Goal: Transaction & Acquisition: Book appointment/travel/reservation

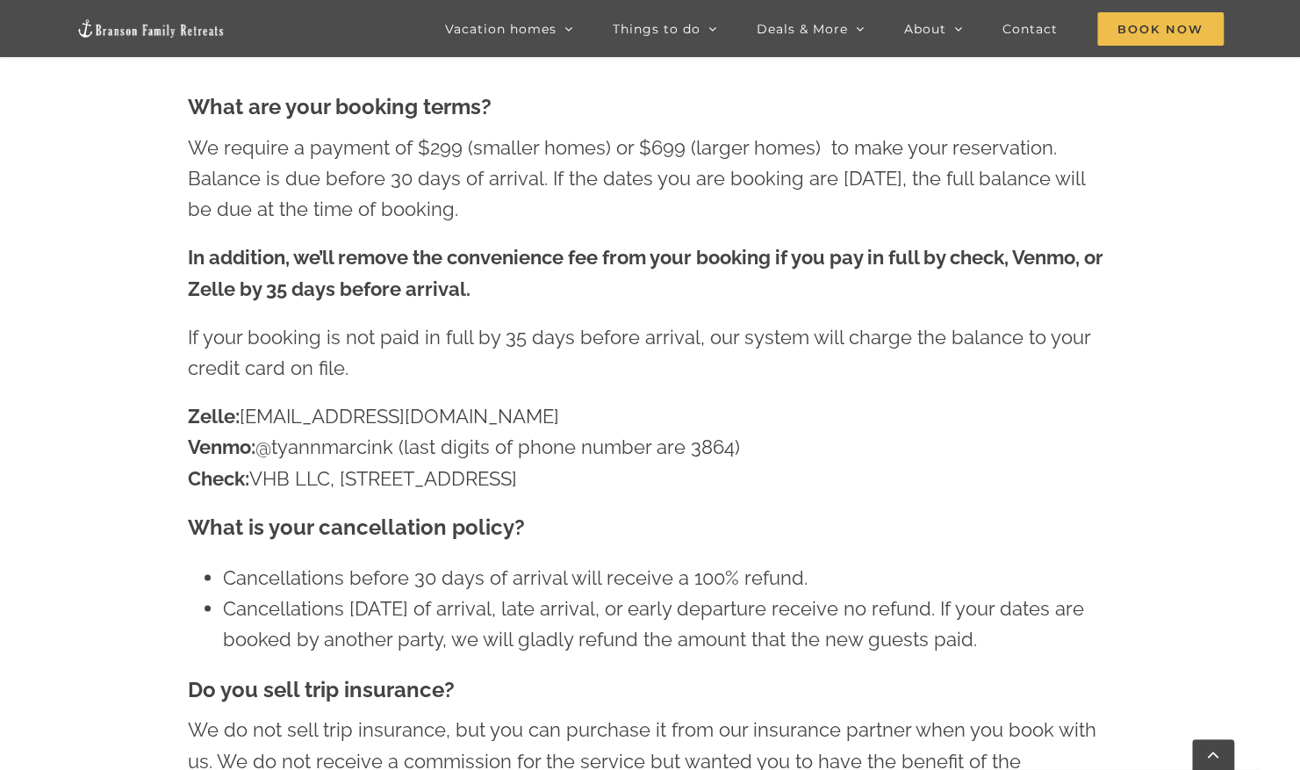
scroll to position [946, 0]
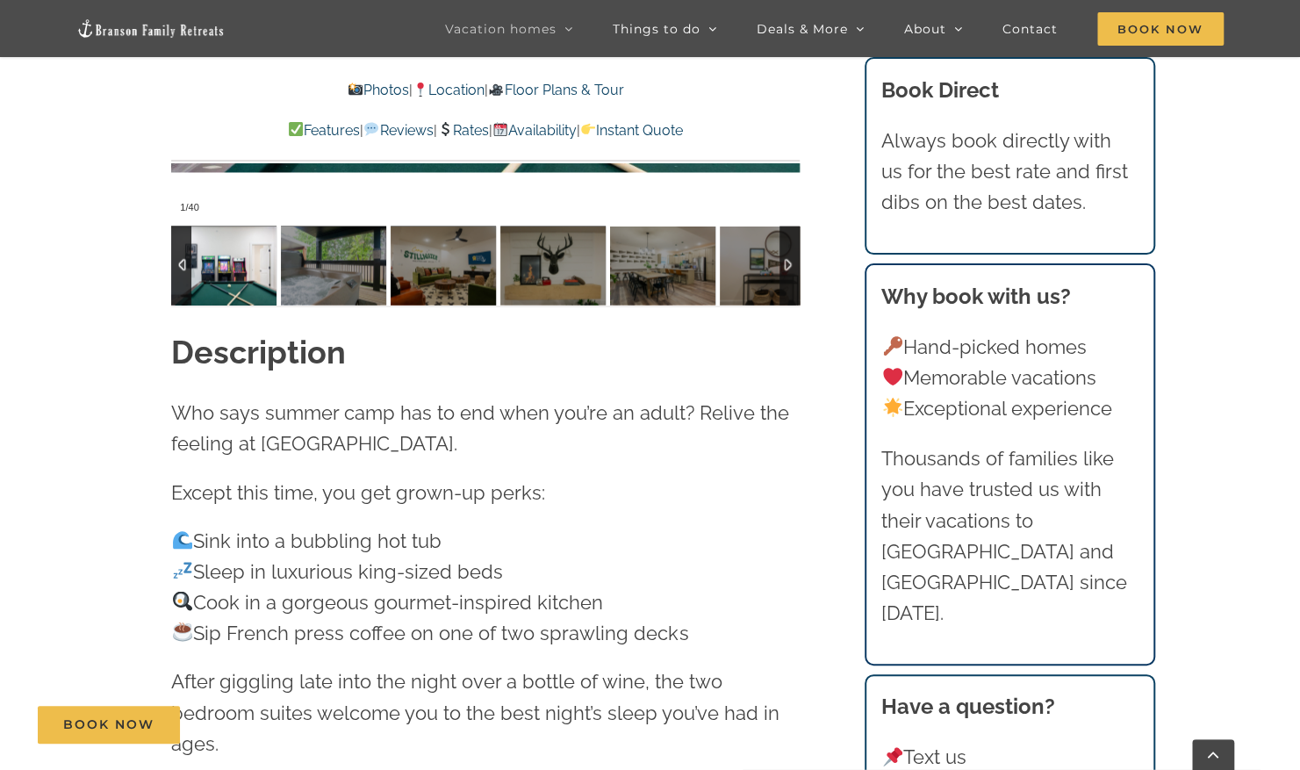
scroll to position [1833, 0]
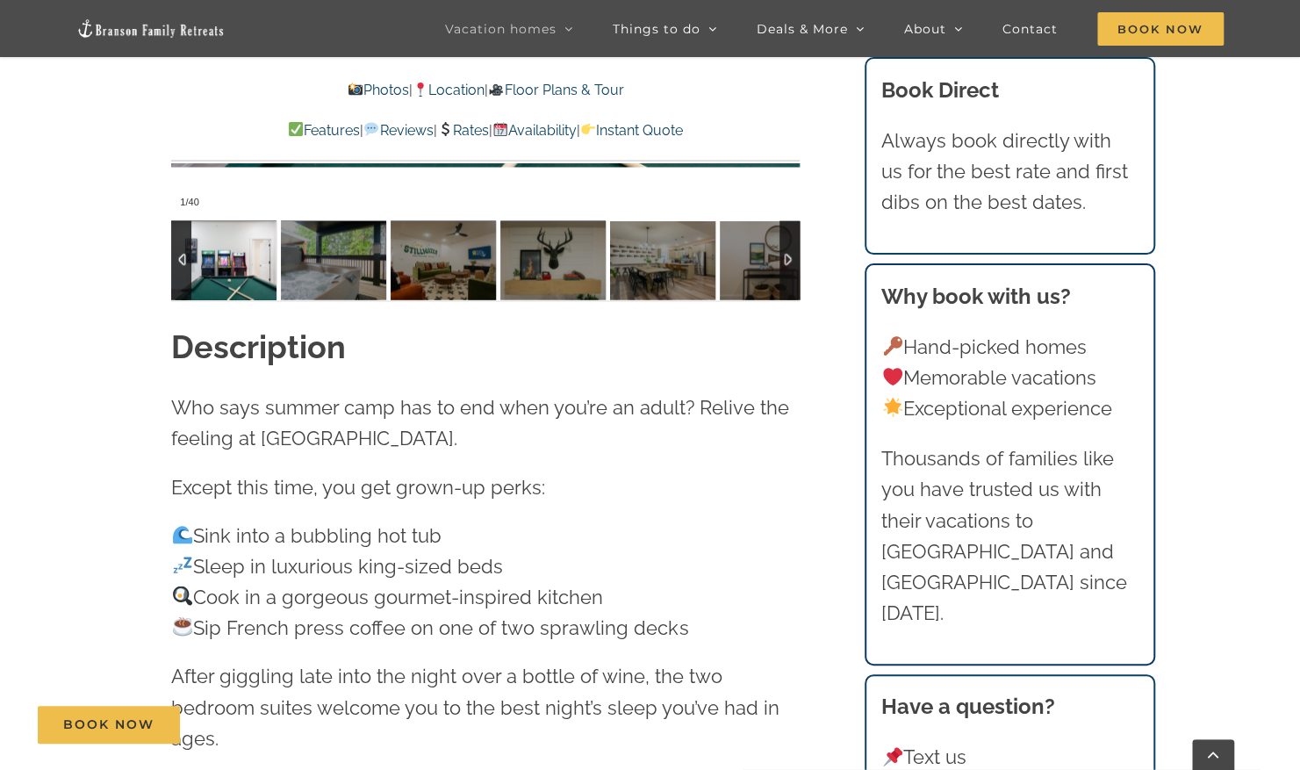
click at [172, 296] on div at bounding box center [181, 259] width 20 height 79
click at [349, 262] on img at bounding box center [333, 259] width 105 height 79
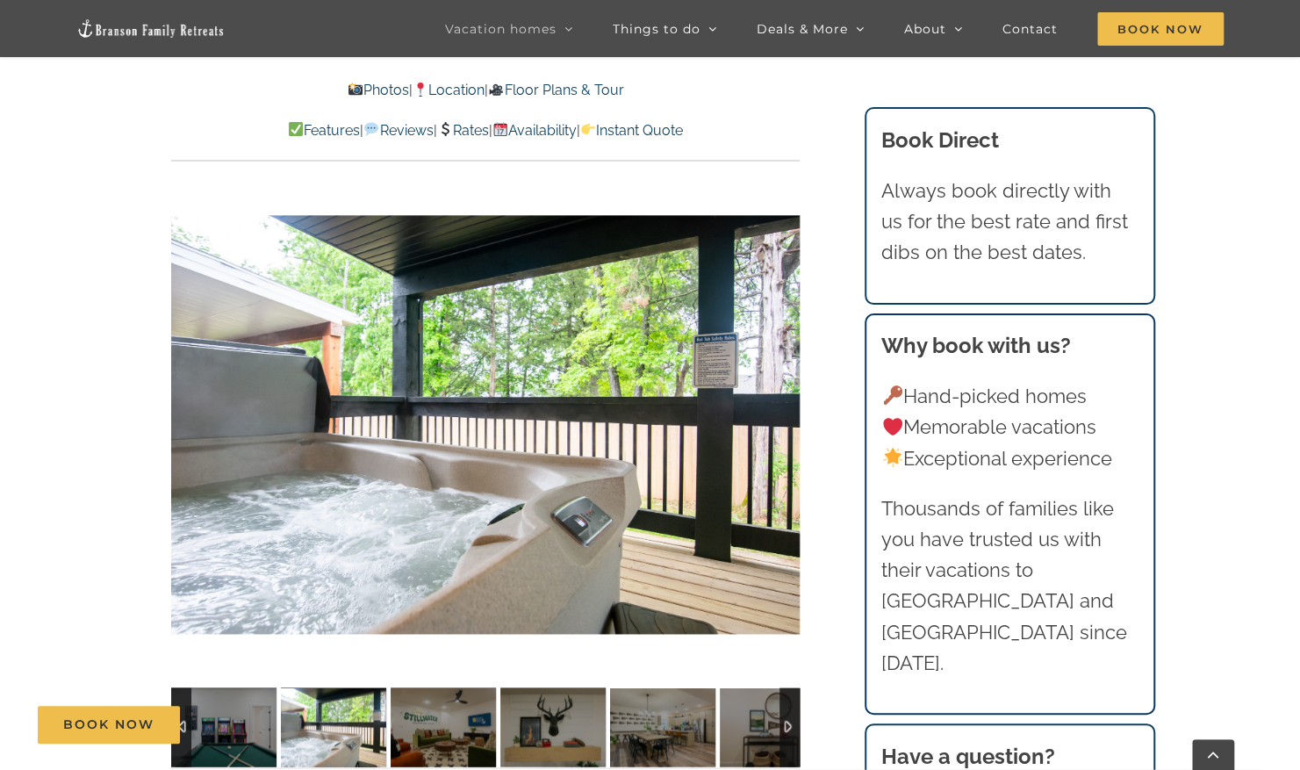
scroll to position [1369, 0]
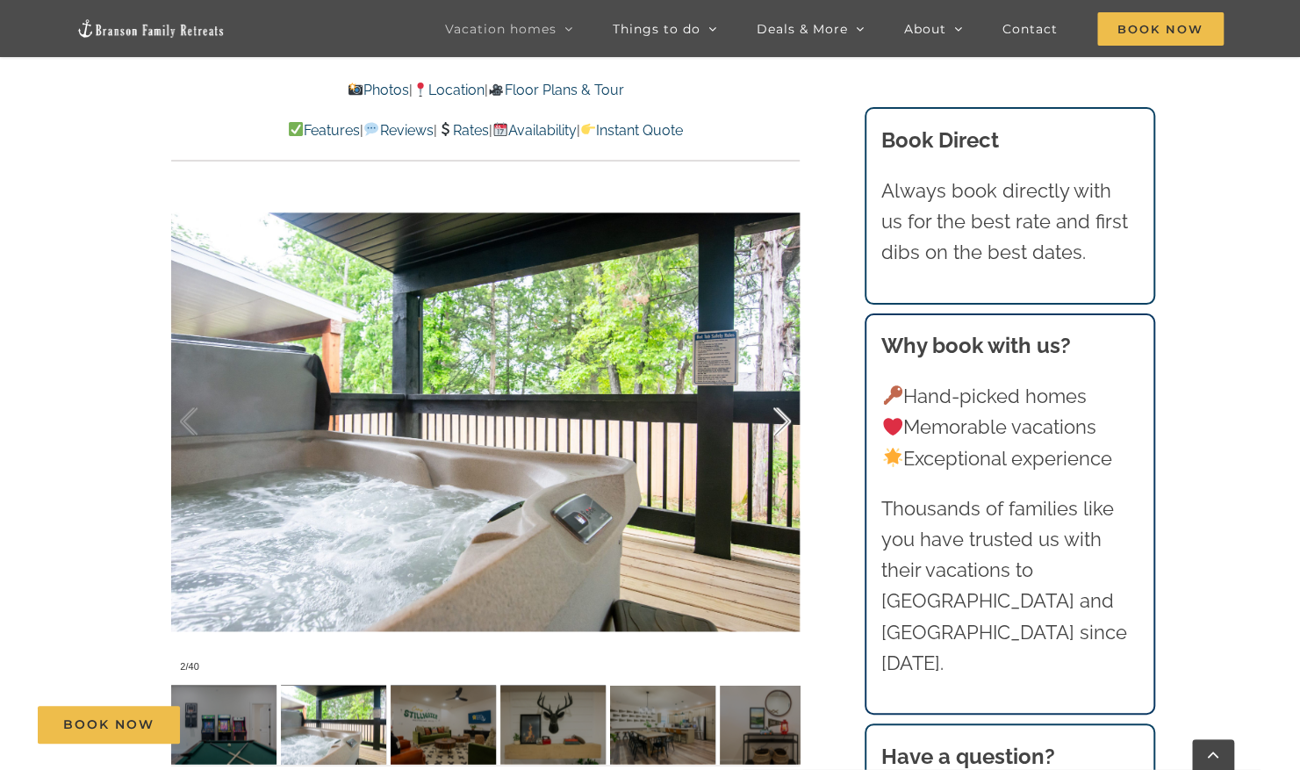
click at [782, 423] on div at bounding box center [764, 421] width 54 height 109
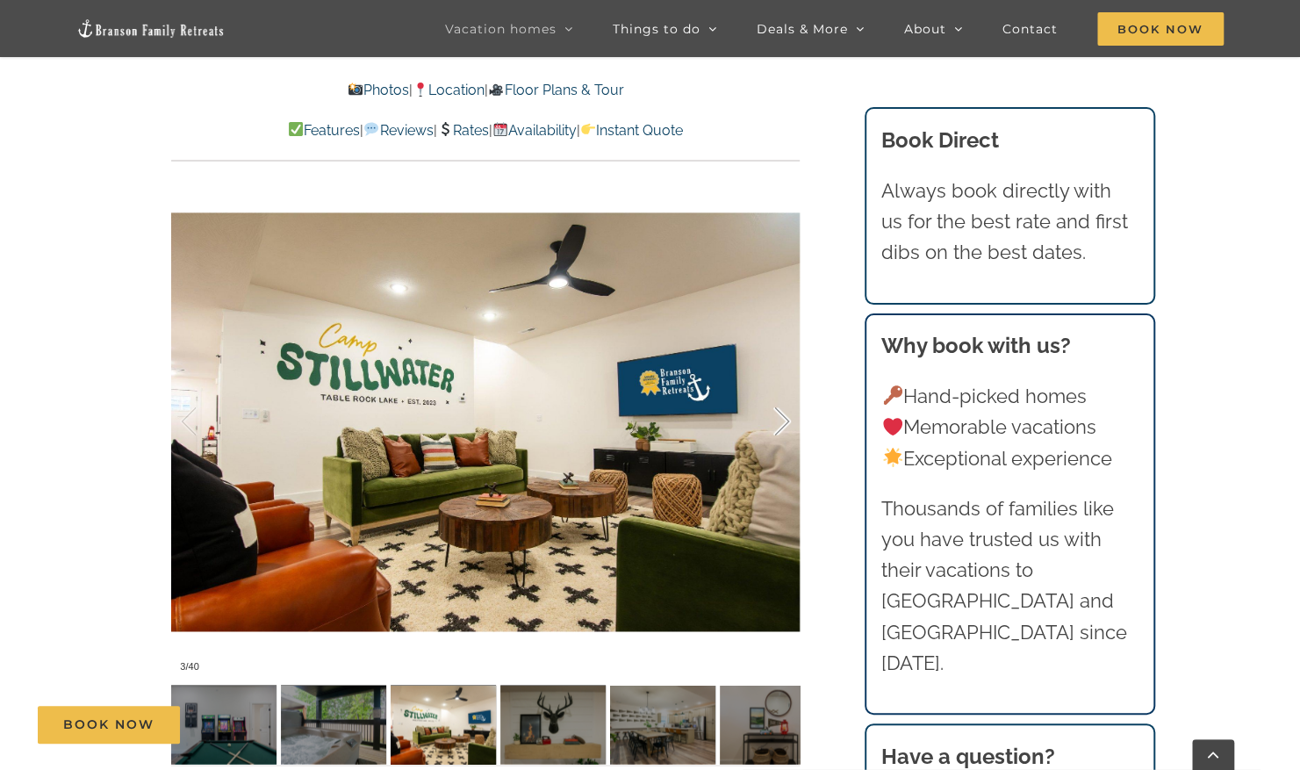
click at [782, 423] on div at bounding box center [764, 421] width 54 height 109
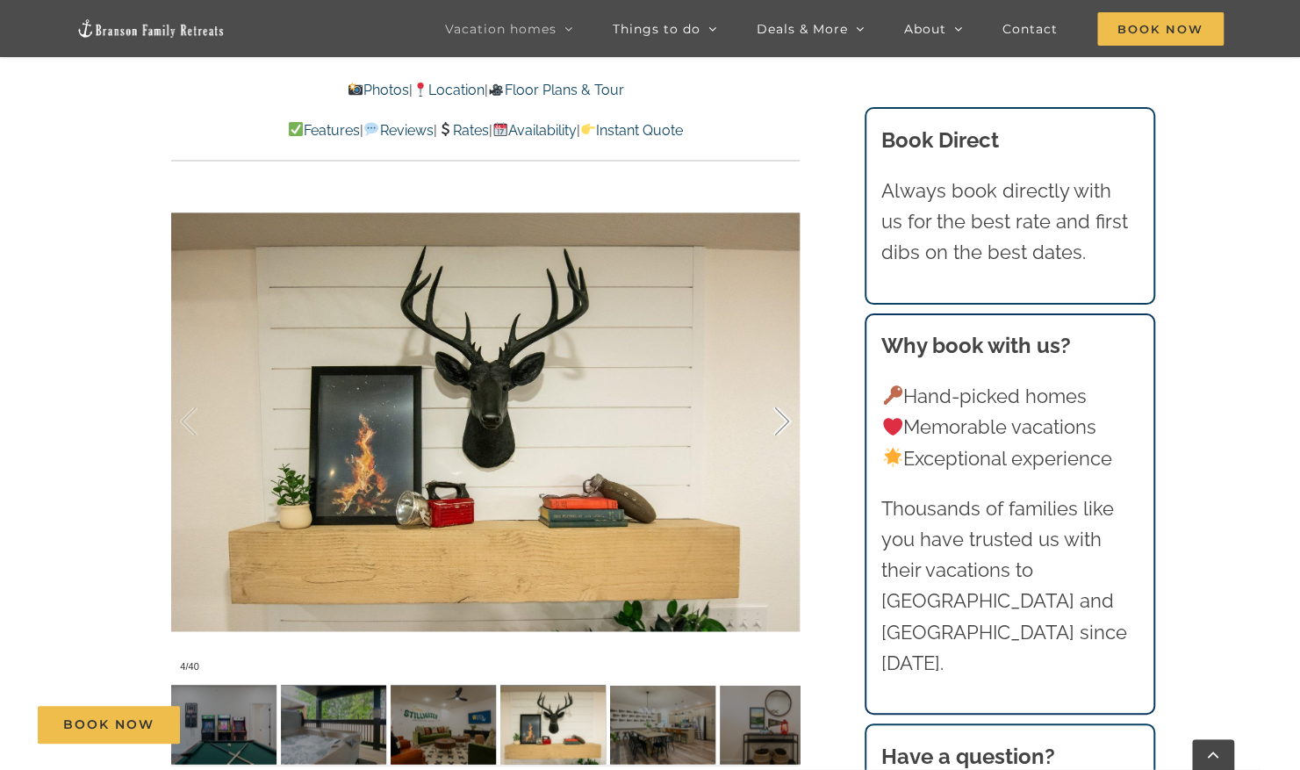
click at [782, 423] on div at bounding box center [764, 421] width 54 height 109
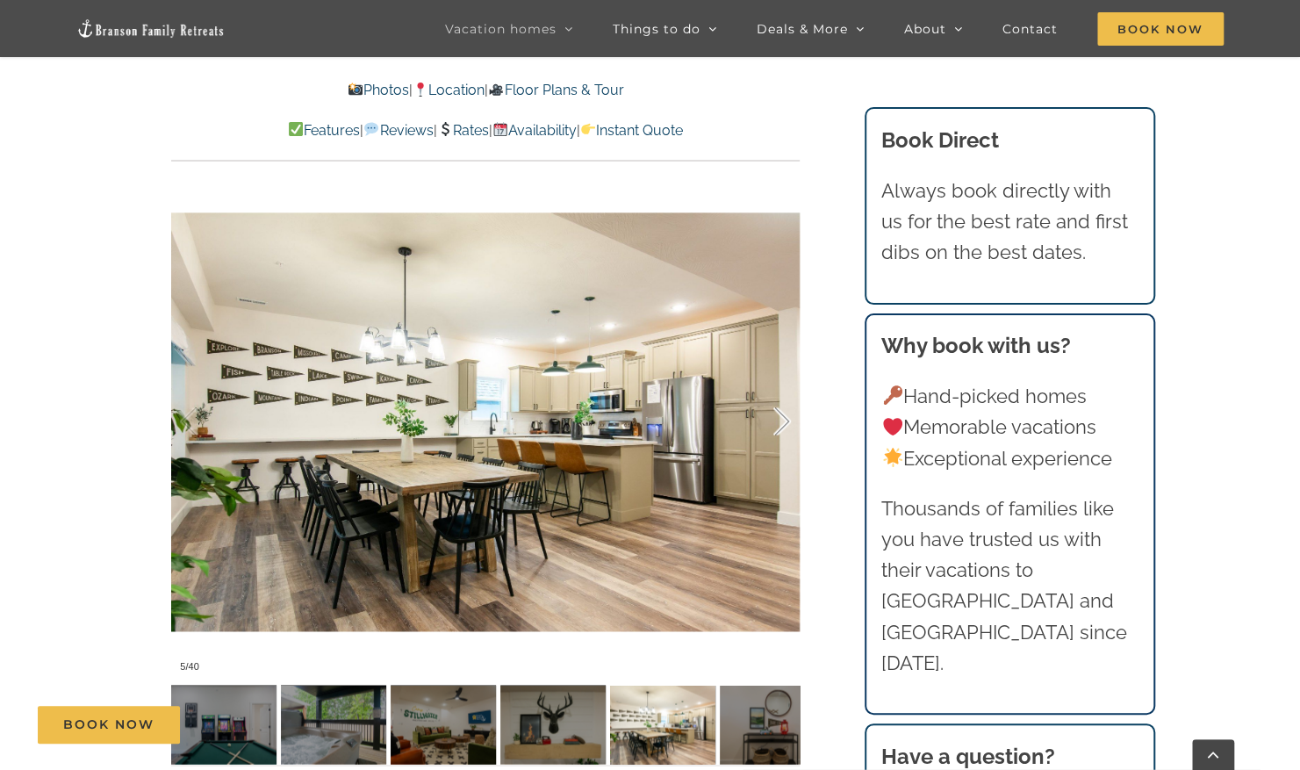
click at [782, 423] on div at bounding box center [764, 421] width 54 height 109
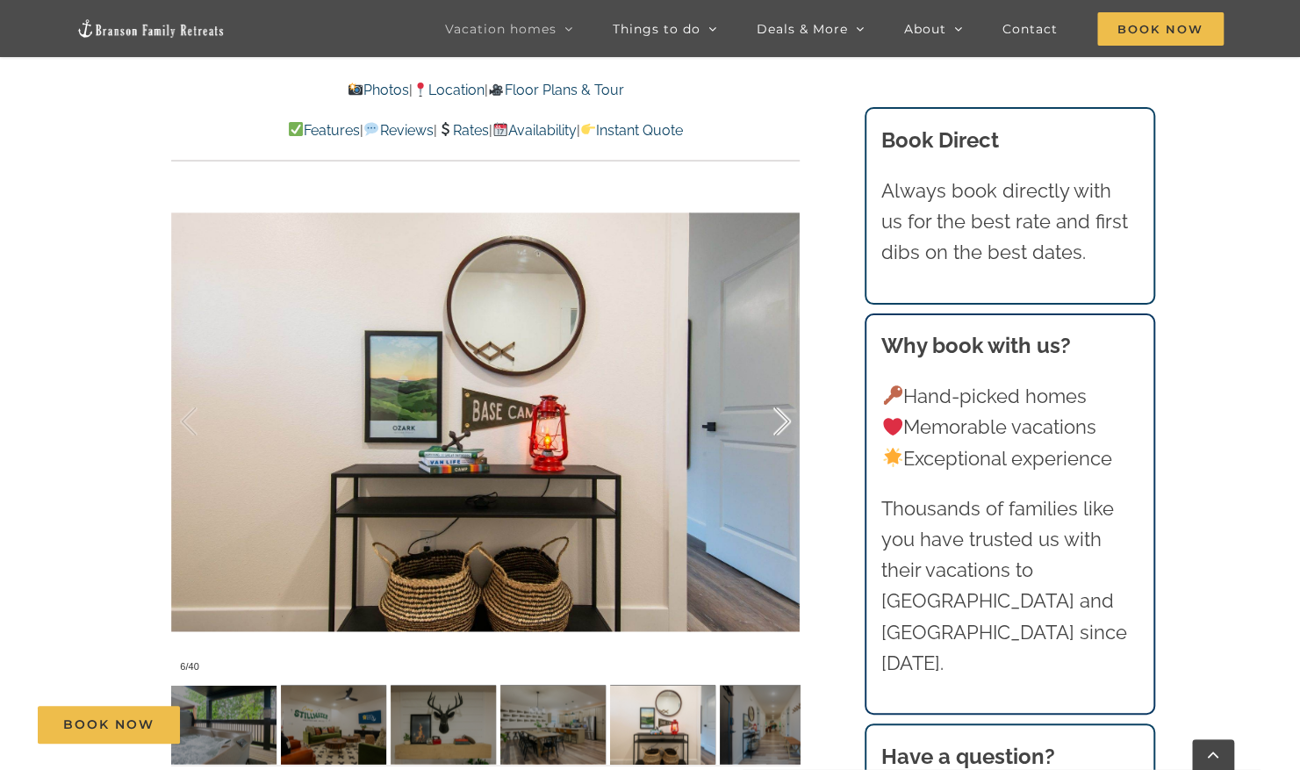
click at [782, 423] on div at bounding box center [764, 421] width 54 height 109
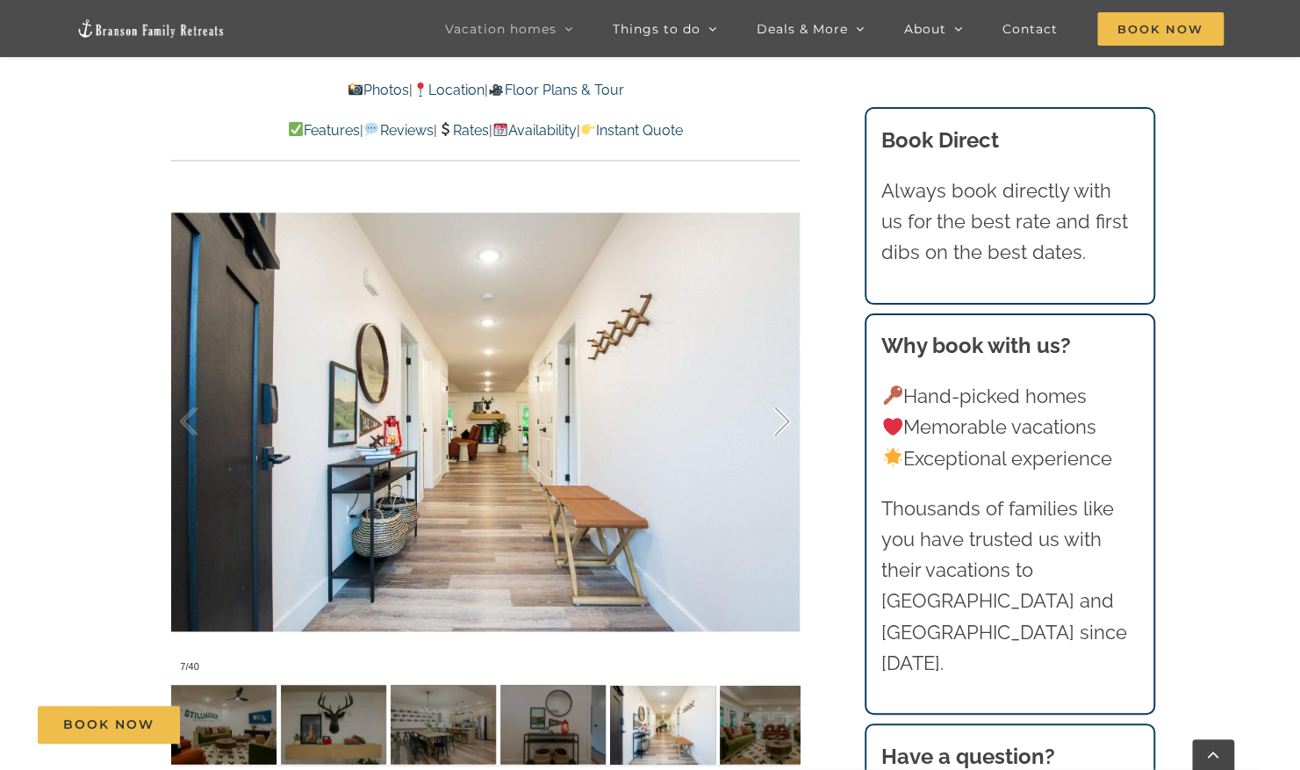
click at [782, 423] on div at bounding box center [764, 421] width 54 height 109
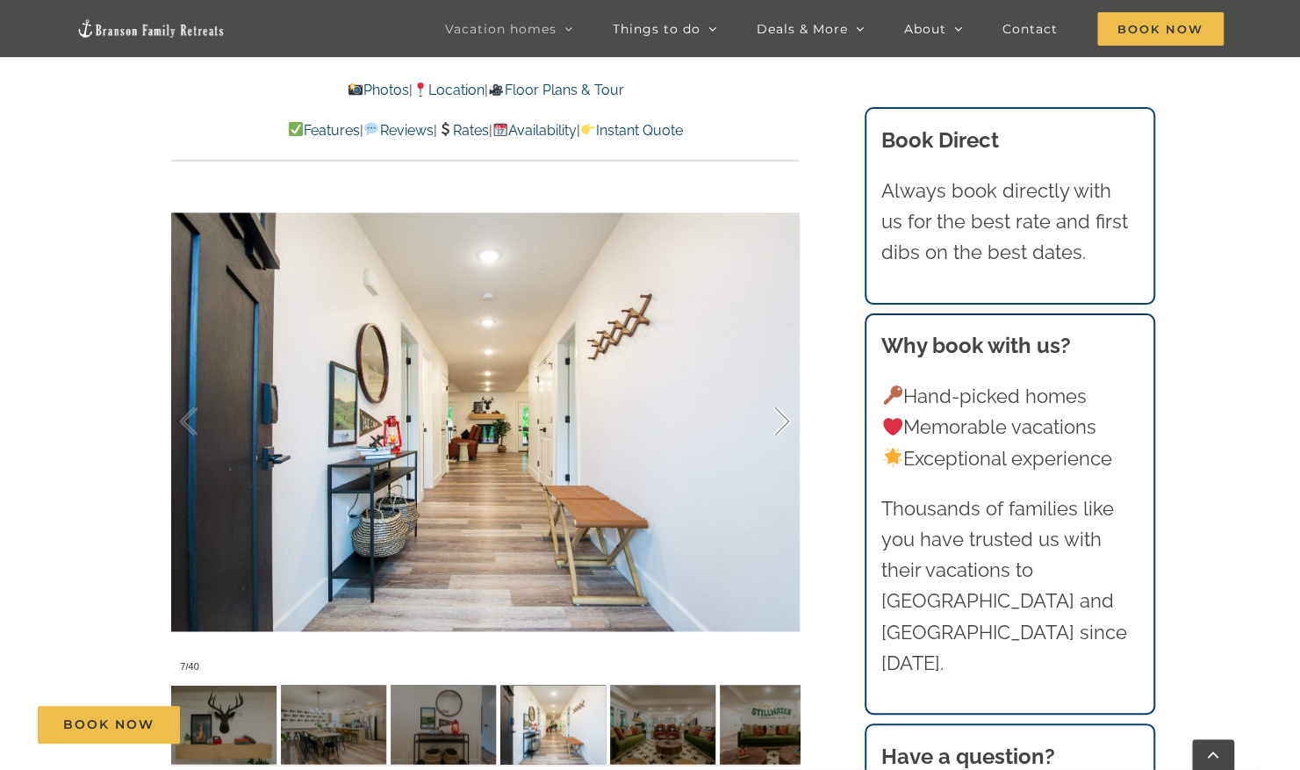
click at [782, 423] on div at bounding box center [764, 421] width 54 height 109
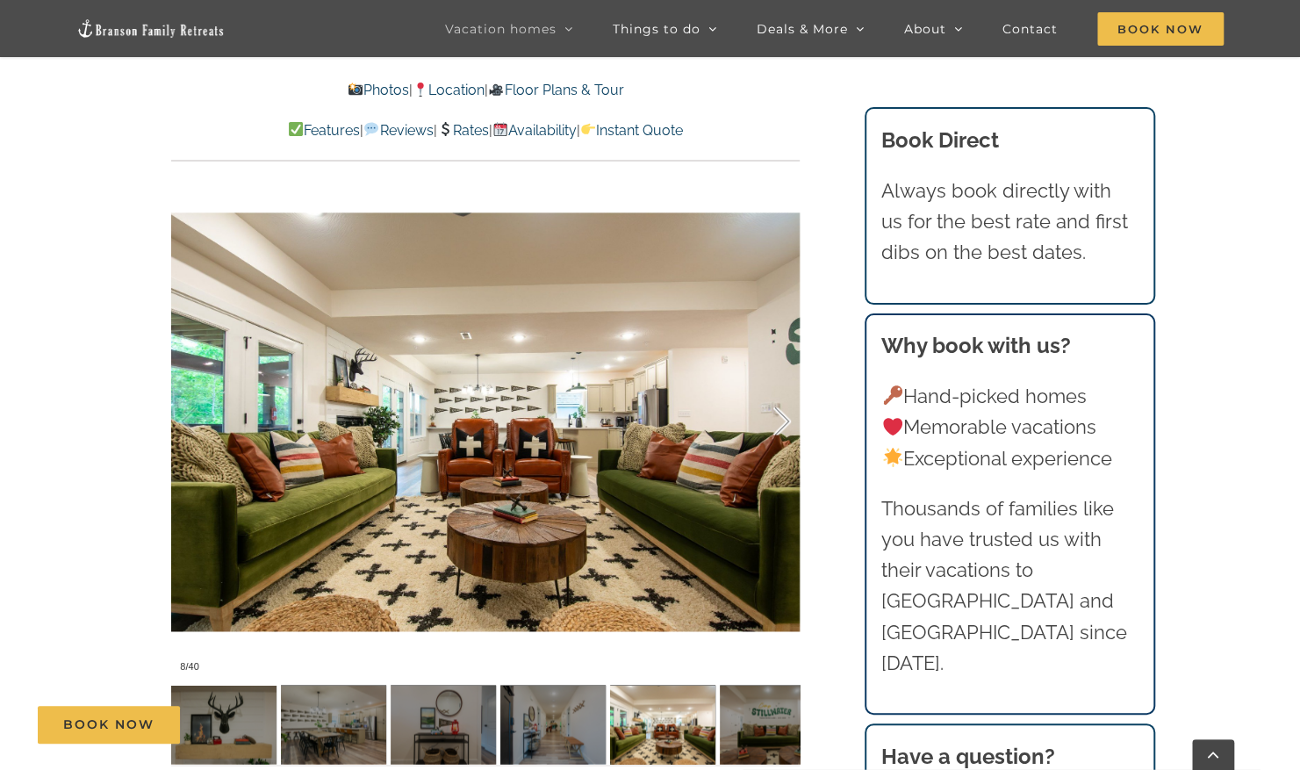
click at [782, 423] on div at bounding box center [764, 421] width 54 height 109
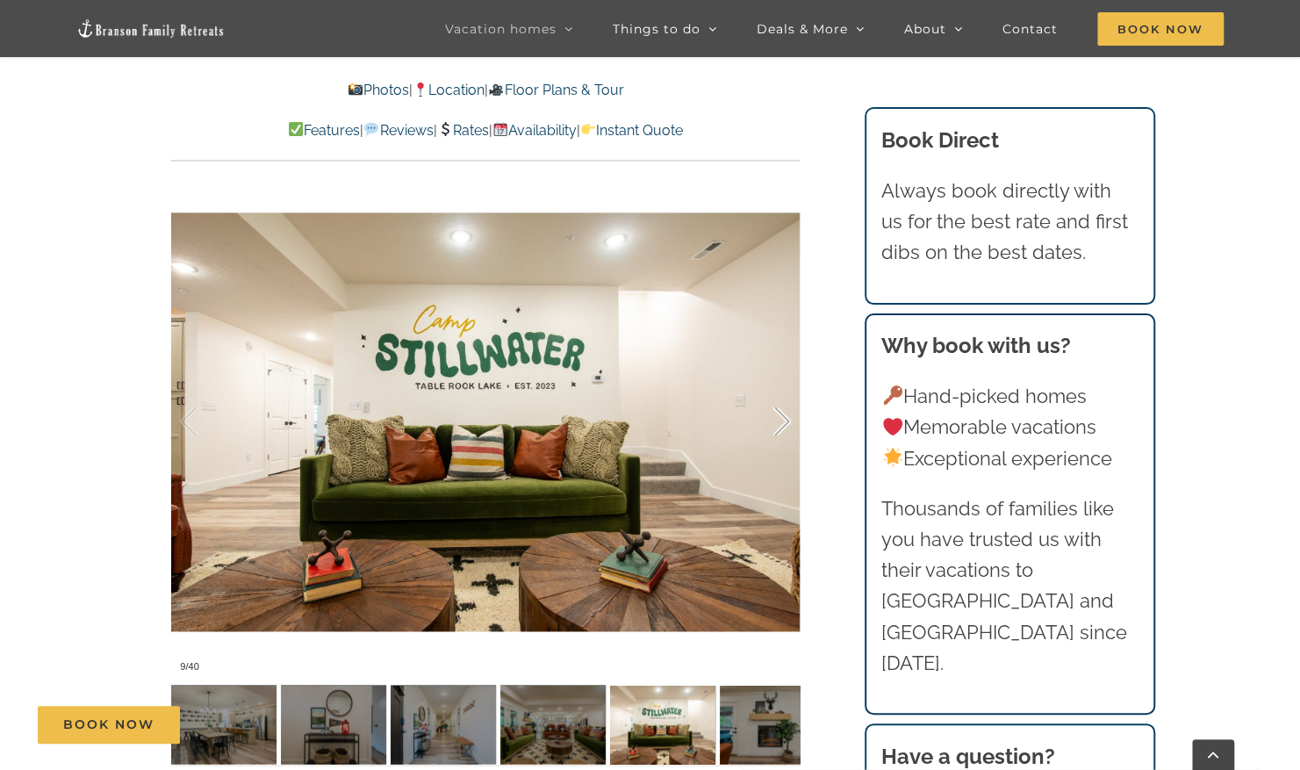
click at [782, 423] on div at bounding box center [764, 421] width 54 height 109
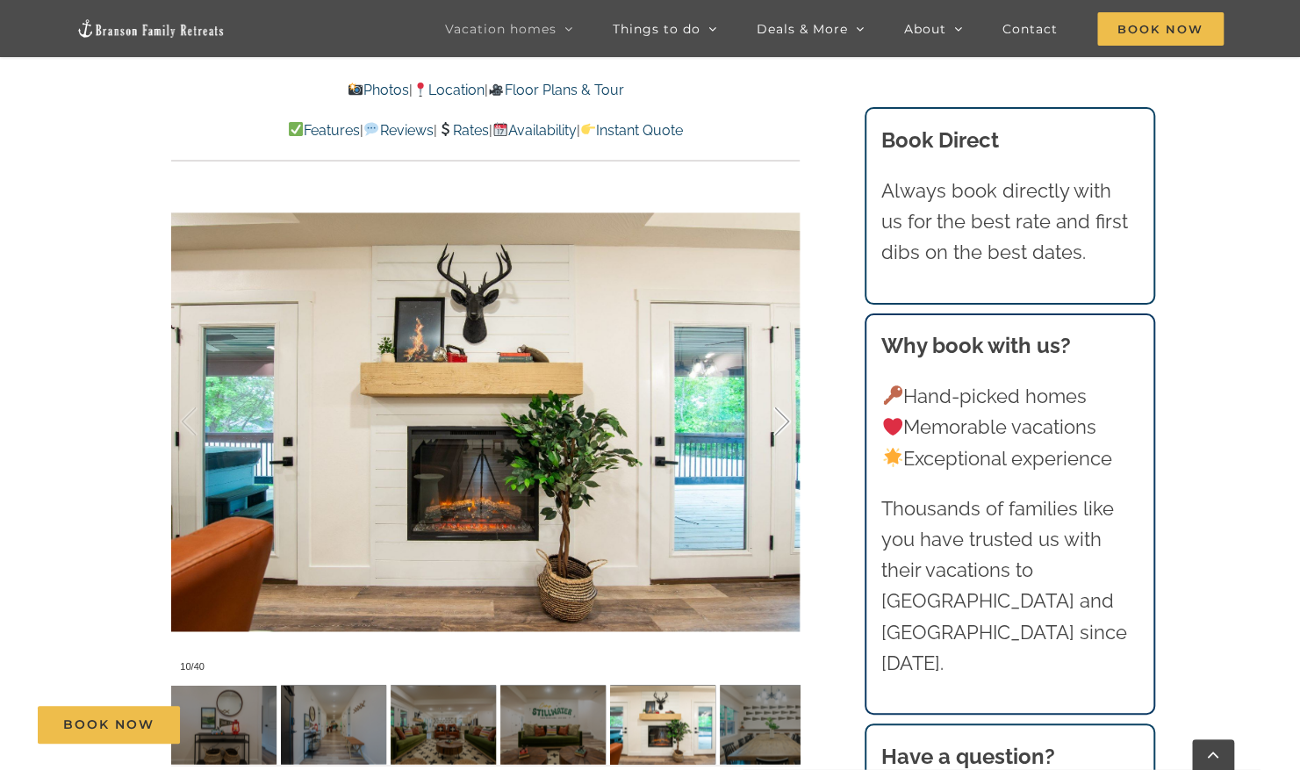
click at [782, 423] on div at bounding box center [764, 421] width 54 height 109
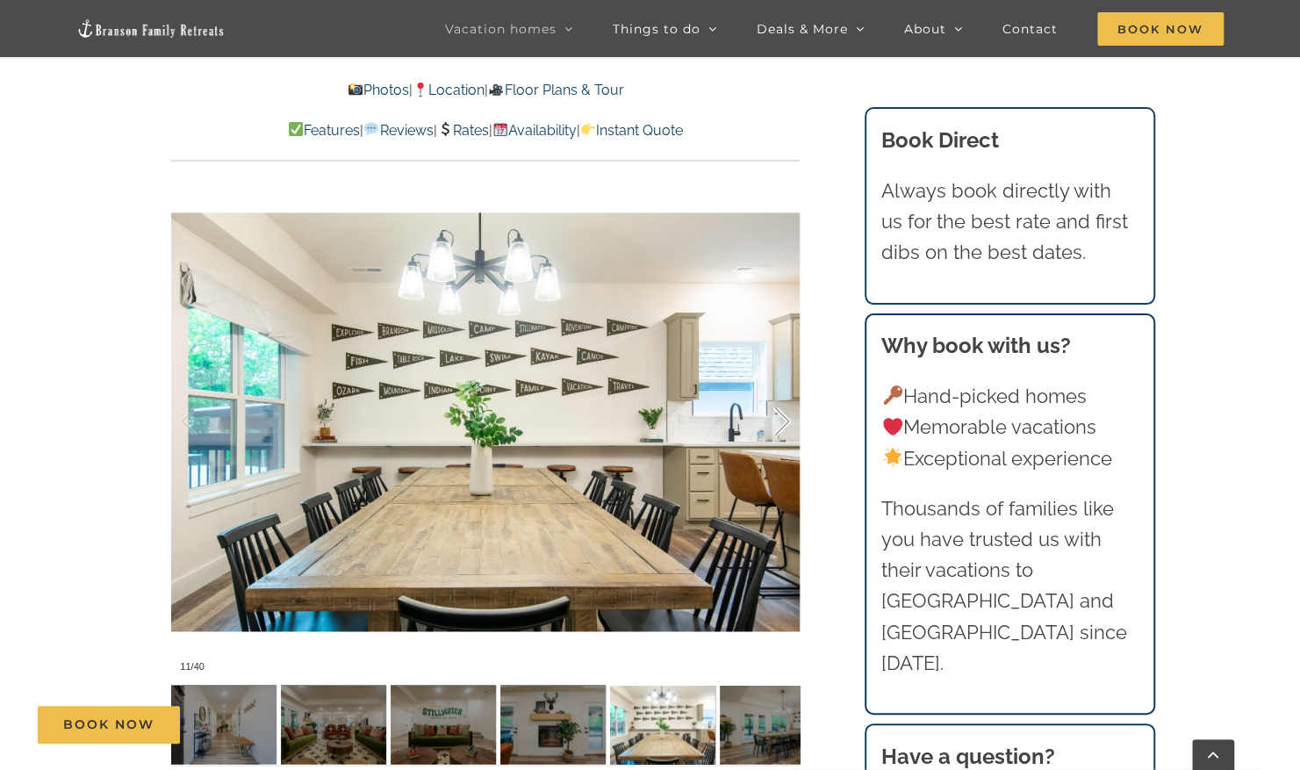
click at [782, 423] on div at bounding box center [764, 421] width 54 height 109
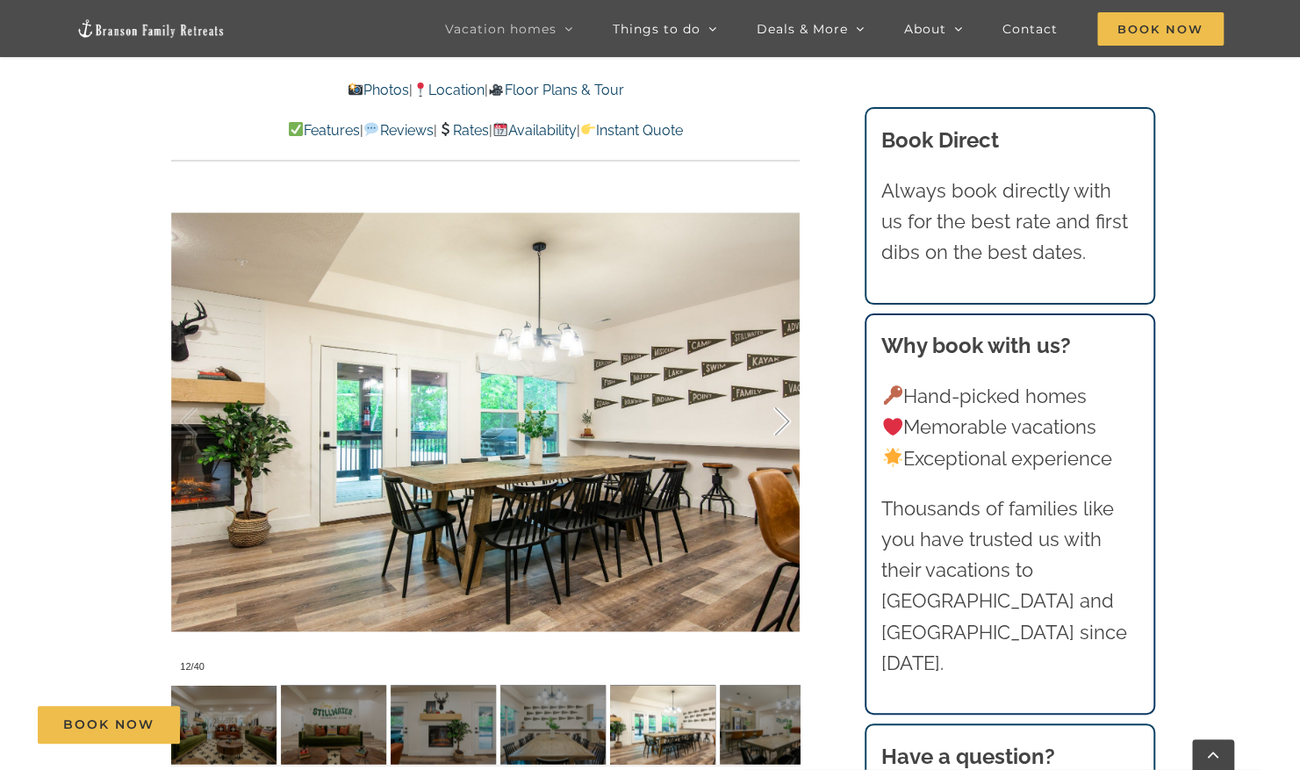
click at [782, 423] on div at bounding box center [764, 421] width 54 height 109
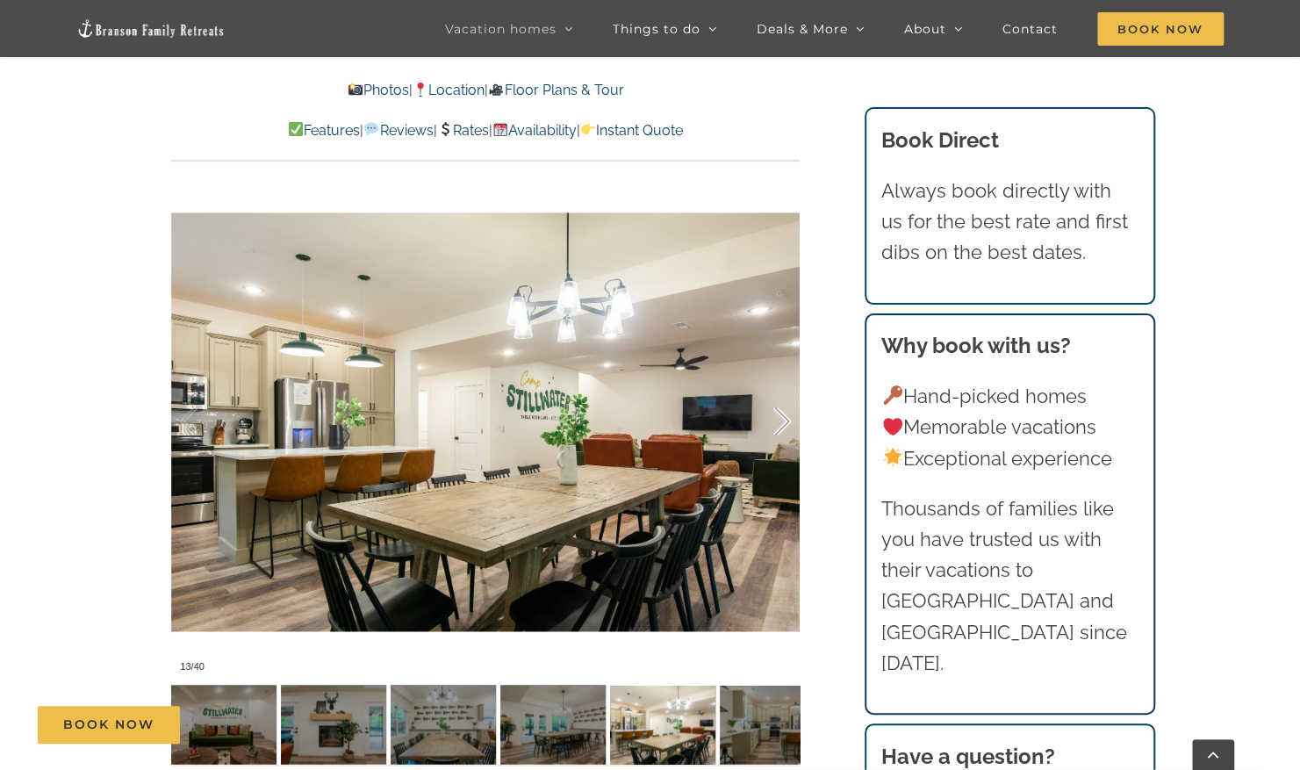
click at [782, 423] on div at bounding box center [764, 421] width 54 height 109
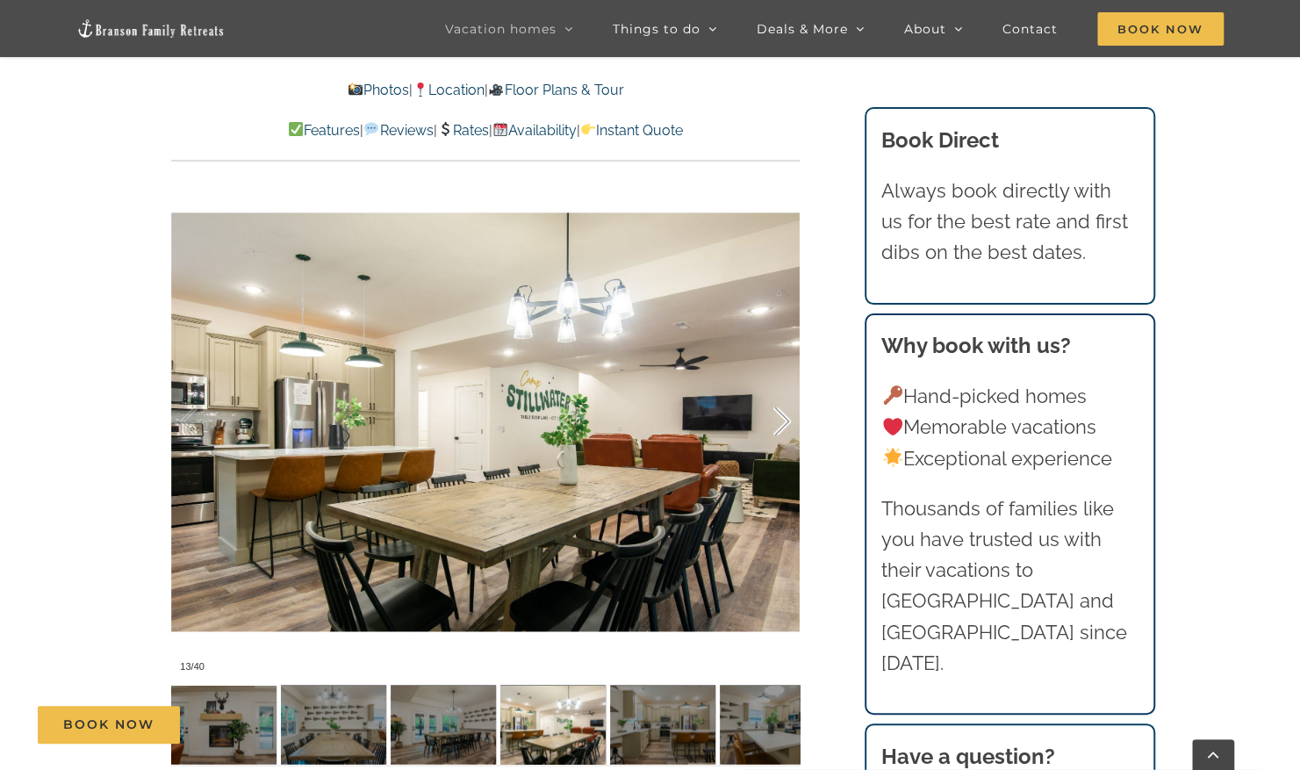
click at [782, 423] on div at bounding box center [764, 421] width 54 height 109
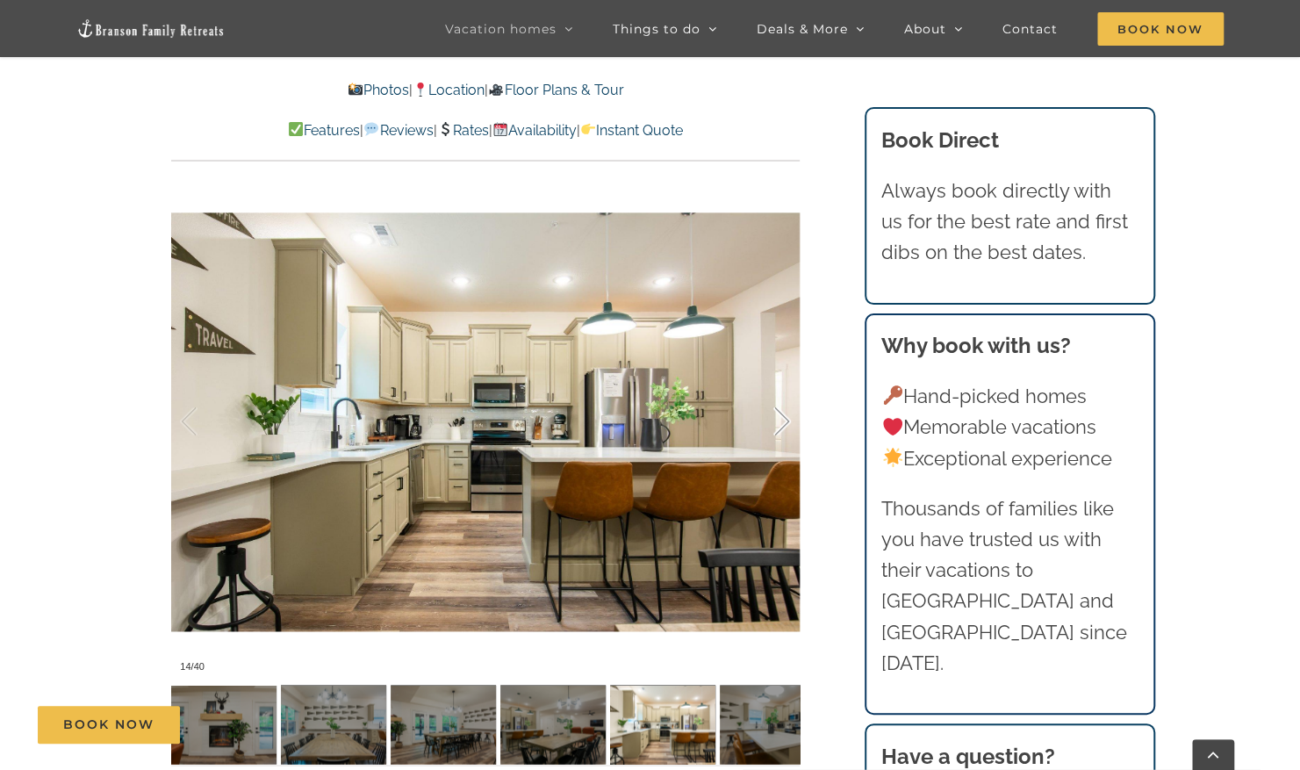
click at [782, 423] on div at bounding box center [764, 421] width 54 height 109
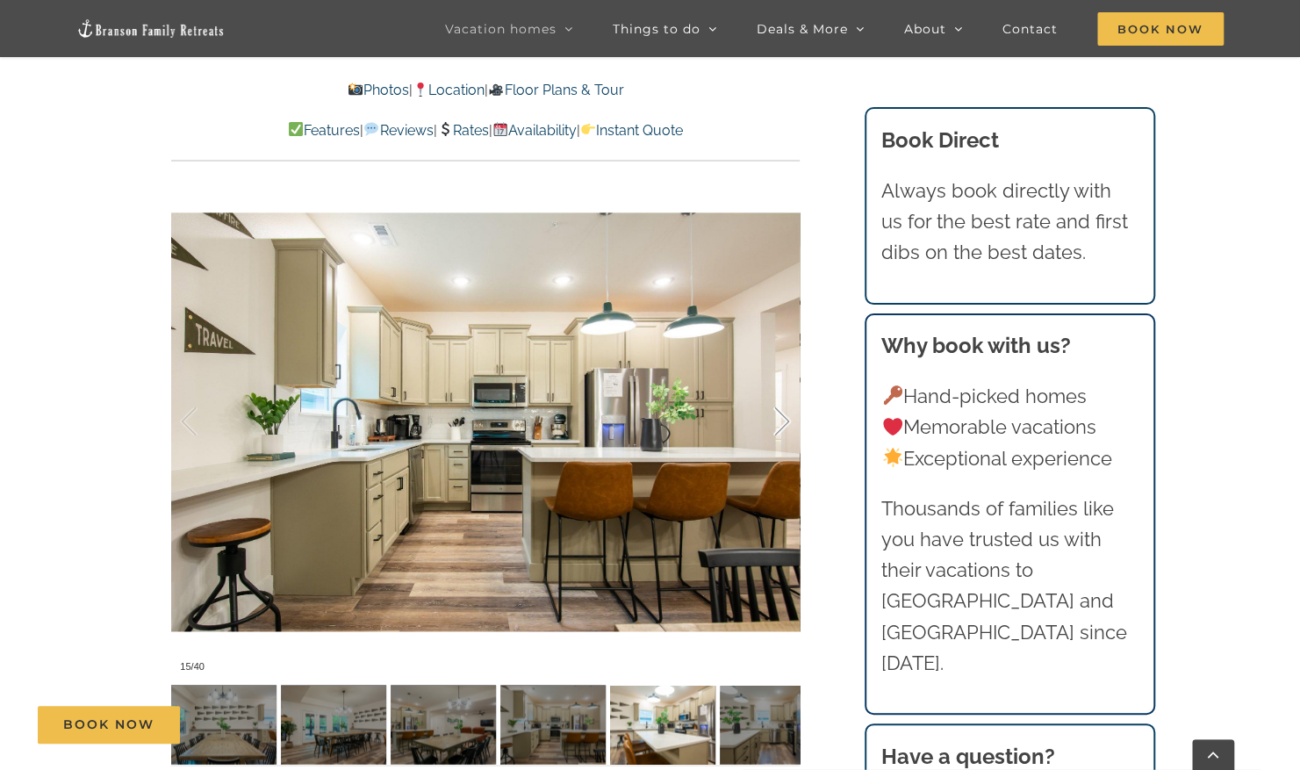
click at [782, 423] on div at bounding box center [764, 421] width 54 height 109
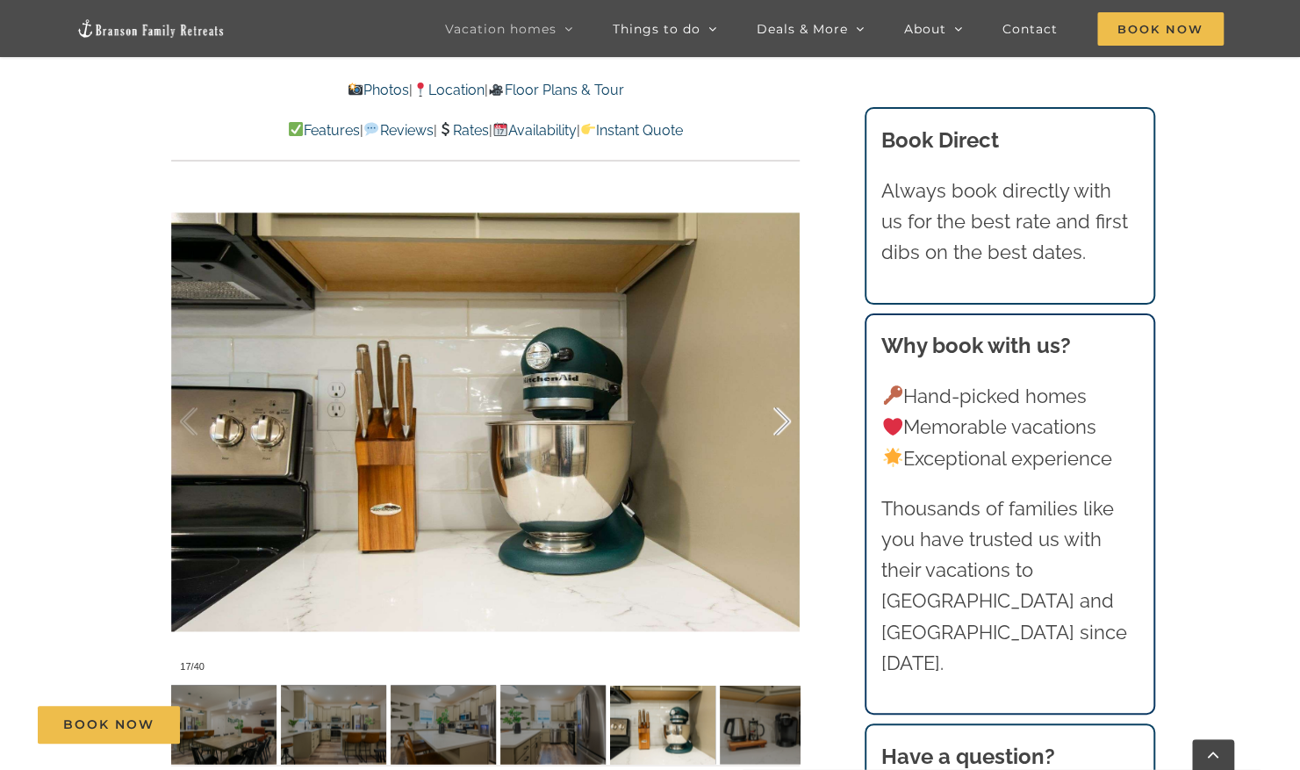
click at [782, 423] on div at bounding box center [764, 421] width 54 height 109
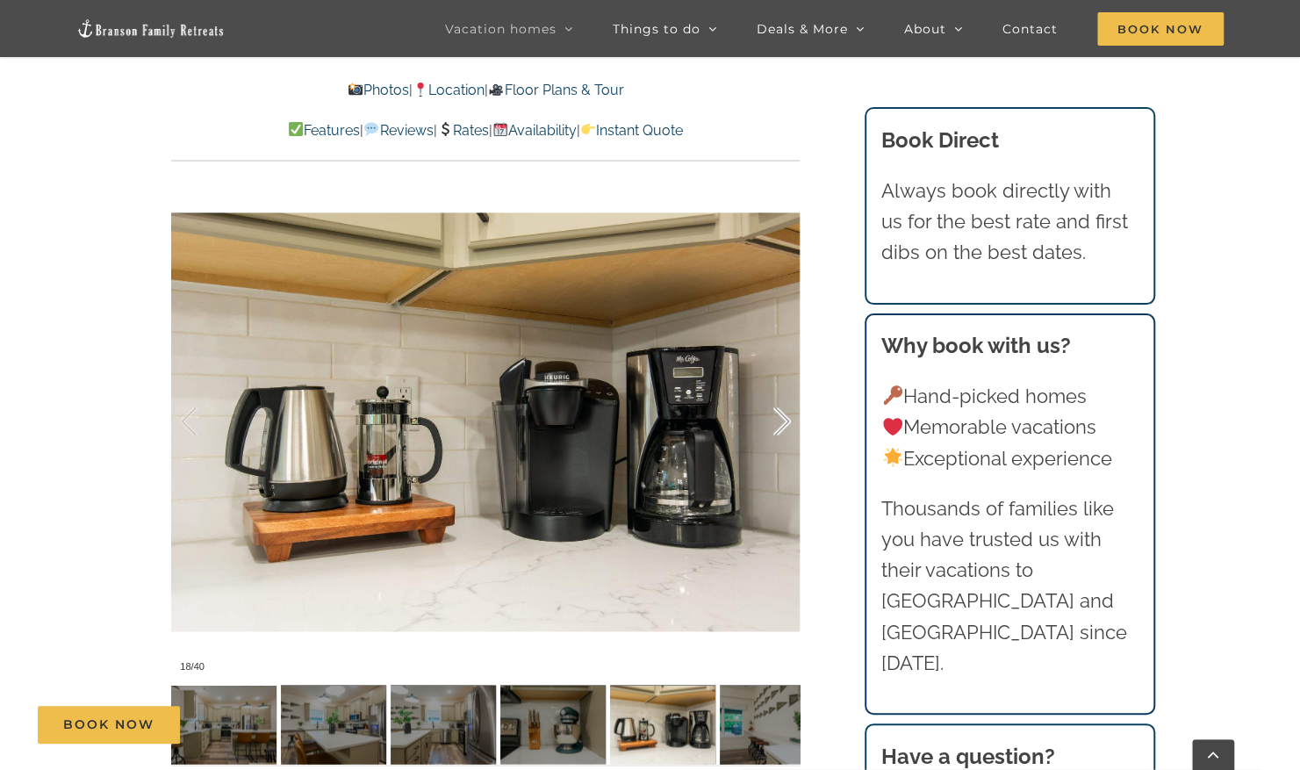
click at [782, 423] on div at bounding box center [764, 421] width 54 height 109
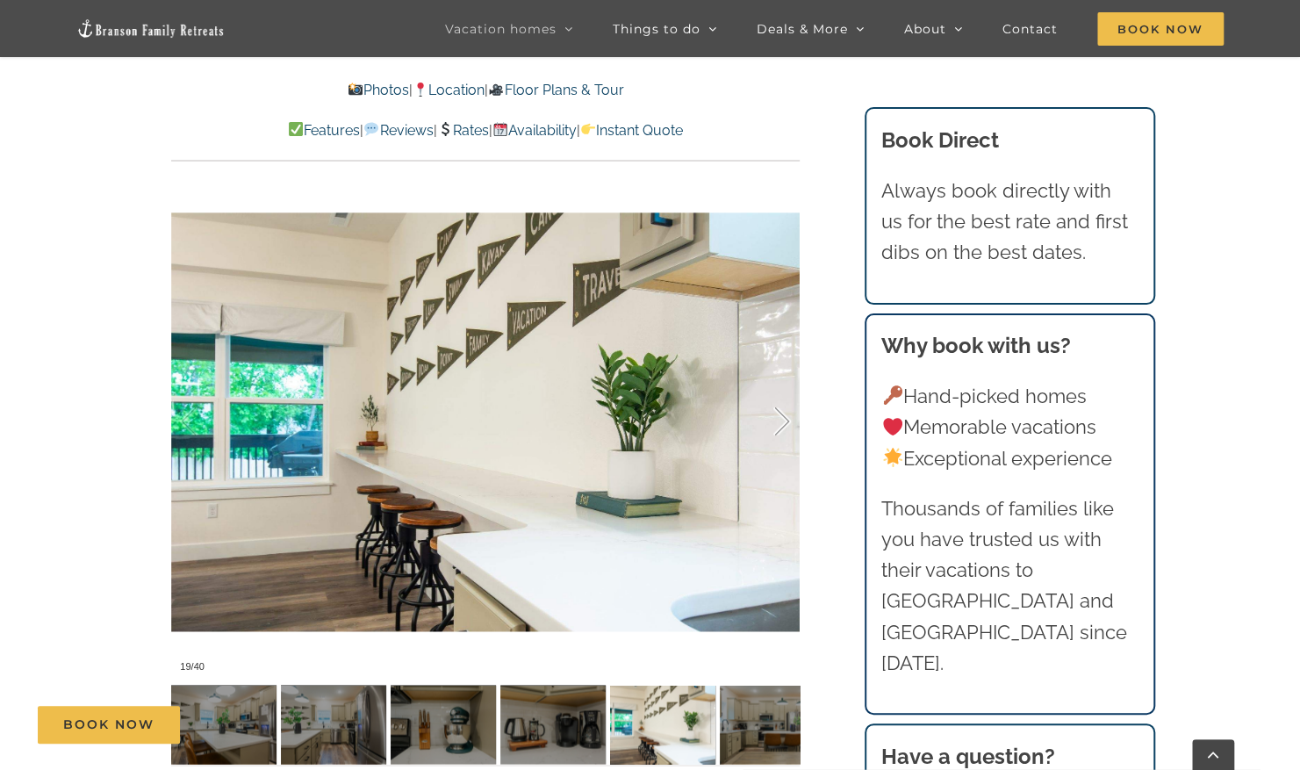
click at [782, 423] on div at bounding box center [764, 421] width 54 height 109
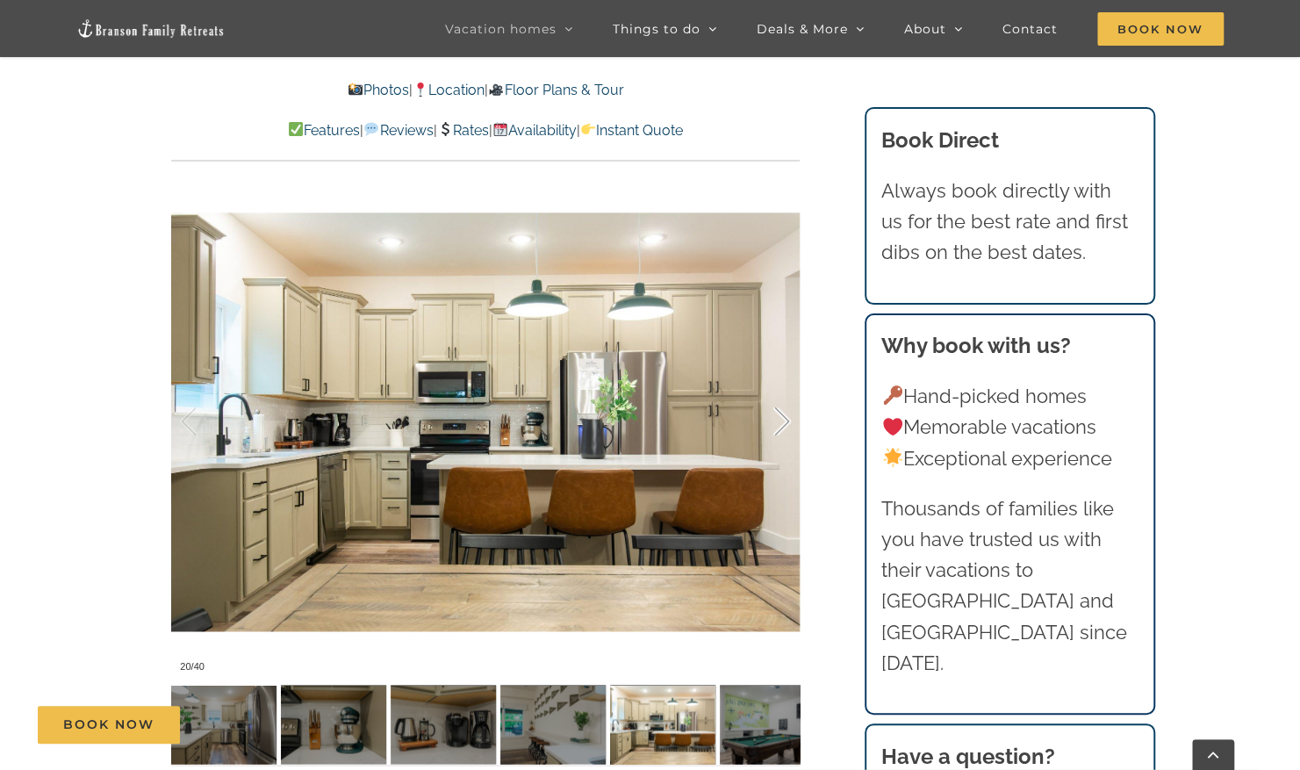
click at [782, 423] on div at bounding box center [764, 421] width 54 height 109
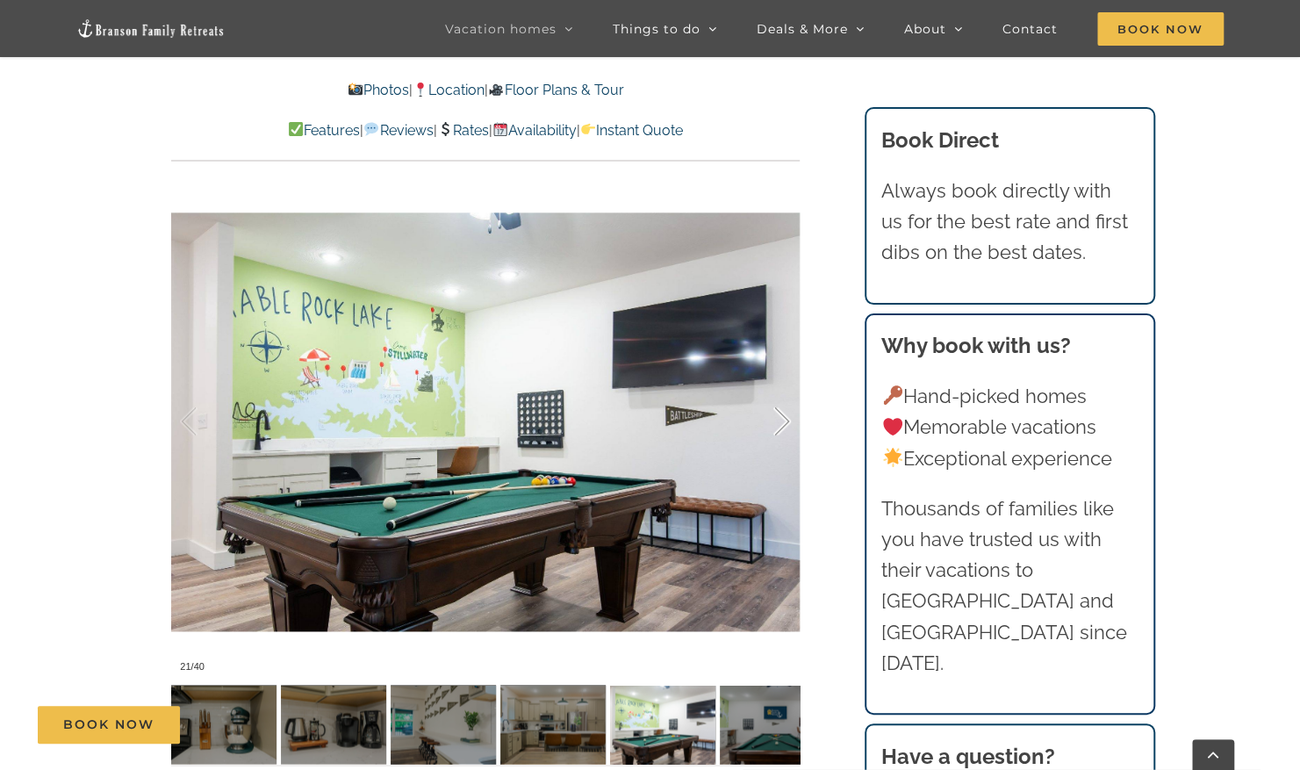
click at [782, 423] on div at bounding box center [764, 421] width 54 height 109
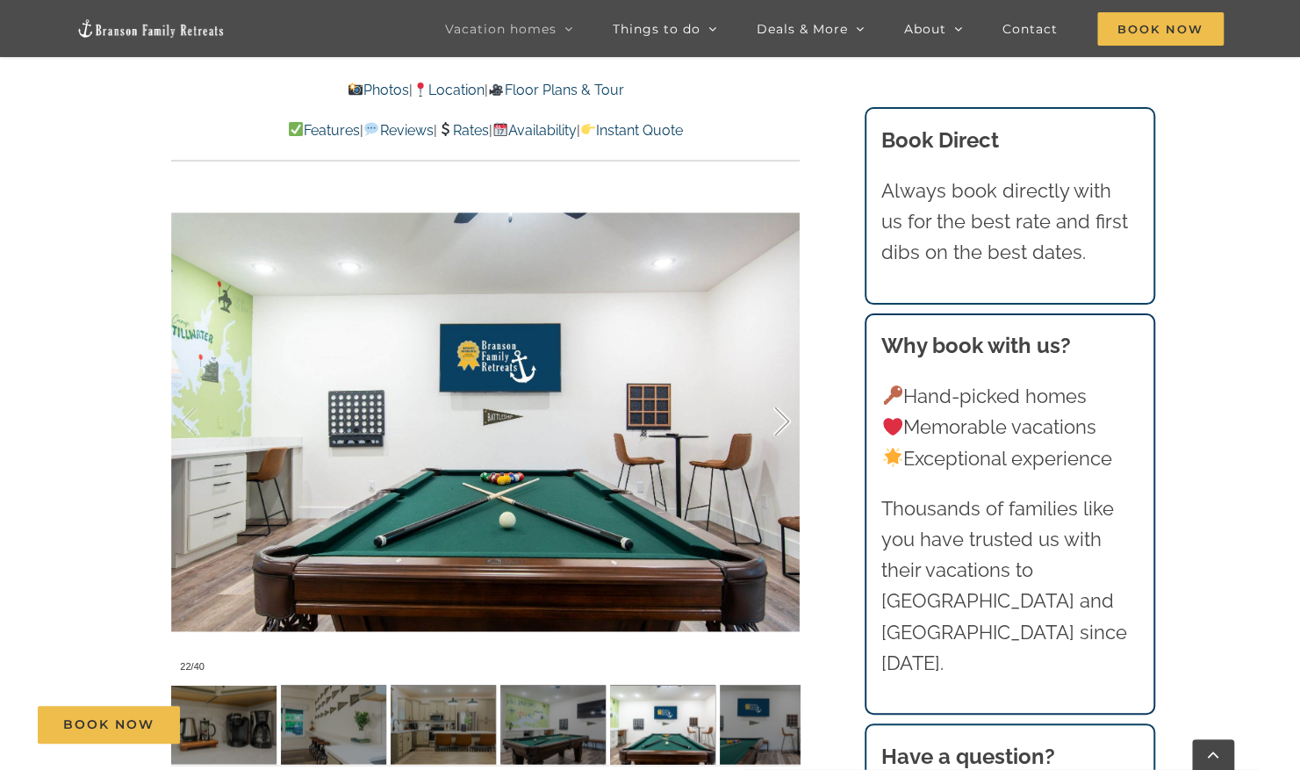
click at [782, 423] on div at bounding box center [764, 421] width 54 height 109
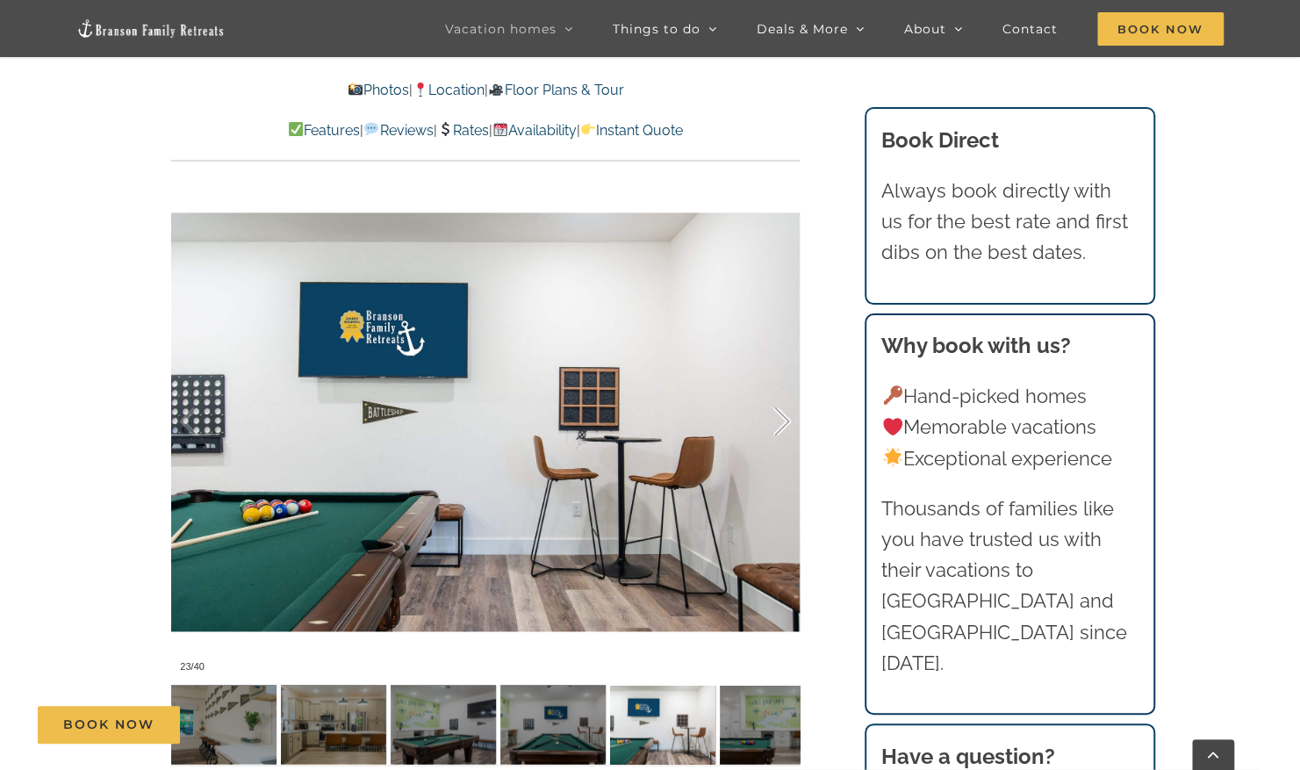
click at [782, 423] on div at bounding box center [764, 421] width 54 height 109
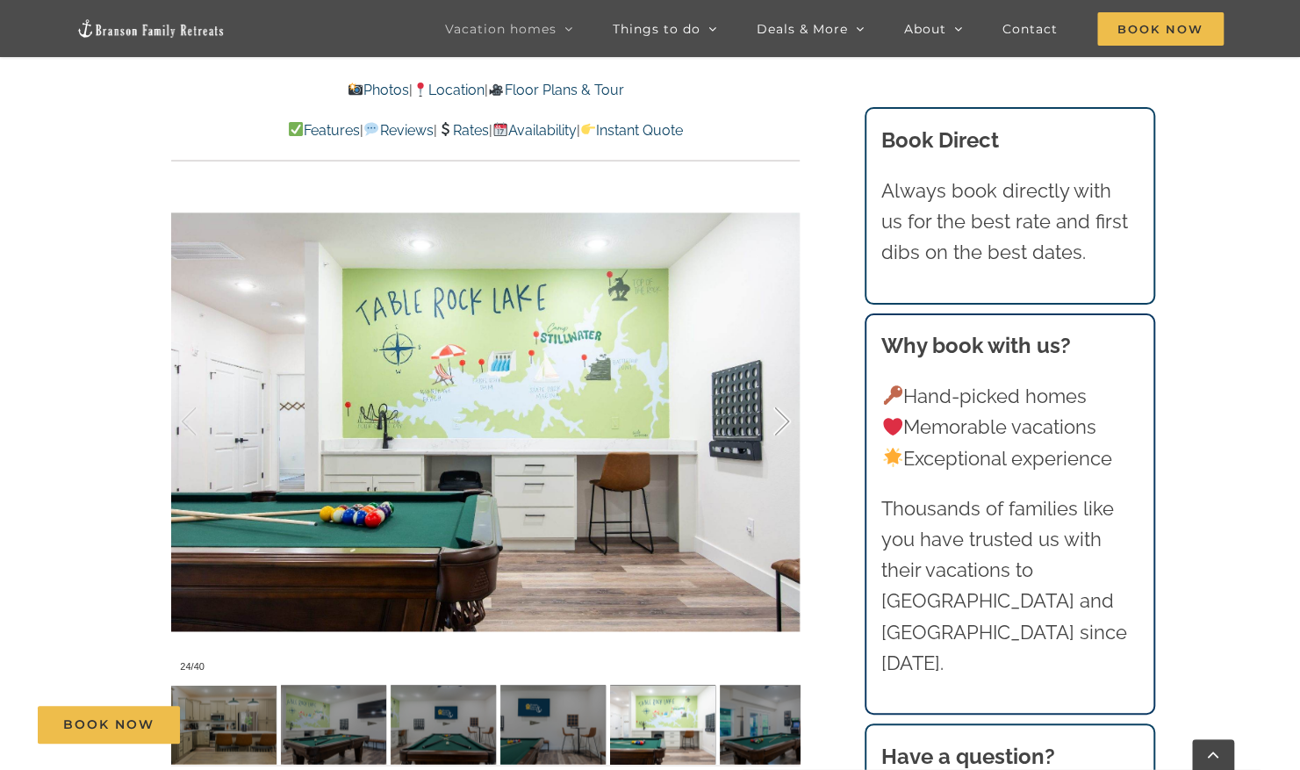
click at [782, 423] on div at bounding box center [764, 421] width 54 height 109
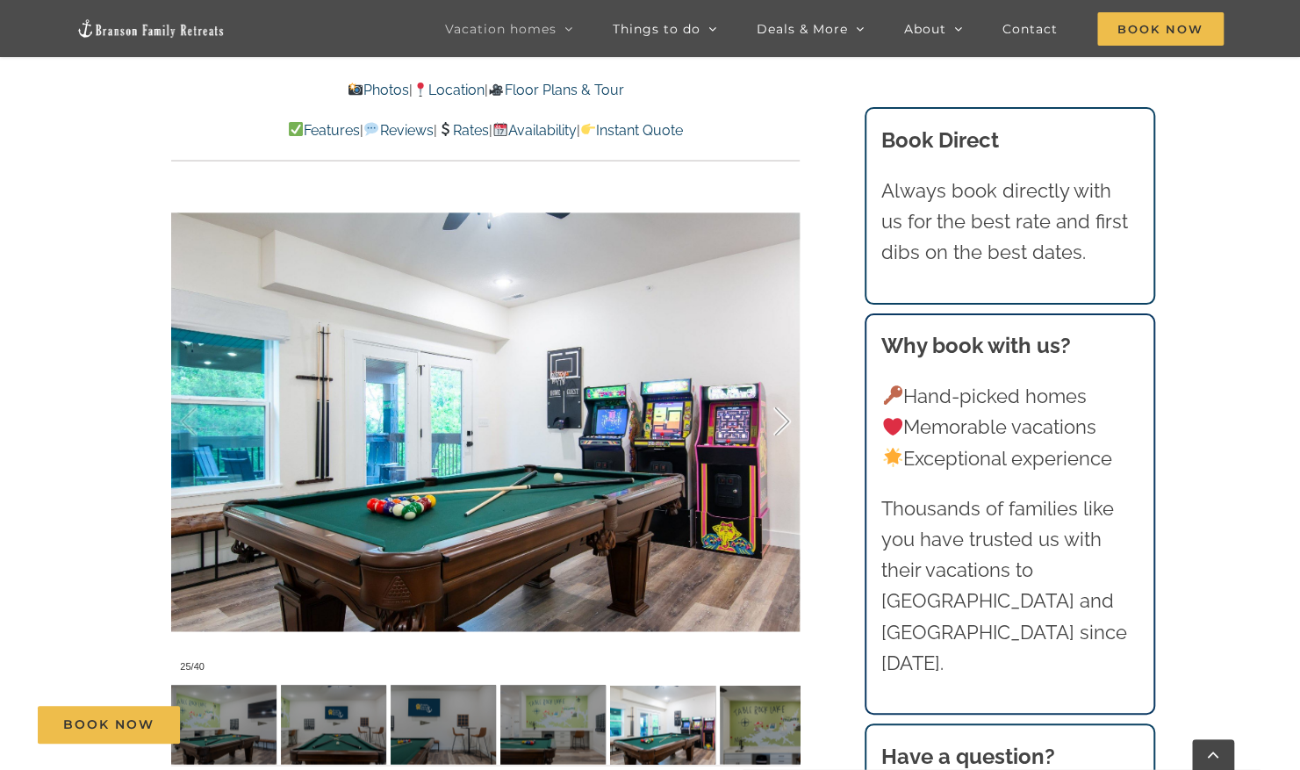
click at [782, 423] on div at bounding box center [764, 421] width 54 height 109
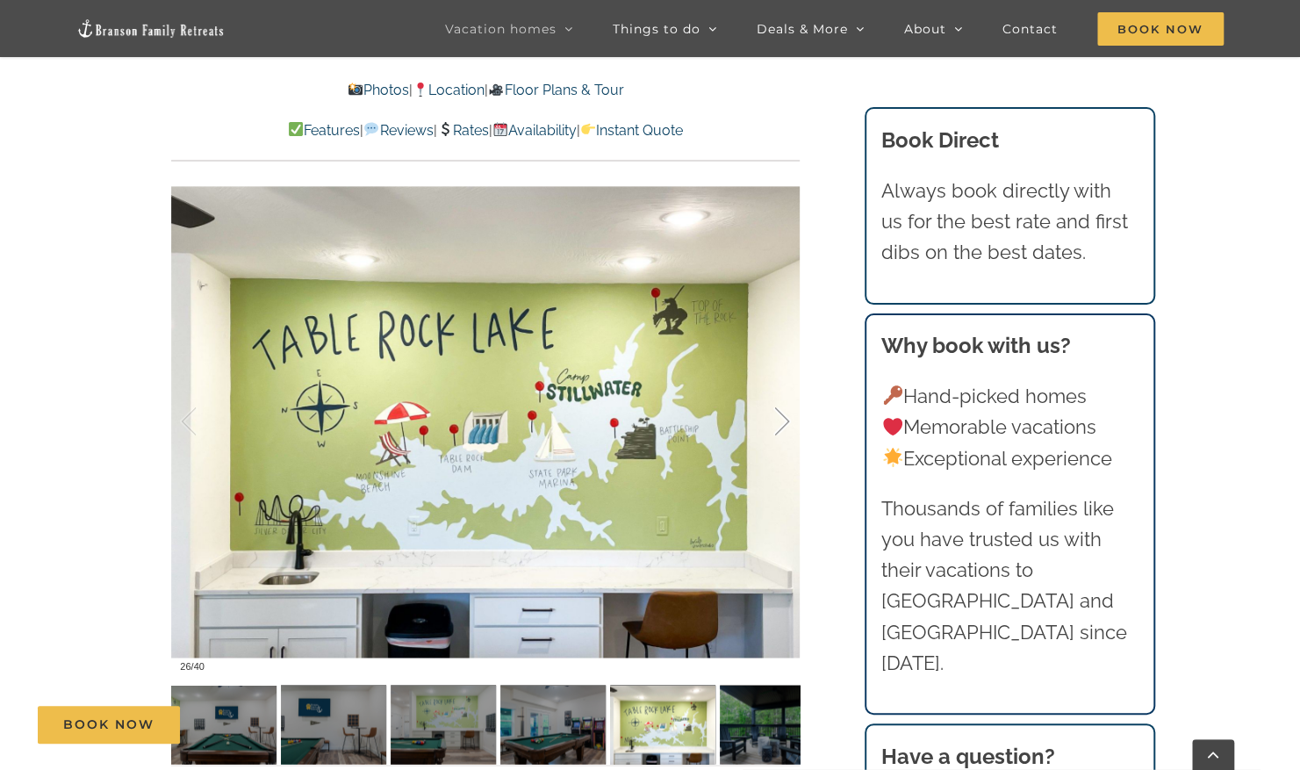
click at [782, 423] on div at bounding box center [764, 421] width 54 height 109
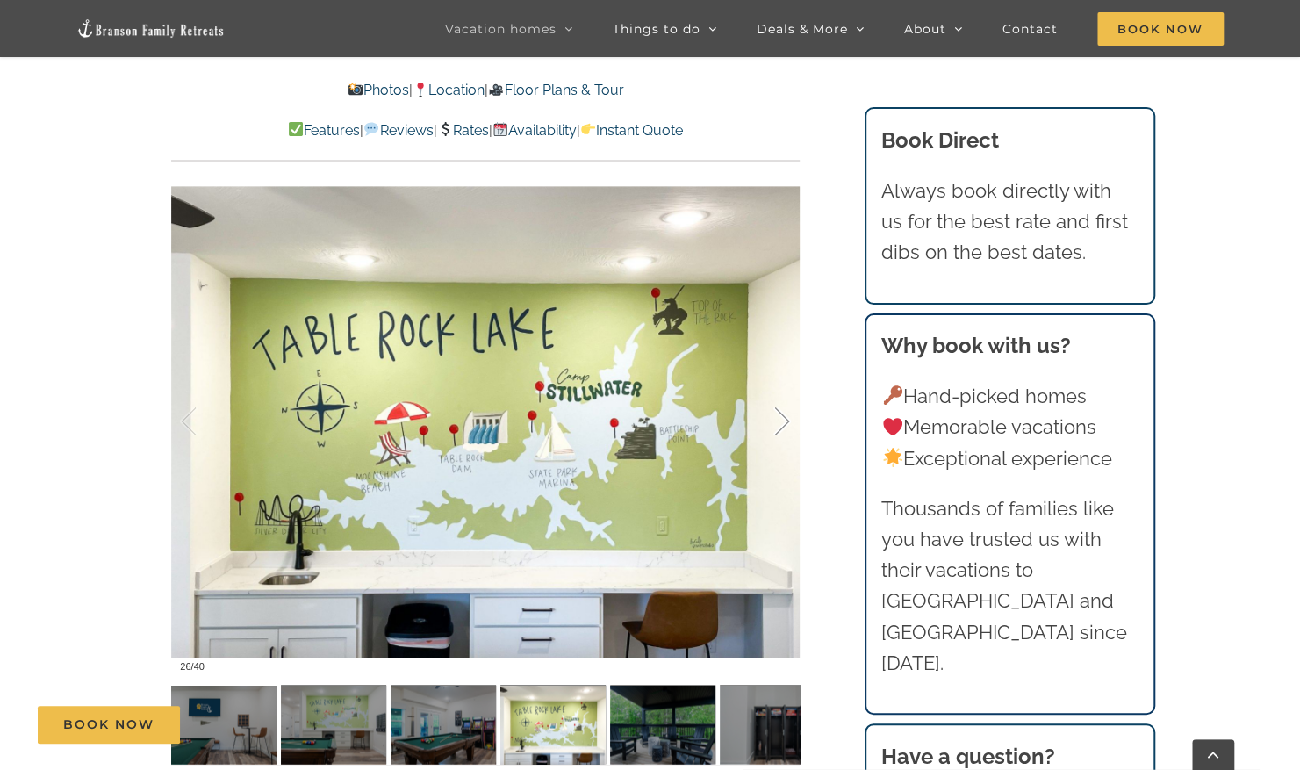
click at [782, 423] on div at bounding box center [764, 421] width 54 height 109
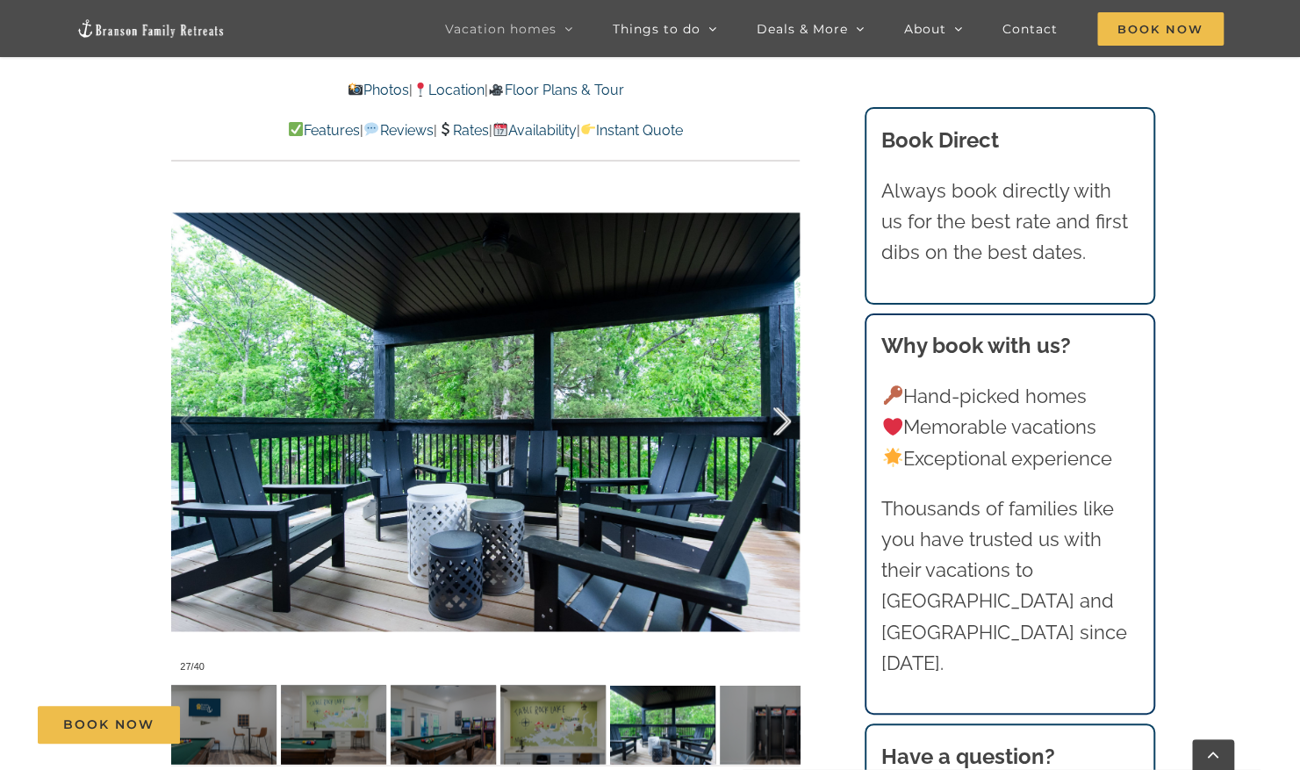
click at [782, 423] on div at bounding box center [764, 421] width 54 height 109
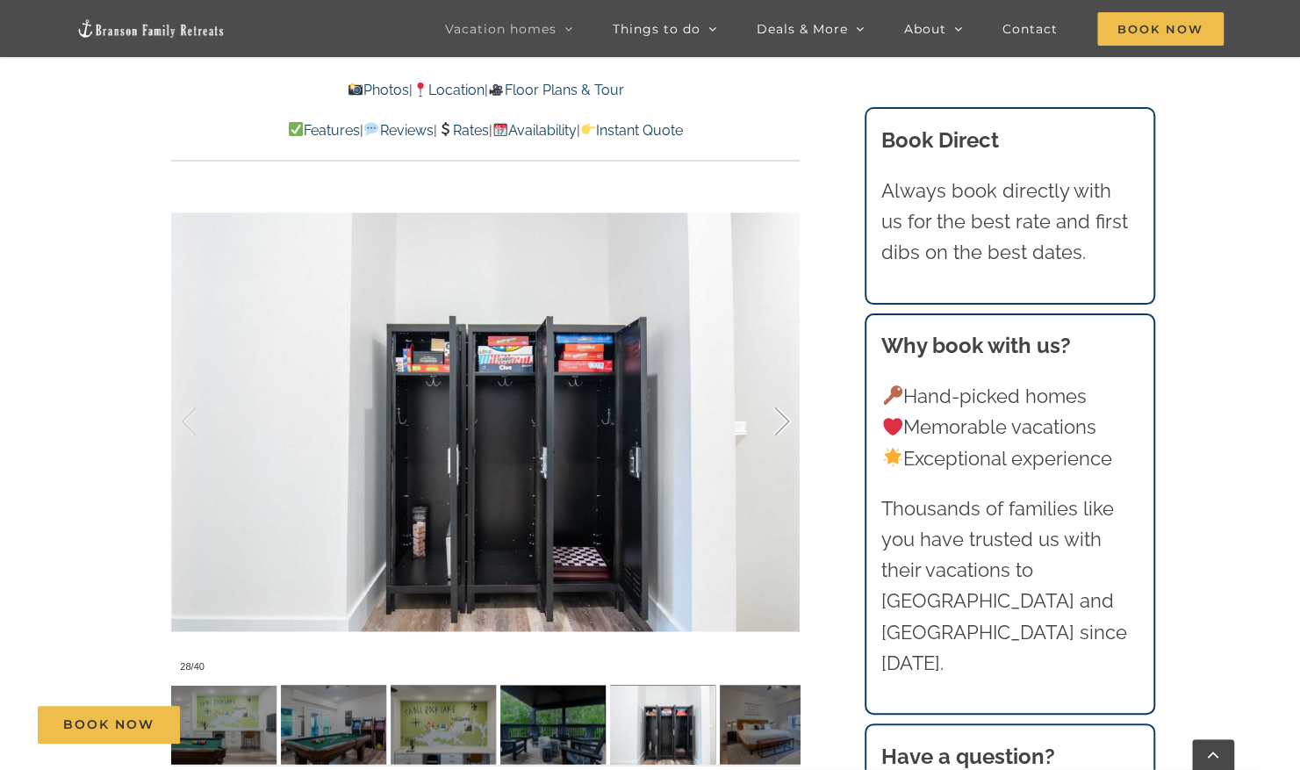
click at [782, 423] on div at bounding box center [764, 421] width 54 height 109
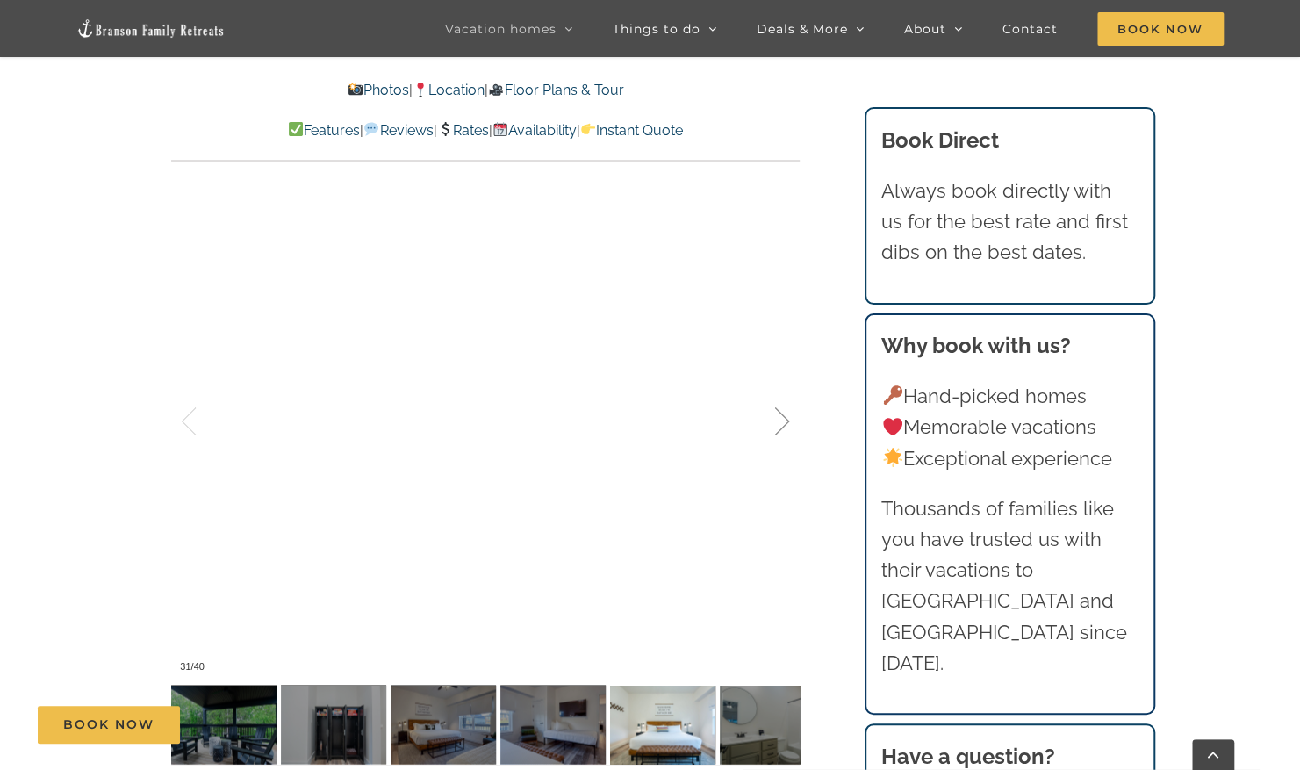
click at [782, 423] on div at bounding box center [764, 421] width 54 height 109
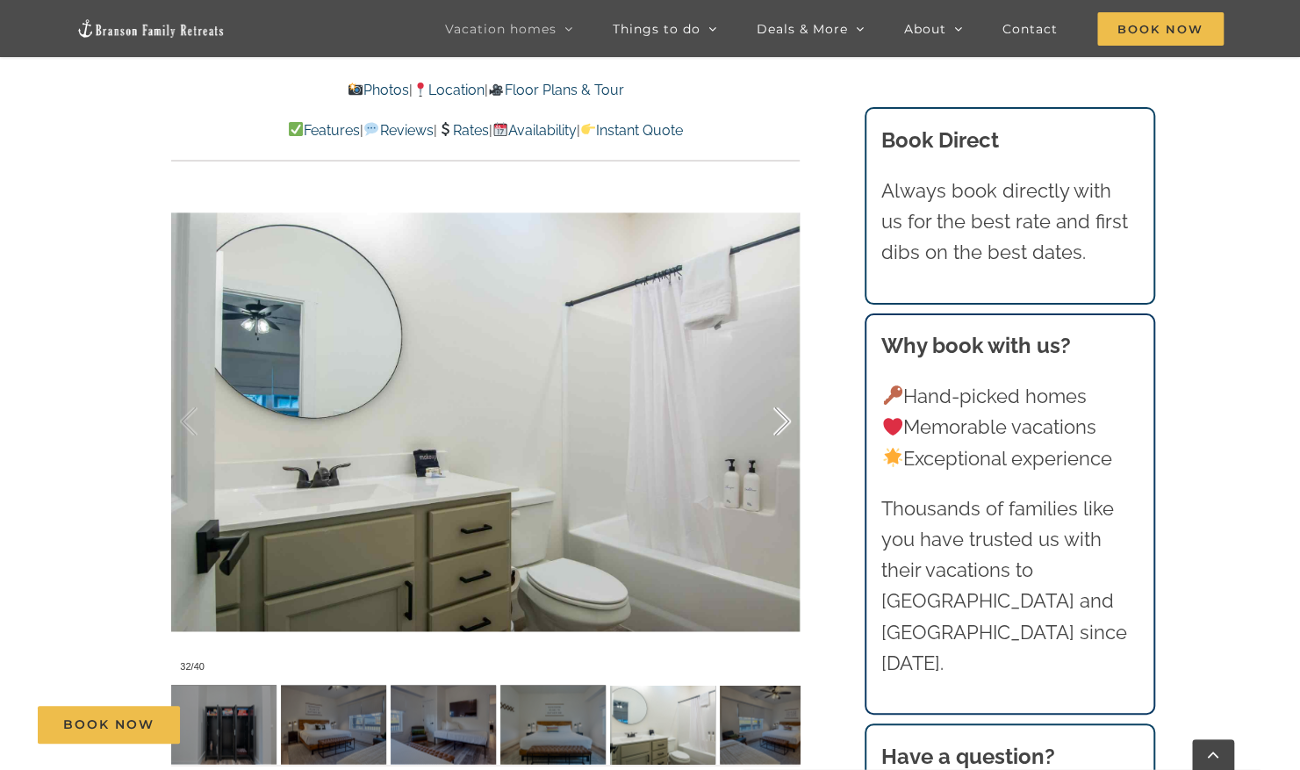
click at [782, 423] on div at bounding box center [764, 421] width 54 height 109
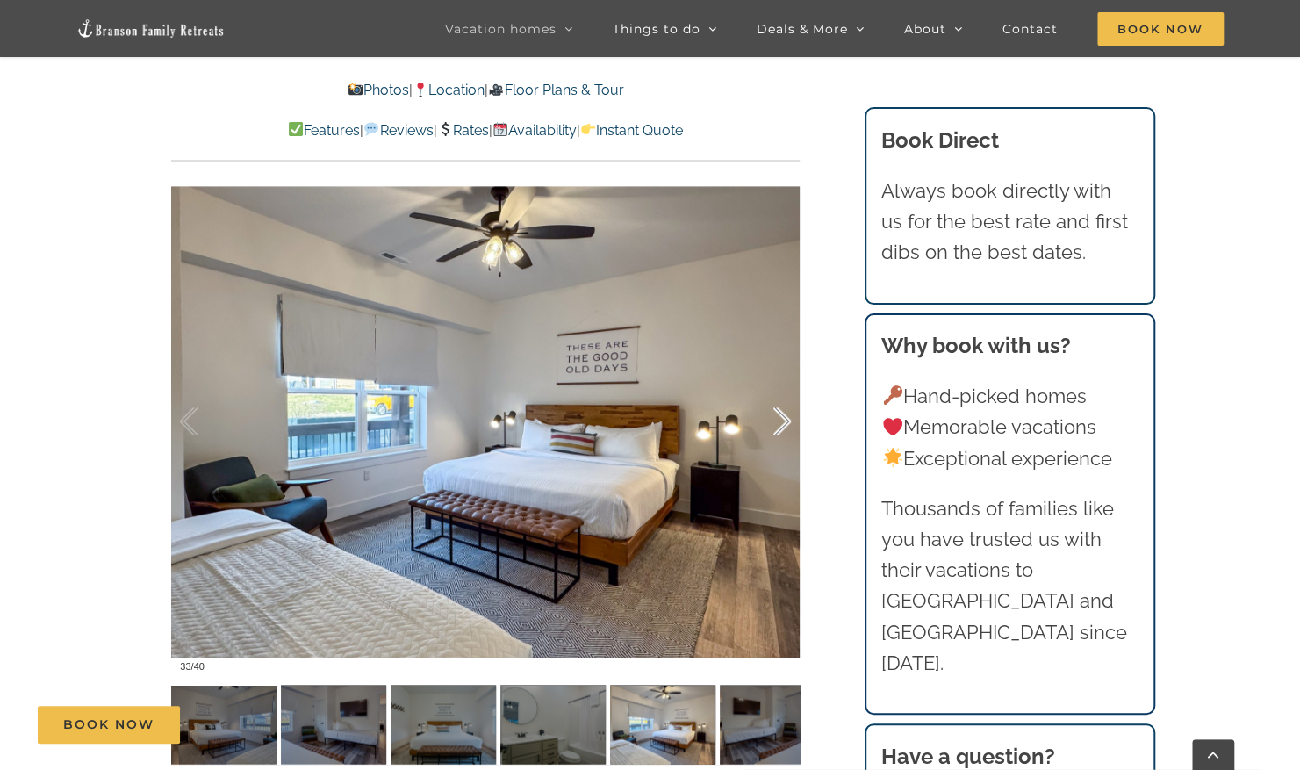
click at [782, 423] on div at bounding box center [764, 421] width 54 height 109
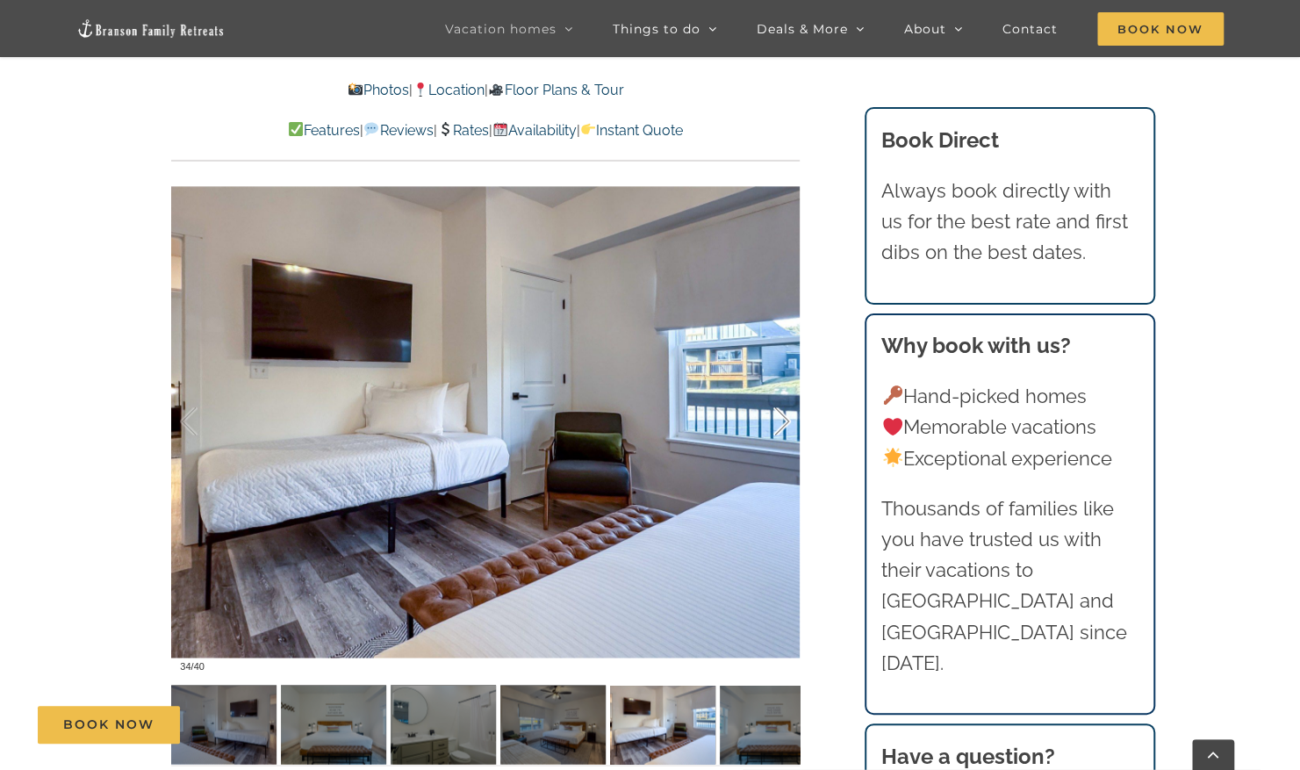
click at [782, 423] on div at bounding box center [764, 421] width 54 height 109
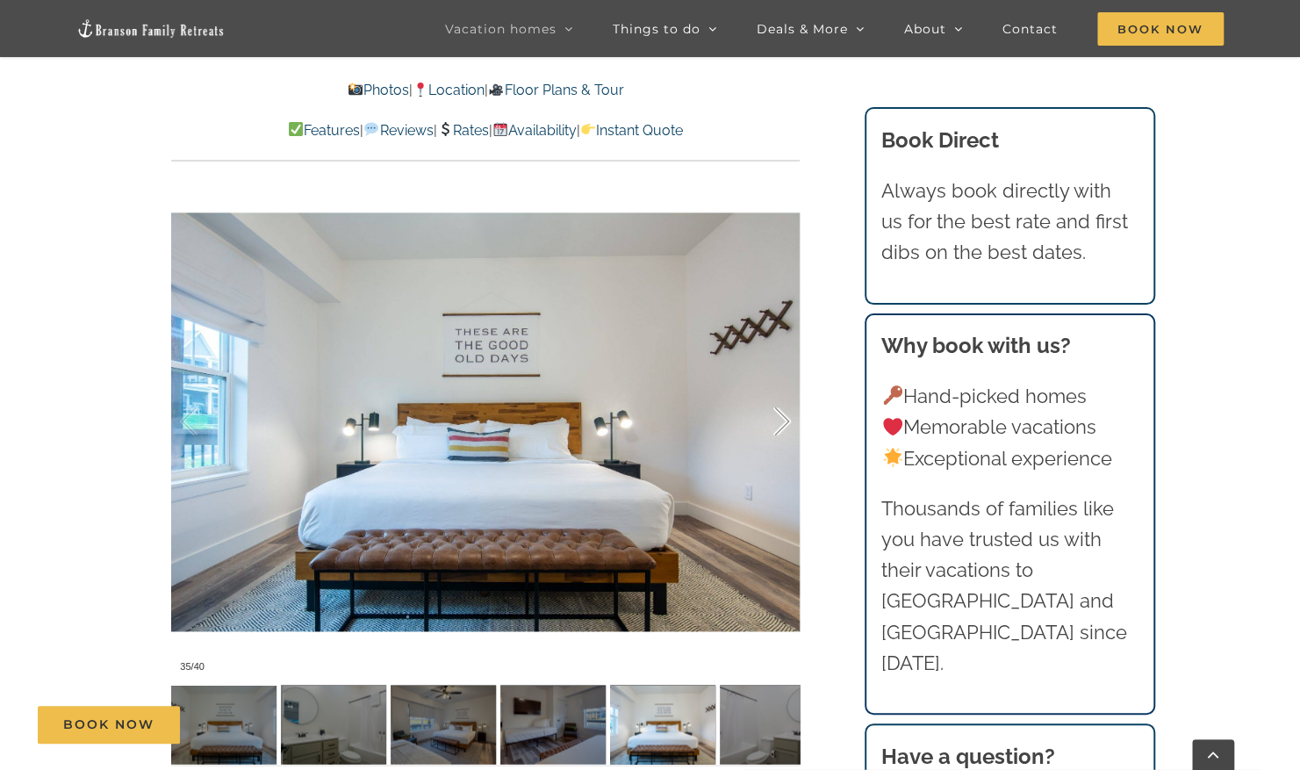
click at [782, 423] on div at bounding box center [764, 421] width 54 height 109
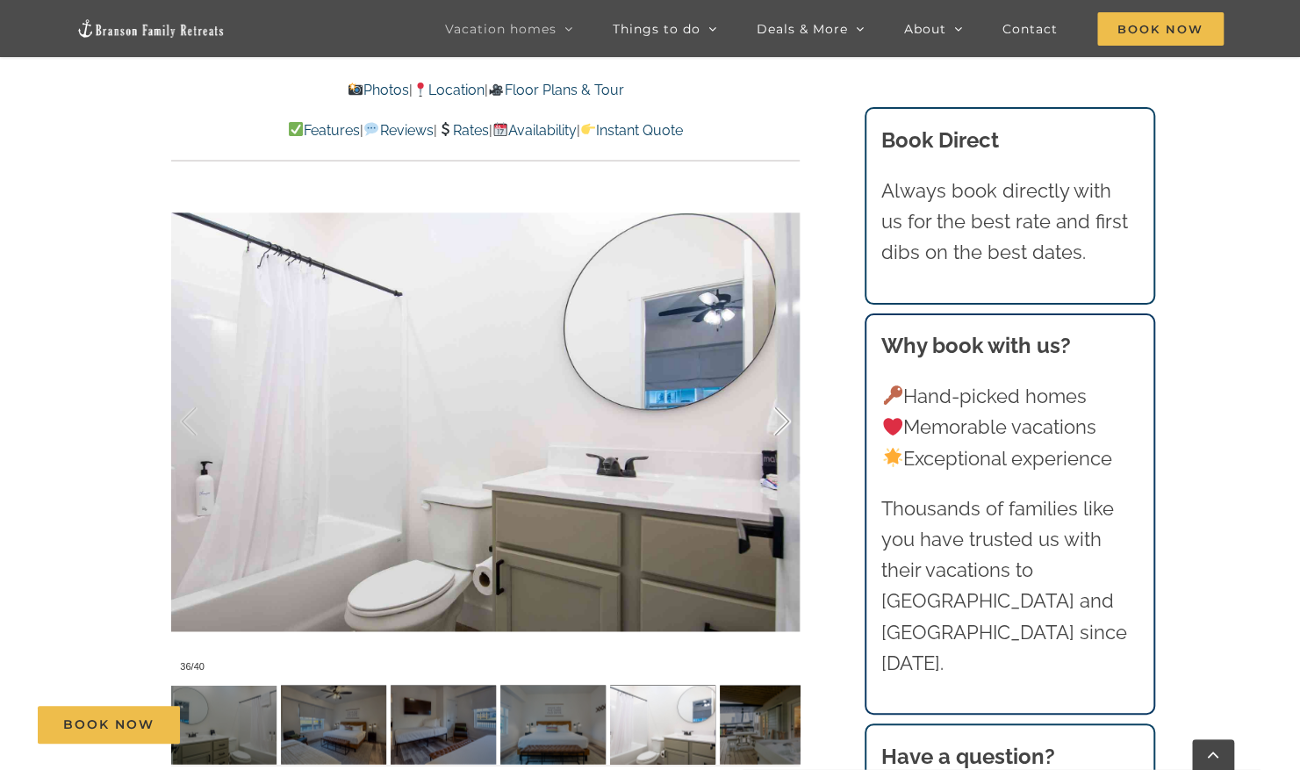
click at [782, 423] on div at bounding box center [764, 421] width 54 height 109
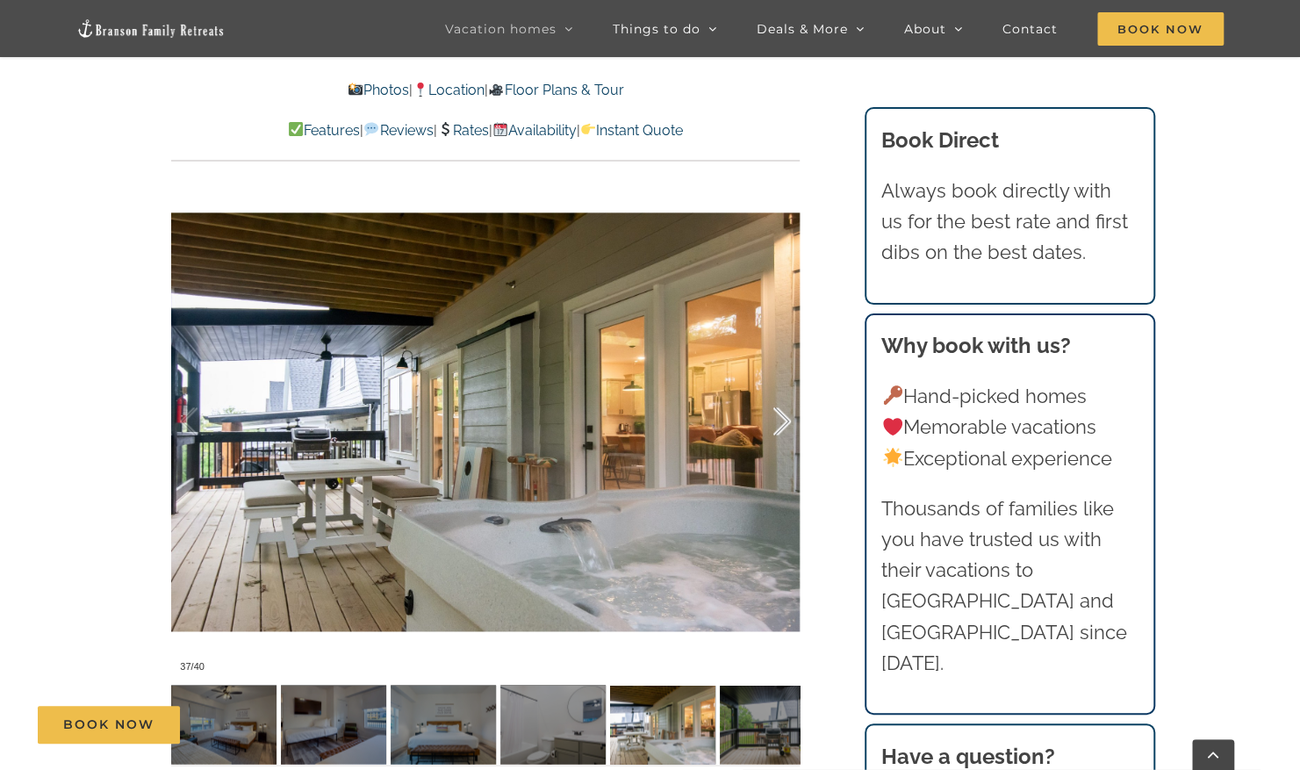
click at [782, 423] on div at bounding box center [764, 421] width 54 height 109
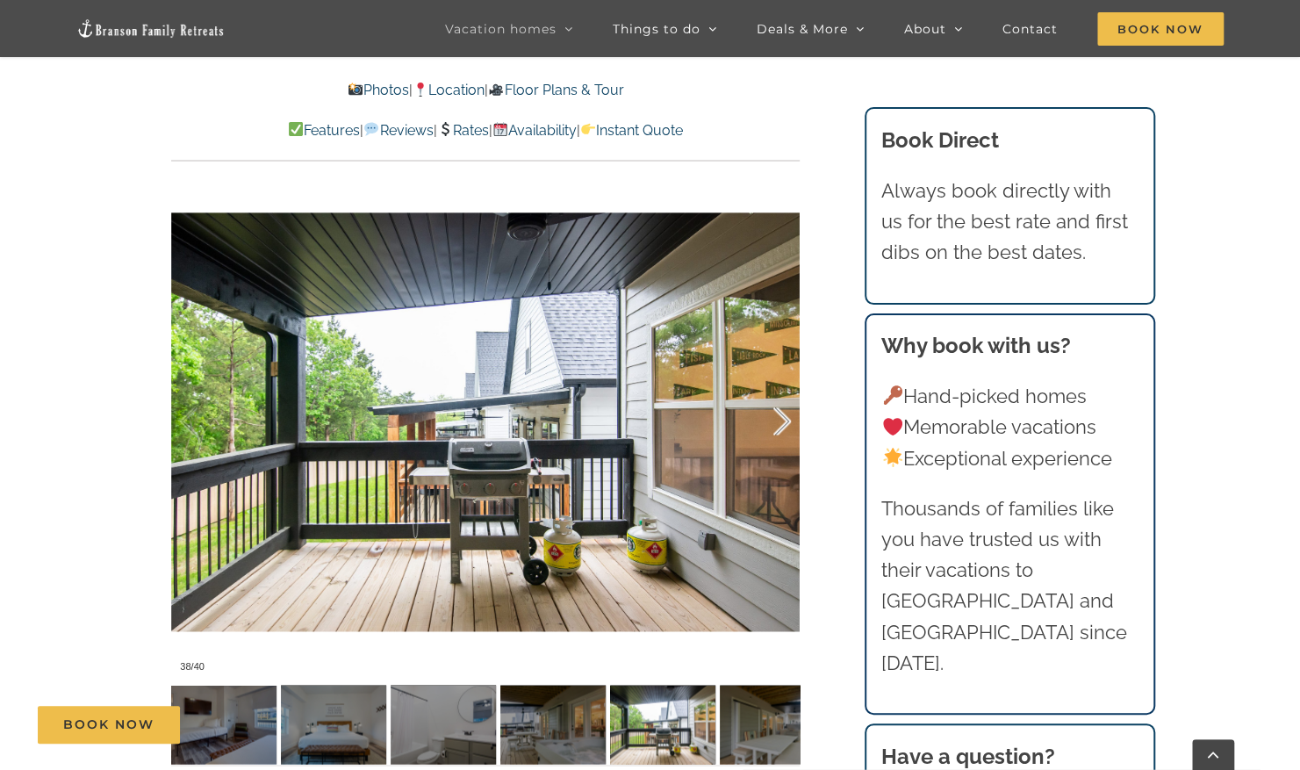
click at [782, 423] on div at bounding box center [764, 421] width 54 height 109
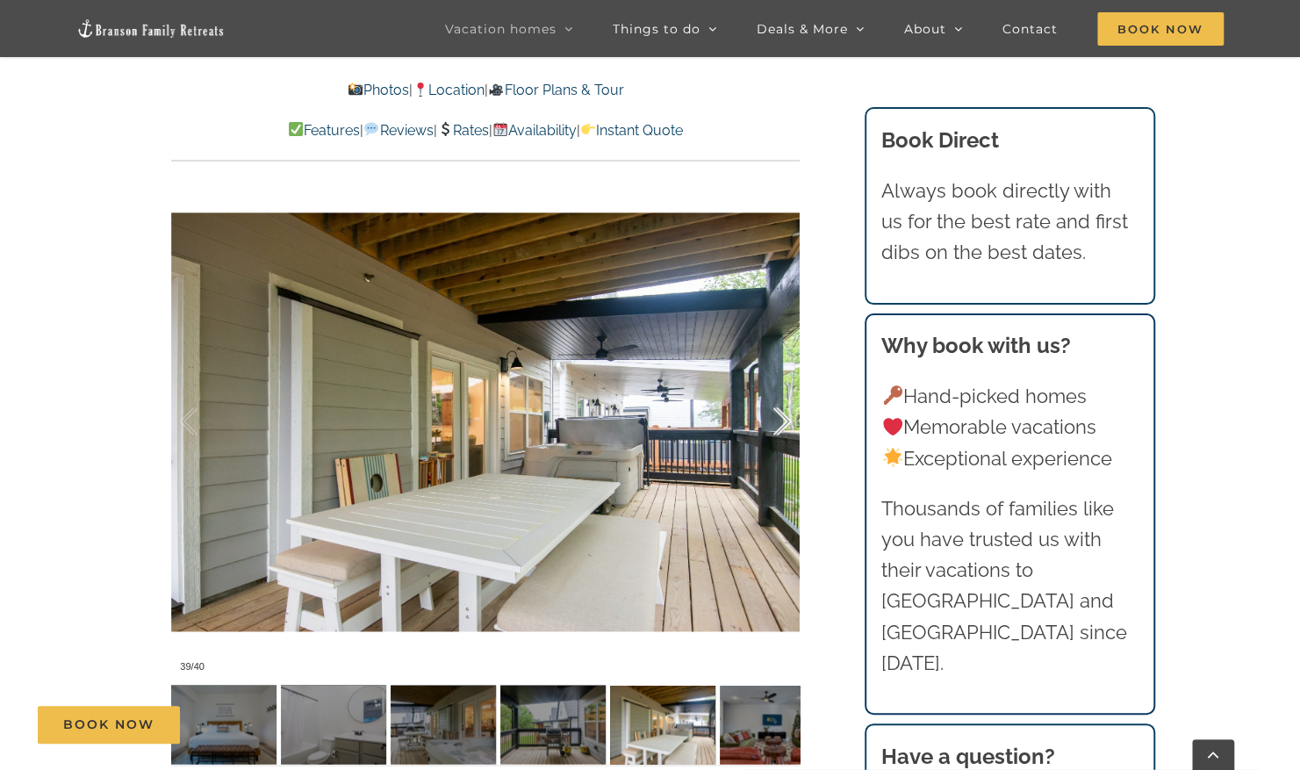
click at [782, 423] on div at bounding box center [764, 421] width 54 height 109
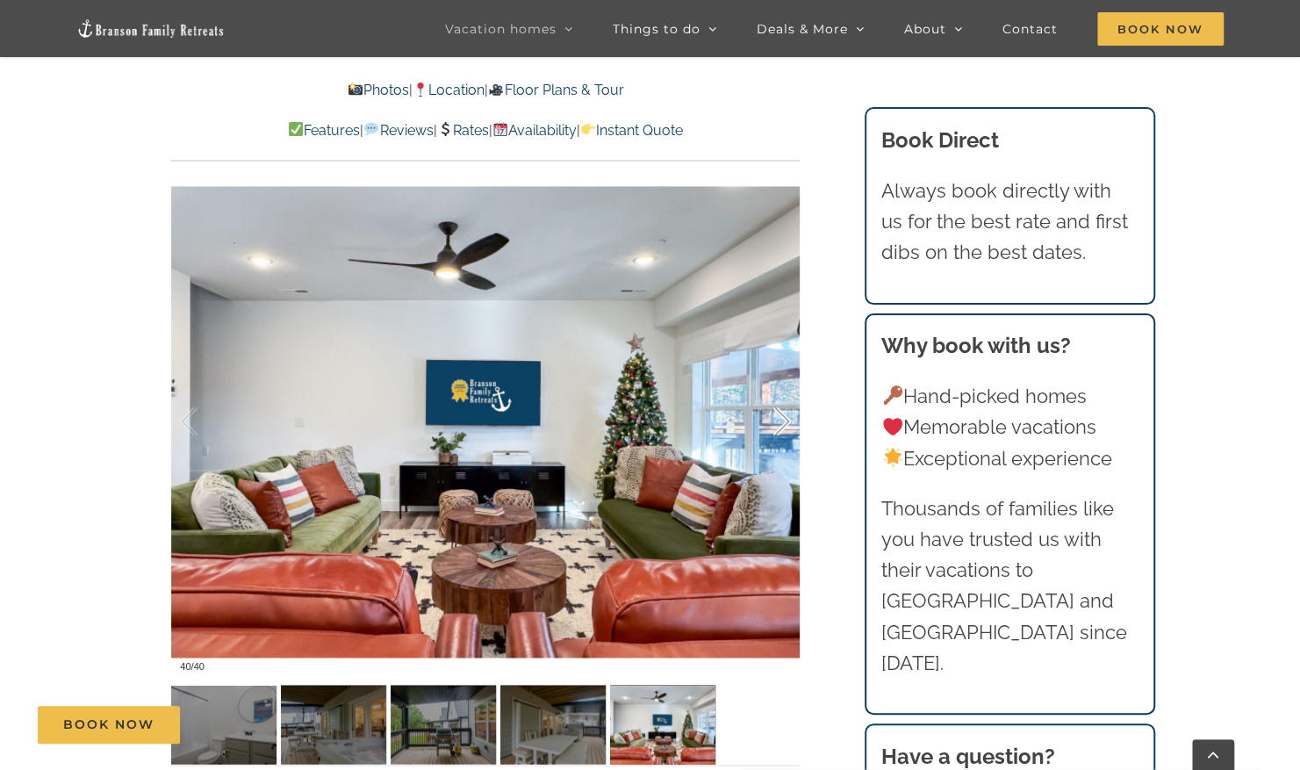
click at [782, 423] on div at bounding box center [764, 421] width 54 height 109
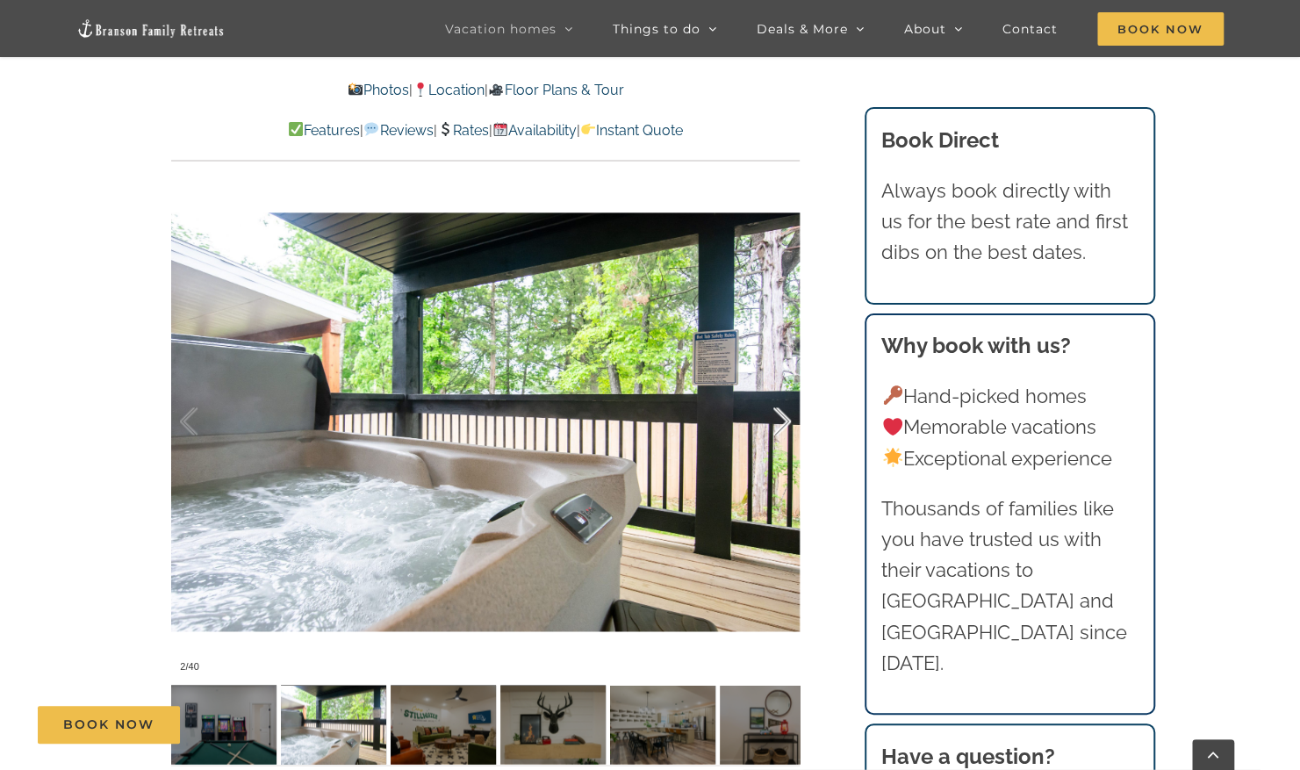
click at [782, 423] on div at bounding box center [764, 421] width 54 height 109
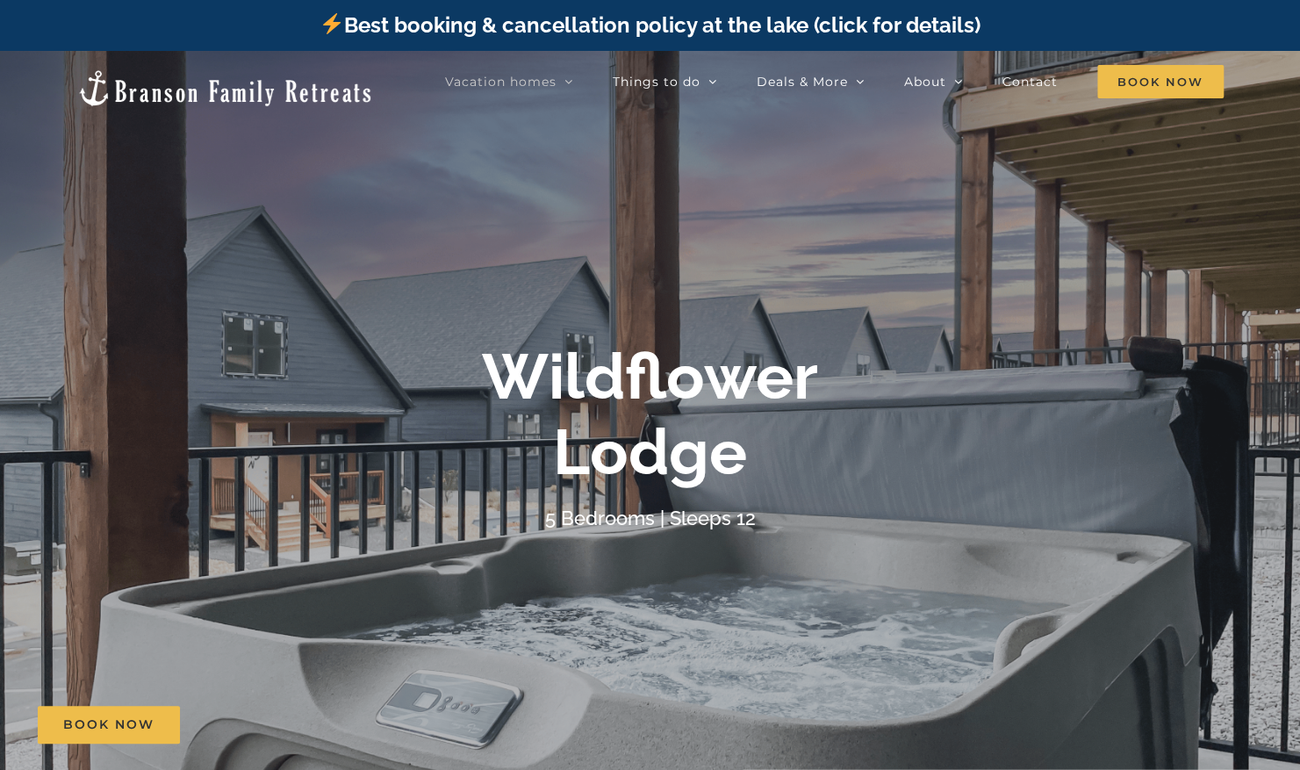
click at [650, 475] on b "Wildflower Lodge" at bounding box center [650, 414] width 336 height 150
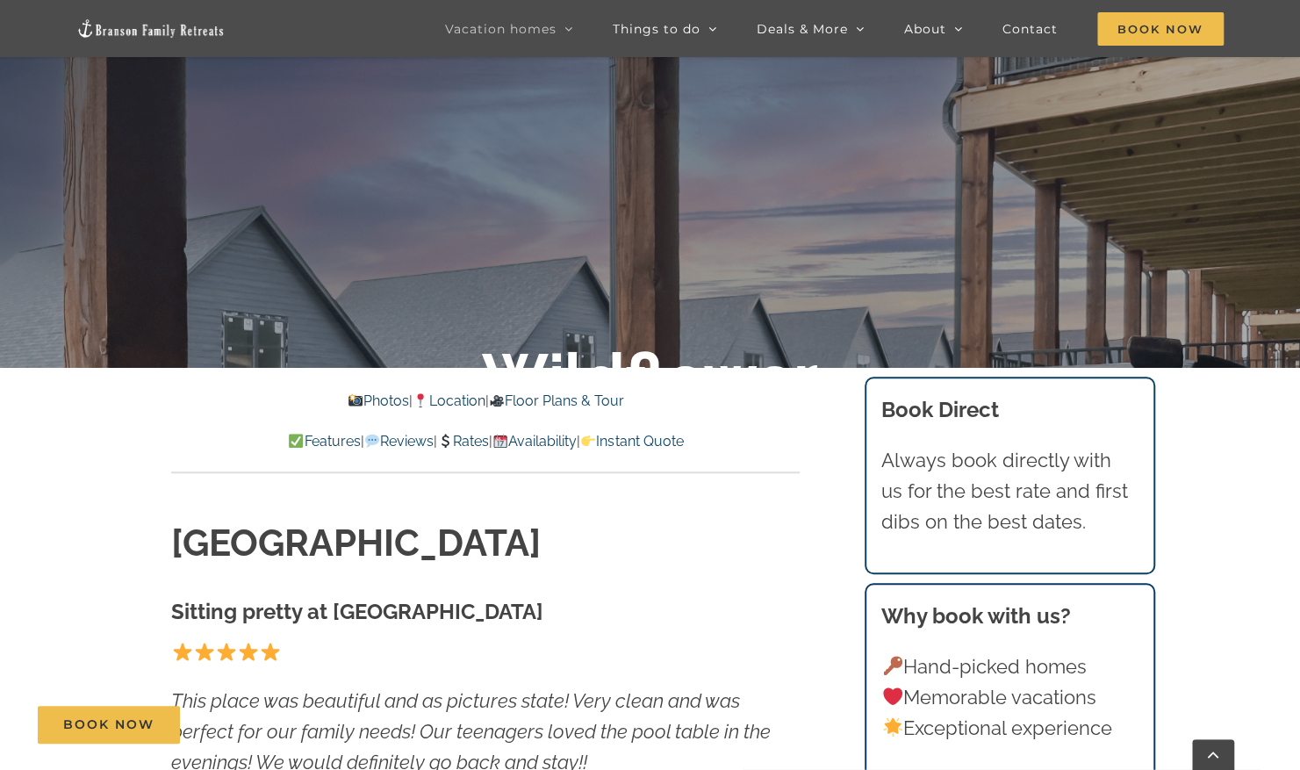
scroll to position [465, 0]
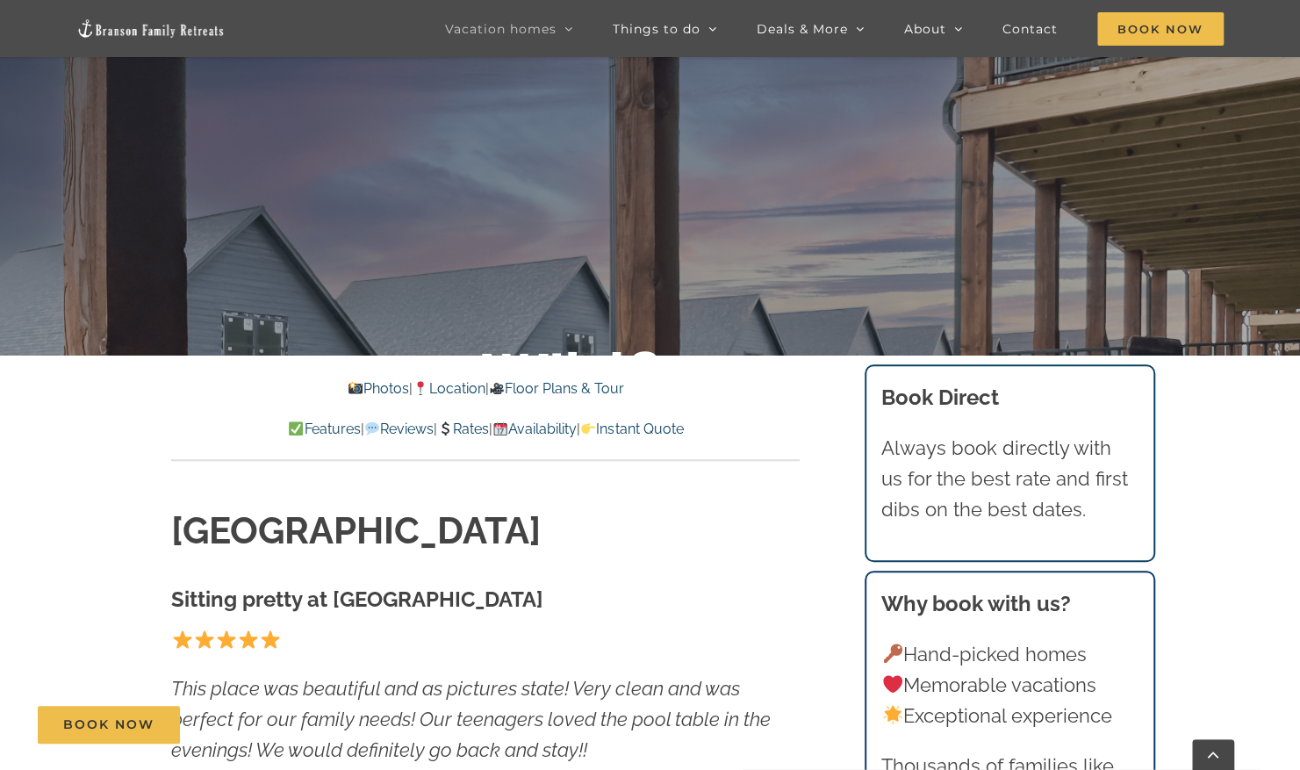
click at [358, 392] on link "Photos" at bounding box center [378, 388] width 61 height 17
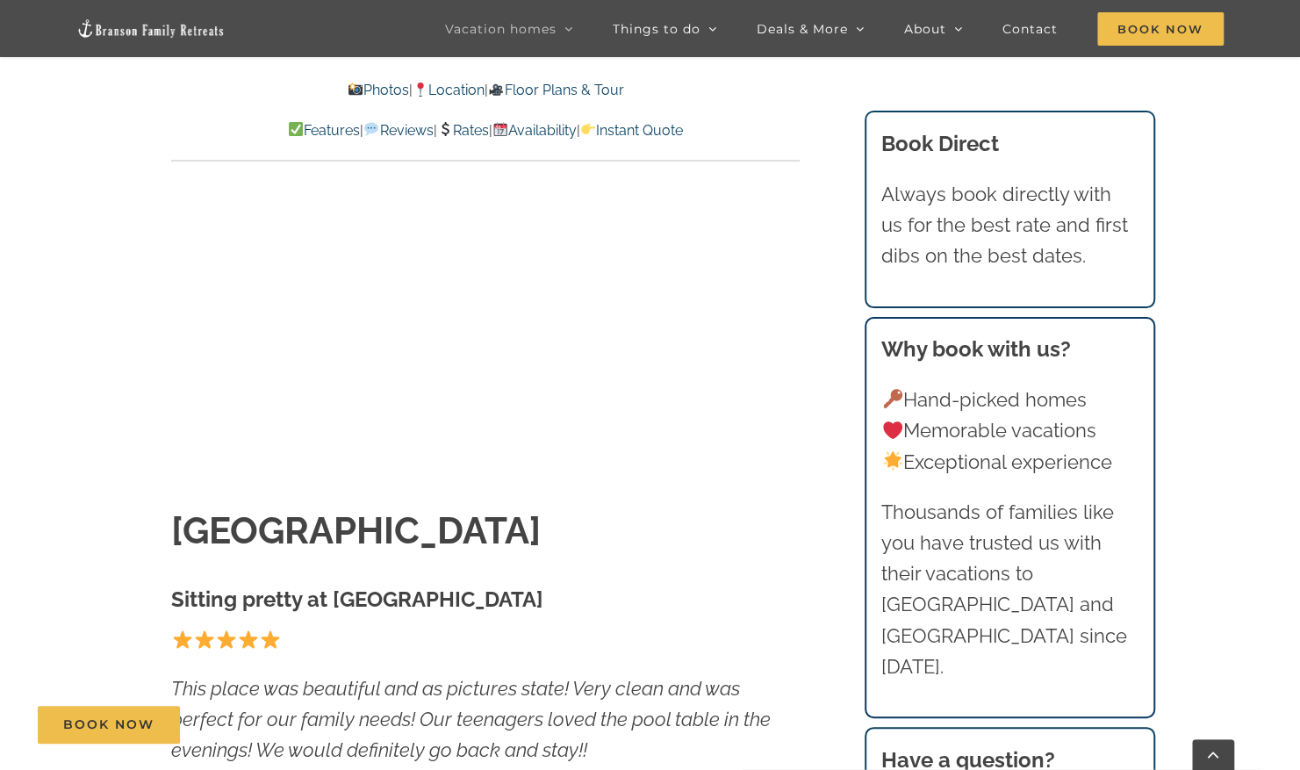
scroll to position [1090, 0]
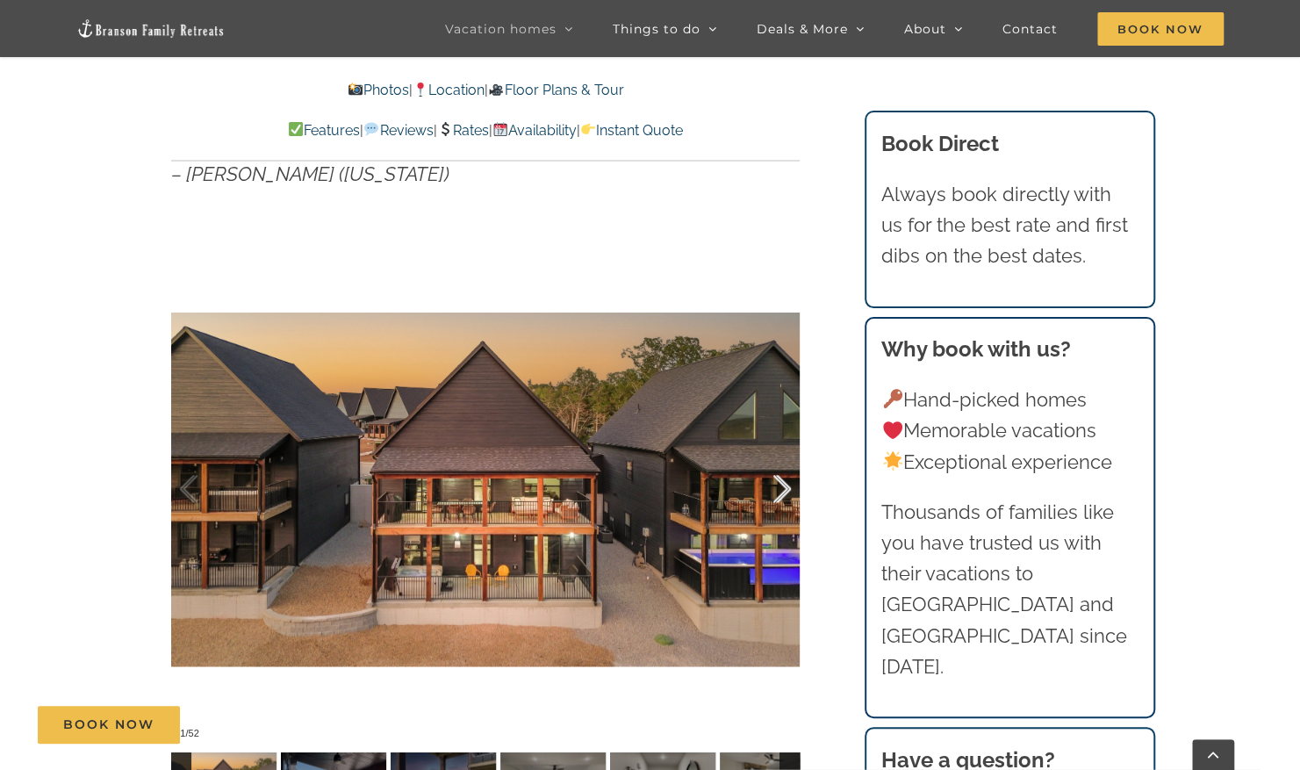
click at [781, 497] on div at bounding box center [764, 489] width 54 height 109
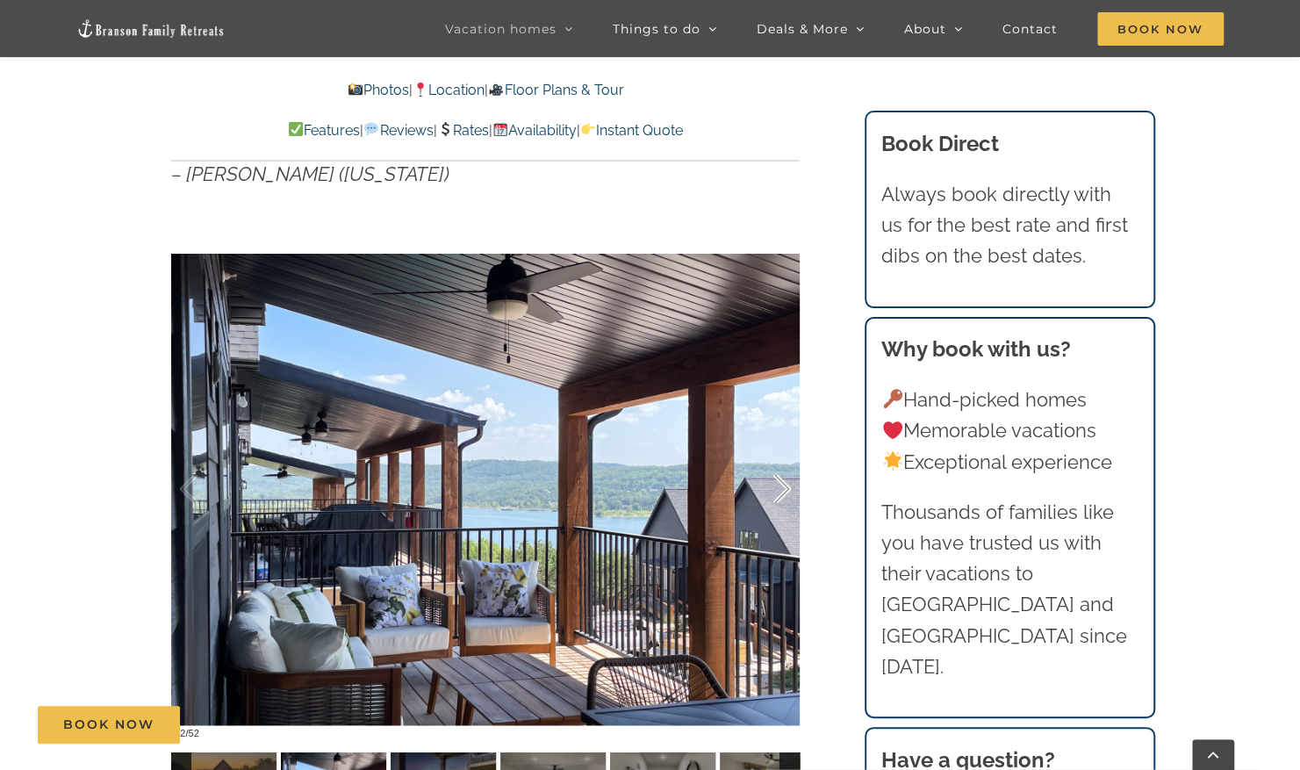
click at [781, 497] on div at bounding box center [764, 489] width 54 height 109
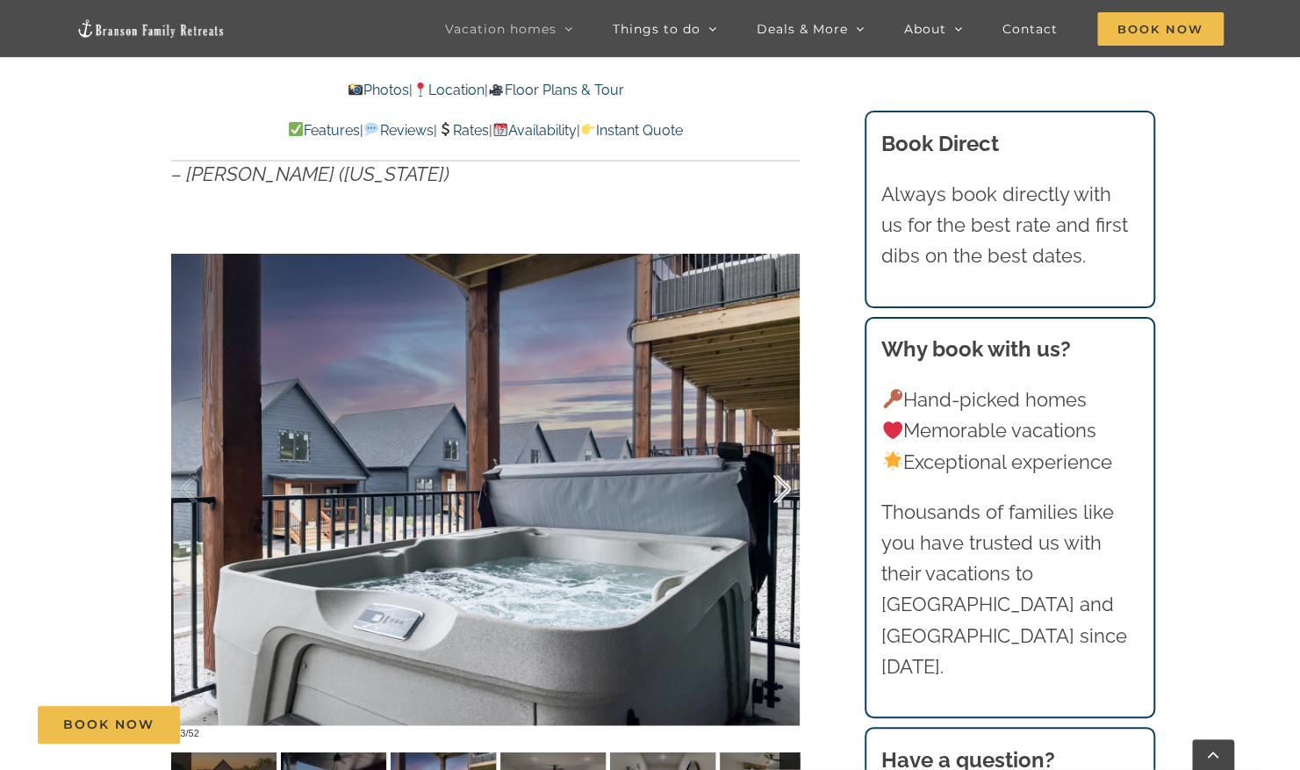
click at [781, 497] on div at bounding box center [764, 489] width 54 height 109
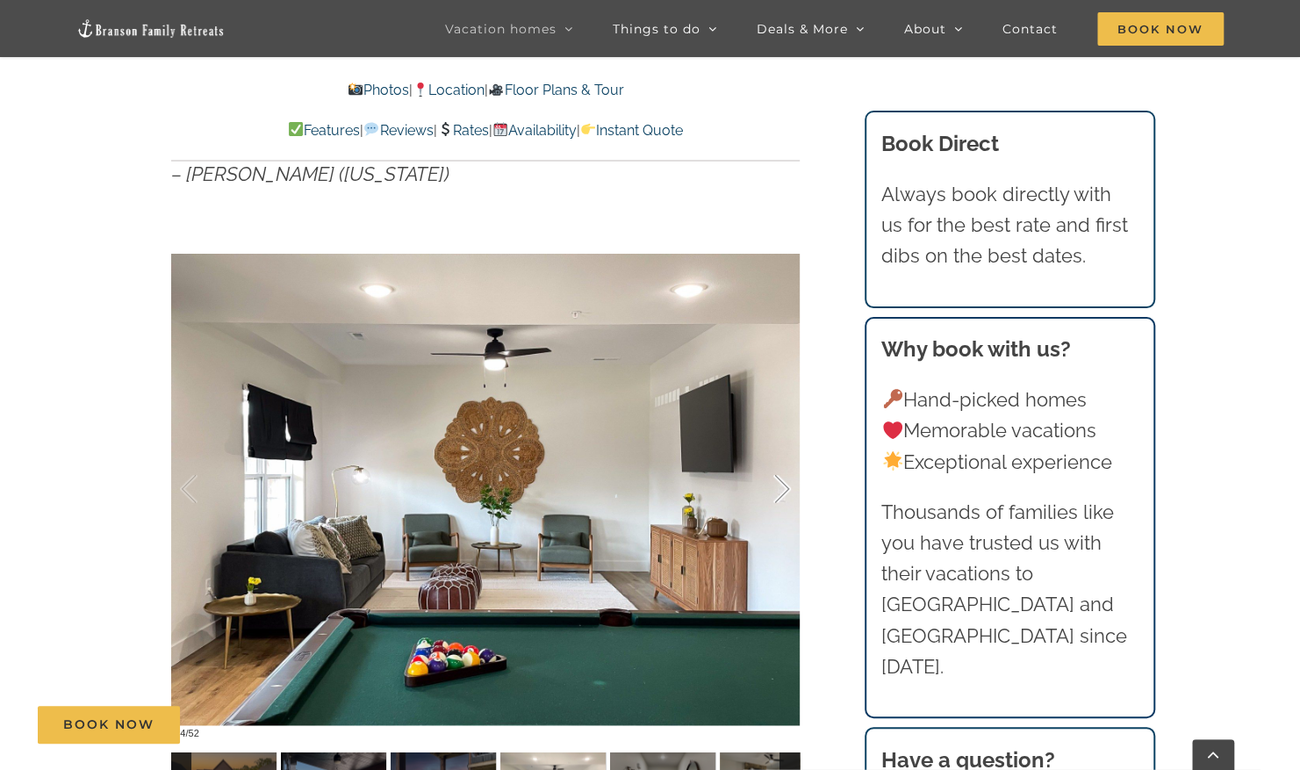
click at [781, 497] on div at bounding box center [764, 489] width 54 height 109
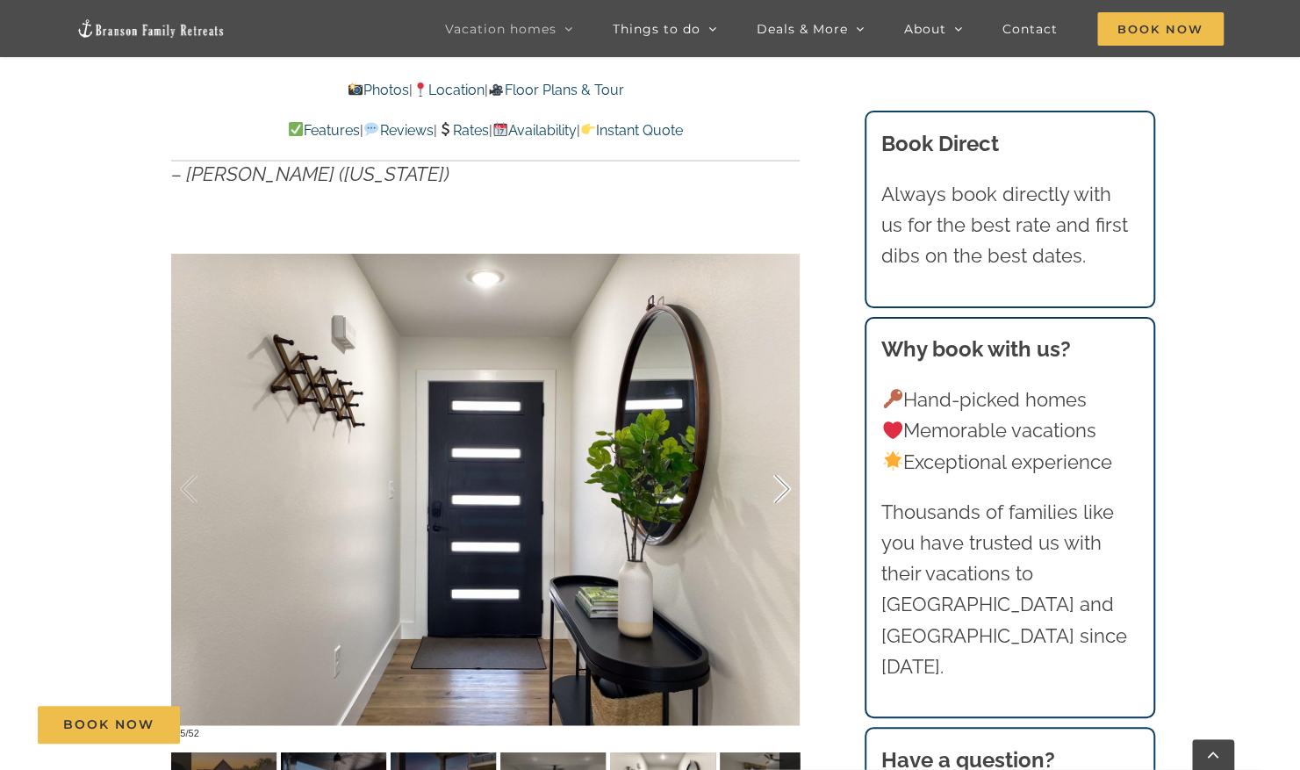
click at [781, 497] on div at bounding box center [764, 489] width 54 height 109
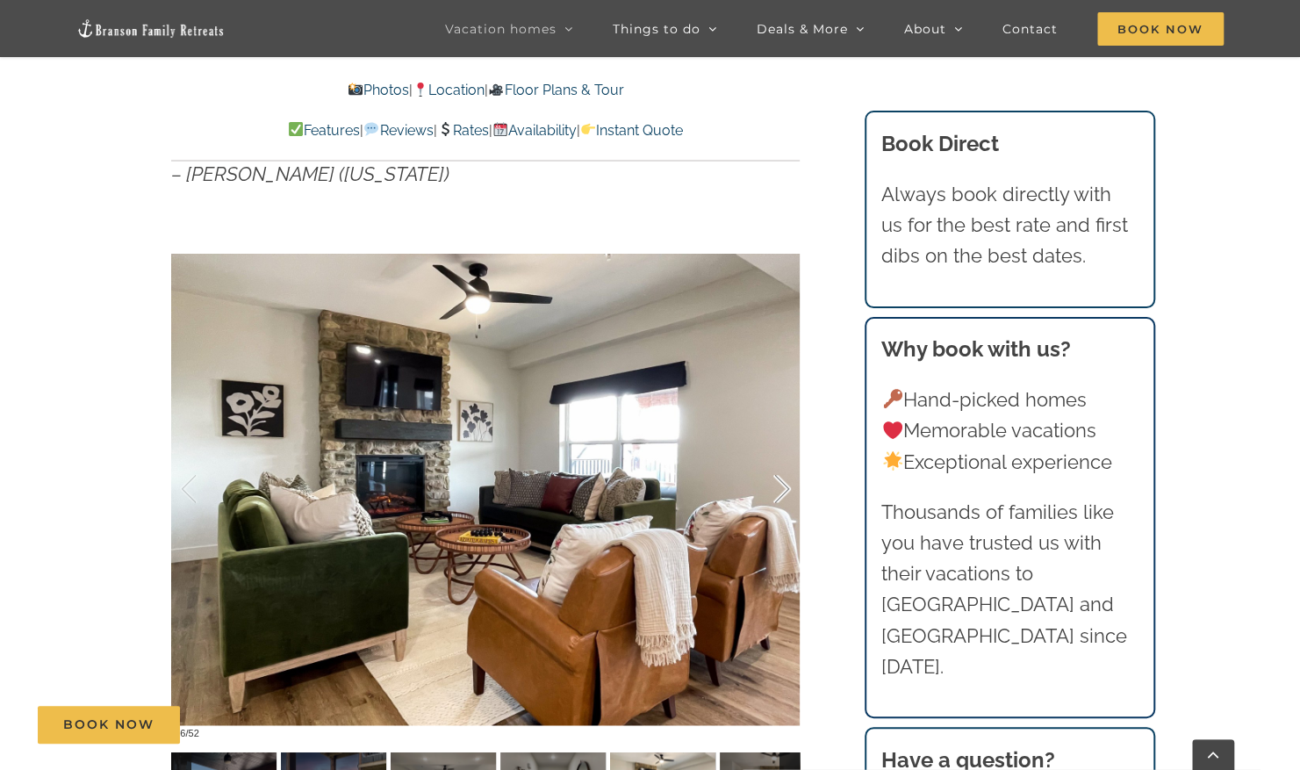
click at [781, 497] on div at bounding box center [764, 489] width 54 height 109
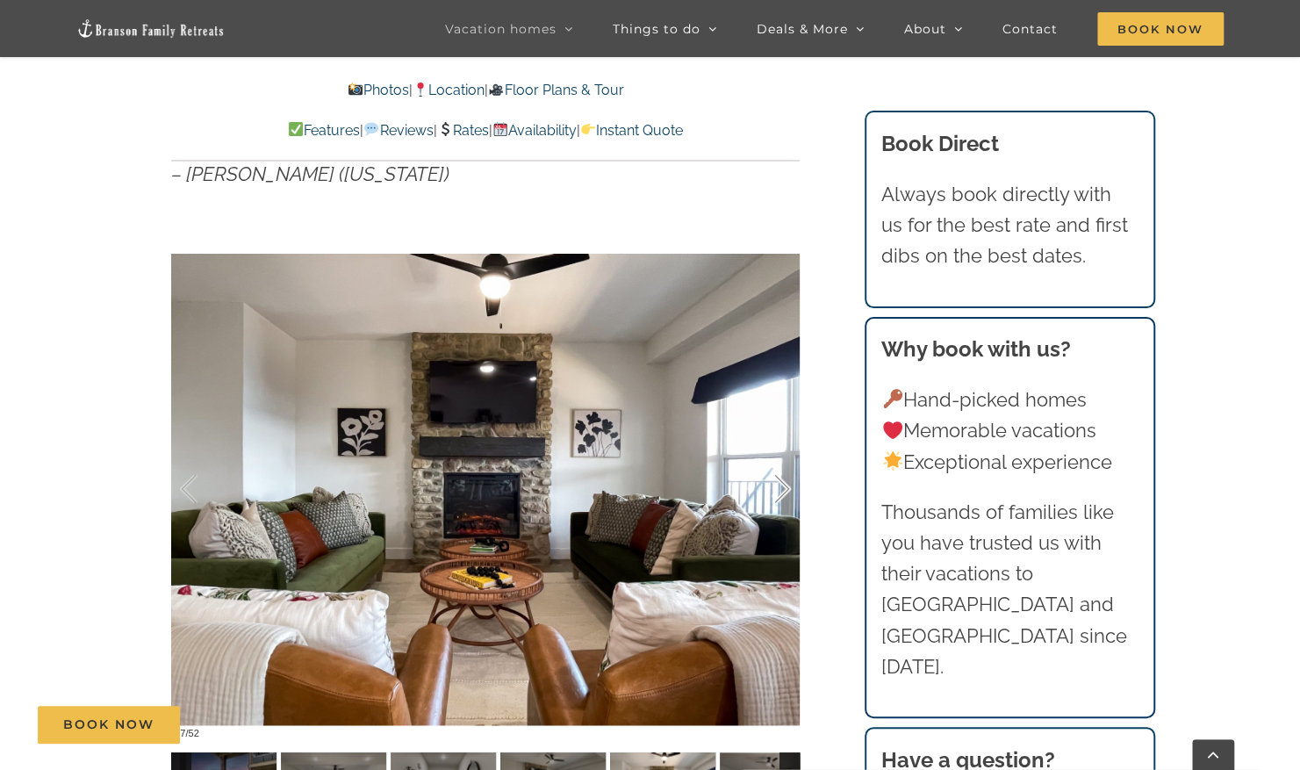
click at [781, 497] on div at bounding box center [764, 489] width 54 height 109
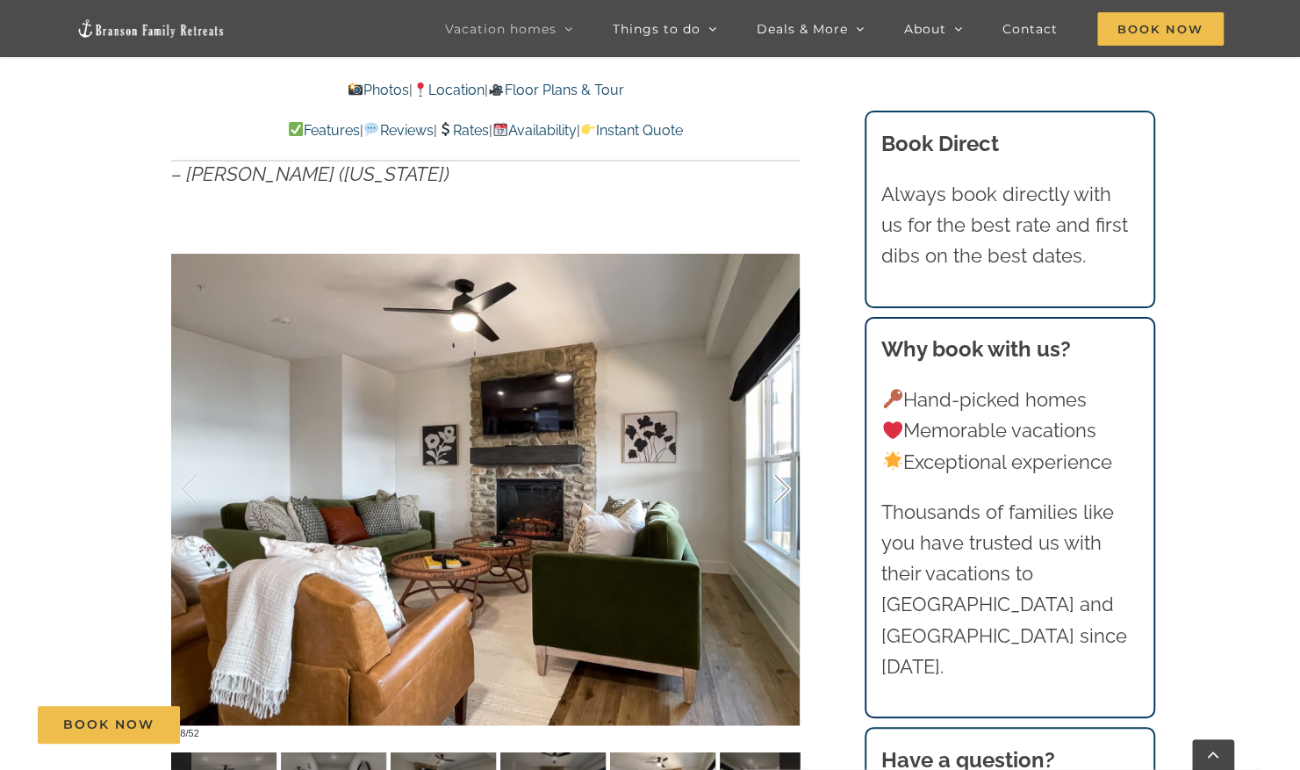
click at [781, 497] on div at bounding box center [764, 489] width 54 height 109
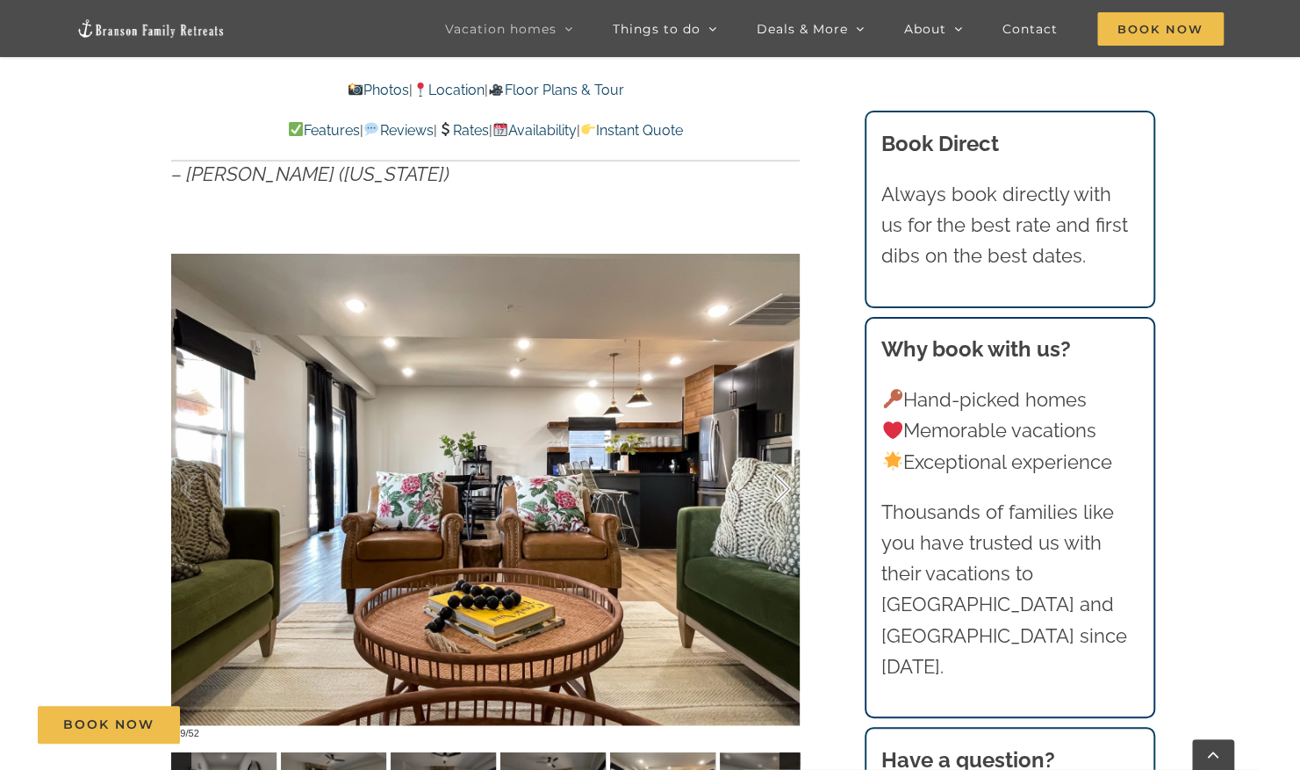
click at [781, 497] on div at bounding box center [764, 489] width 54 height 109
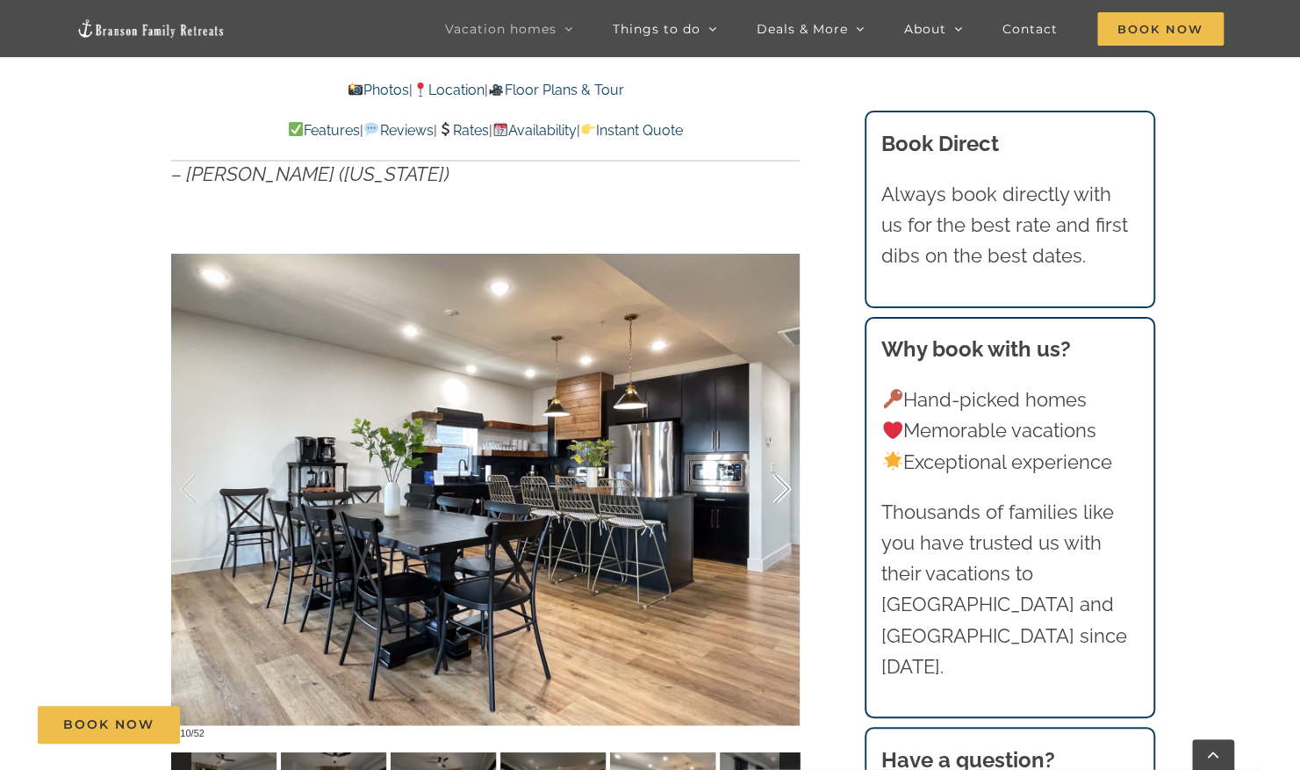
click at [781, 497] on div at bounding box center [764, 489] width 54 height 109
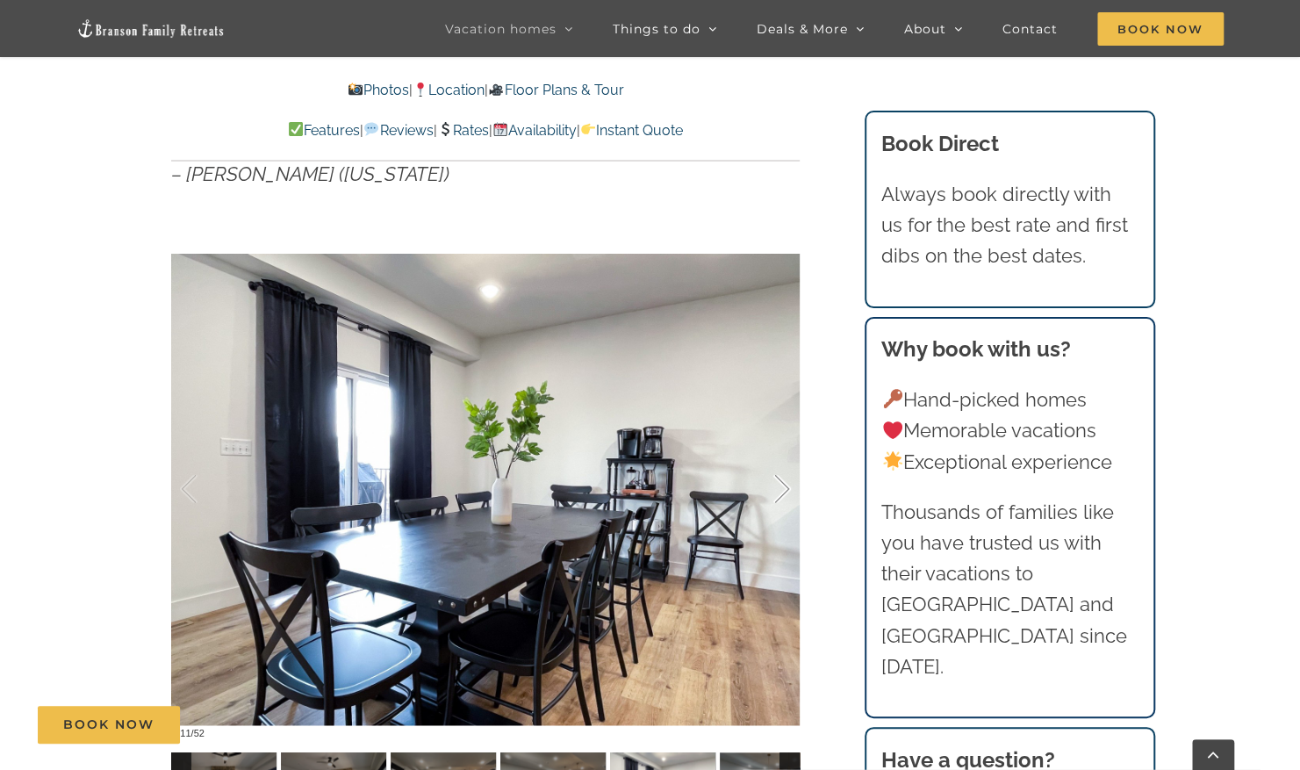
click at [781, 497] on div at bounding box center [764, 489] width 54 height 109
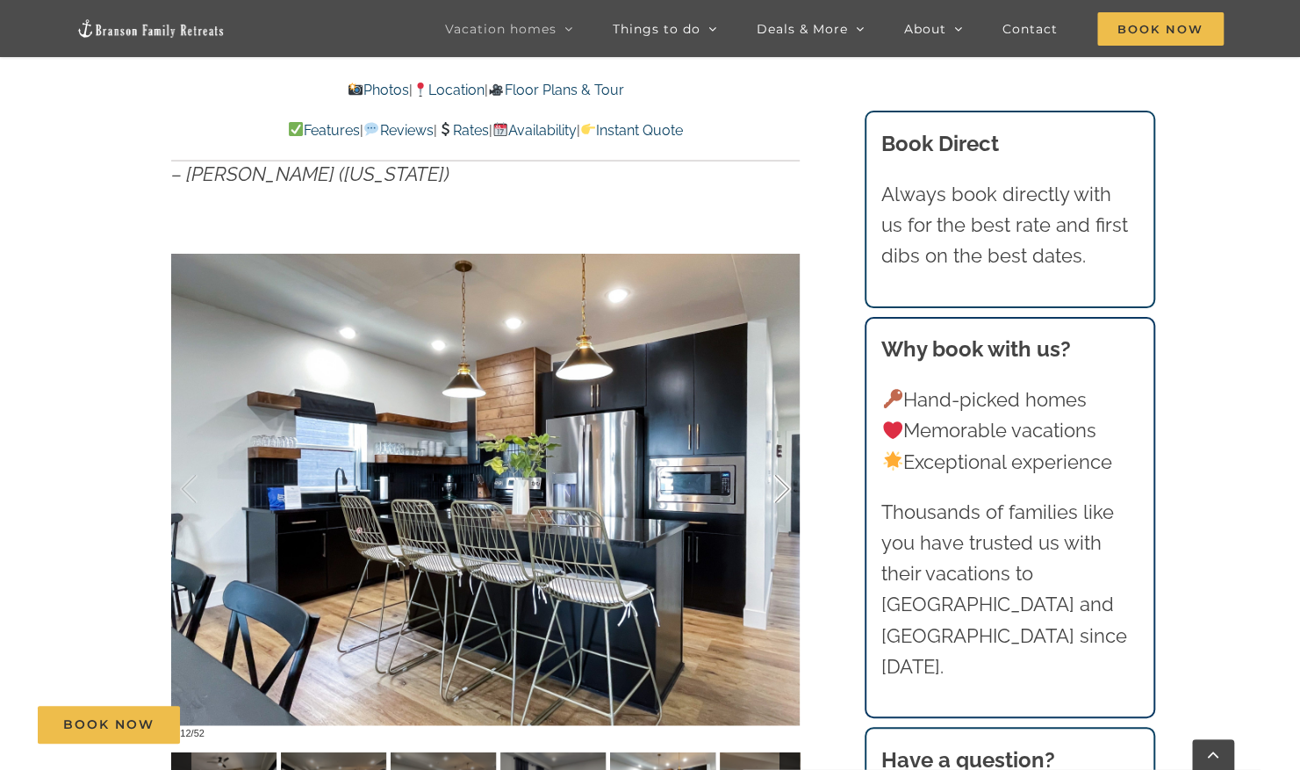
click at [781, 497] on div at bounding box center [764, 489] width 54 height 109
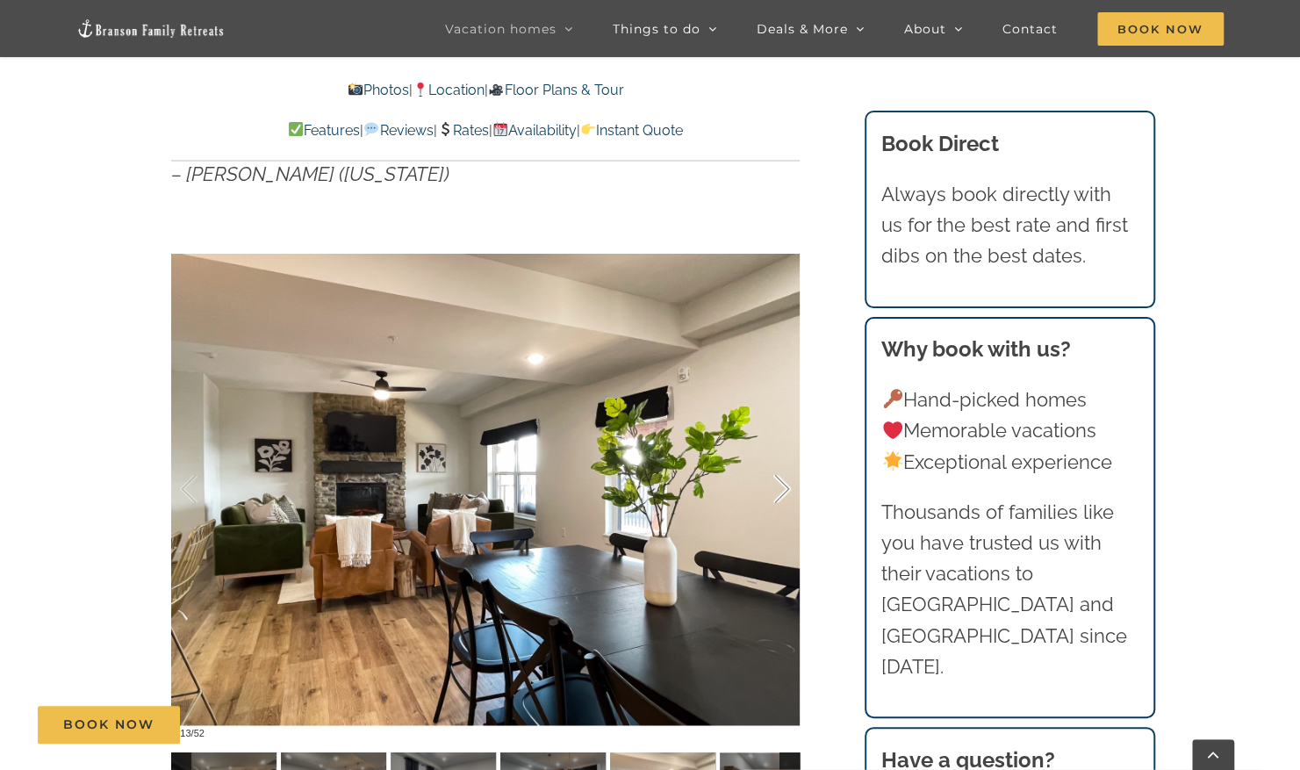
click at [781, 497] on div at bounding box center [764, 489] width 54 height 109
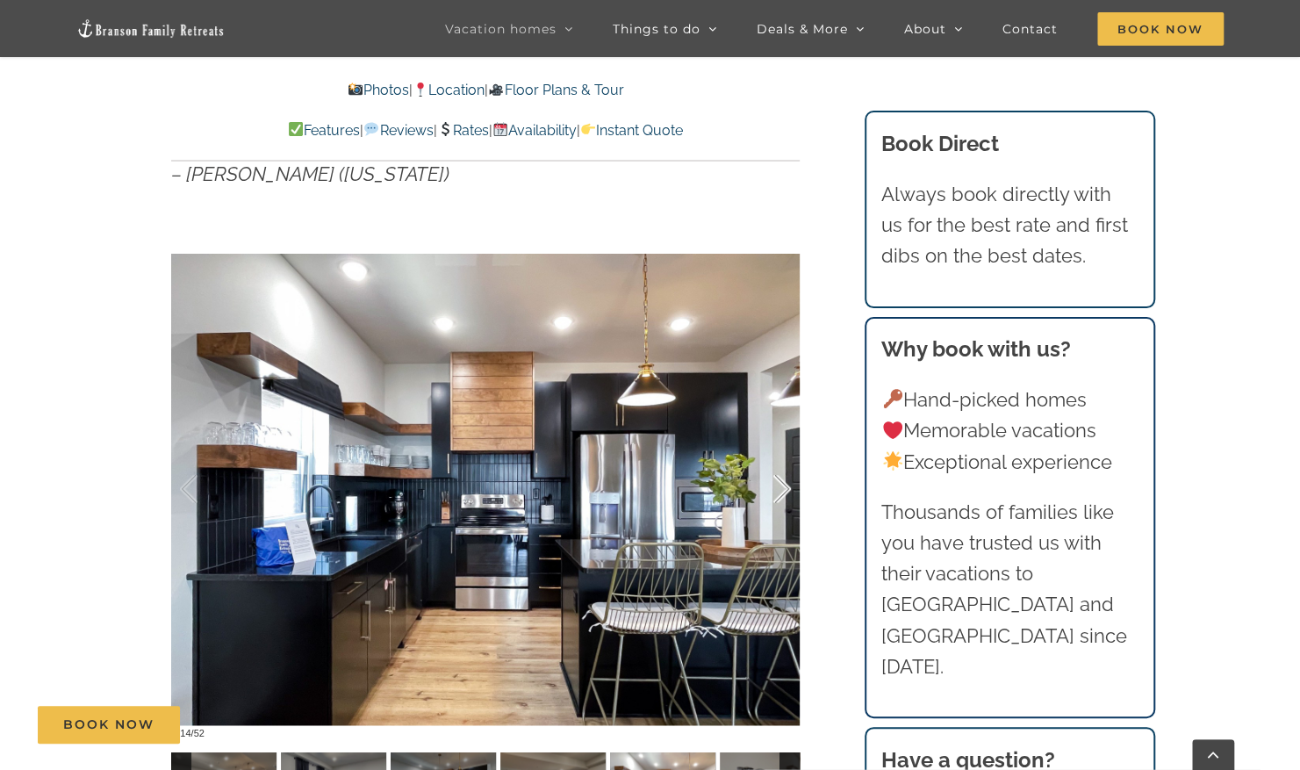
click at [781, 497] on div at bounding box center [764, 489] width 54 height 109
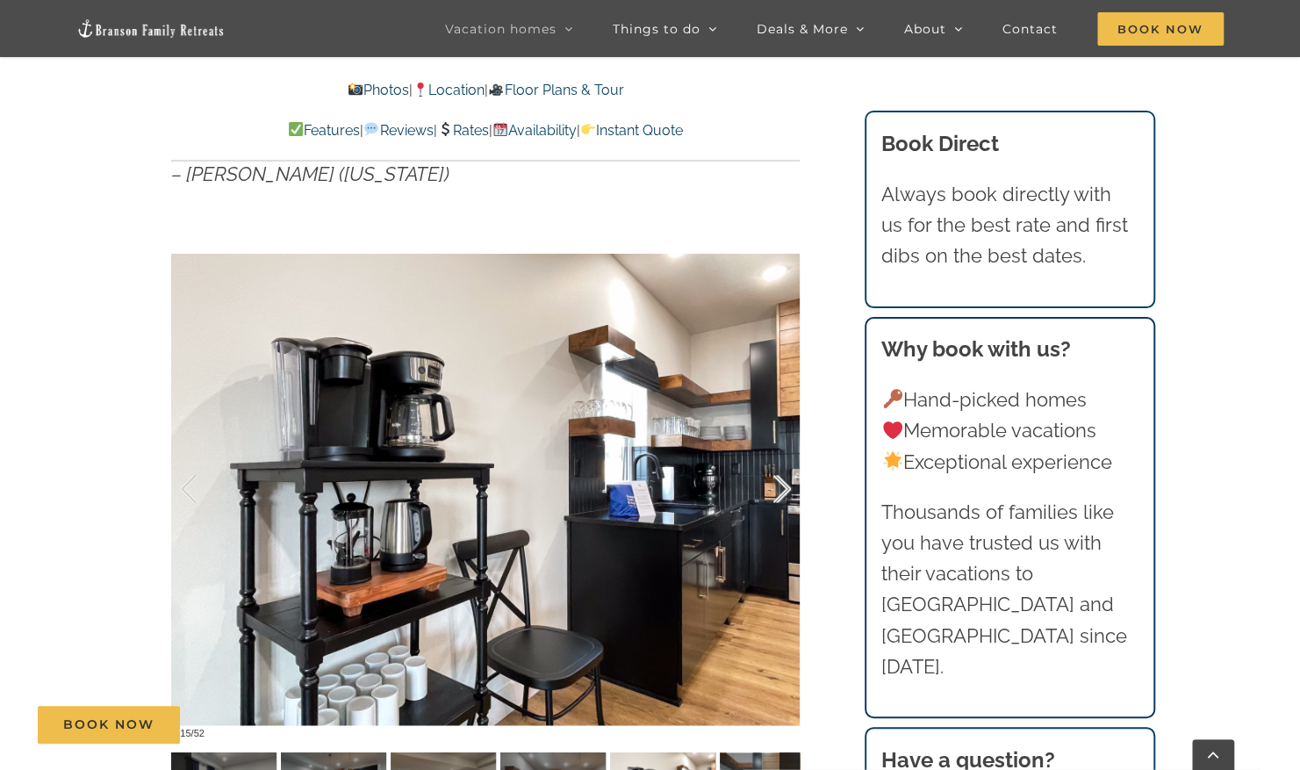
click at [781, 497] on div at bounding box center [764, 489] width 54 height 109
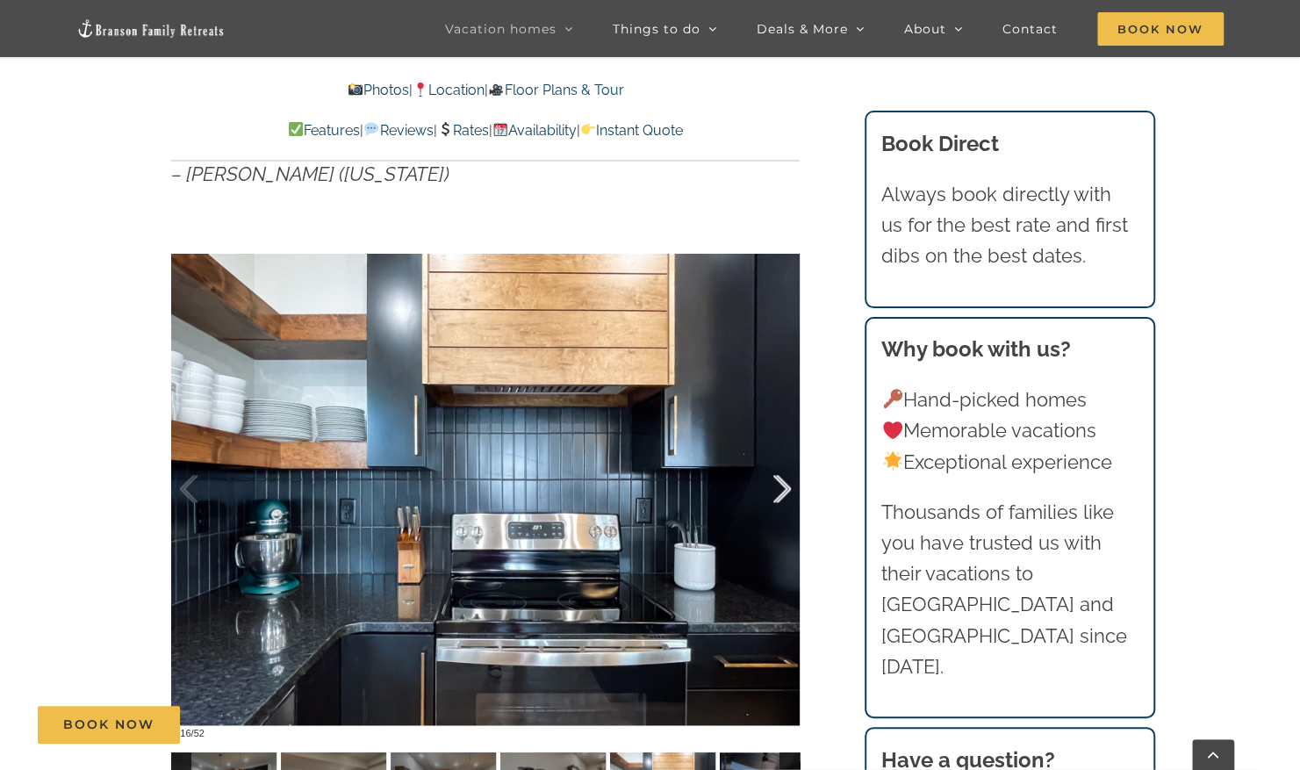
click at [781, 497] on div at bounding box center [764, 489] width 54 height 109
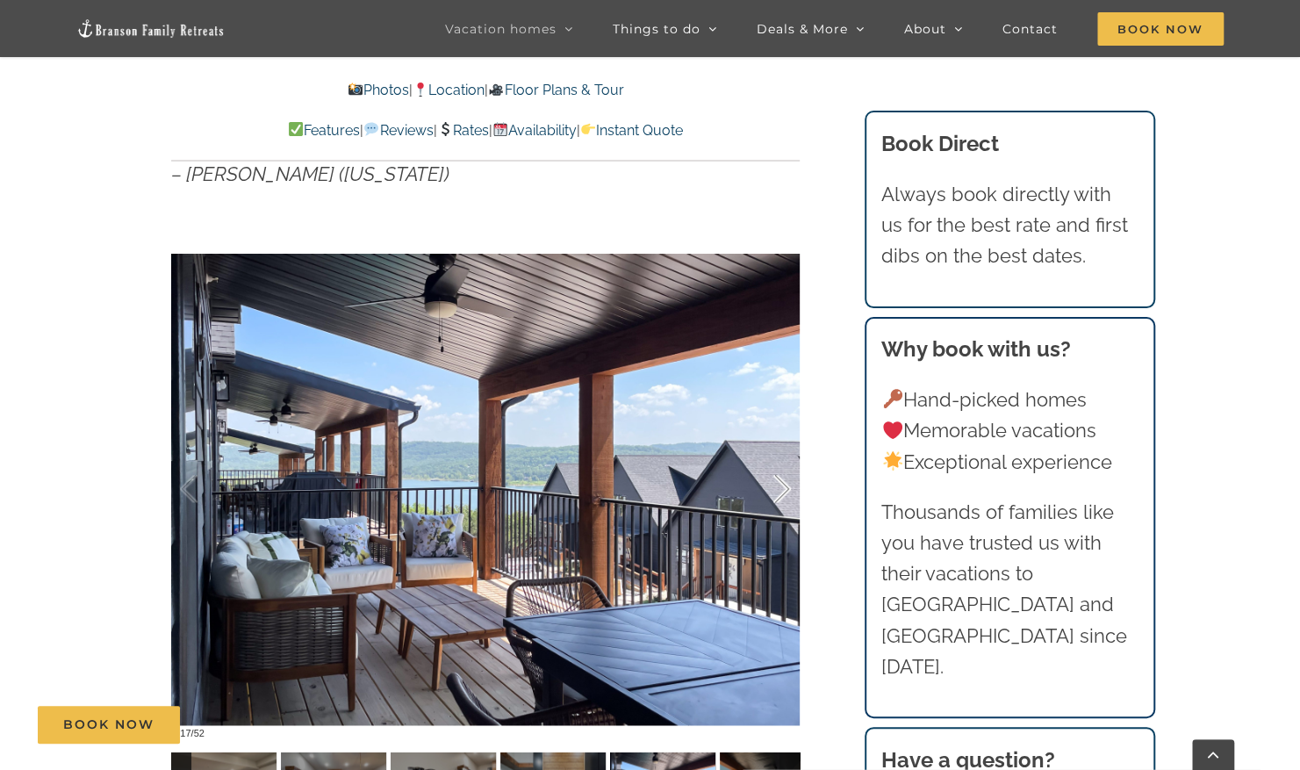
click at [781, 497] on div at bounding box center [764, 489] width 54 height 109
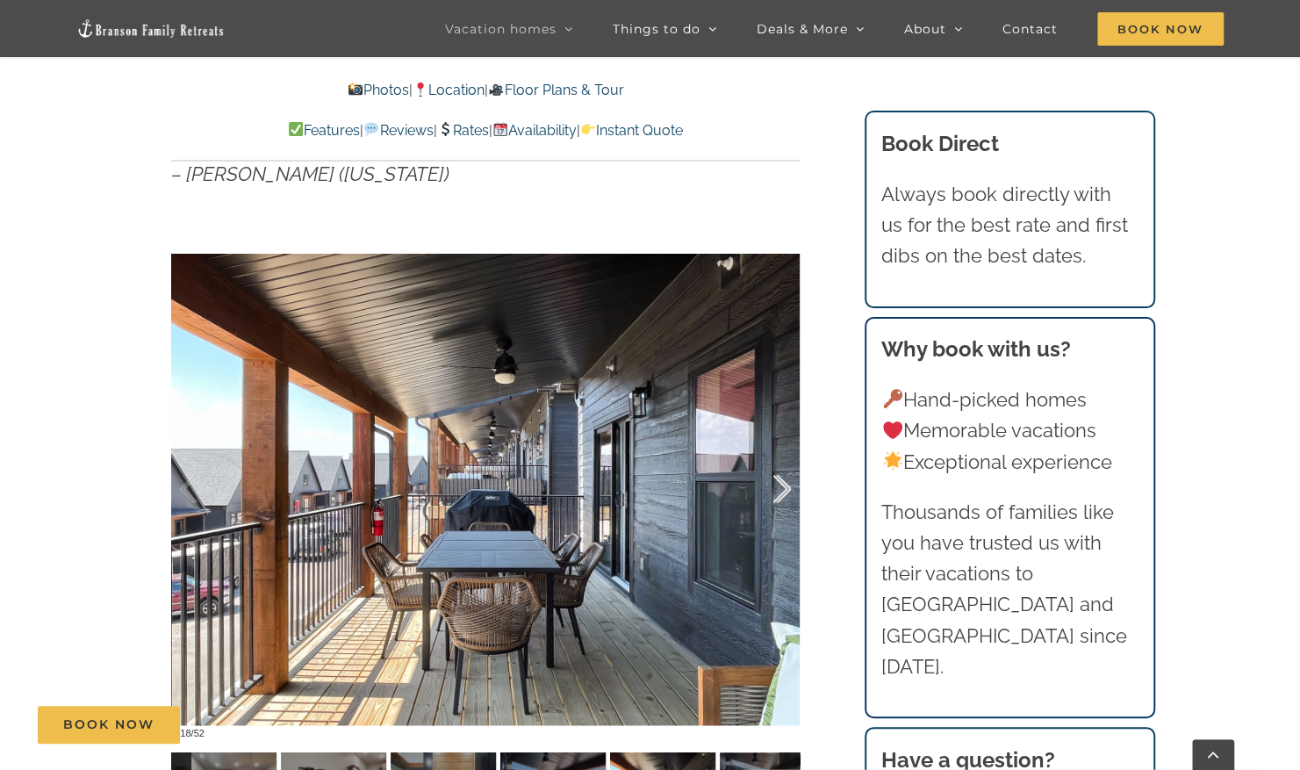
click at [781, 497] on div at bounding box center [764, 489] width 54 height 109
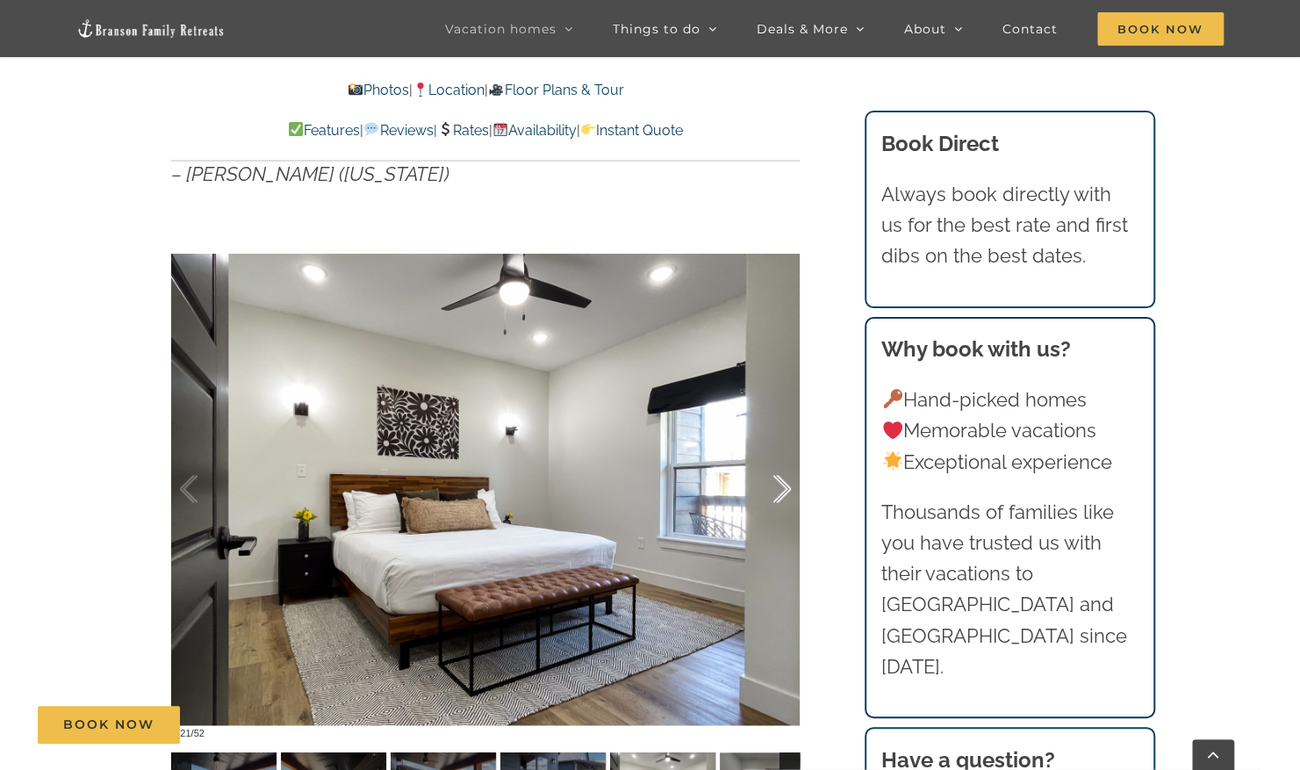
click at [781, 497] on div at bounding box center [764, 489] width 54 height 109
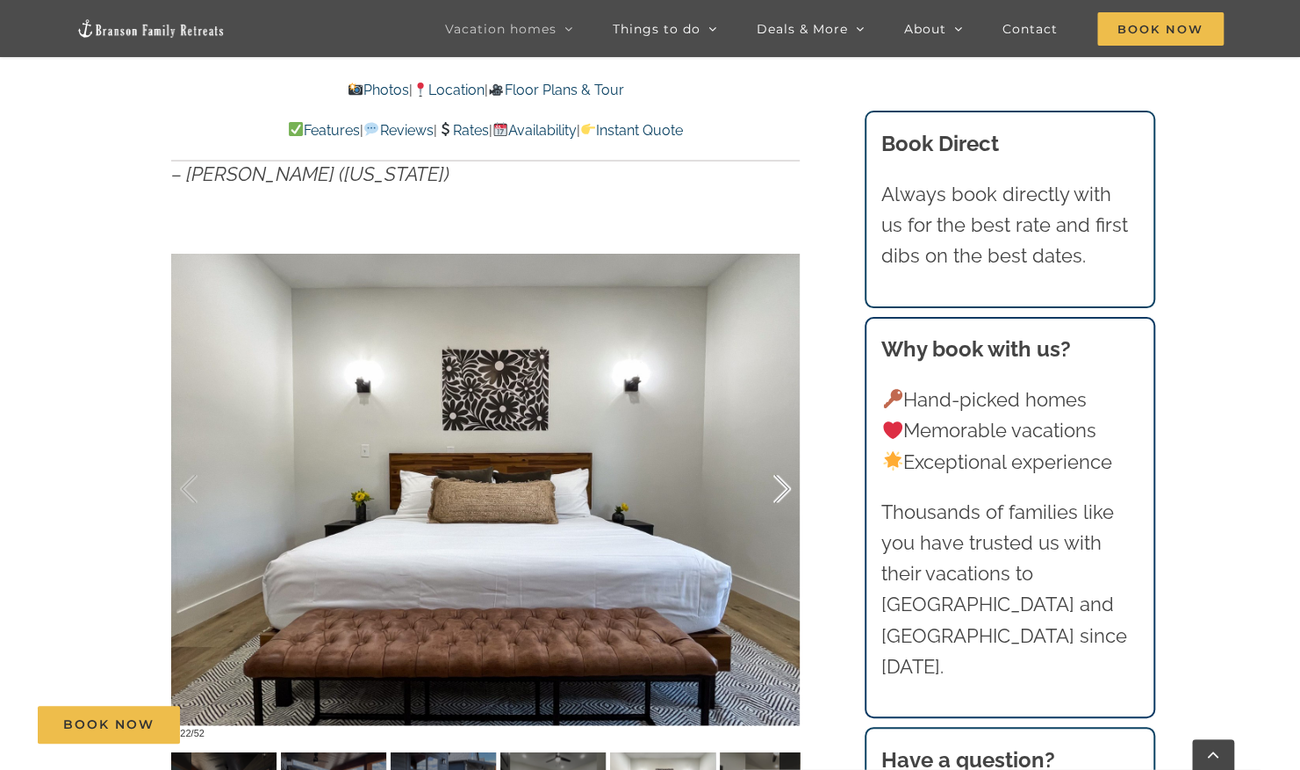
click at [781, 497] on div at bounding box center [764, 489] width 54 height 109
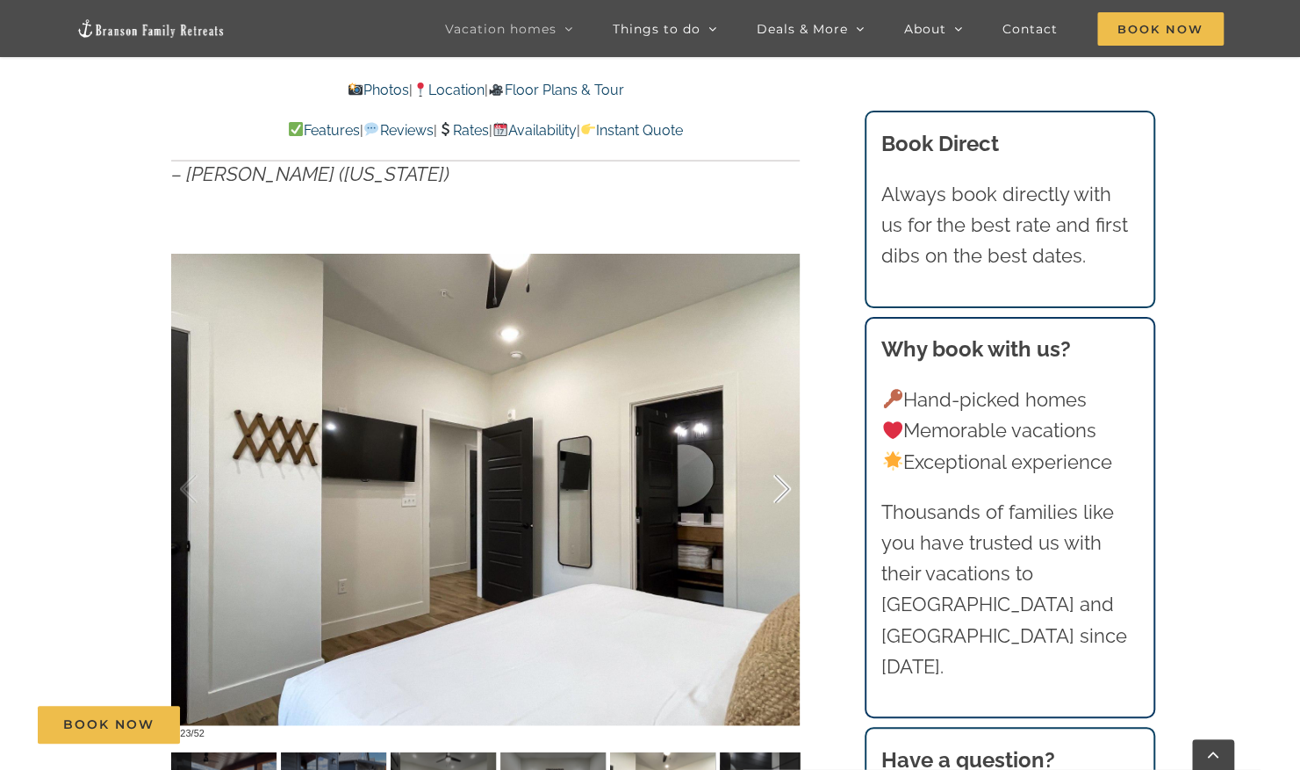
click at [781, 497] on div at bounding box center [764, 489] width 54 height 109
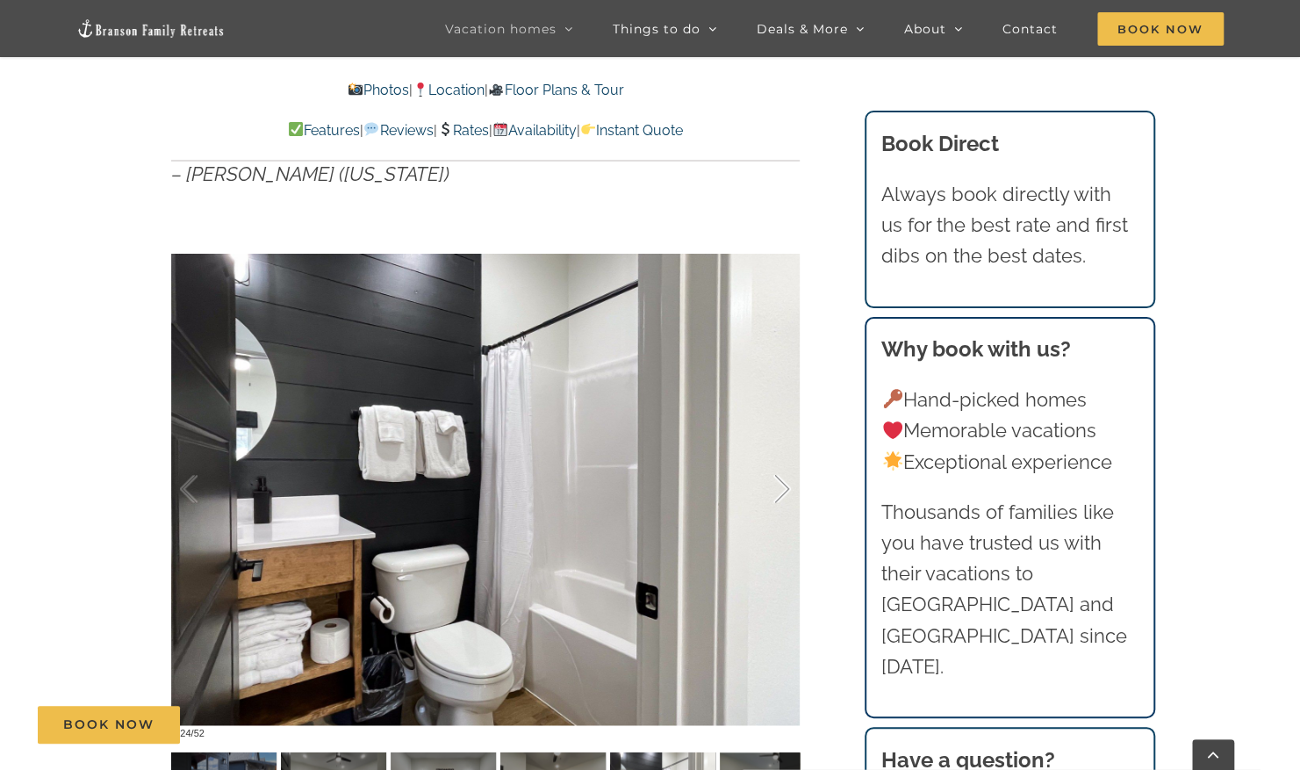
click at [781, 497] on div at bounding box center [764, 489] width 54 height 109
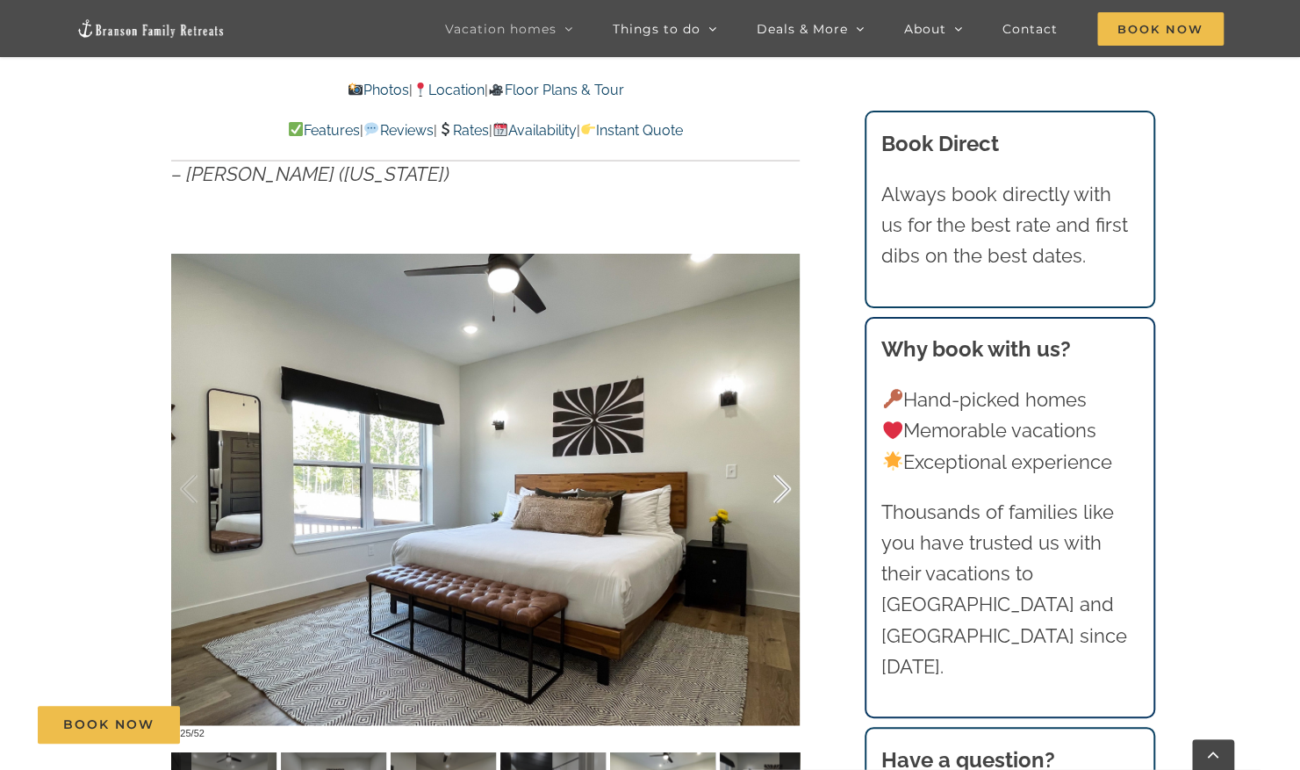
click at [781, 497] on div at bounding box center [764, 489] width 54 height 109
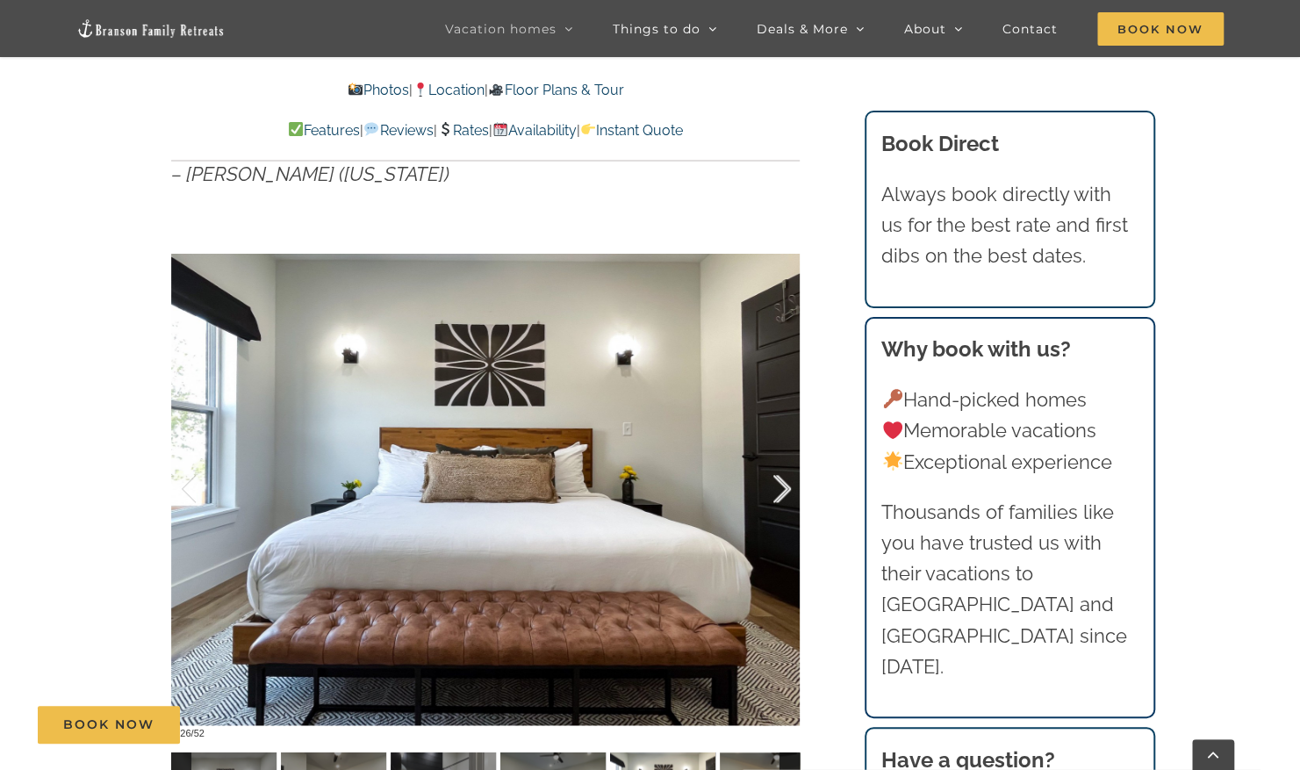
click at [781, 497] on div at bounding box center [764, 489] width 54 height 109
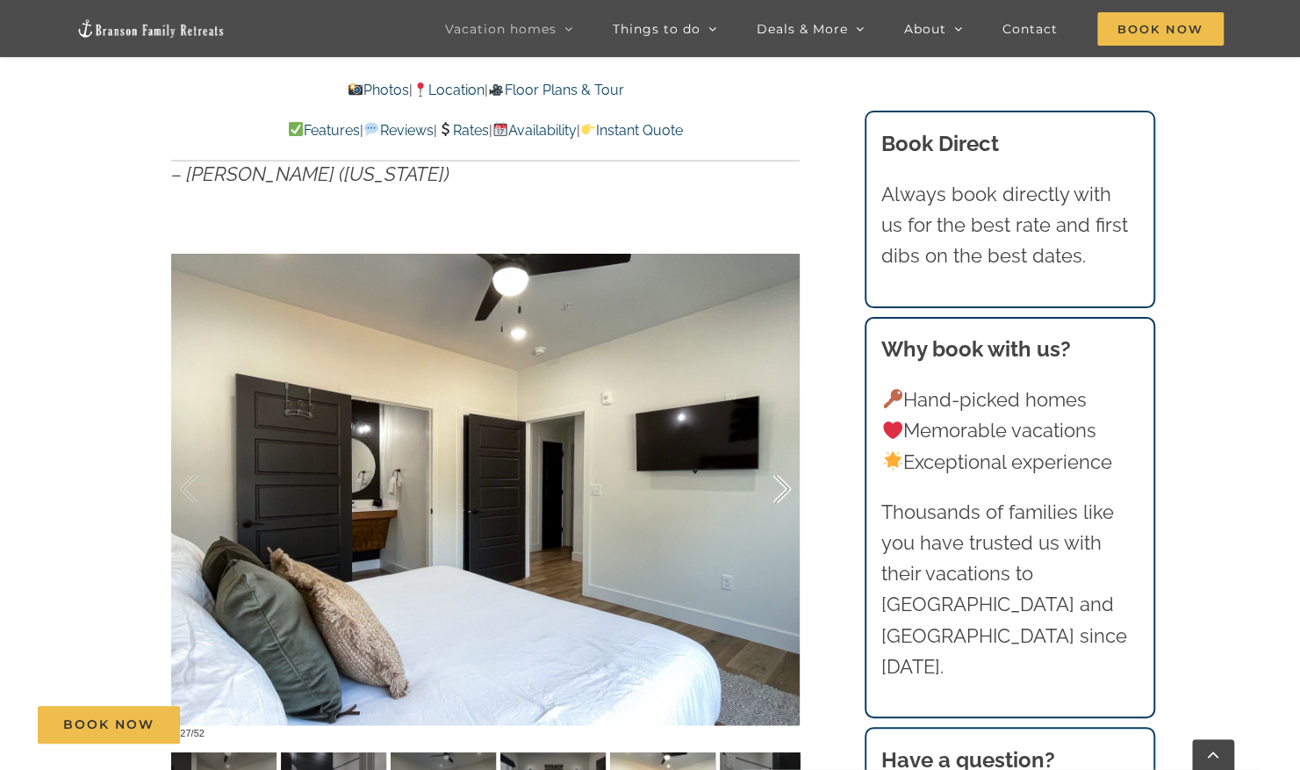
click at [781, 497] on div at bounding box center [764, 489] width 54 height 109
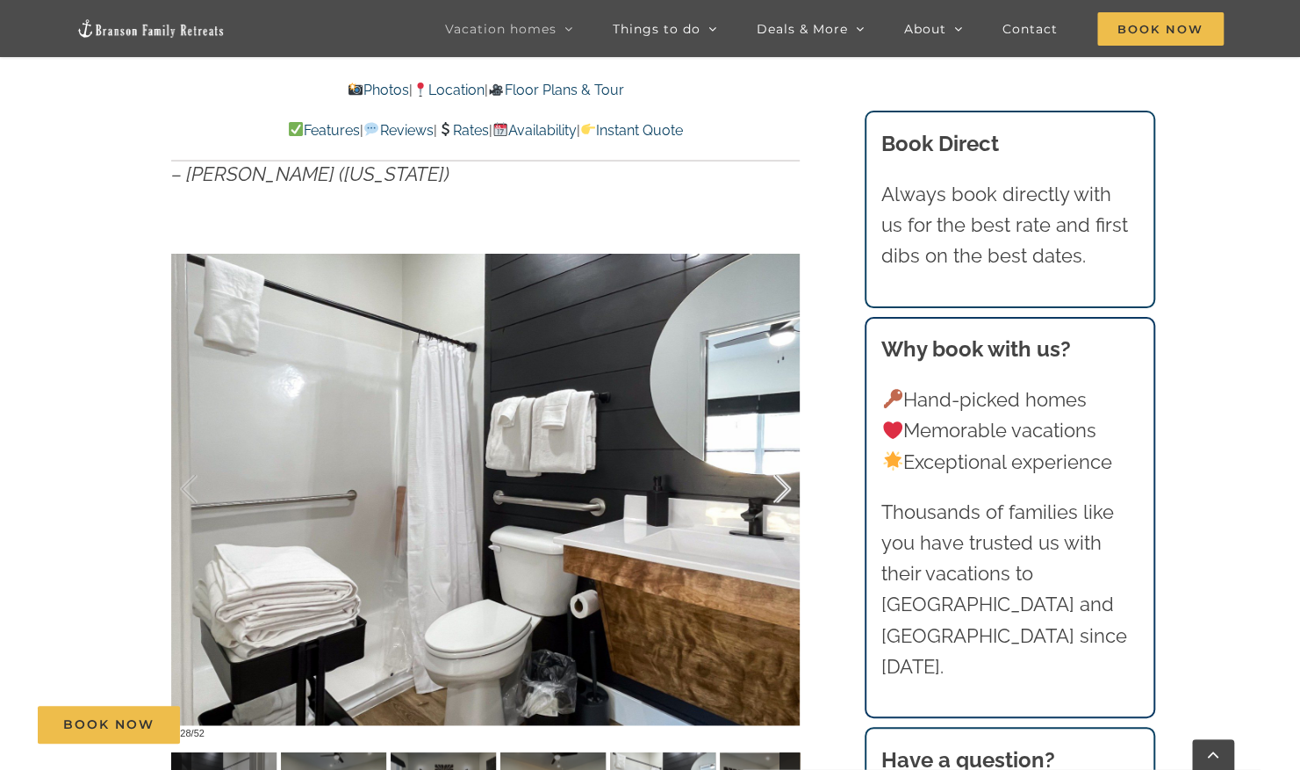
click at [781, 497] on div at bounding box center [764, 489] width 54 height 109
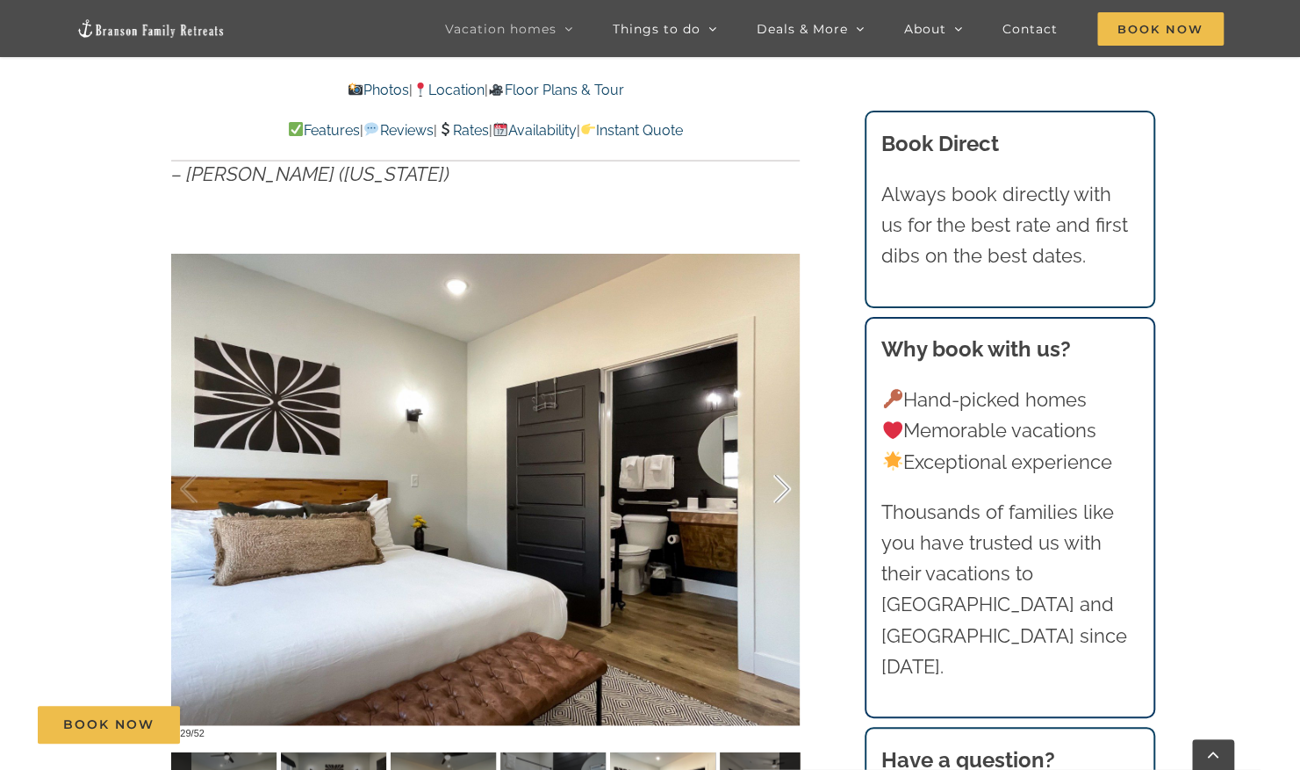
click at [781, 497] on div at bounding box center [764, 489] width 54 height 109
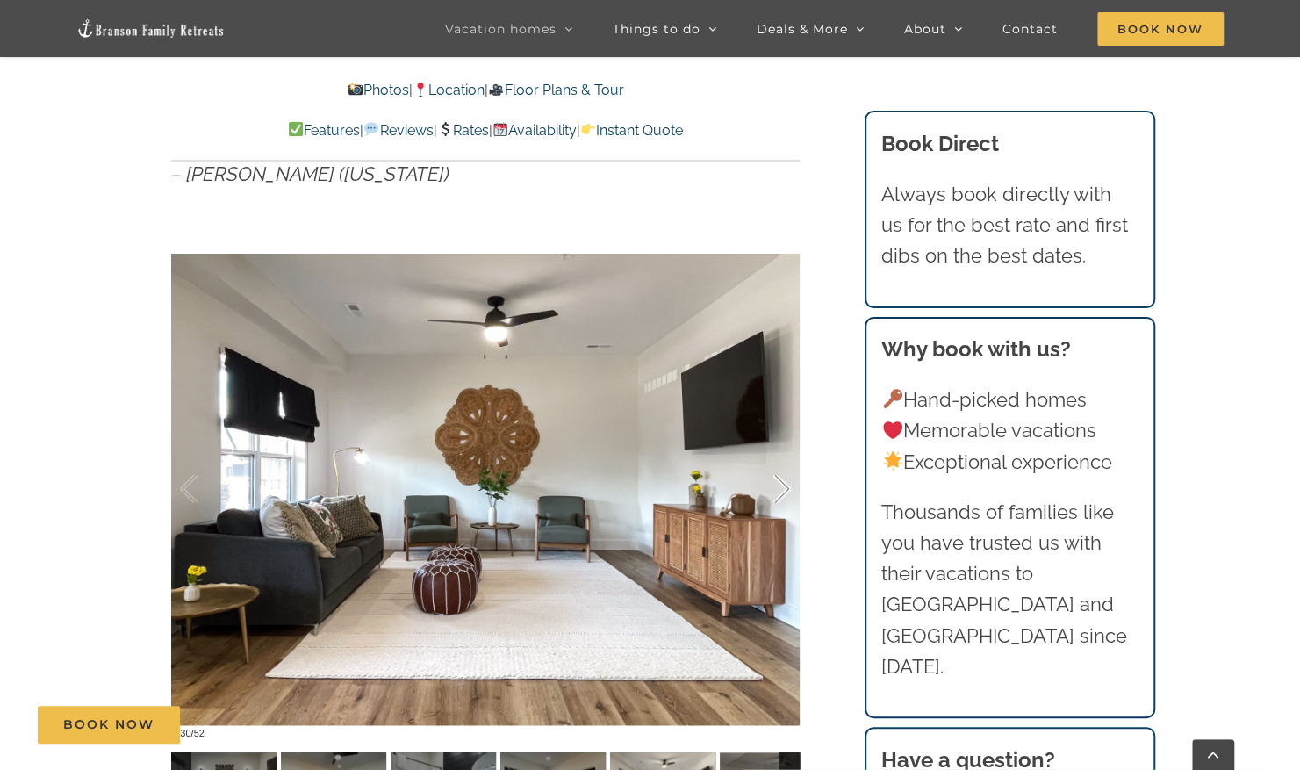
click at [781, 497] on div at bounding box center [764, 489] width 54 height 109
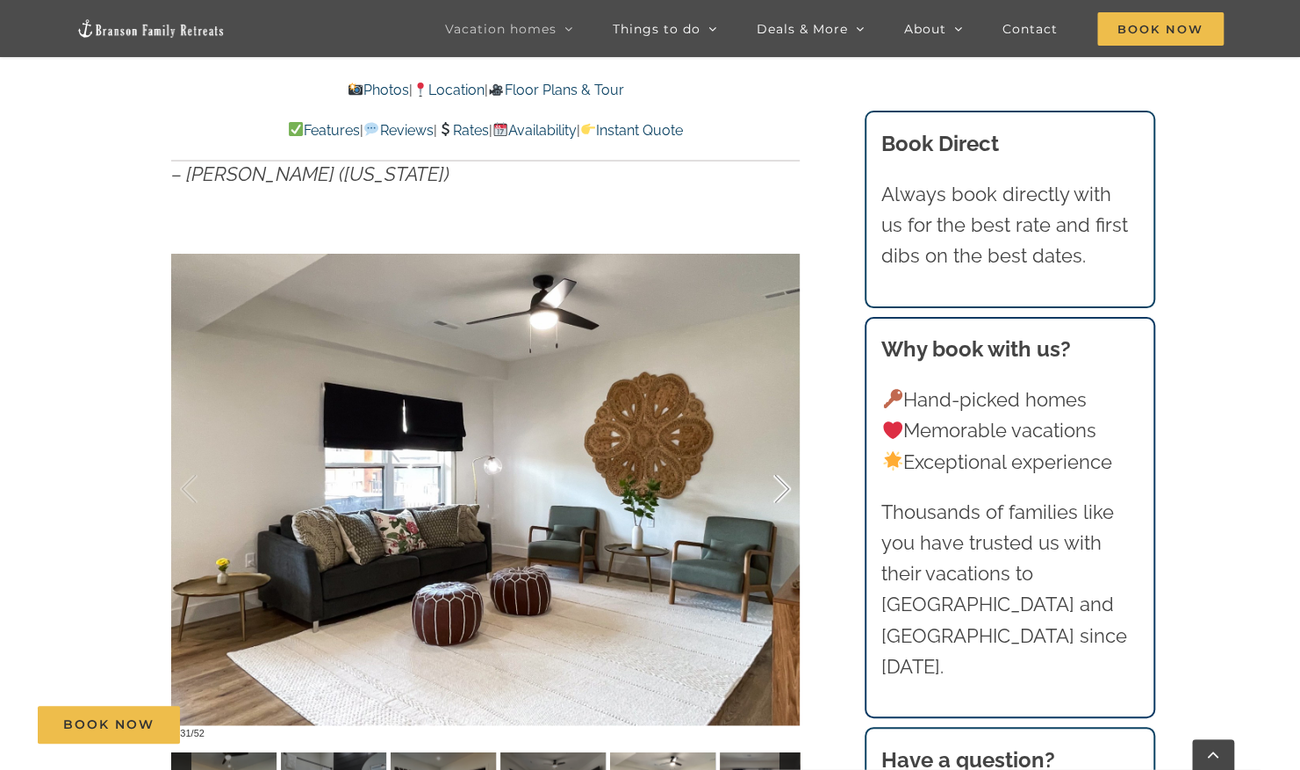
click at [781, 497] on div at bounding box center [764, 489] width 54 height 109
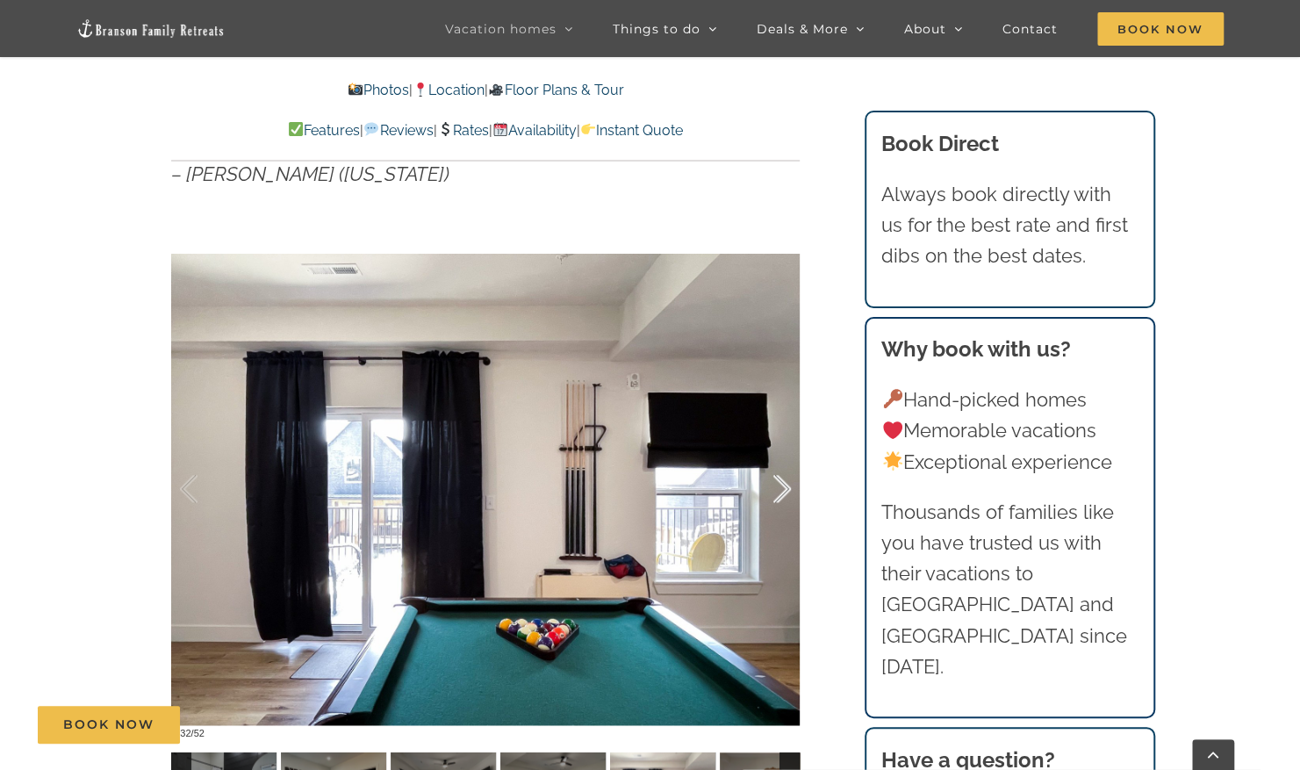
click at [781, 497] on div at bounding box center [764, 489] width 54 height 109
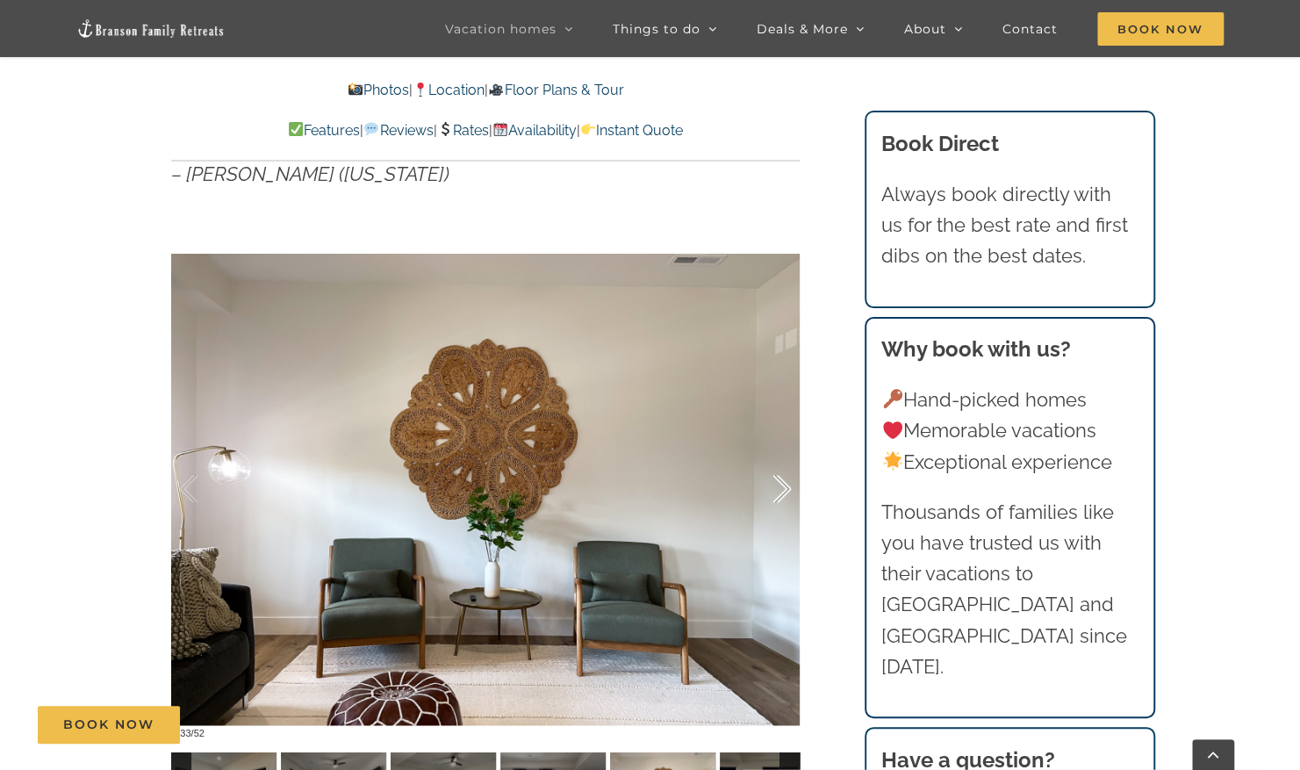
click at [781, 497] on div at bounding box center [764, 489] width 54 height 109
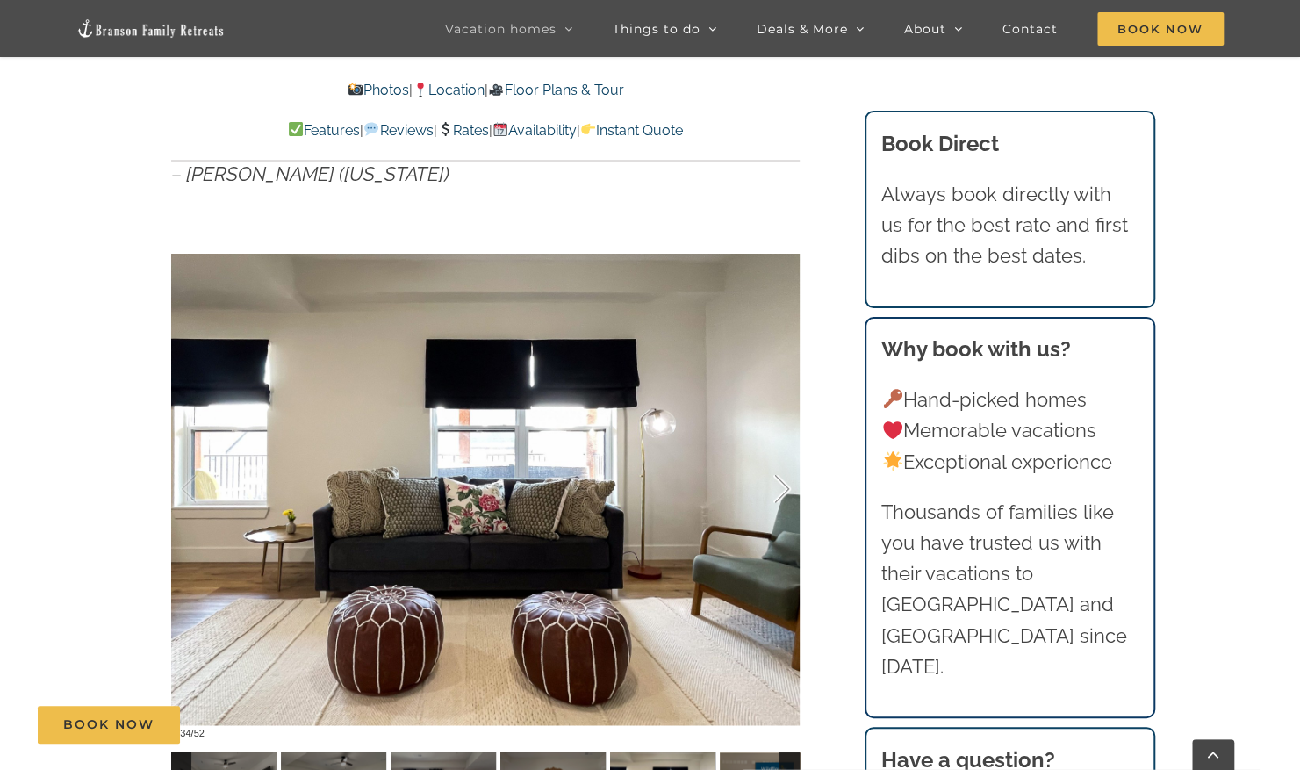
click at [781, 497] on div at bounding box center [764, 489] width 54 height 109
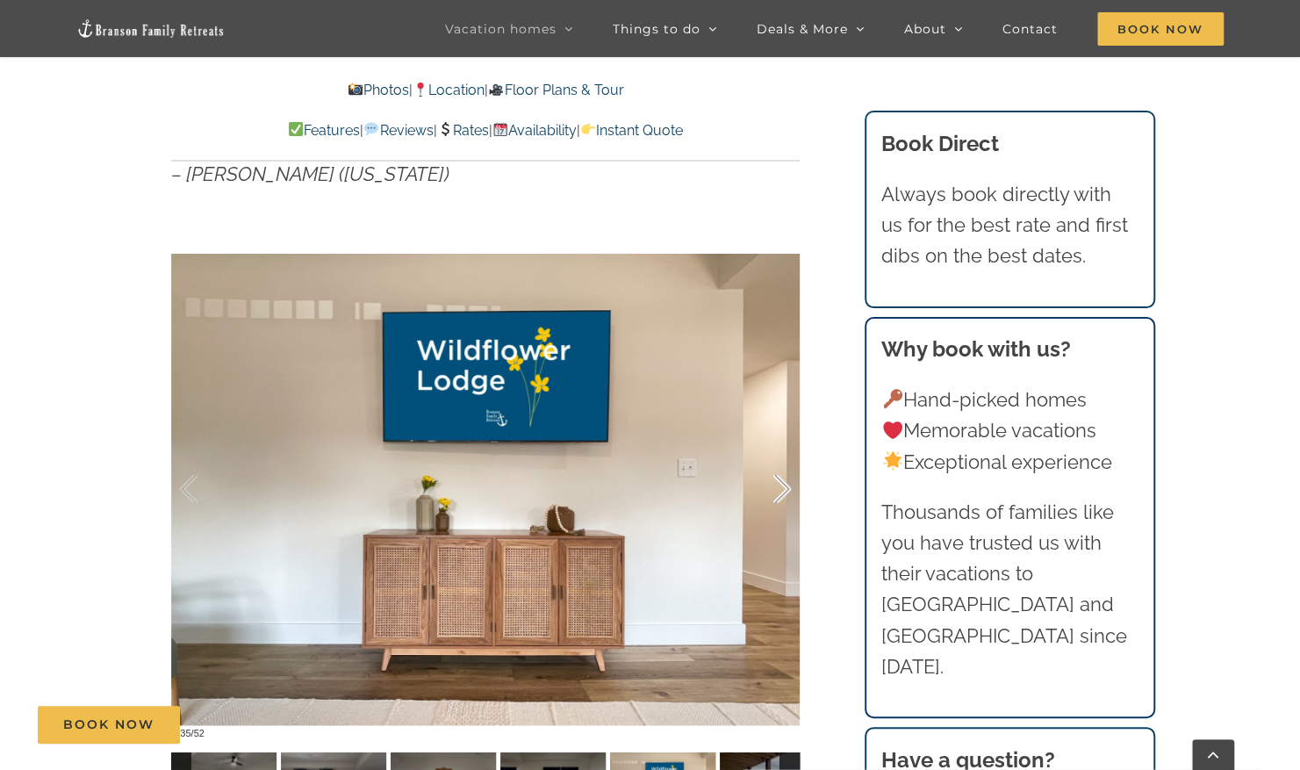
click at [781, 497] on div at bounding box center [764, 489] width 54 height 109
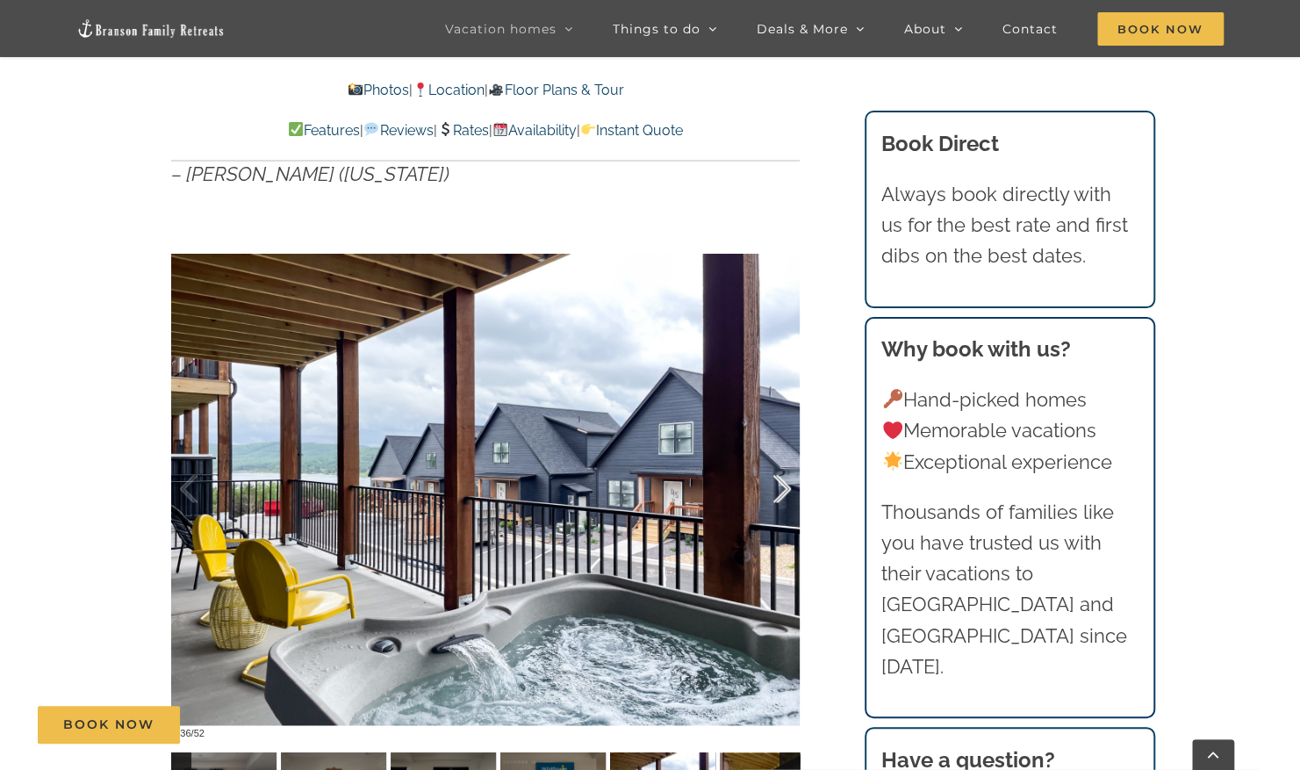
click at [781, 497] on div at bounding box center [764, 489] width 54 height 109
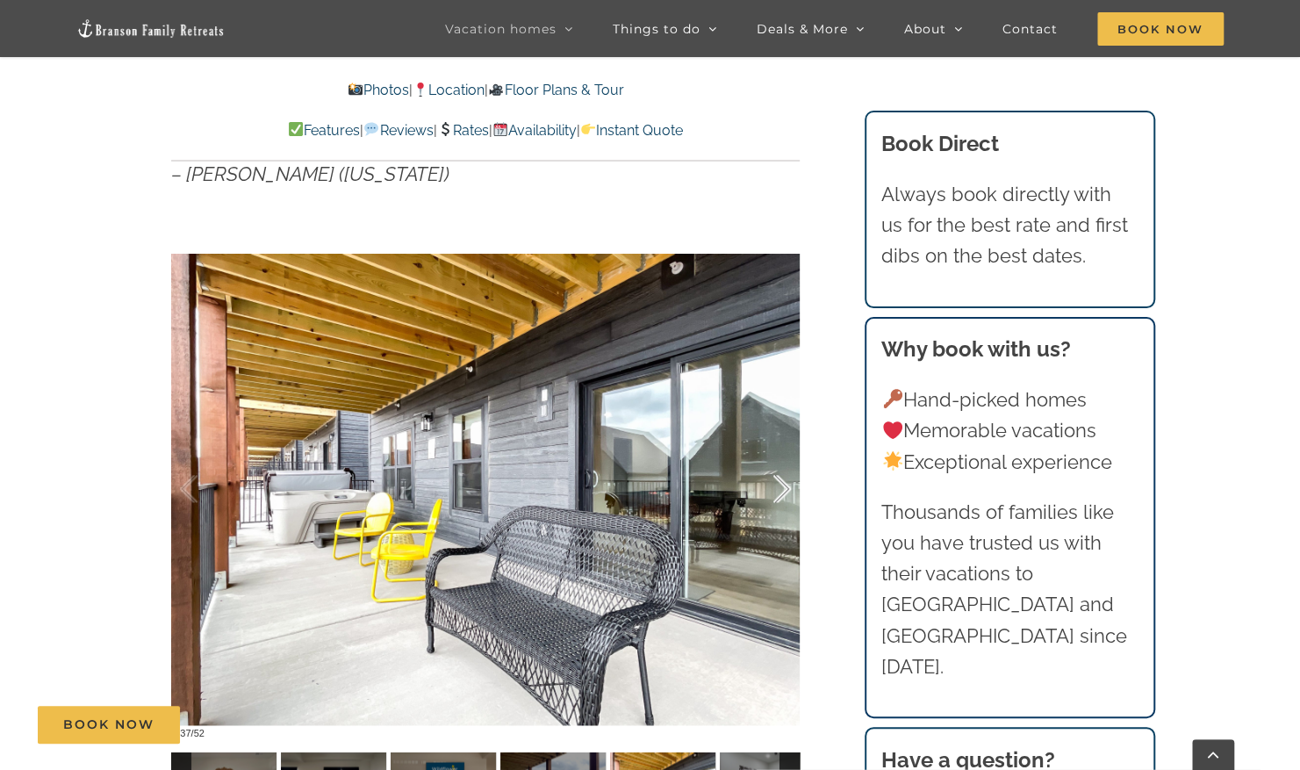
click at [781, 497] on div at bounding box center [764, 489] width 54 height 109
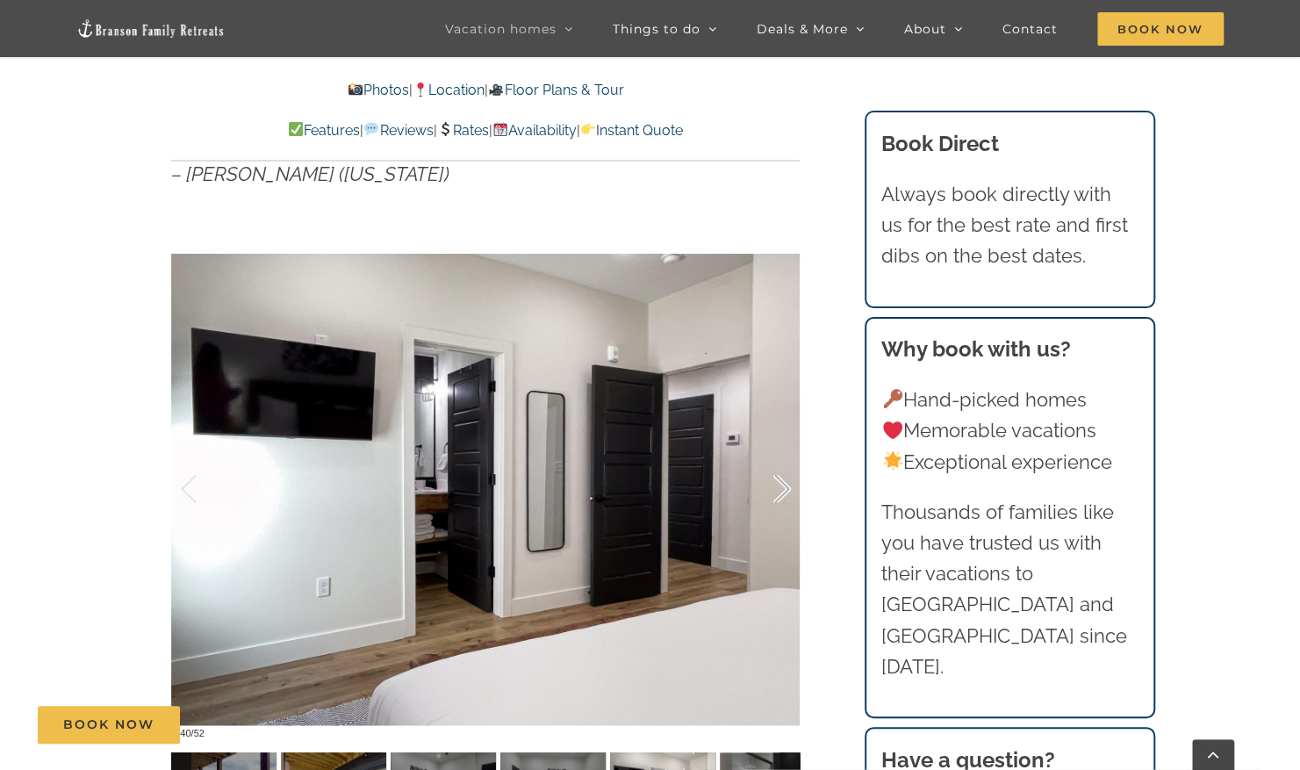
click at [781, 497] on div at bounding box center [764, 489] width 54 height 109
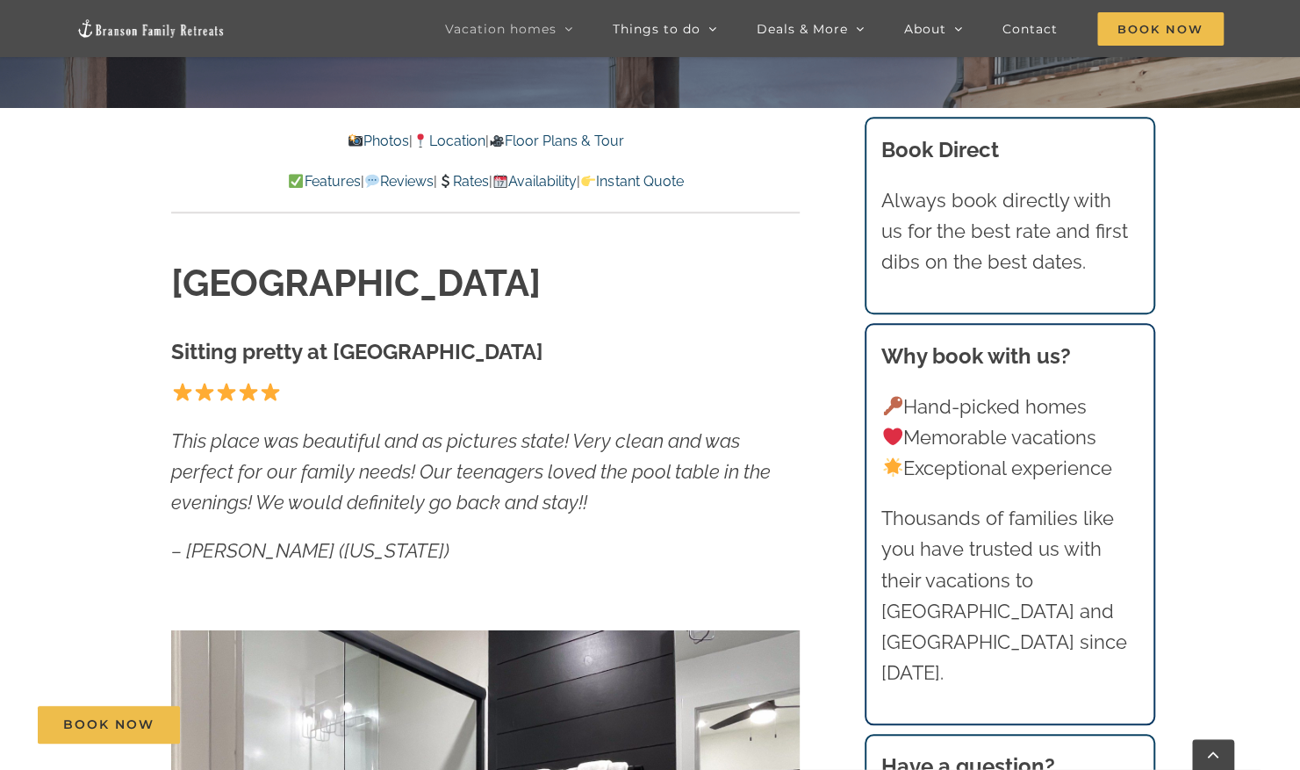
scroll to position [713, 0]
click at [577, 176] on link "Availability" at bounding box center [535, 181] width 84 height 17
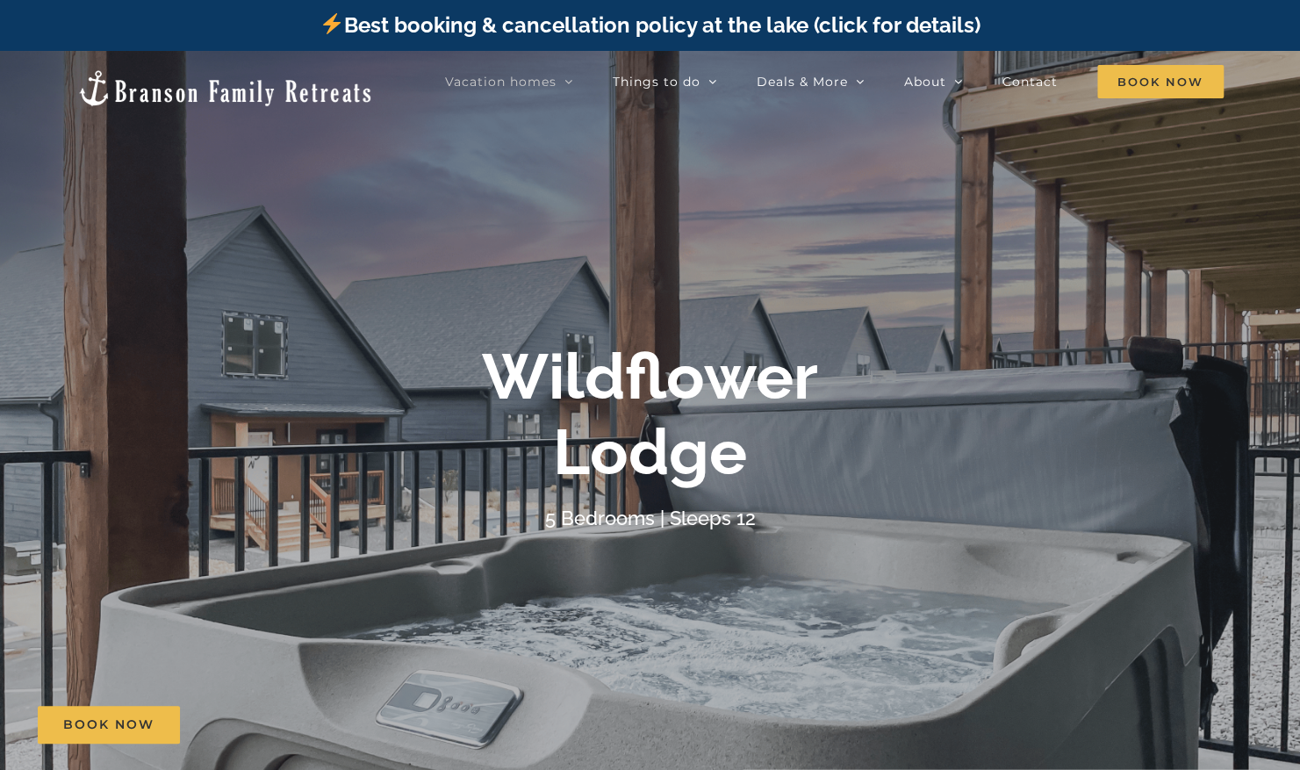
scroll to position [1090, 0]
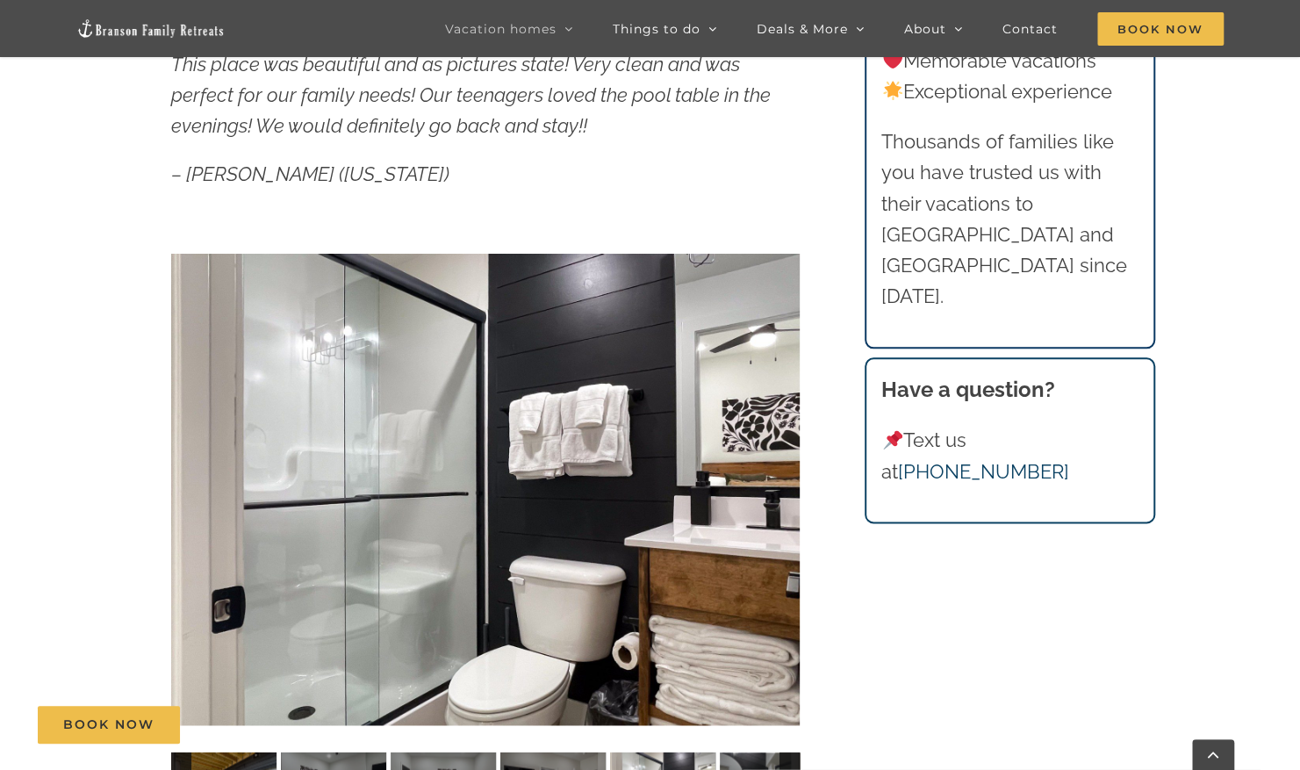
scroll to position [465, 0]
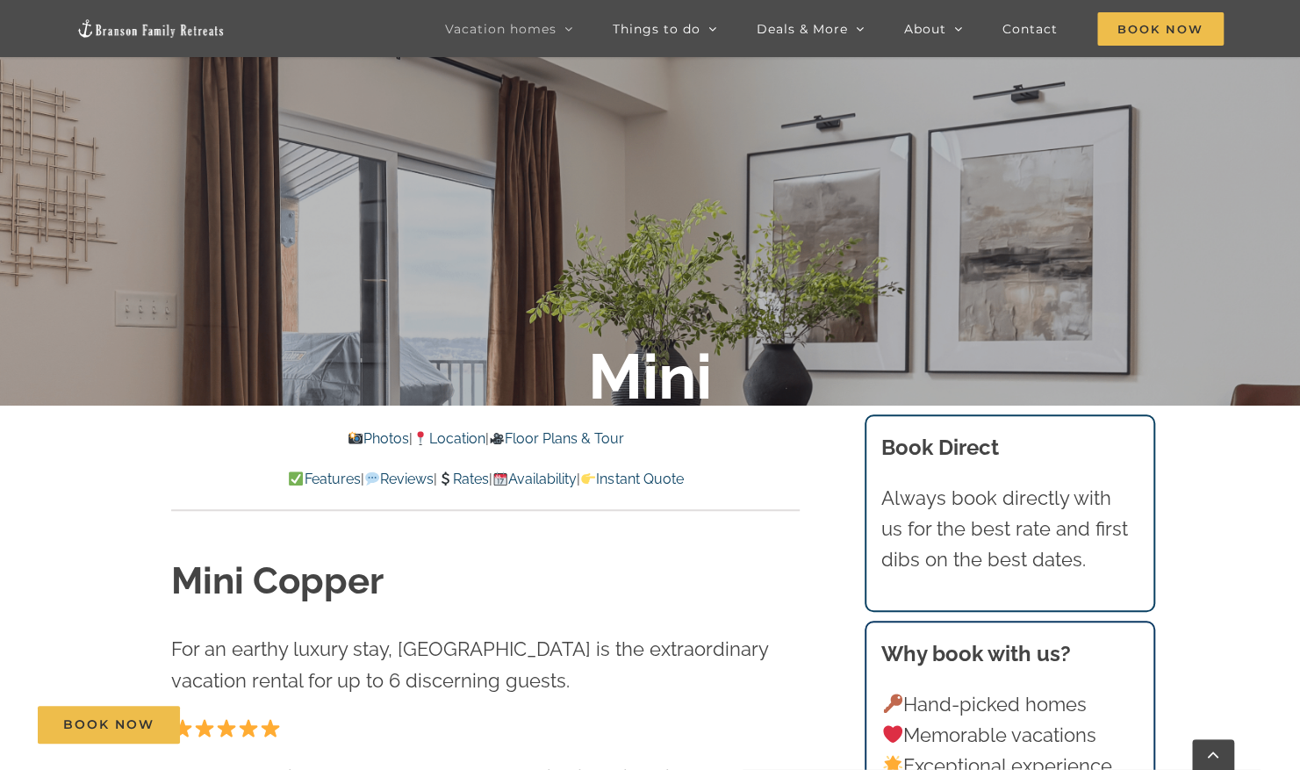
scroll to position [407, 0]
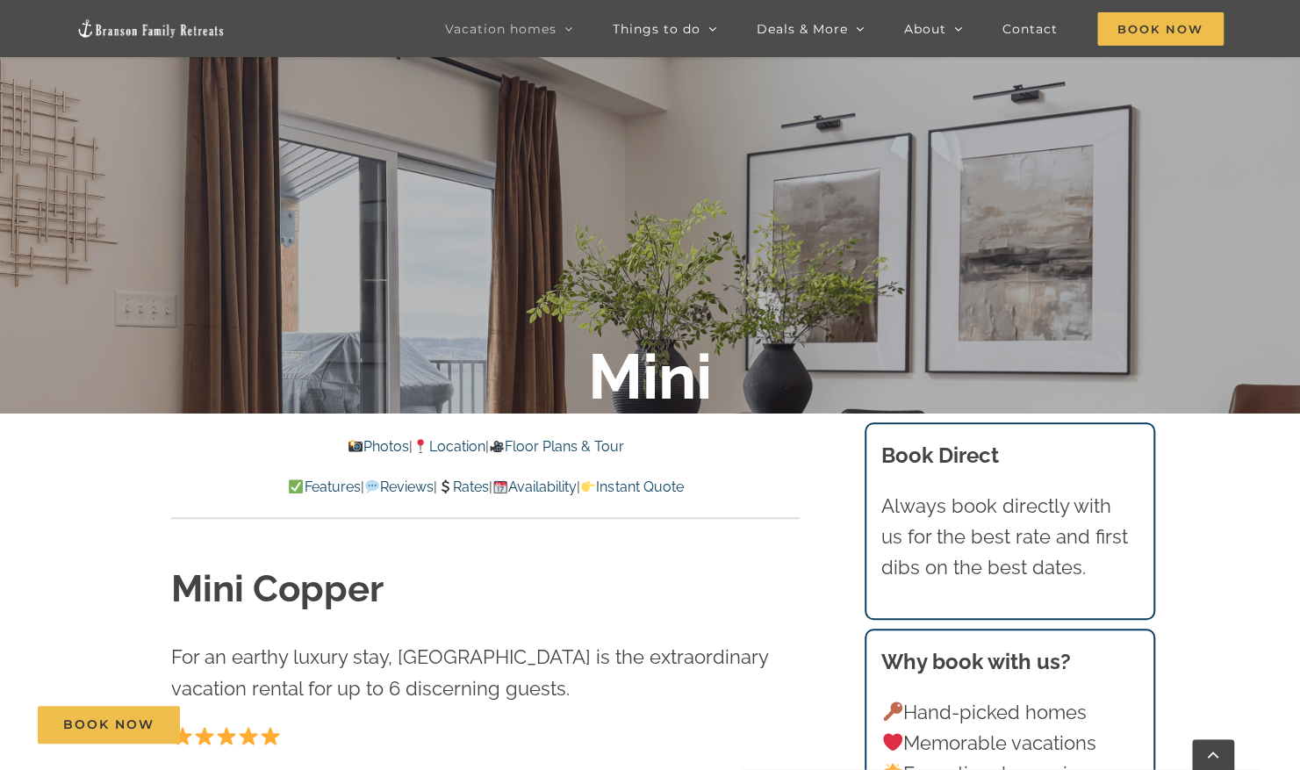
click at [355, 444] on link "Photos" at bounding box center [378, 446] width 61 height 17
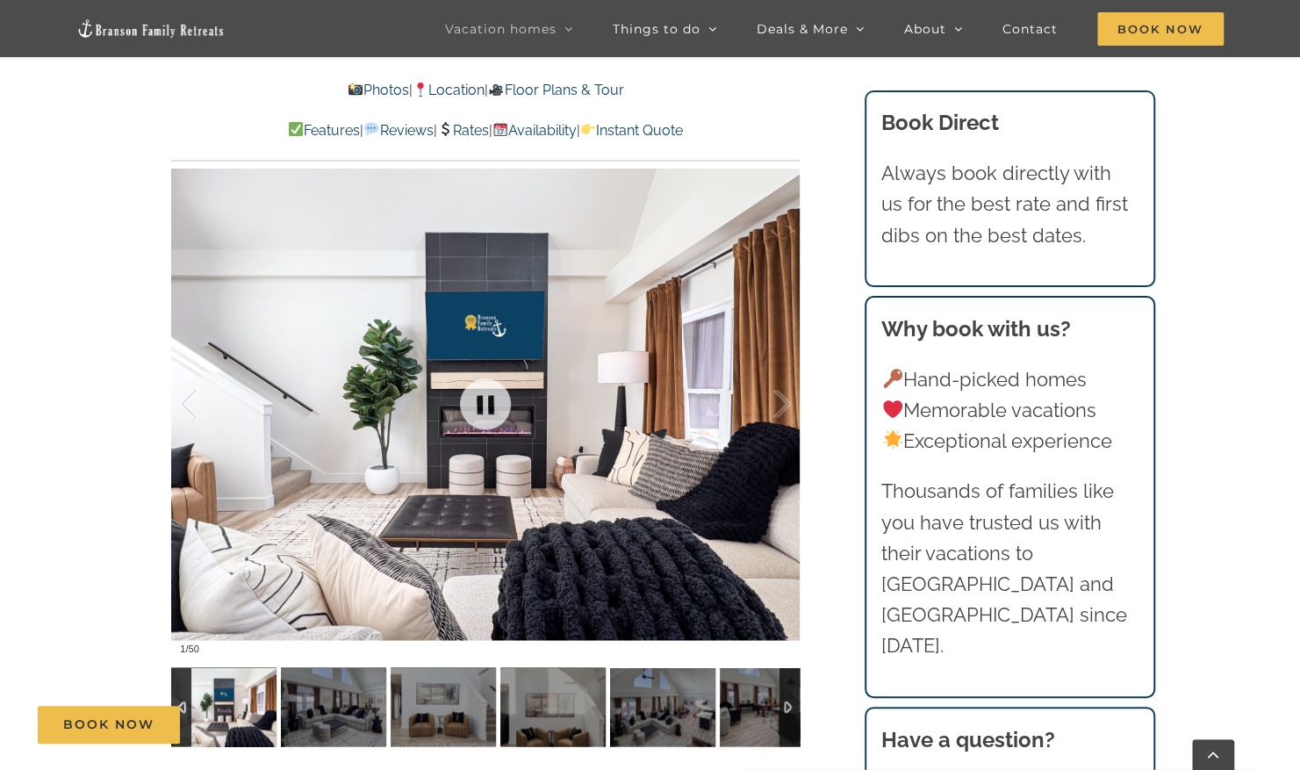
scroll to position [1322, 0]
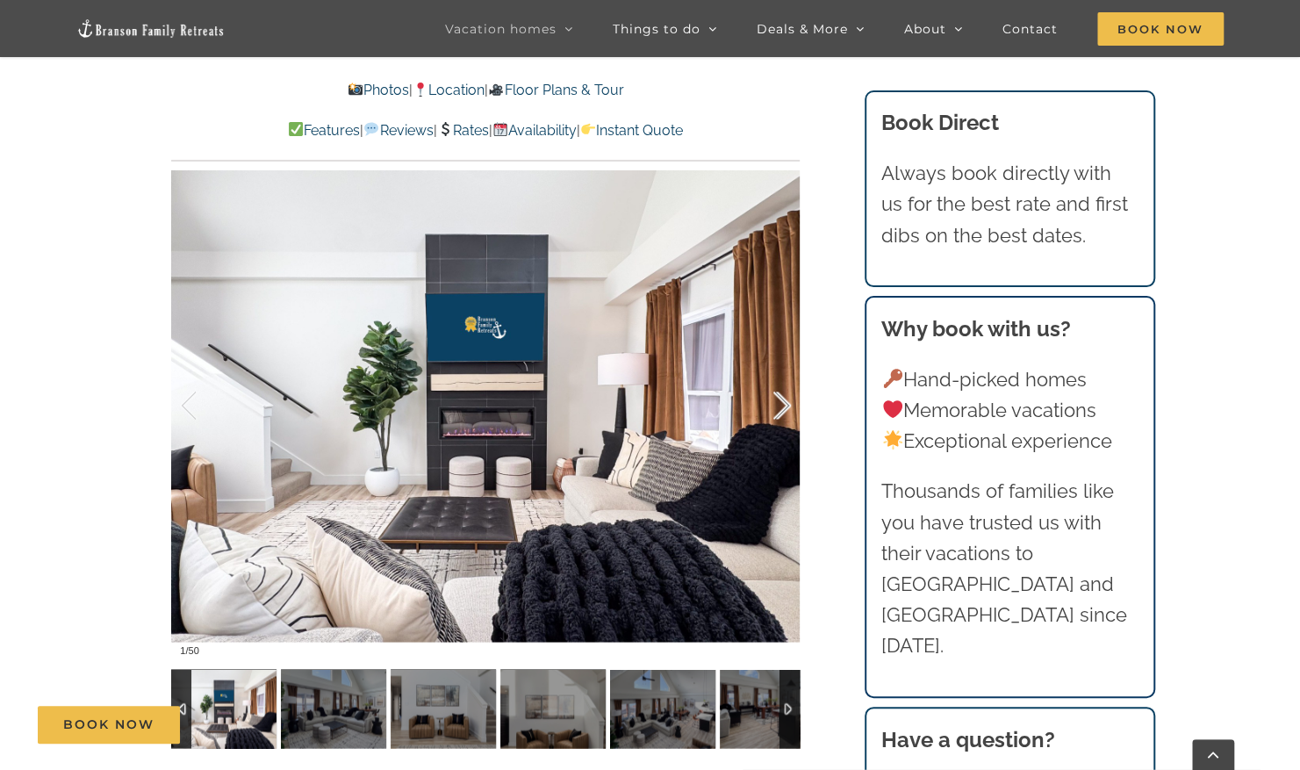
click at [788, 410] on div at bounding box center [764, 405] width 54 height 109
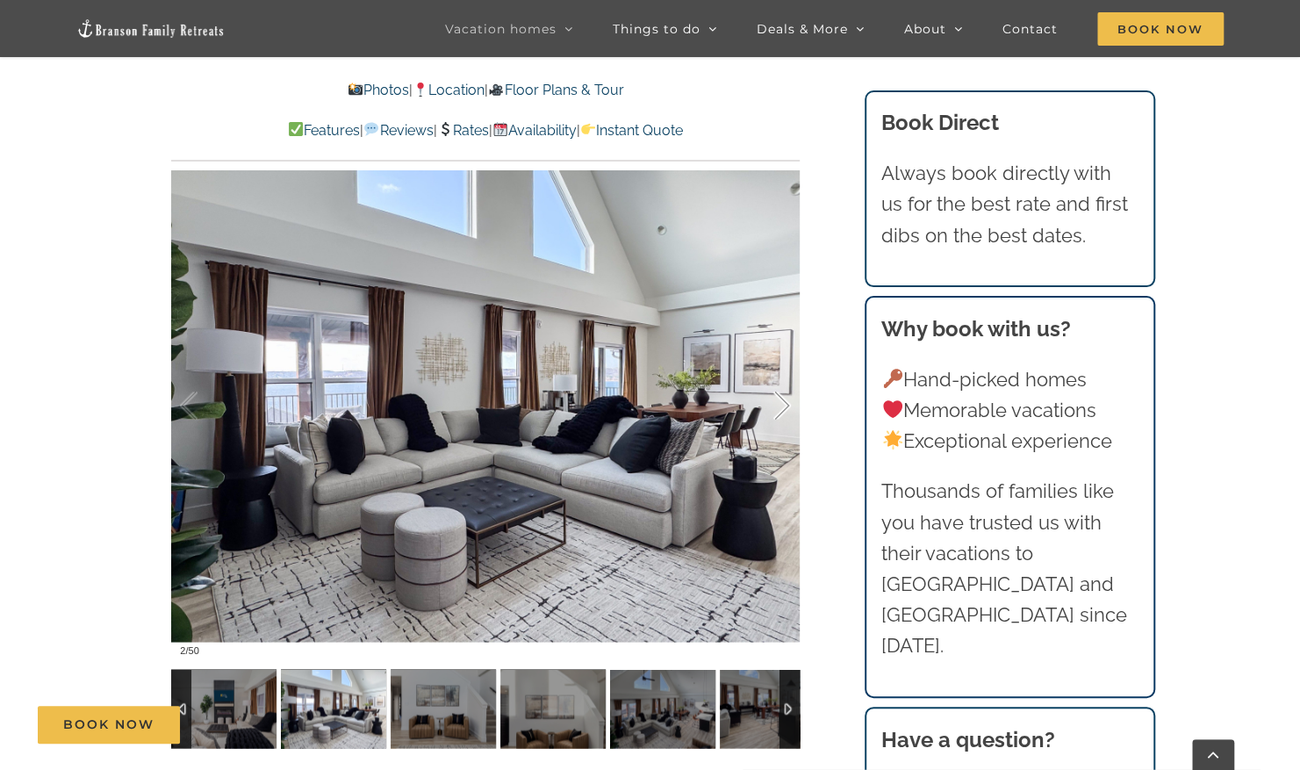
click at [788, 410] on div at bounding box center [764, 405] width 54 height 109
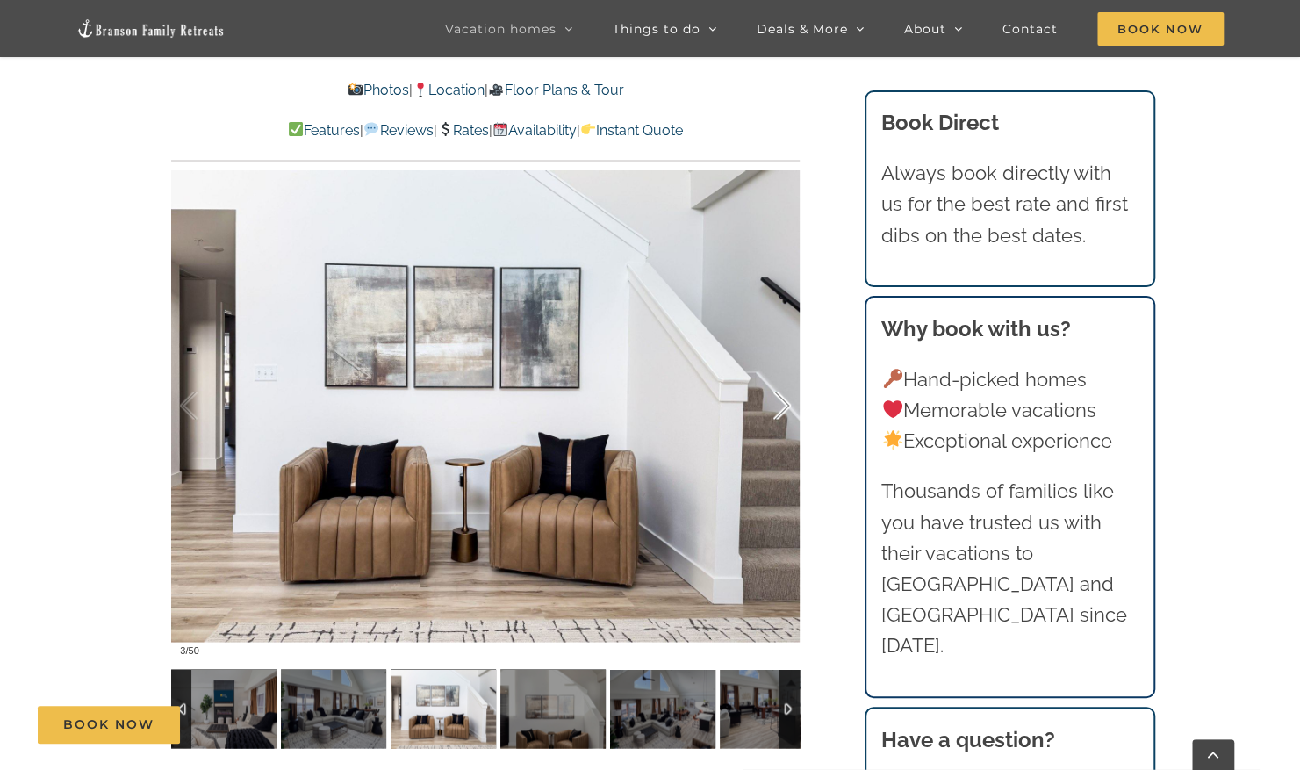
click at [788, 410] on div at bounding box center [764, 405] width 54 height 109
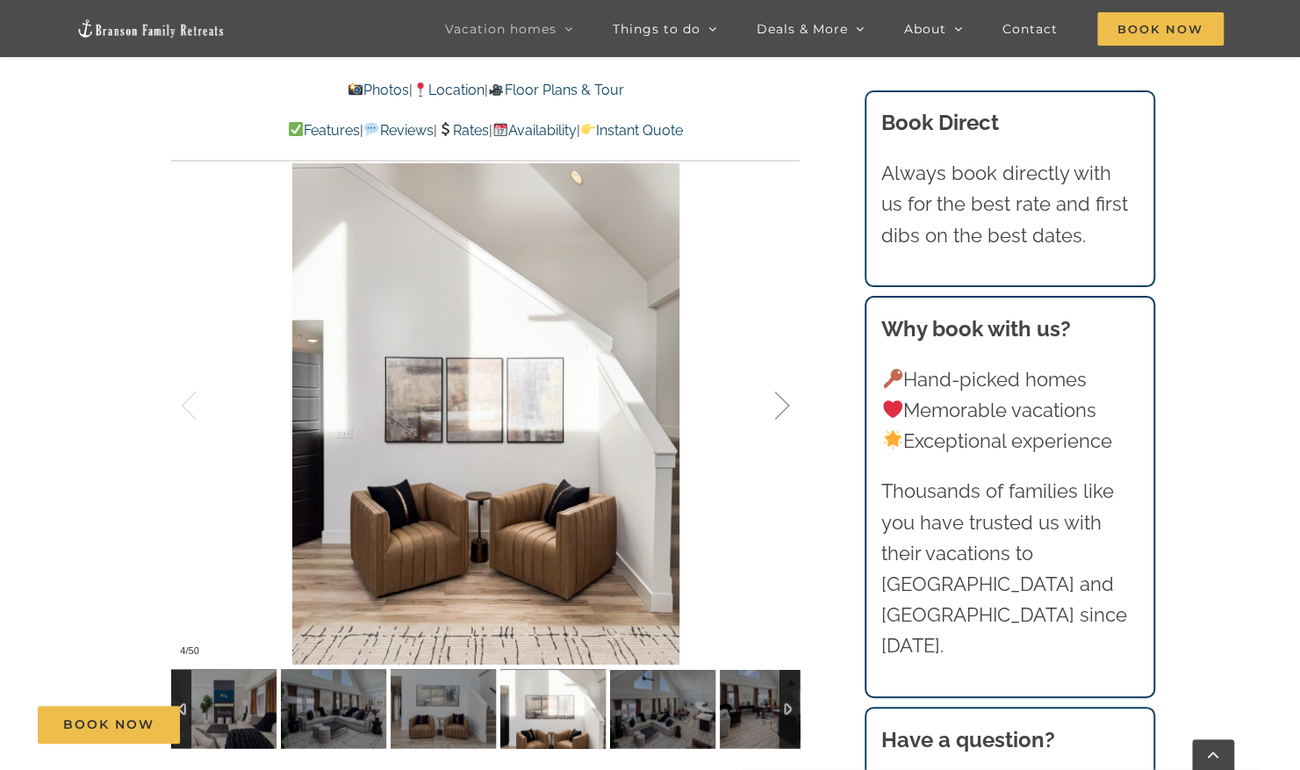
click at [788, 410] on div at bounding box center [764, 405] width 54 height 109
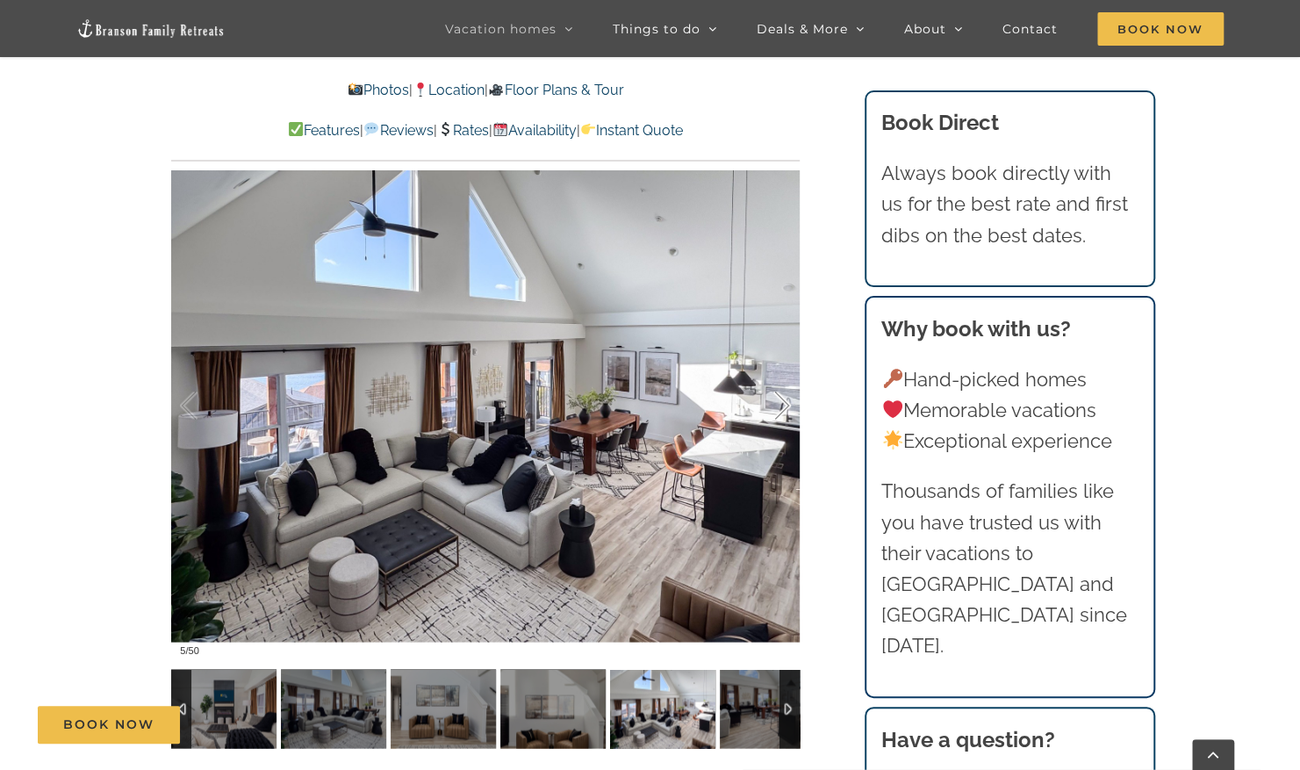
click at [788, 410] on div at bounding box center [764, 405] width 54 height 109
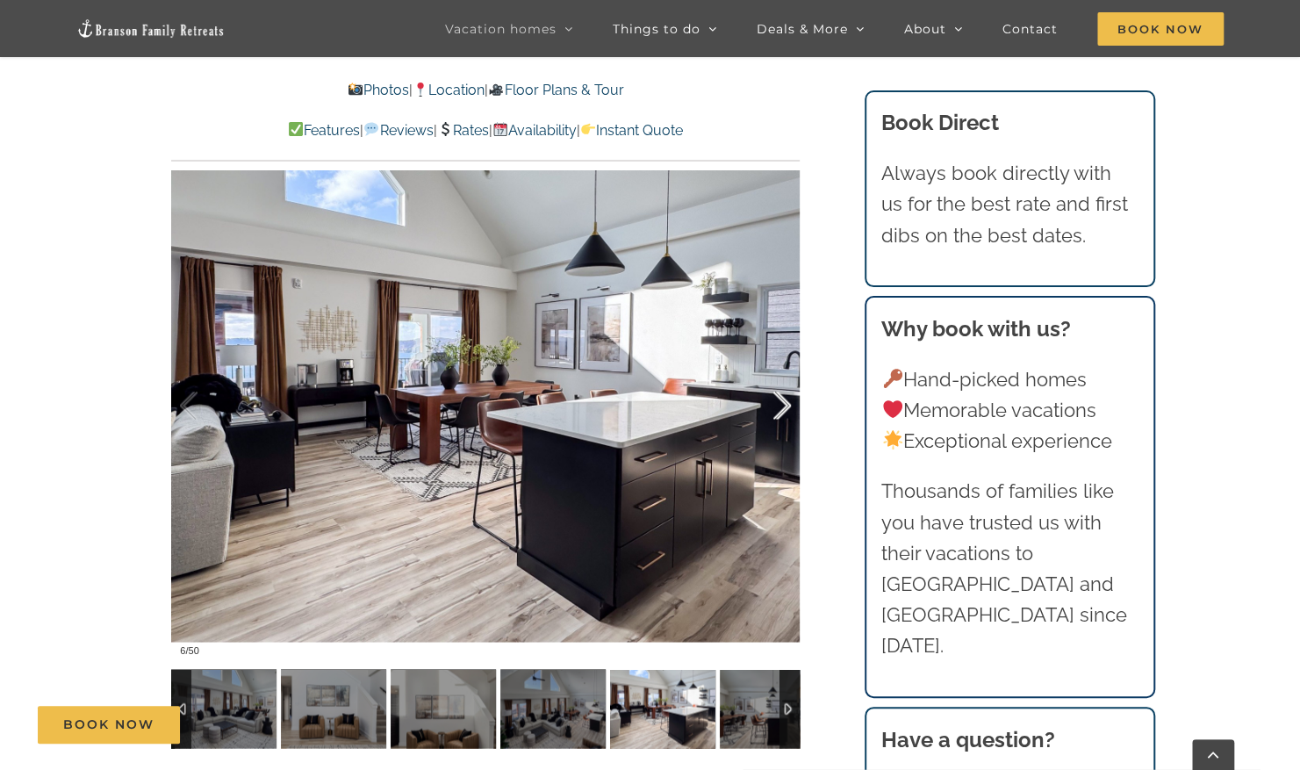
click at [788, 410] on div at bounding box center [764, 405] width 54 height 109
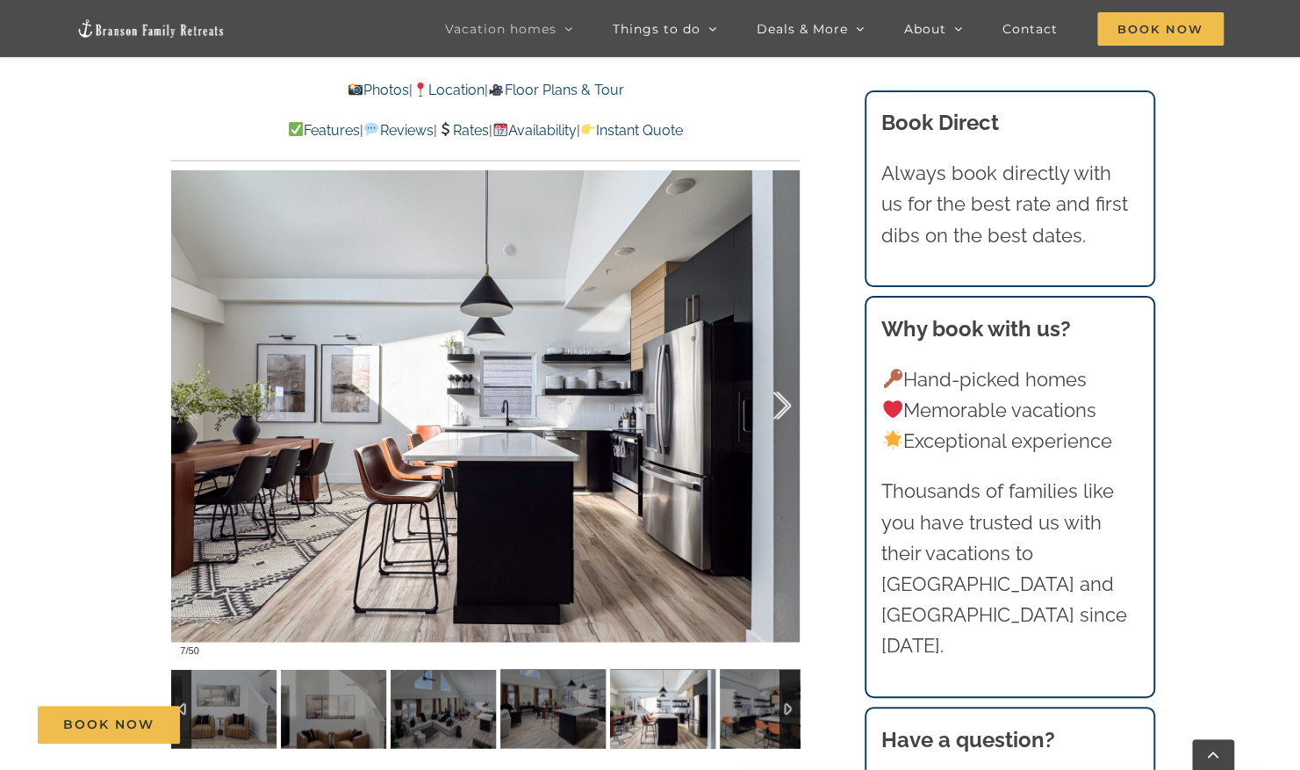
click at [788, 410] on div at bounding box center [764, 405] width 54 height 109
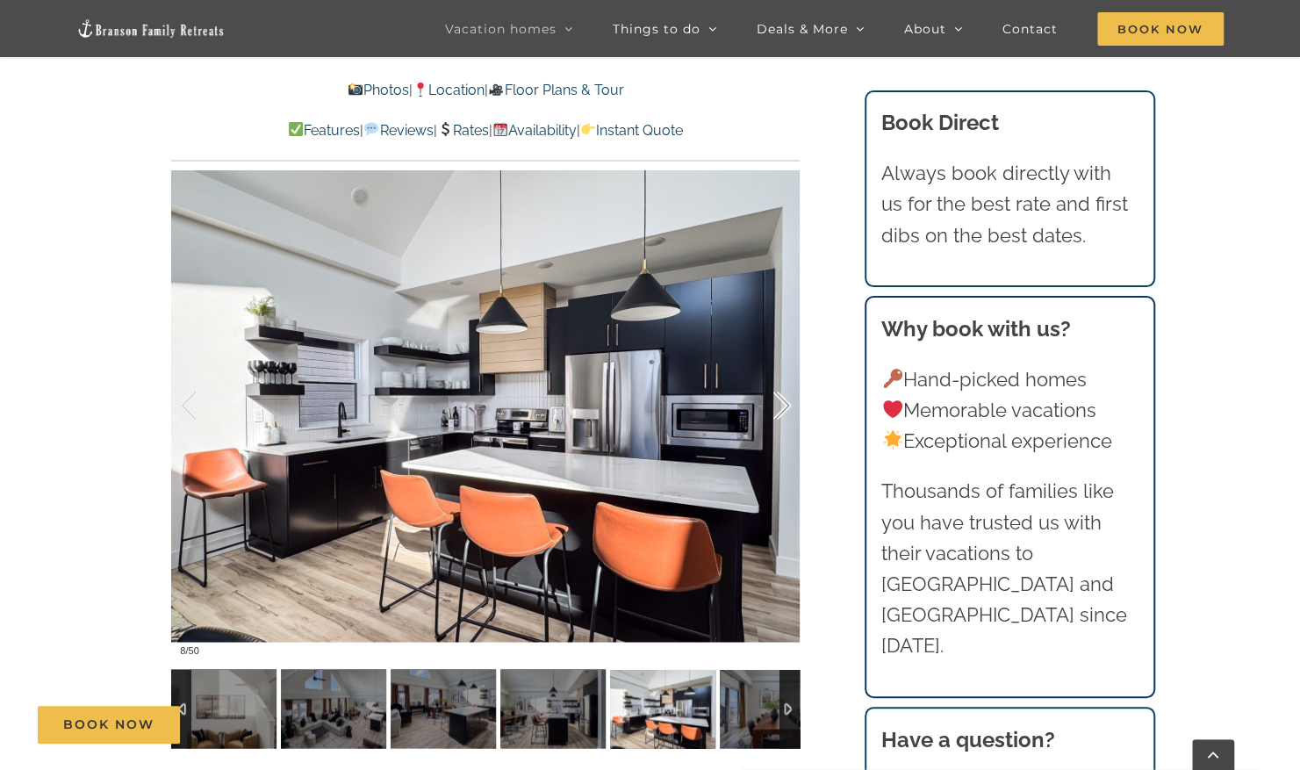
click at [788, 410] on div at bounding box center [764, 405] width 54 height 109
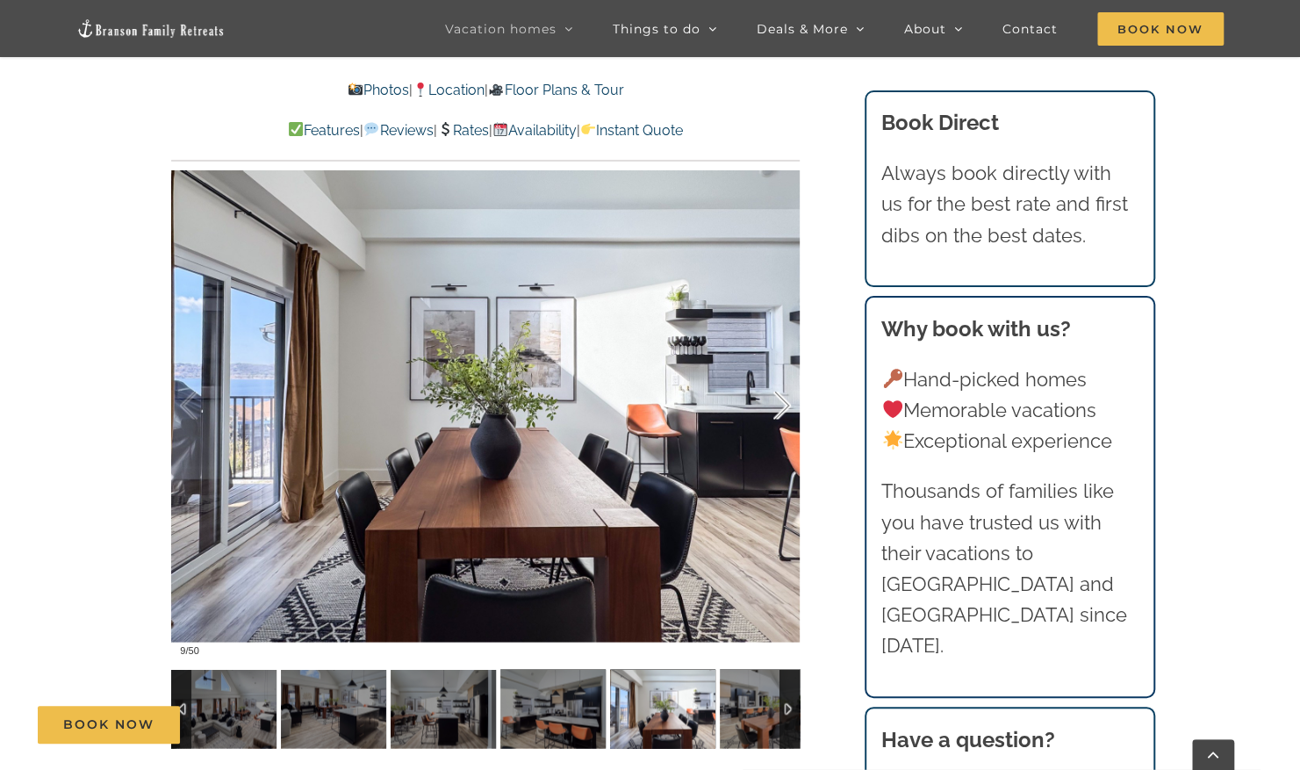
click at [788, 410] on div at bounding box center [764, 405] width 54 height 109
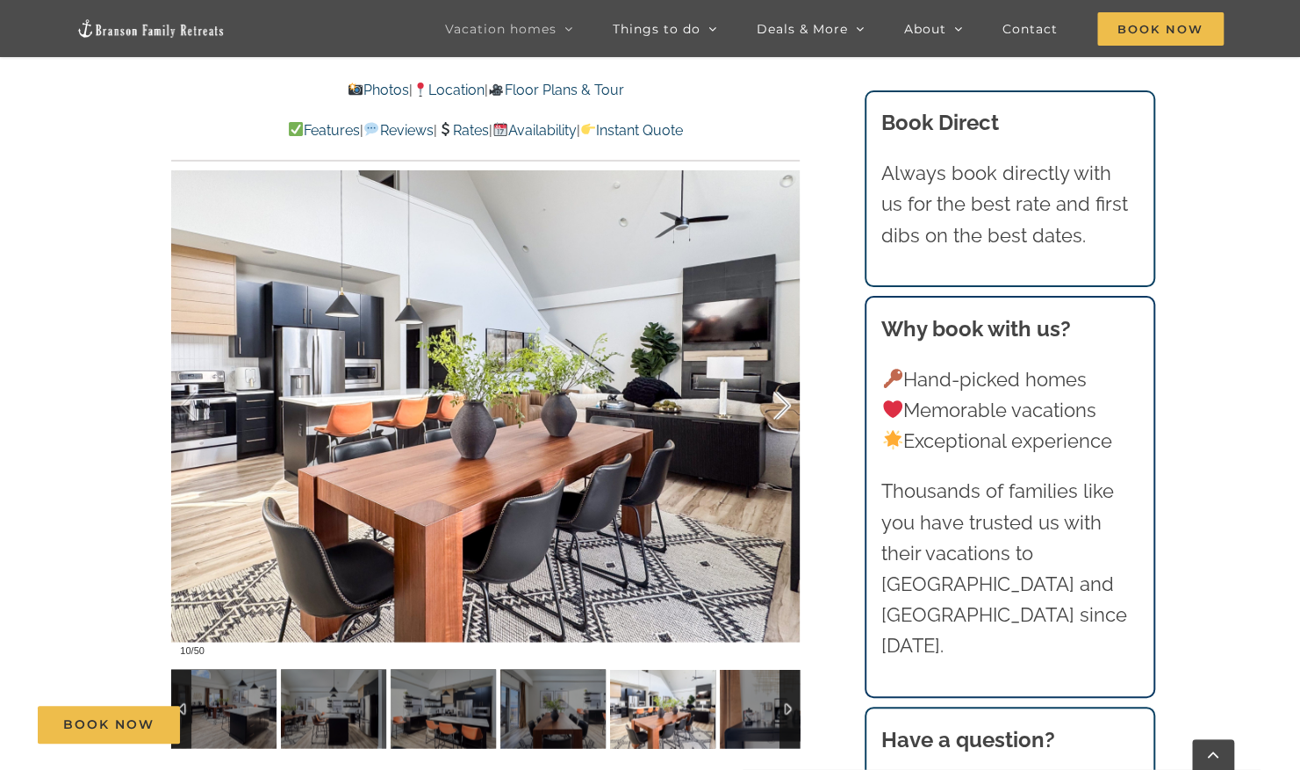
click at [788, 410] on div at bounding box center [764, 405] width 54 height 109
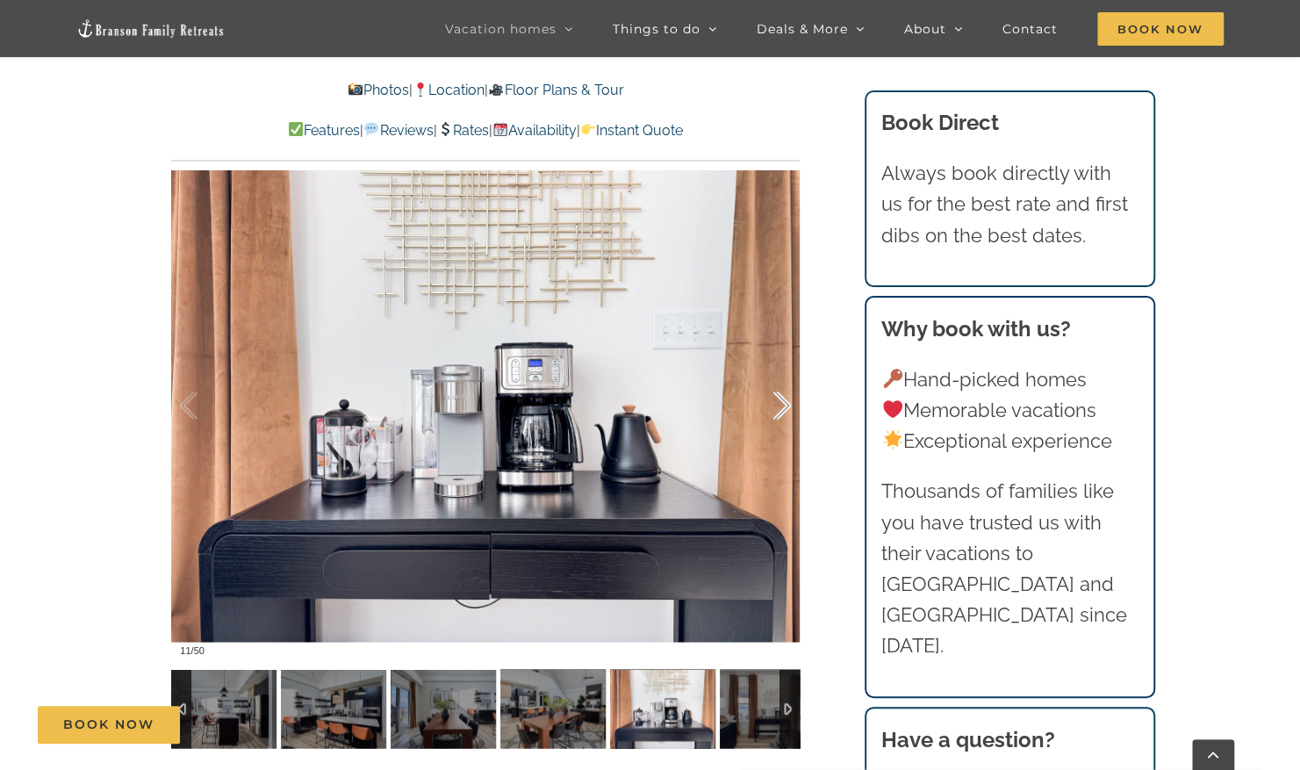
click at [788, 410] on div at bounding box center [764, 405] width 54 height 109
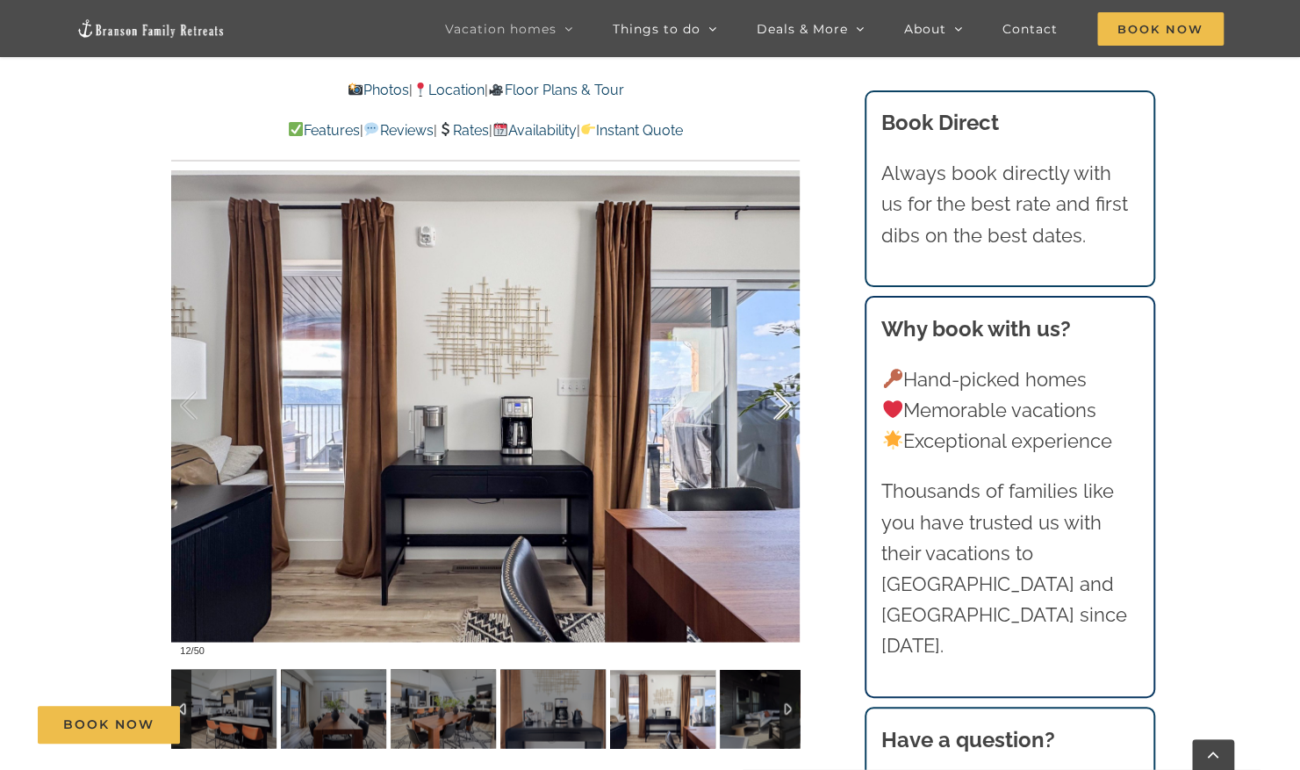
click at [788, 410] on div at bounding box center [764, 405] width 54 height 109
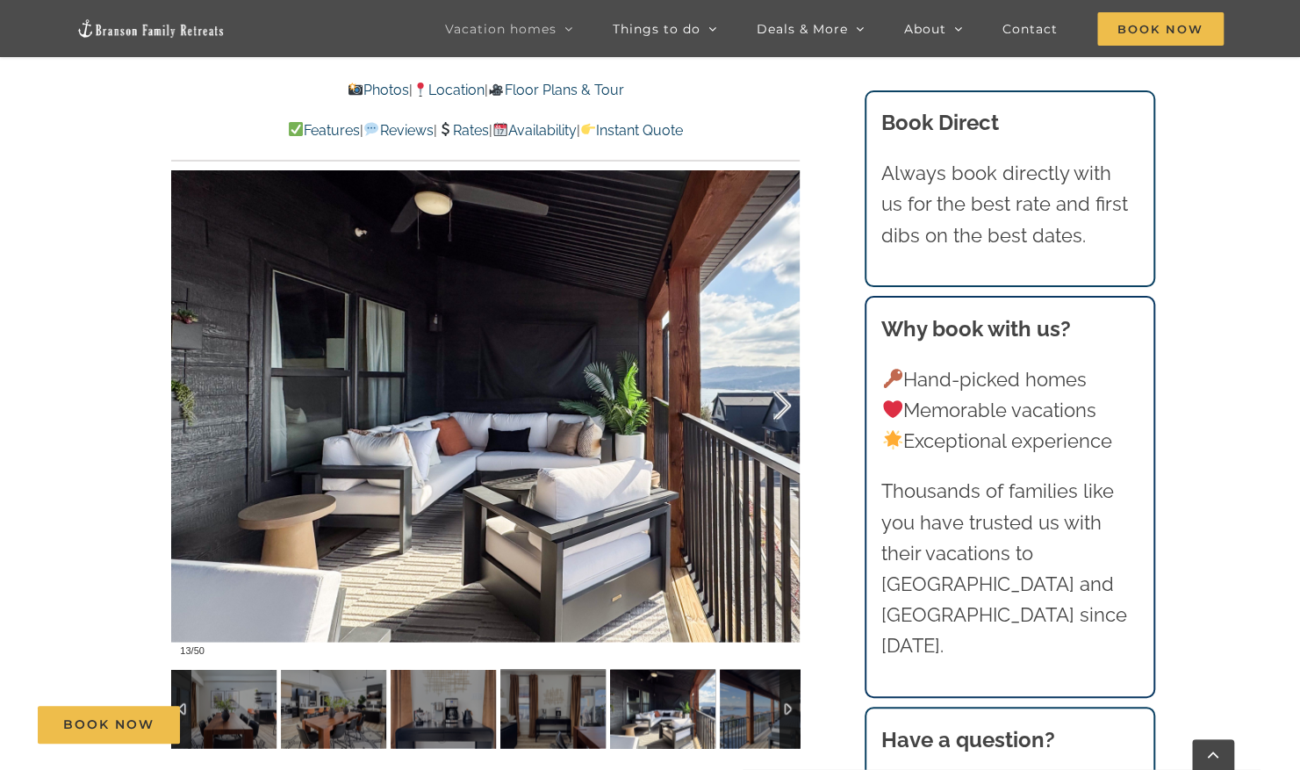
click at [788, 410] on div at bounding box center [764, 405] width 54 height 109
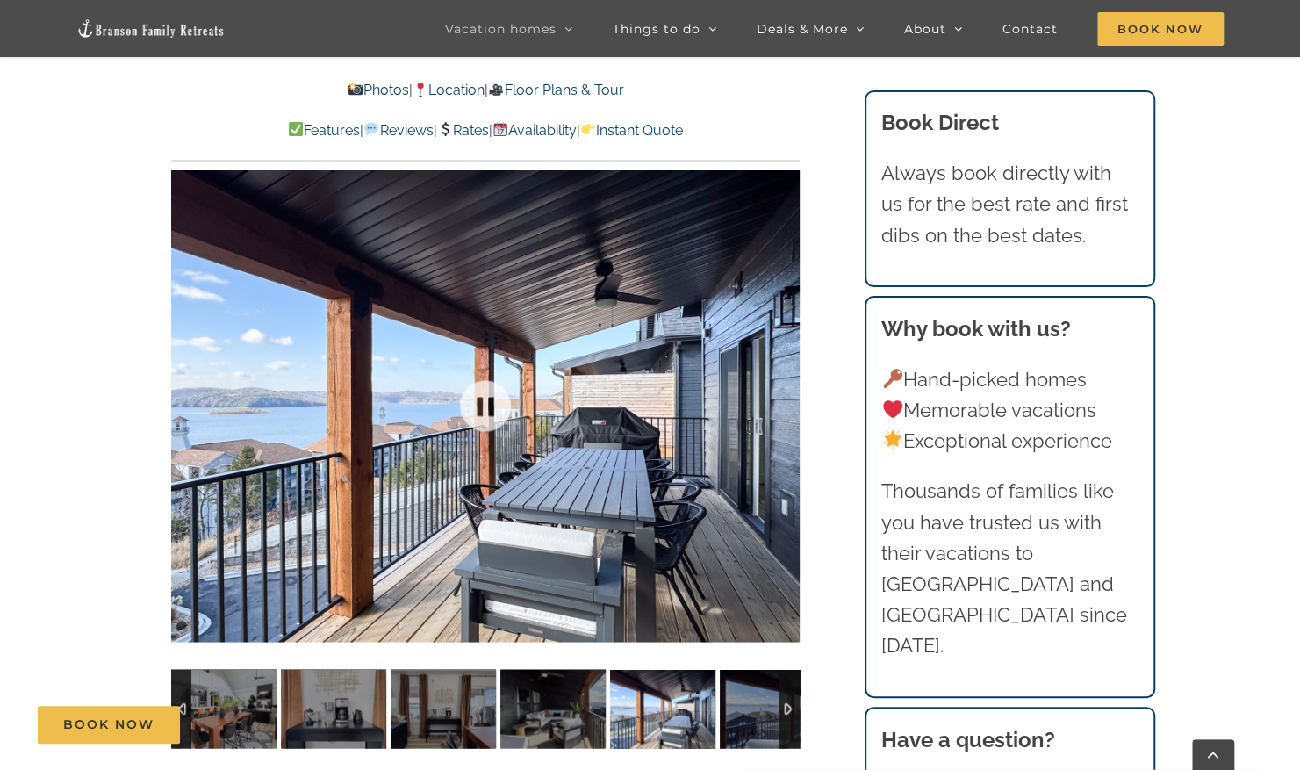
click at [788, 410] on div at bounding box center [485, 405] width 629 height 516
click at [781, 408] on div at bounding box center [764, 405] width 54 height 109
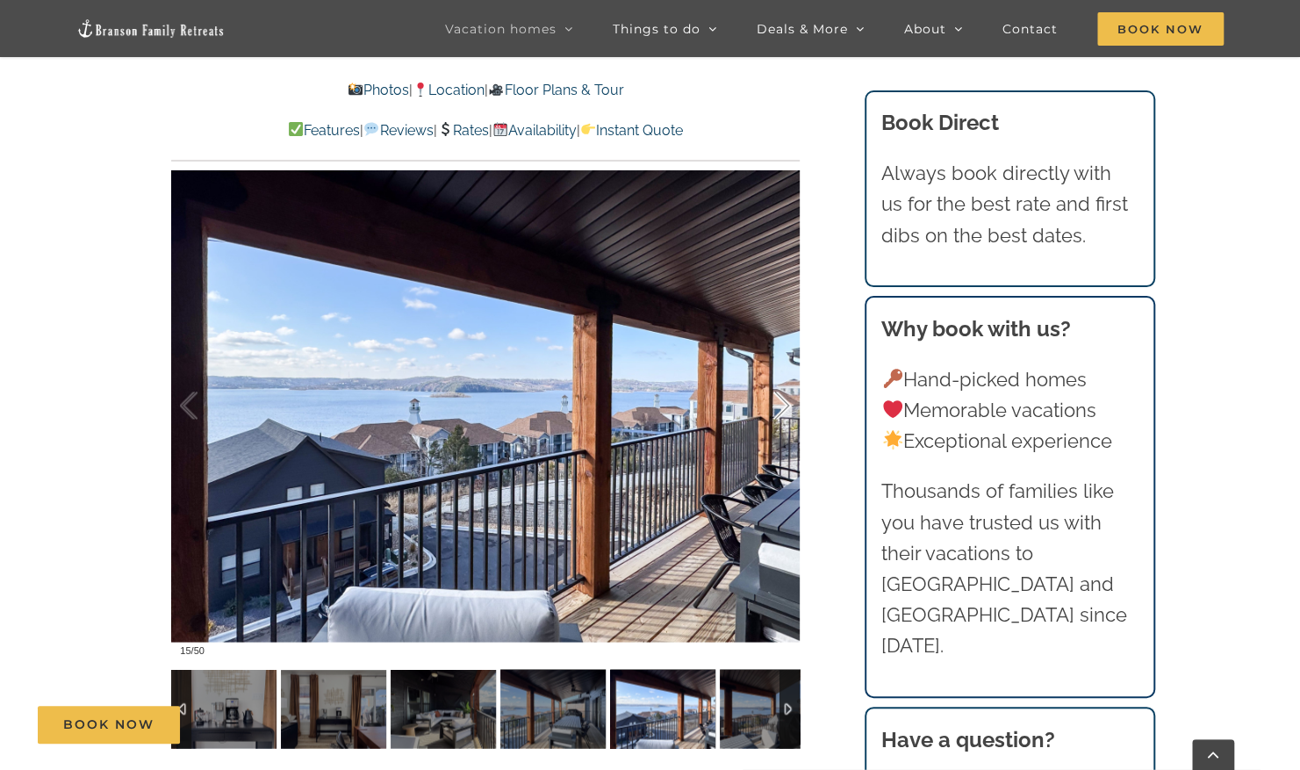
click at [781, 408] on div at bounding box center [764, 405] width 54 height 109
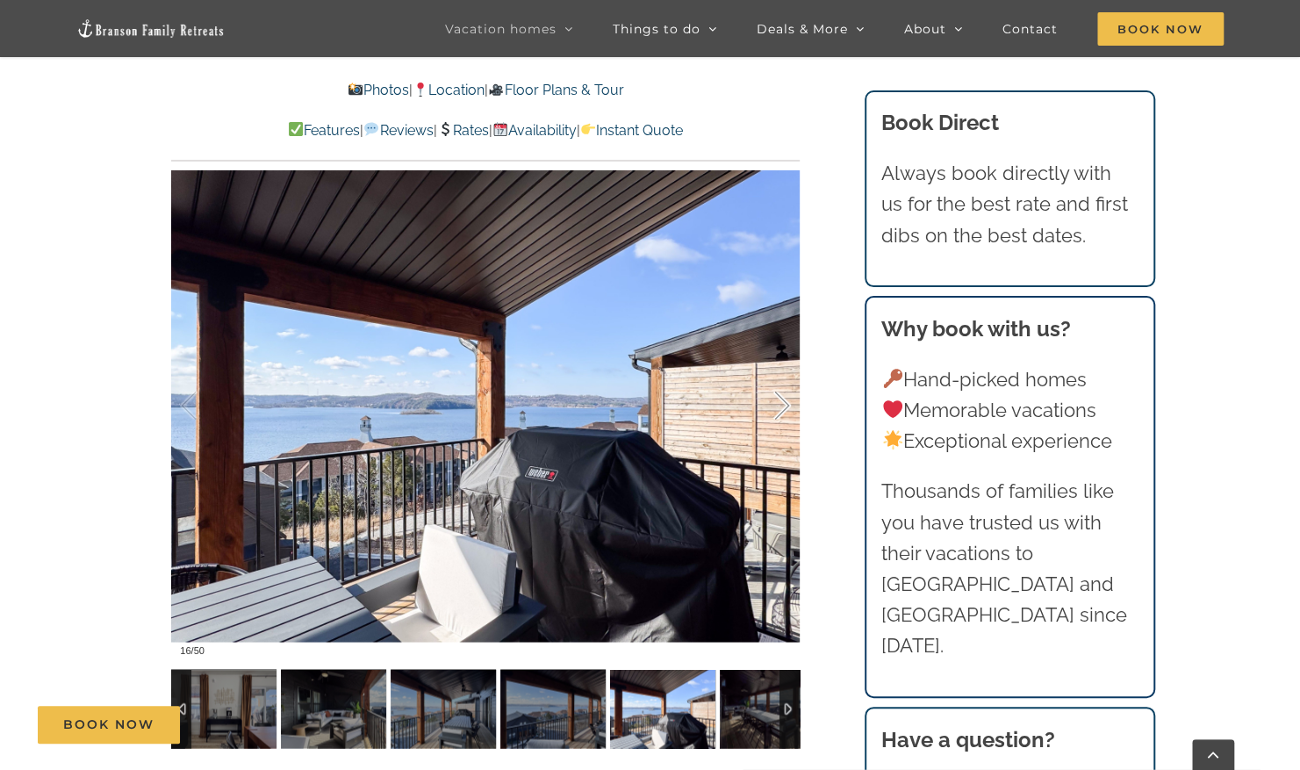
click at [781, 408] on div at bounding box center [764, 405] width 54 height 109
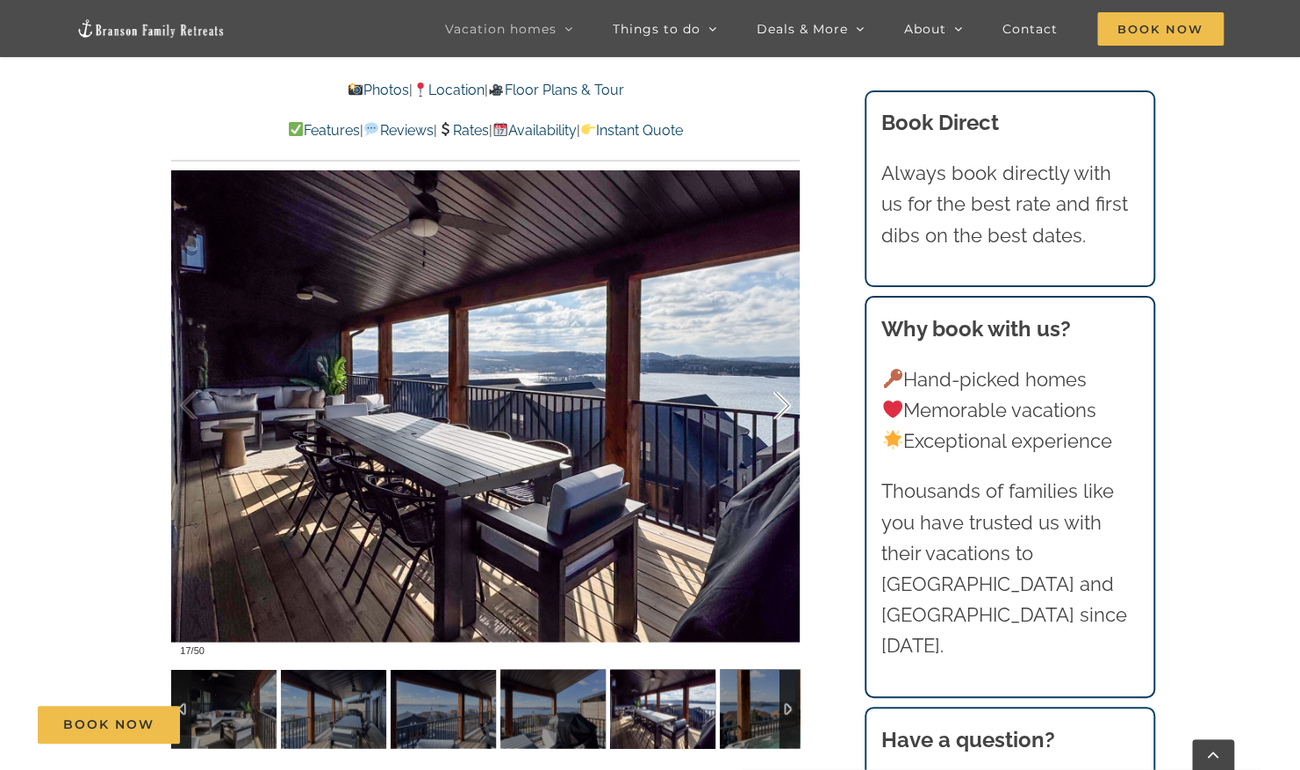
click at [781, 408] on div at bounding box center [764, 405] width 54 height 109
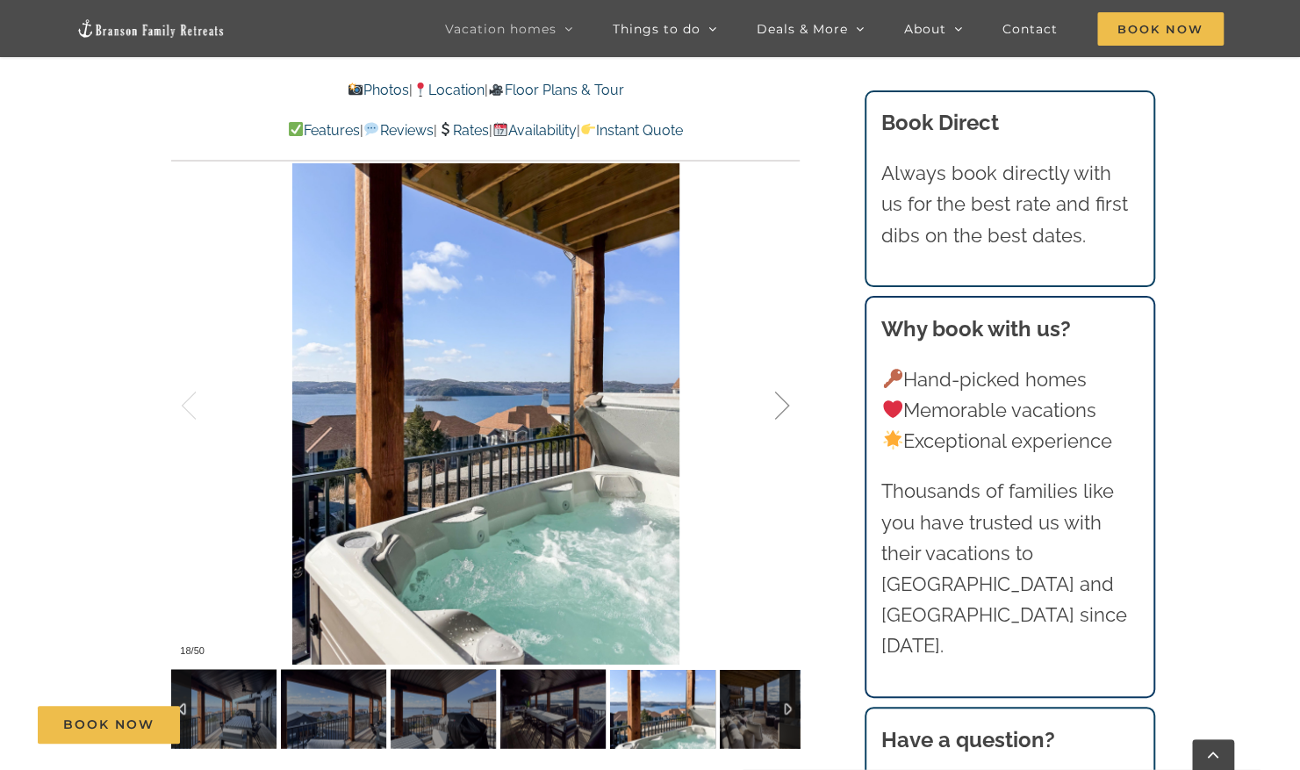
click at [781, 408] on div at bounding box center [764, 405] width 54 height 109
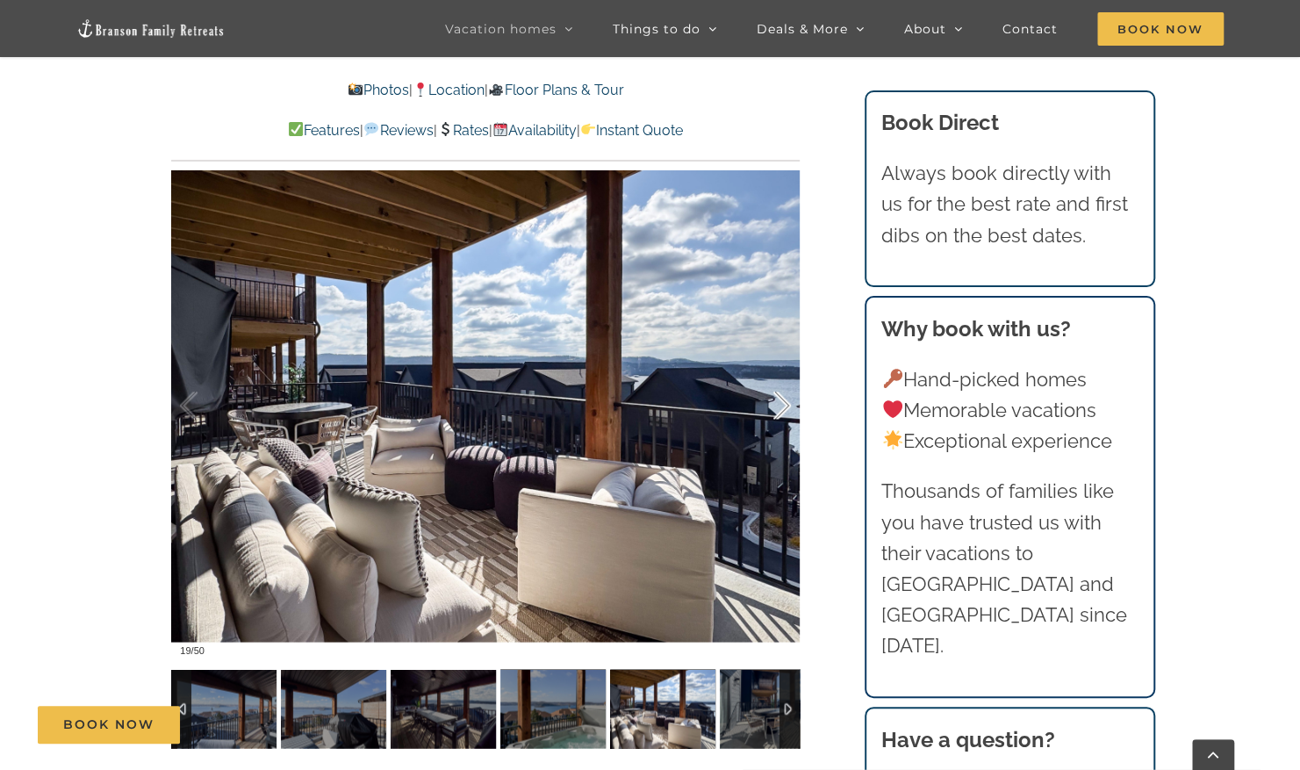
click at [781, 408] on div at bounding box center [764, 405] width 54 height 109
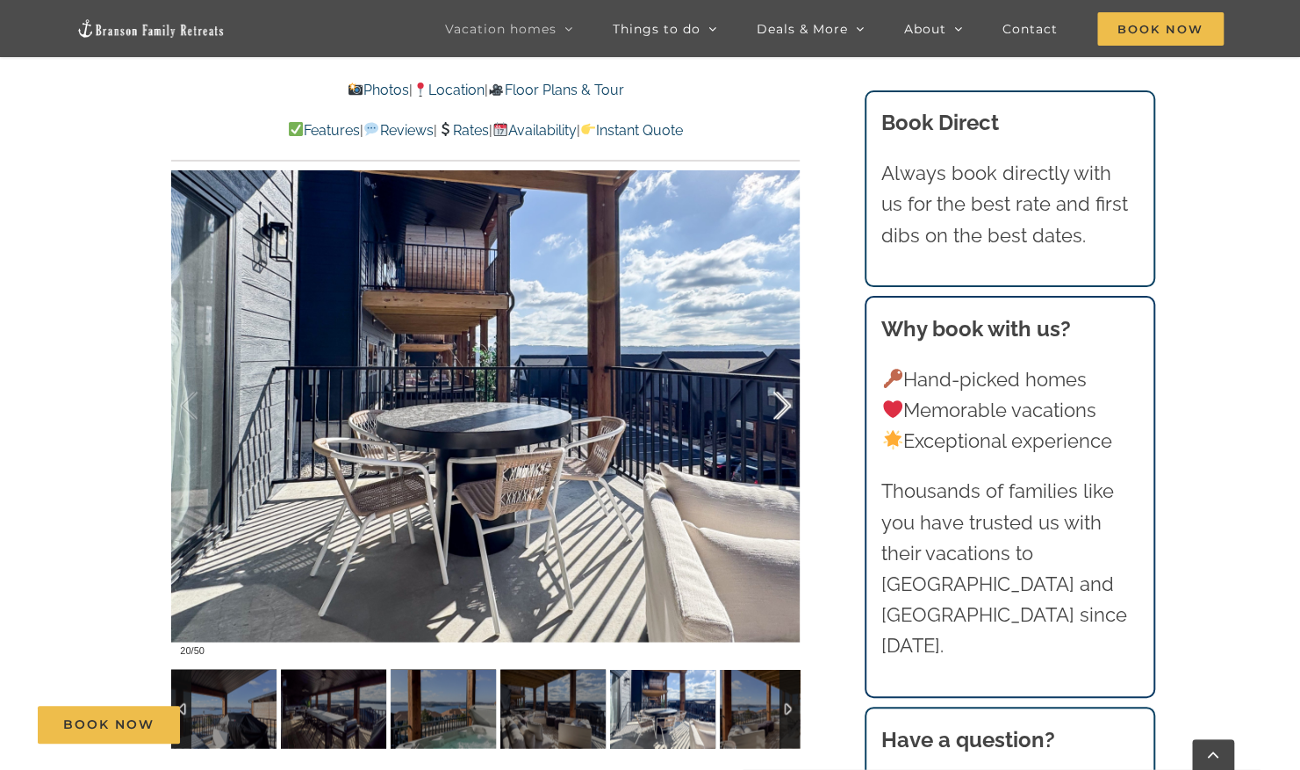
click at [781, 408] on div at bounding box center [764, 405] width 54 height 109
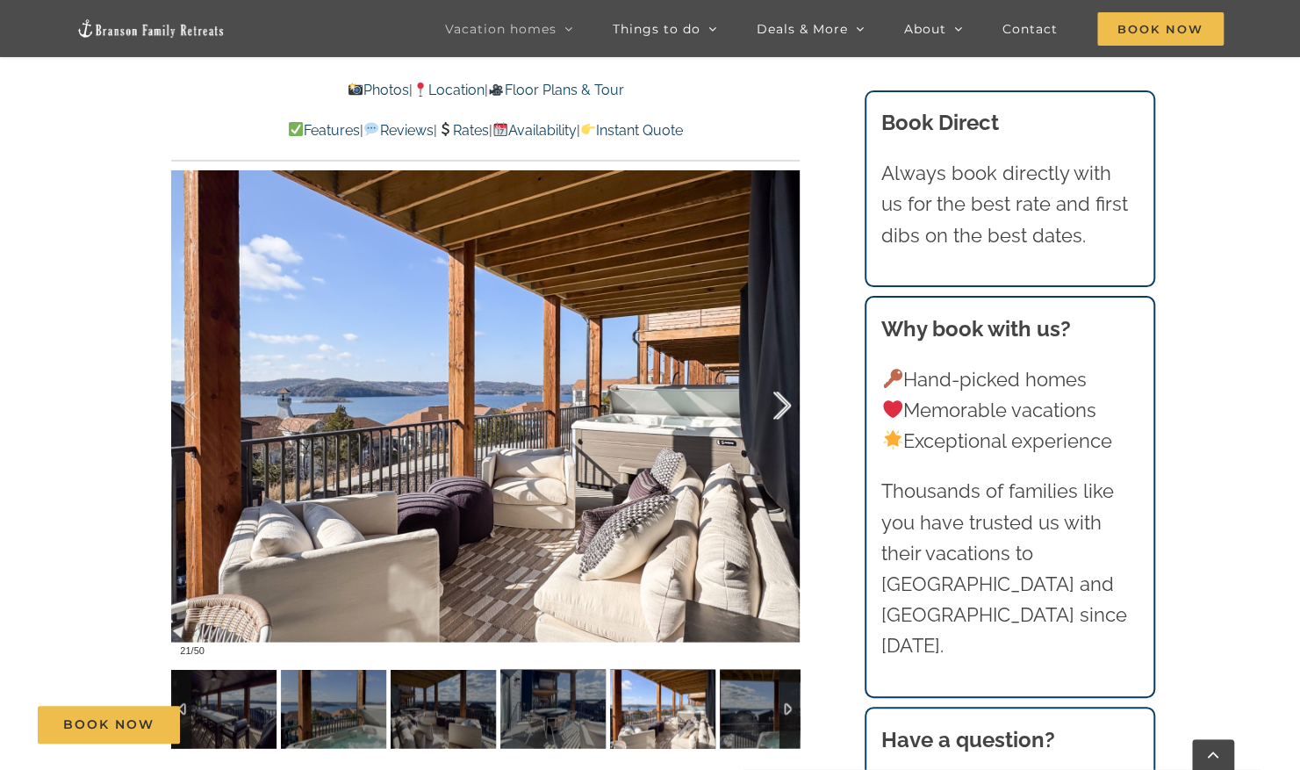
click at [781, 408] on div at bounding box center [764, 405] width 54 height 109
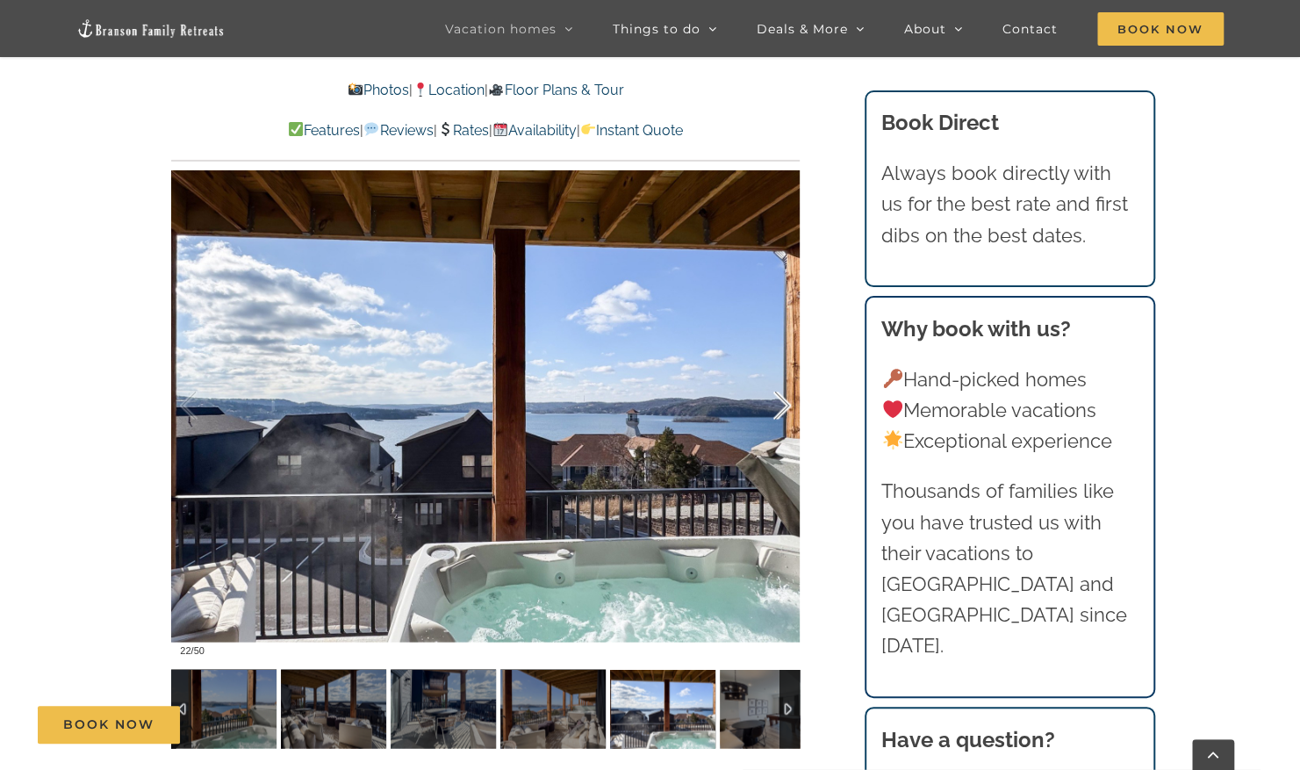
click at [781, 408] on div at bounding box center [764, 405] width 54 height 109
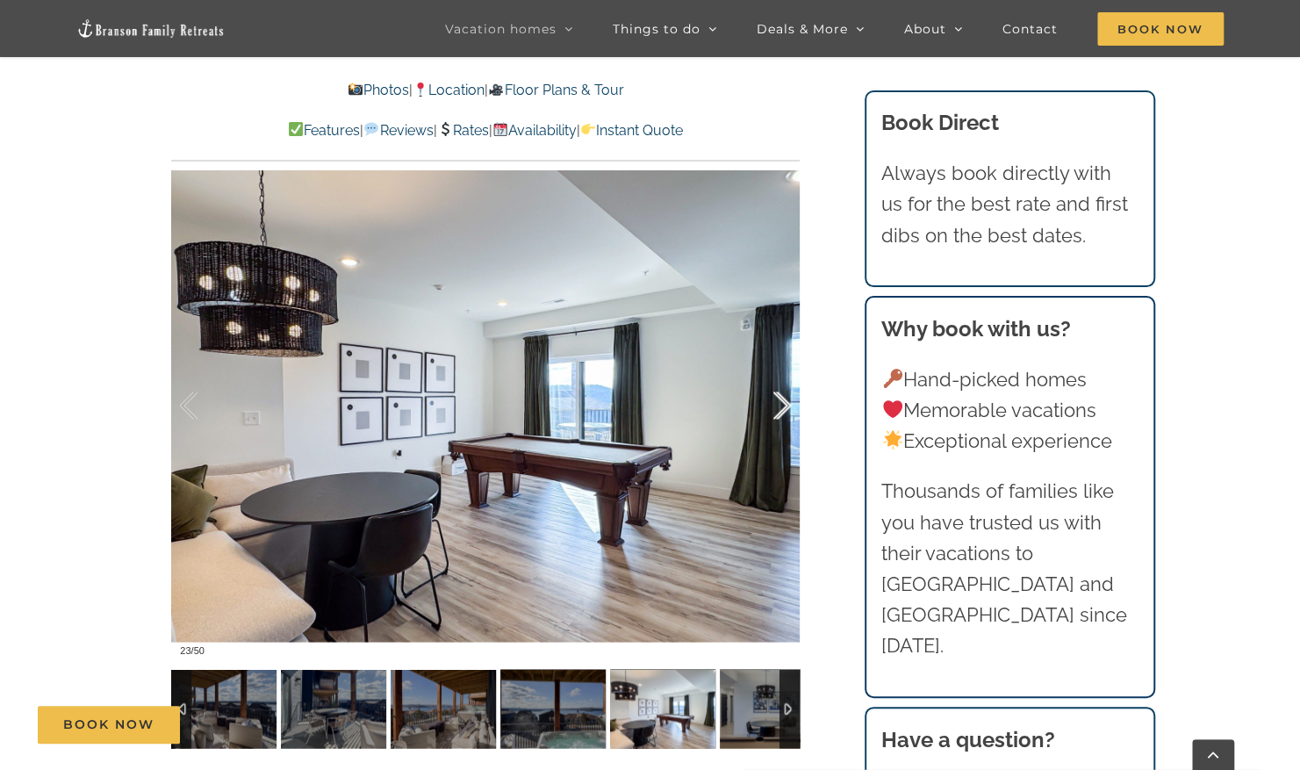
click at [781, 408] on div at bounding box center [764, 405] width 54 height 109
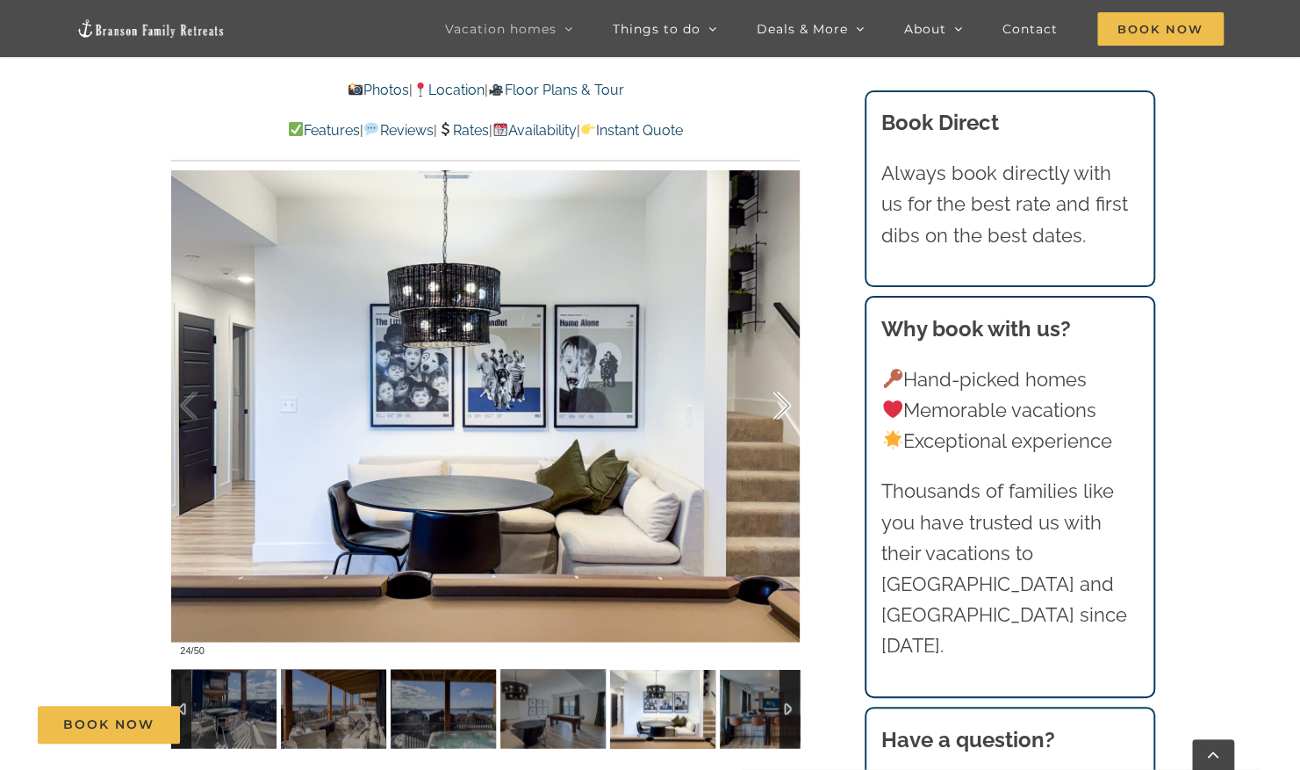
click at [781, 408] on div at bounding box center [764, 405] width 54 height 109
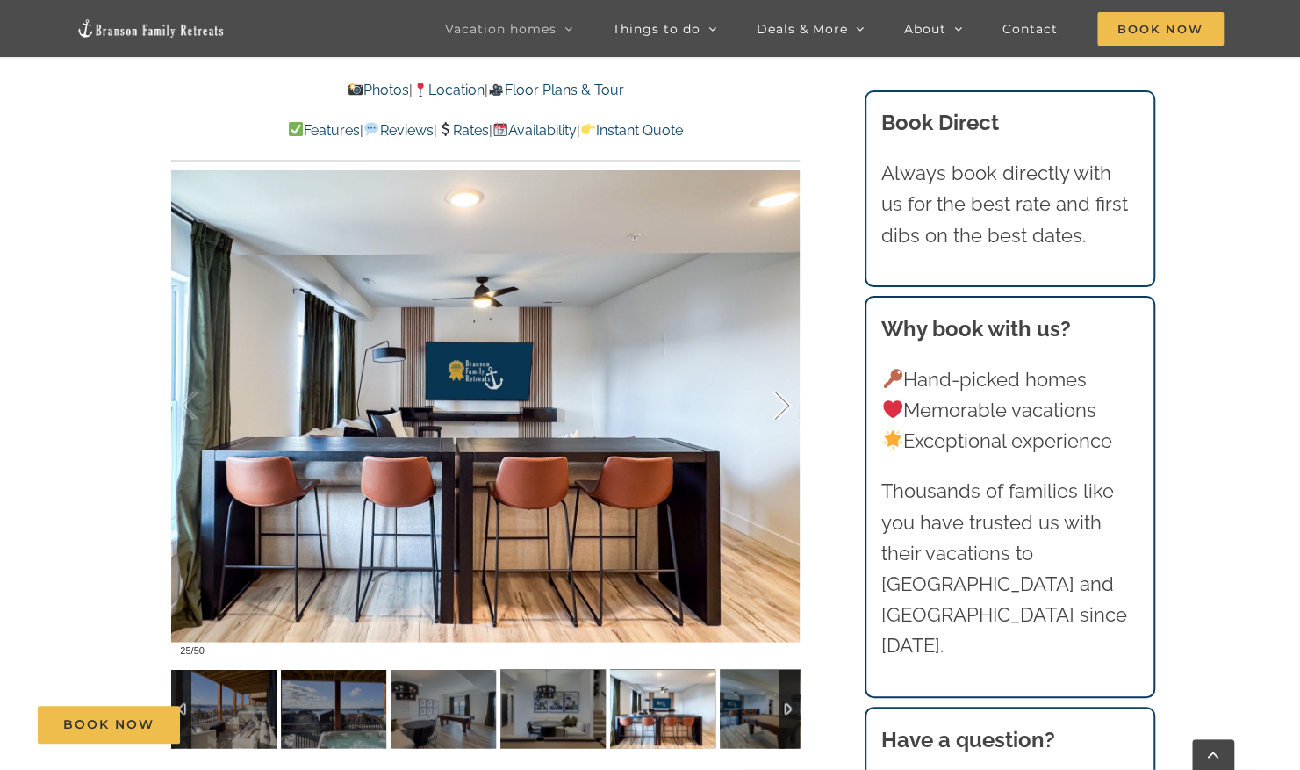
click at [781, 408] on div at bounding box center [764, 405] width 54 height 109
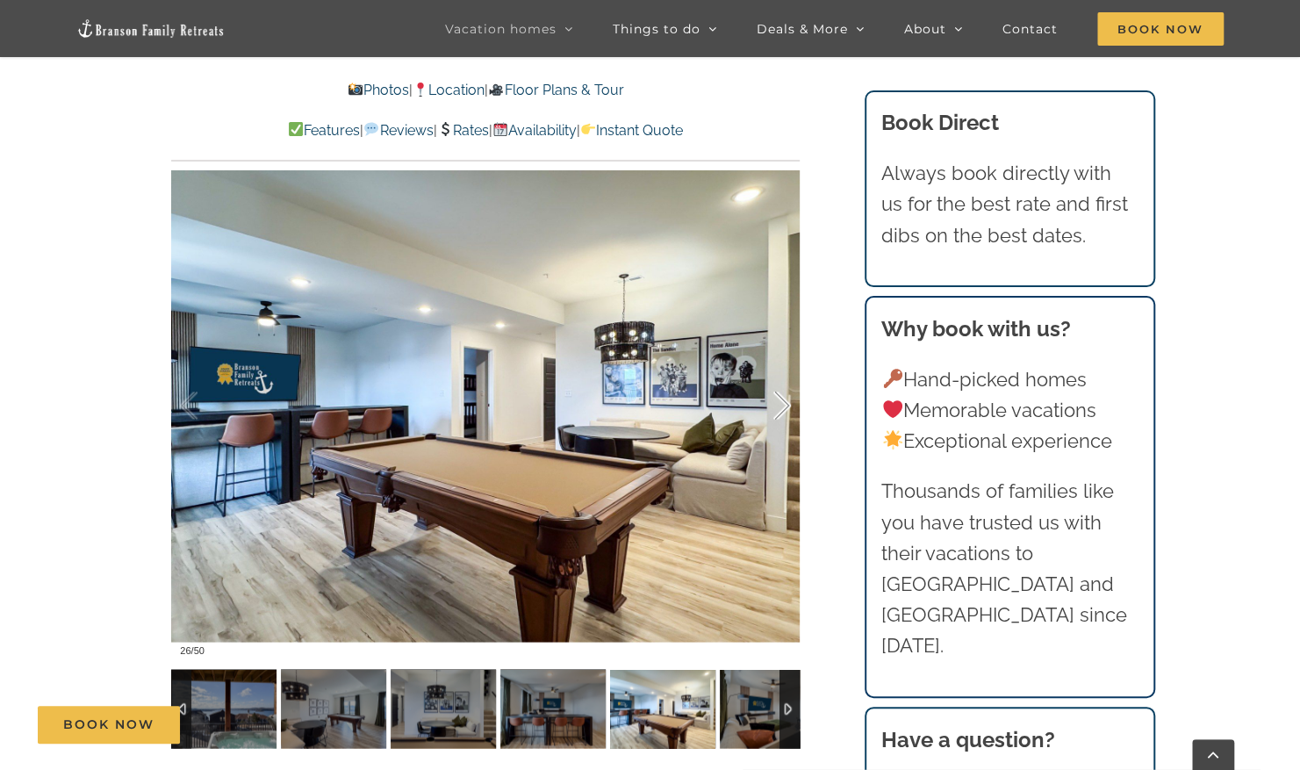
click at [781, 408] on div at bounding box center [764, 405] width 54 height 109
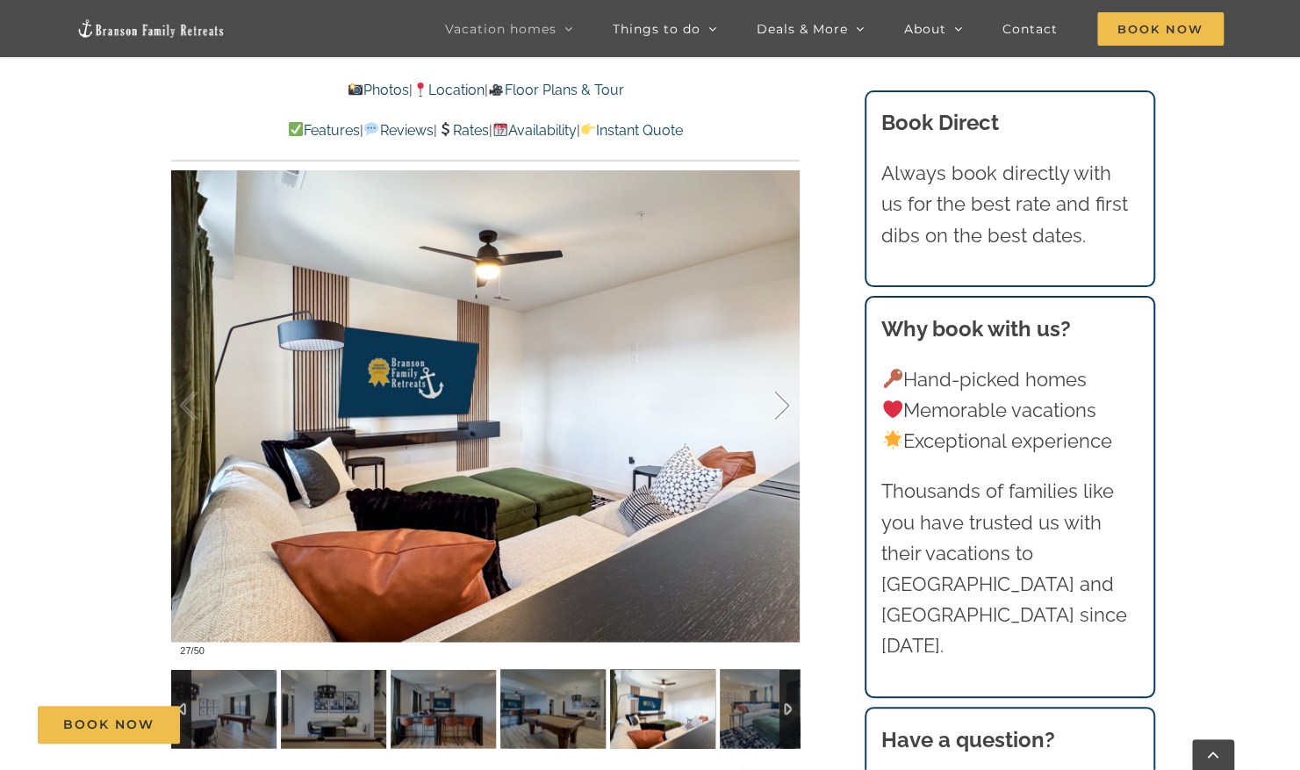
click at [781, 408] on div at bounding box center [764, 405] width 54 height 109
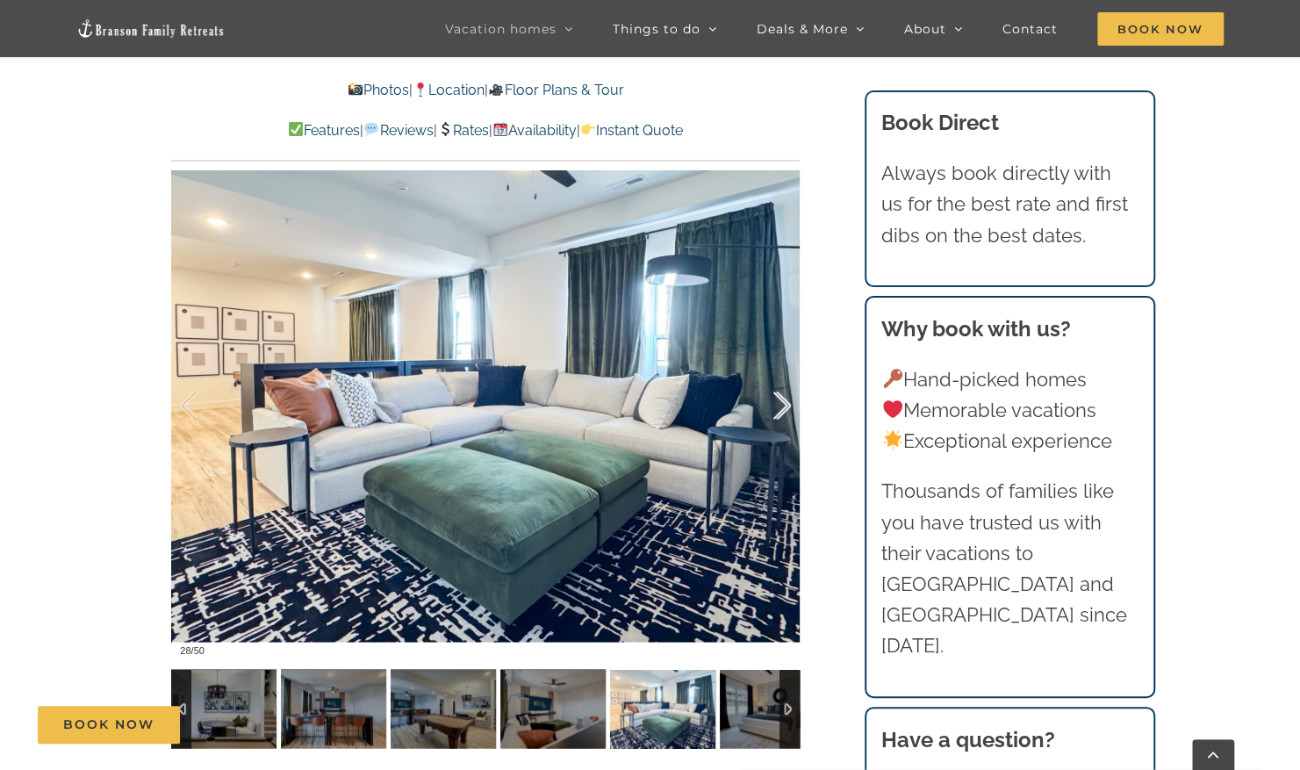
click at [781, 408] on div at bounding box center [764, 405] width 54 height 109
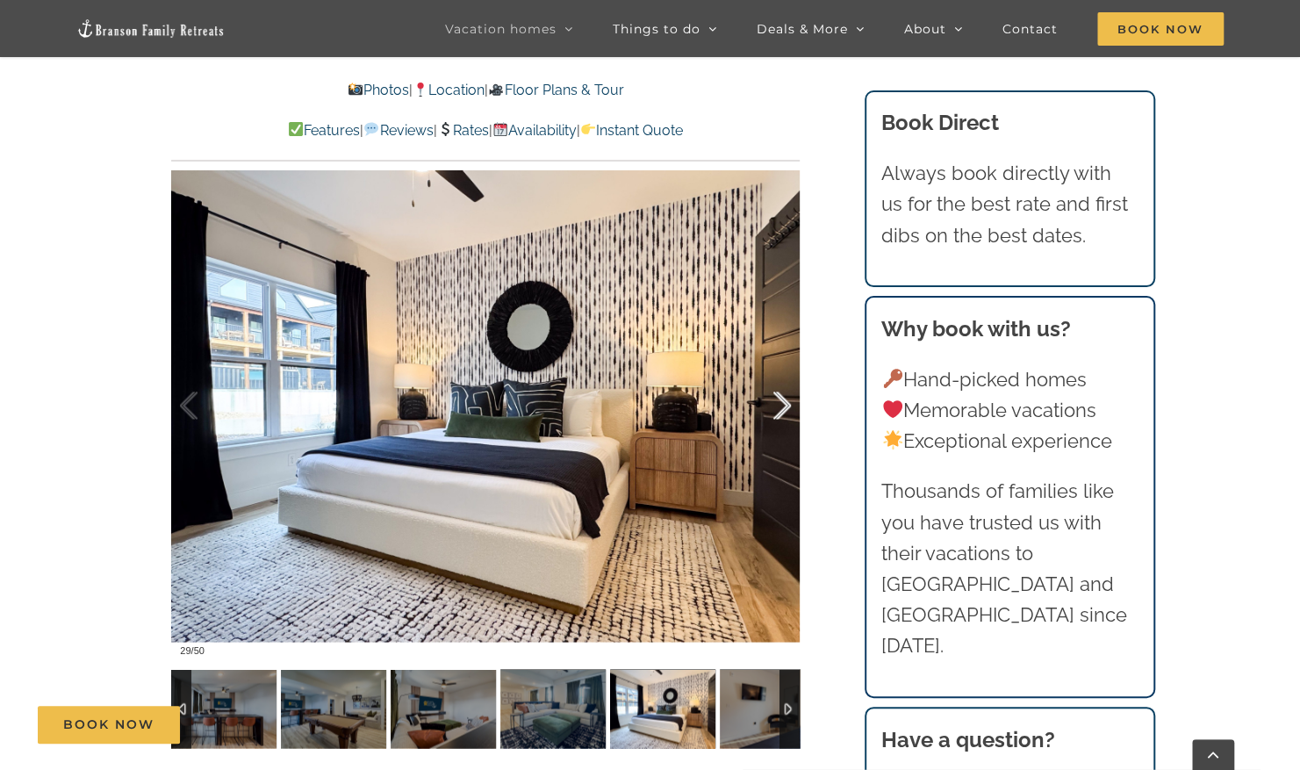
click at [781, 408] on div at bounding box center [764, 405] width 54 height 109
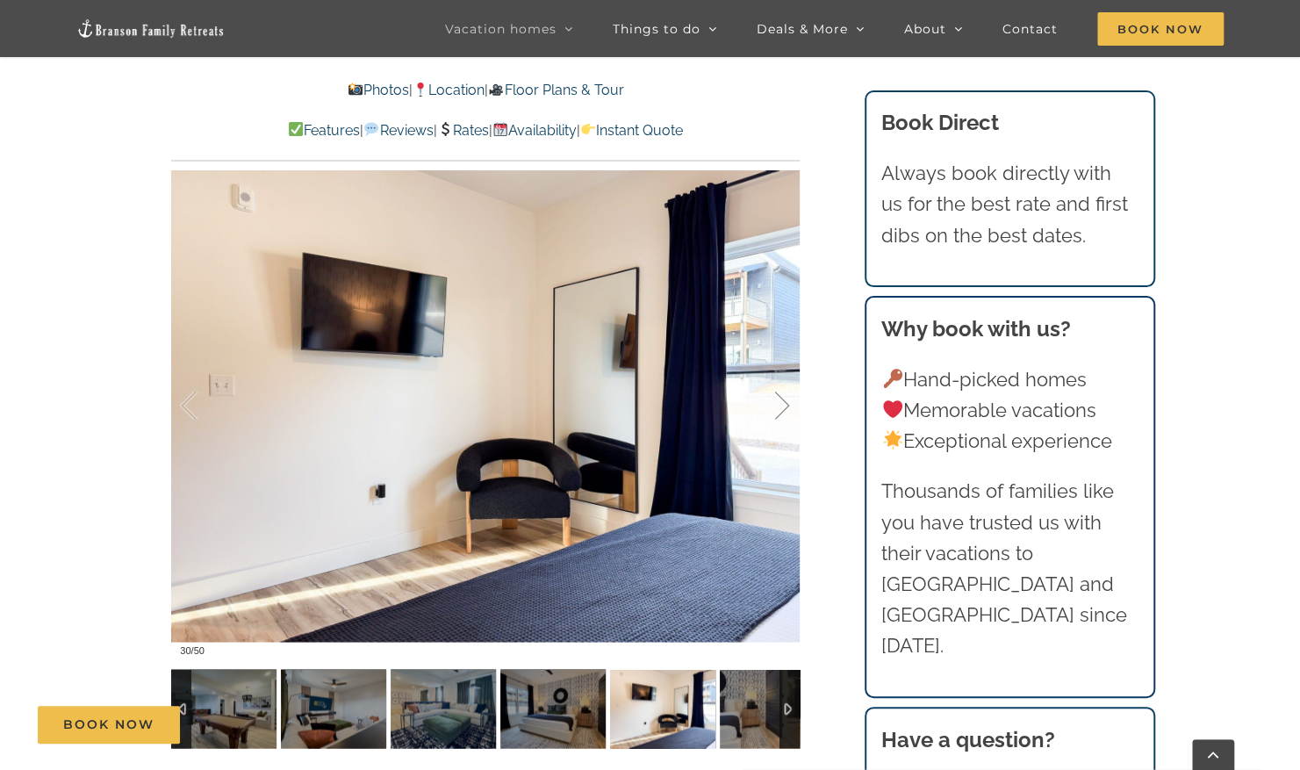
click at [781, 408] on div at bounding box center [764, 405] width 54 height 109
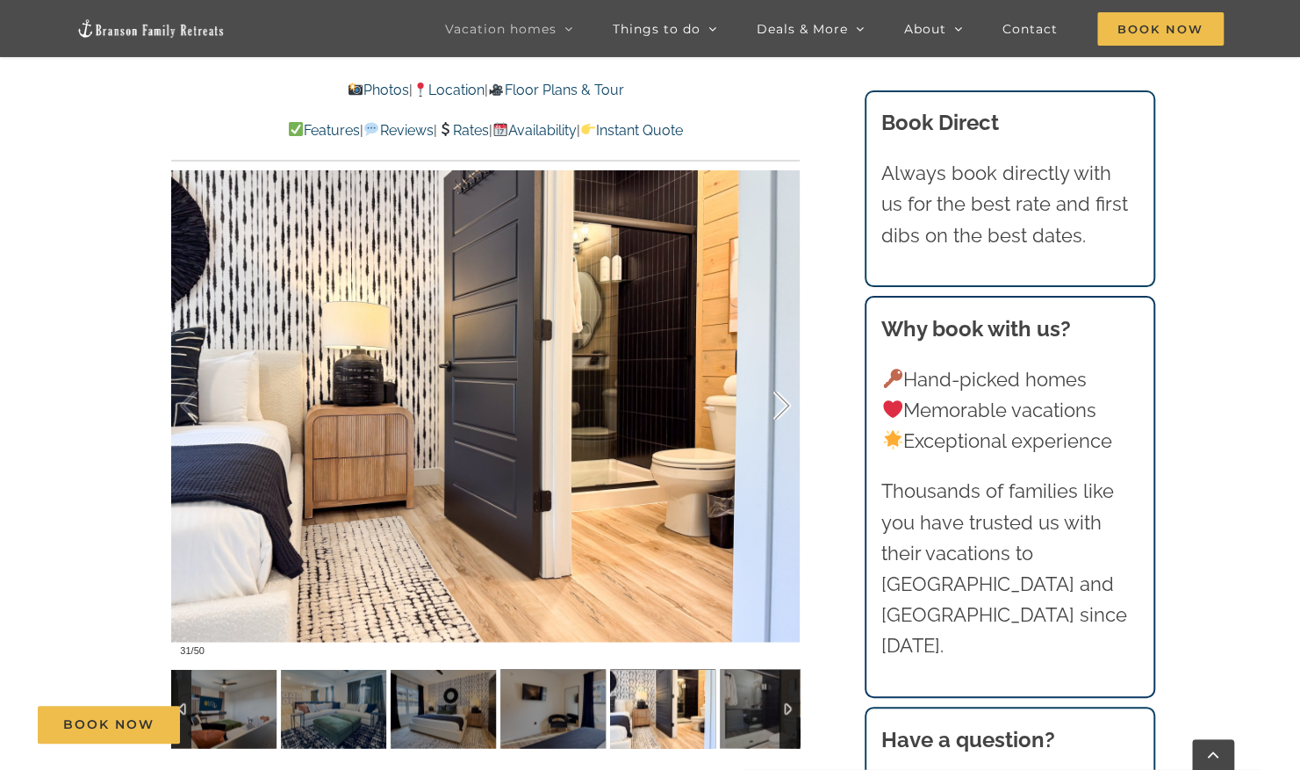
click at [781, 408] on div at bounding box center [764, 405] width 54 height 109
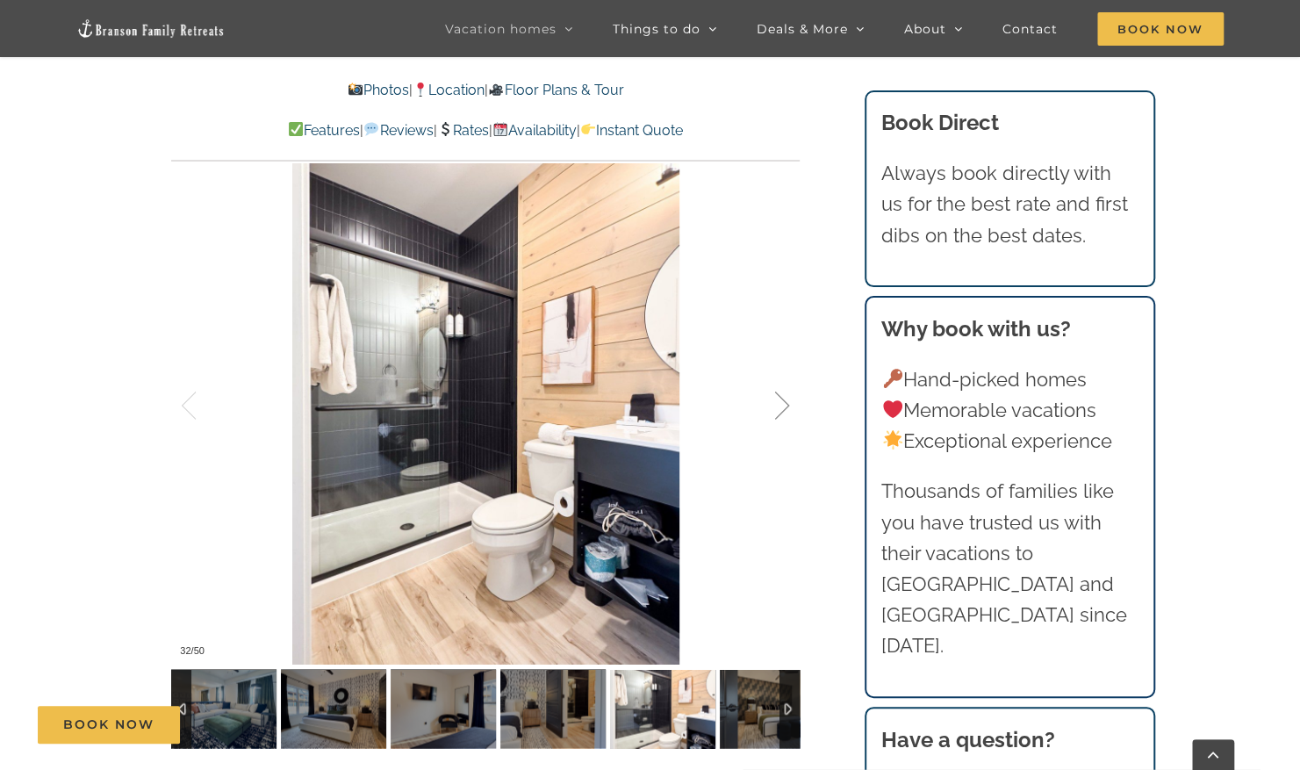
click at [781, 408] on div at bounding box center [764, 405] width 54 height 109
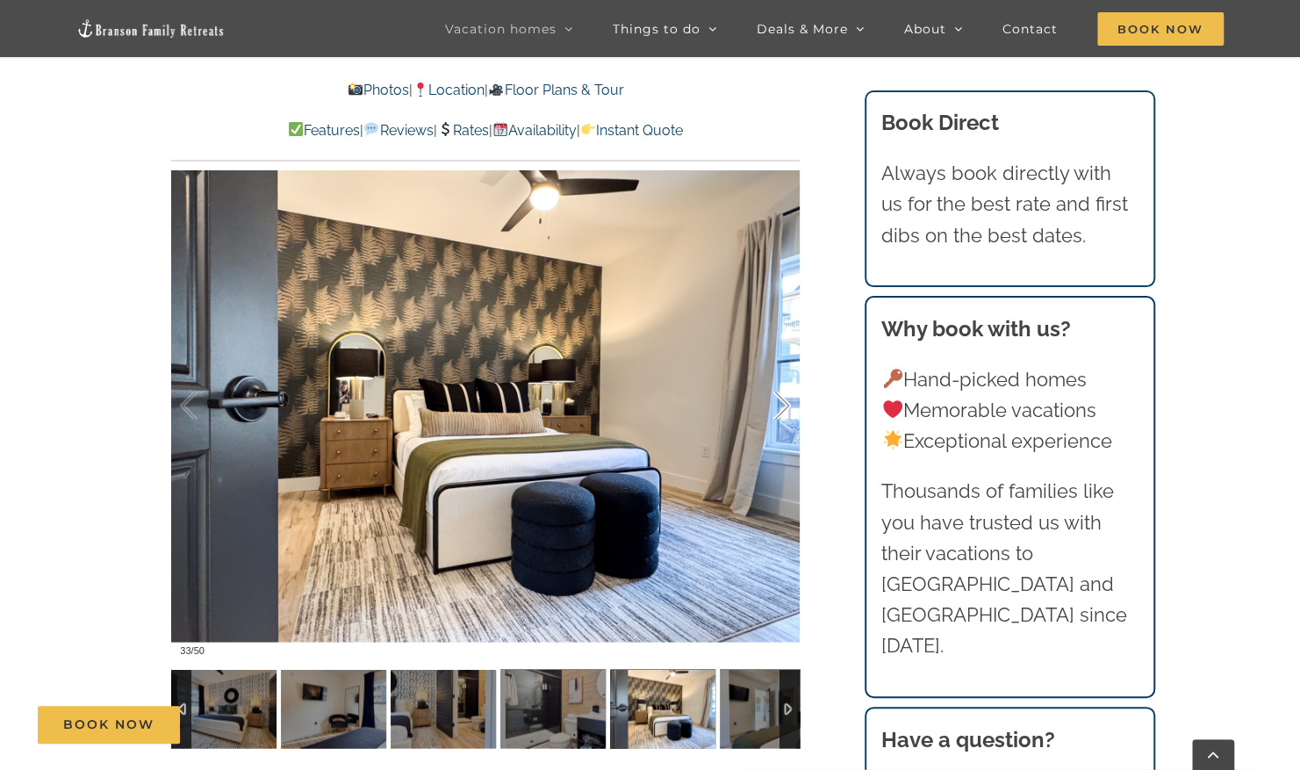
click at [781, 408] on div at bounding box center [764, 405] width 54 height 109
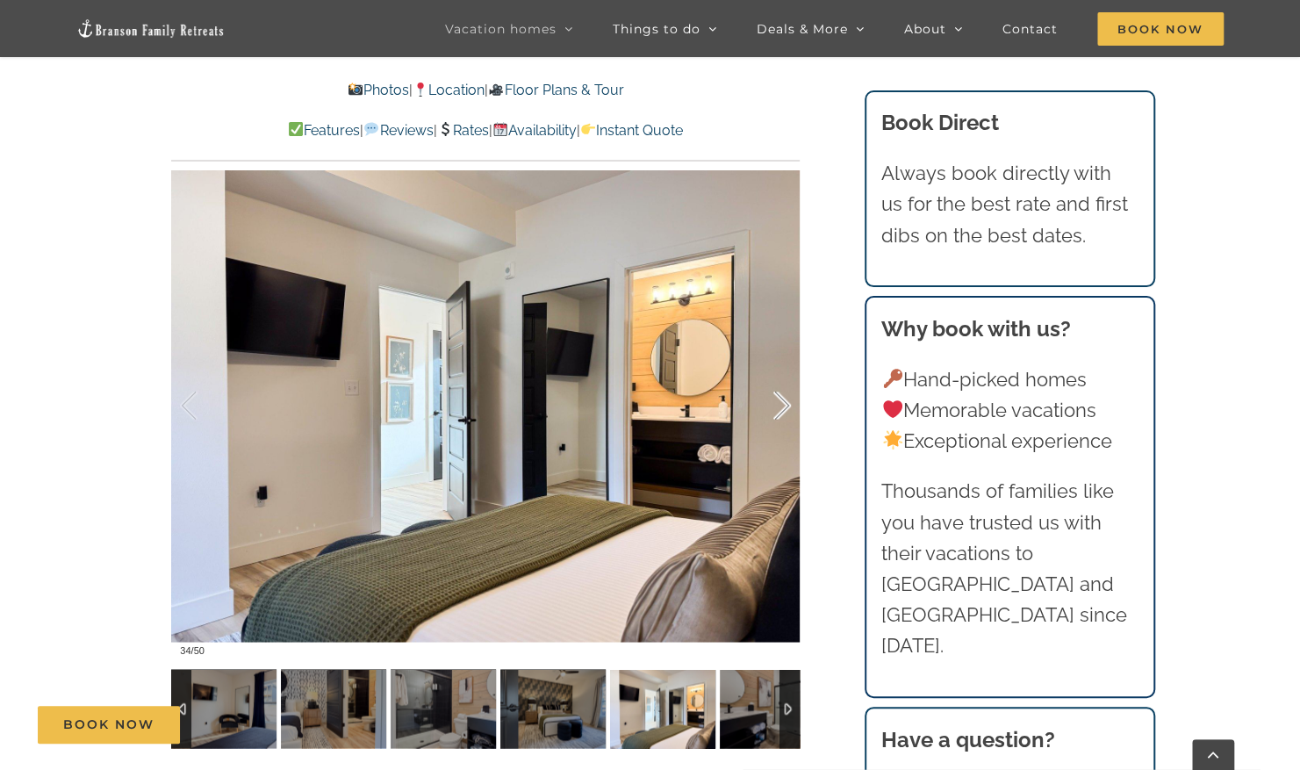
click at [781, 408] on div at bounding box center [764, 405] width 54 height 109
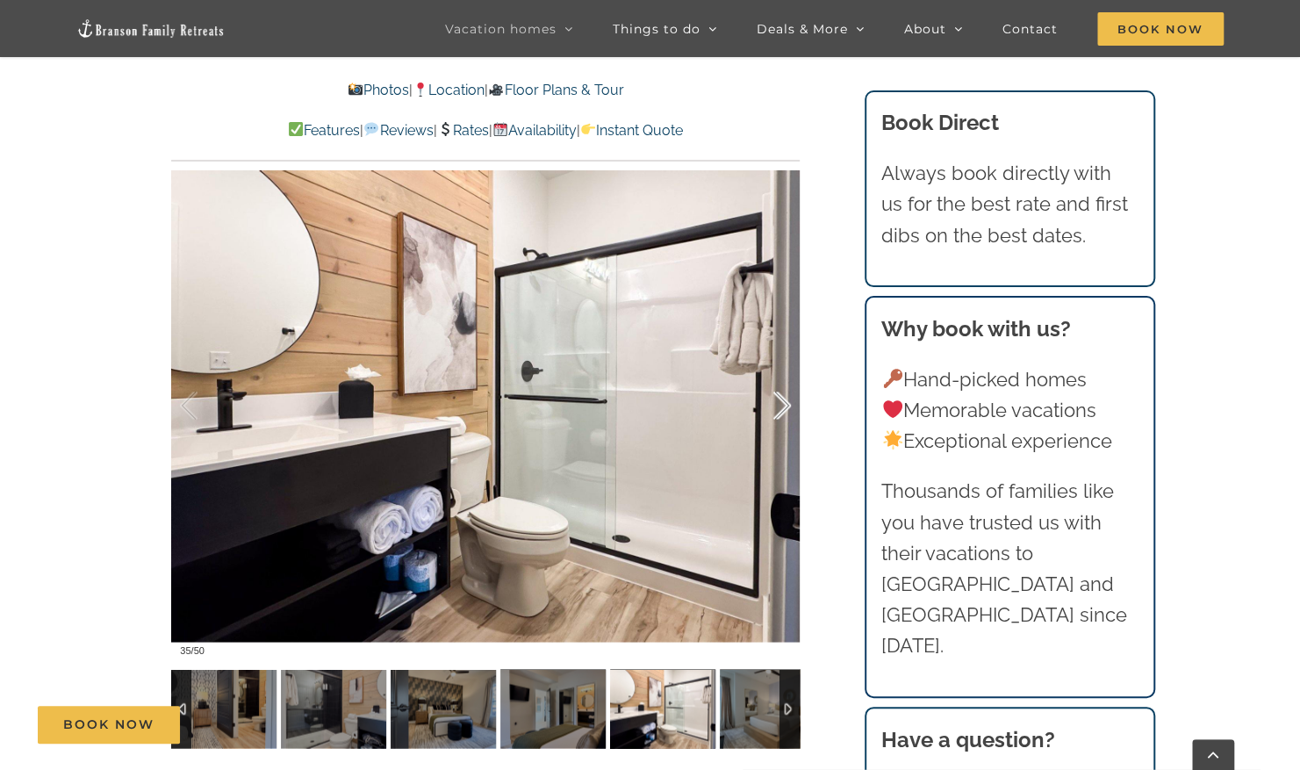
click at [781, 408] on div at bounding box center [764, 405] width 54 height 109
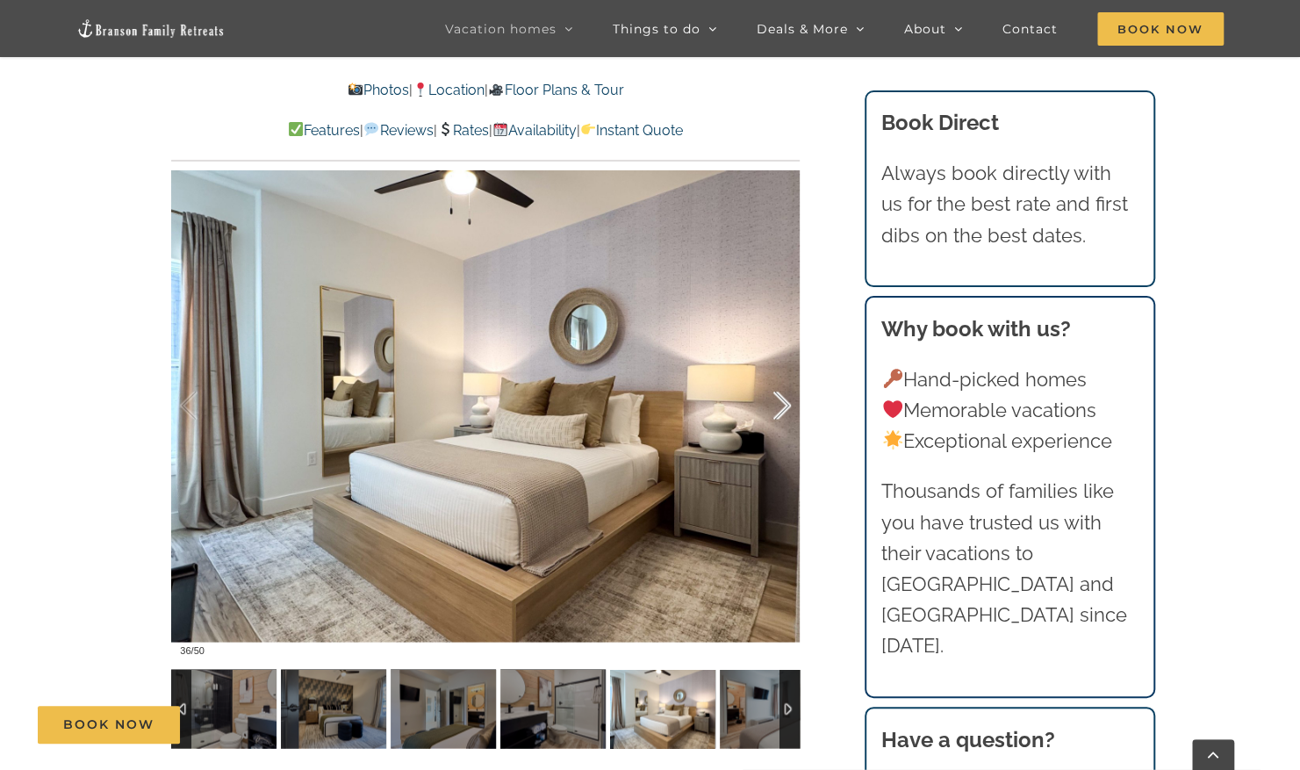
click at [781, 408] on div at bounding box center [764, 405] width 54 height 109
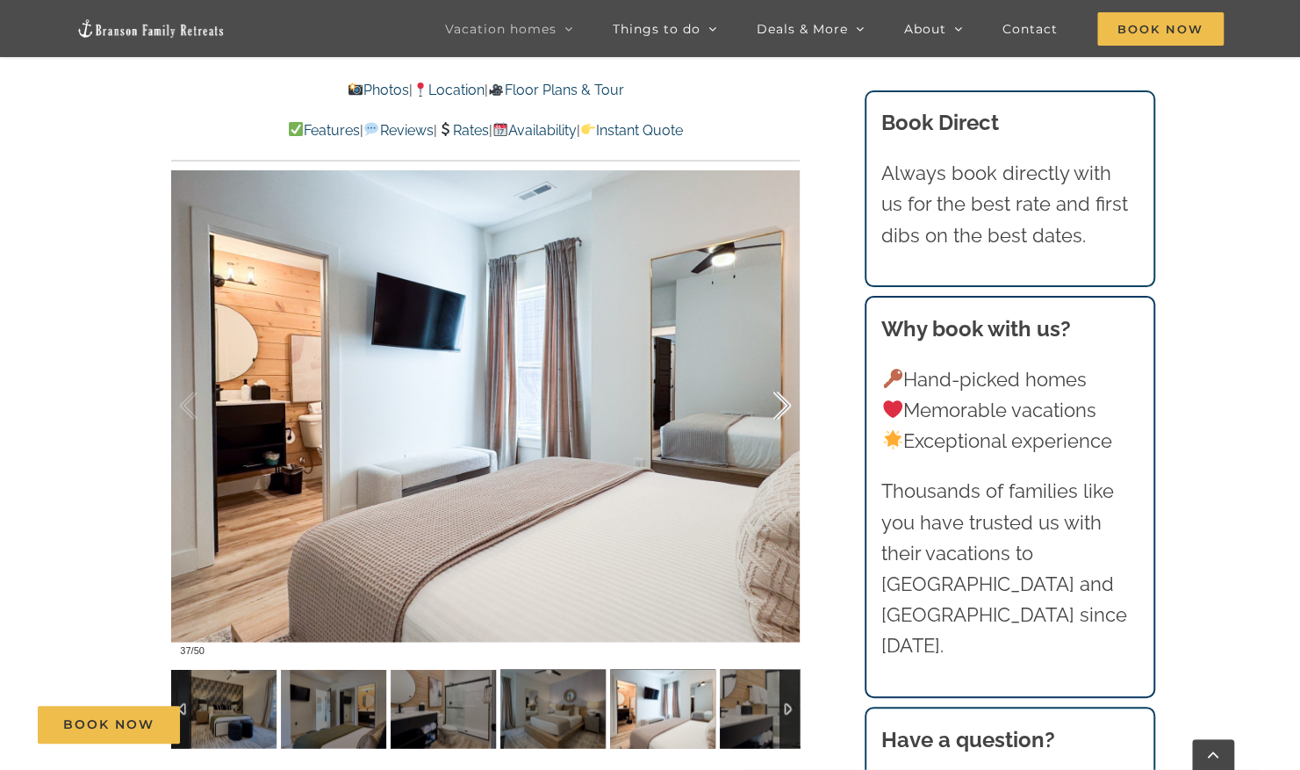
click at [781, 408] on div at bounding box center [764, 405] width 54 height 109
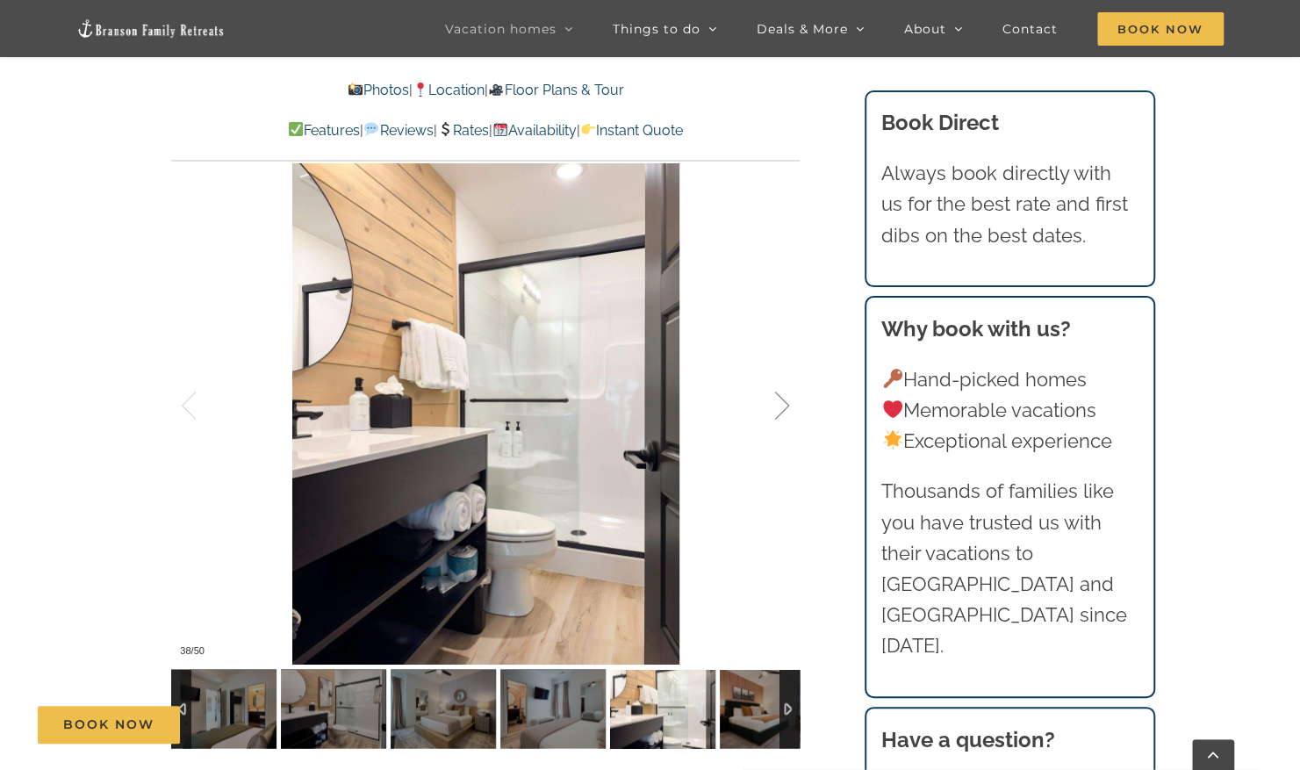
click at [781, 408] on div at bounding box center [764, 405] width 54 height 109
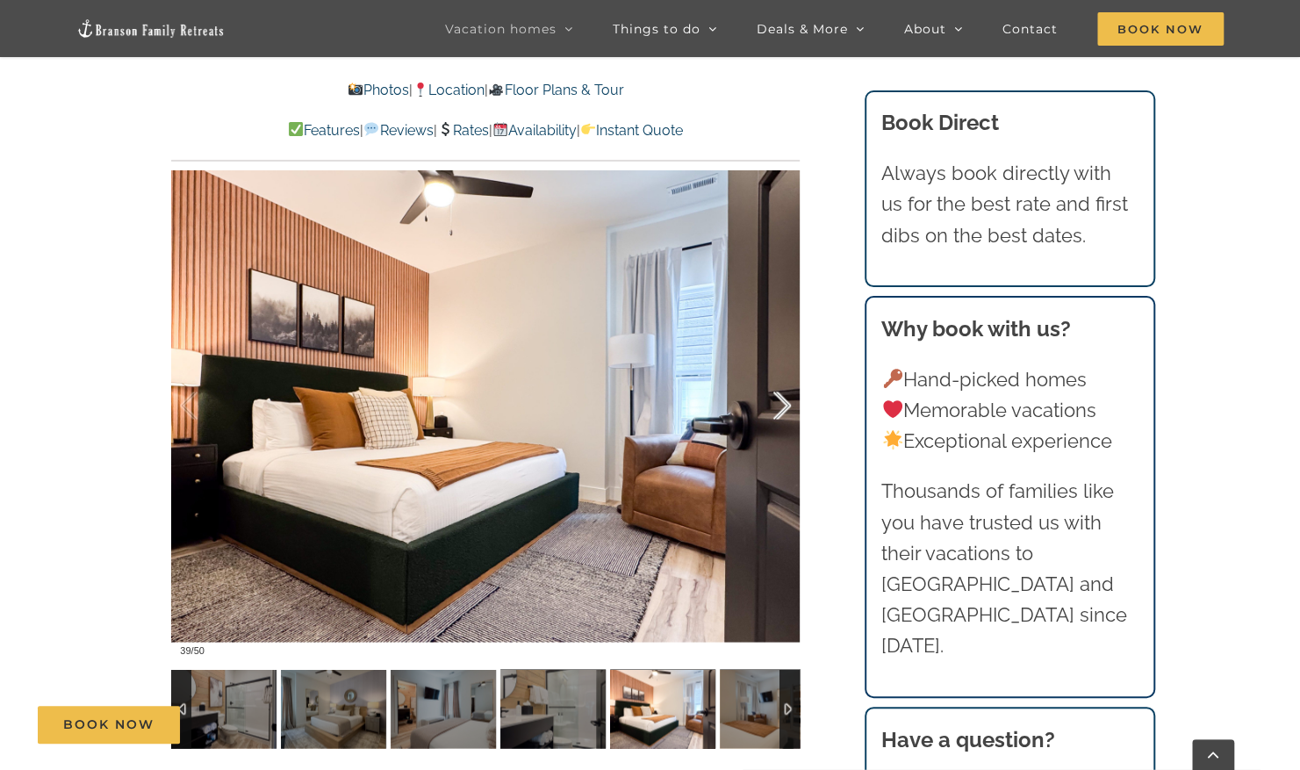
click at [781, 408] on div at bounding box center [764, 405] width 54 height 109
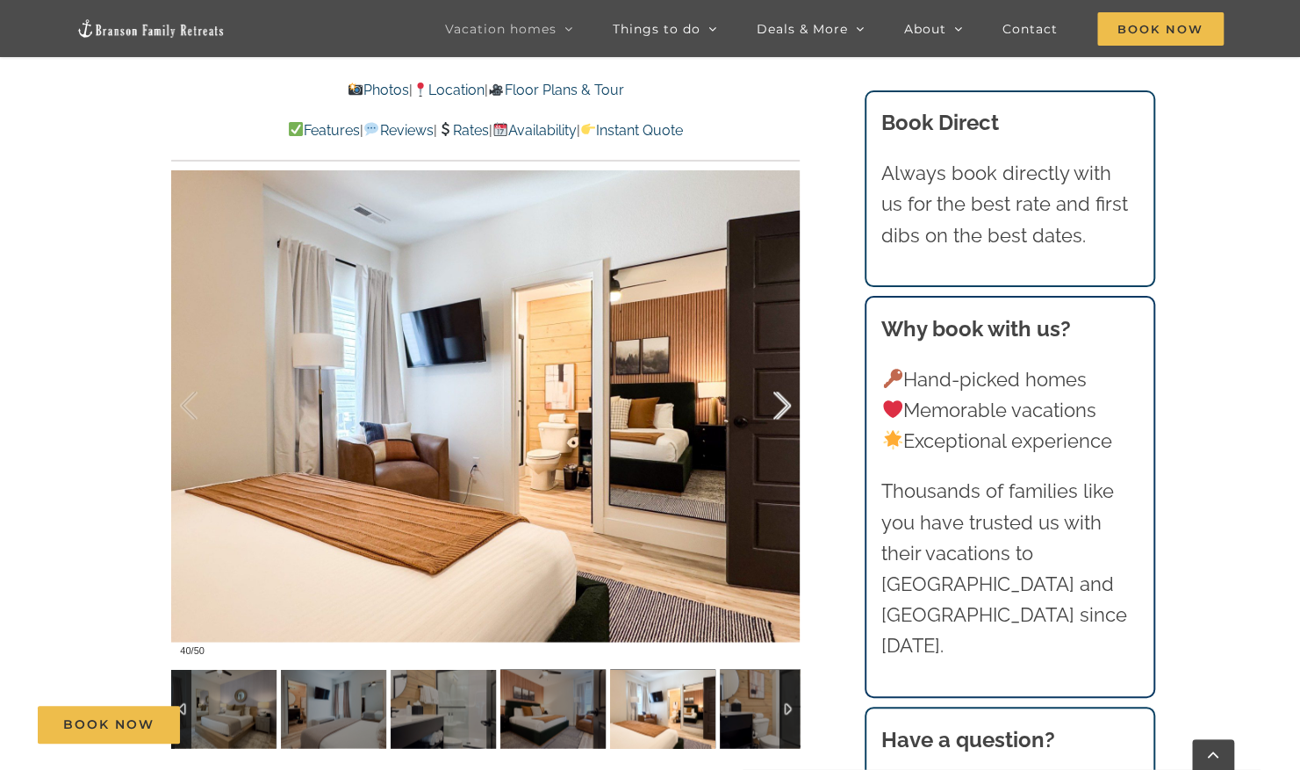
click at [781, 408] on div at bounding box center [764, 405] width 54 height 109
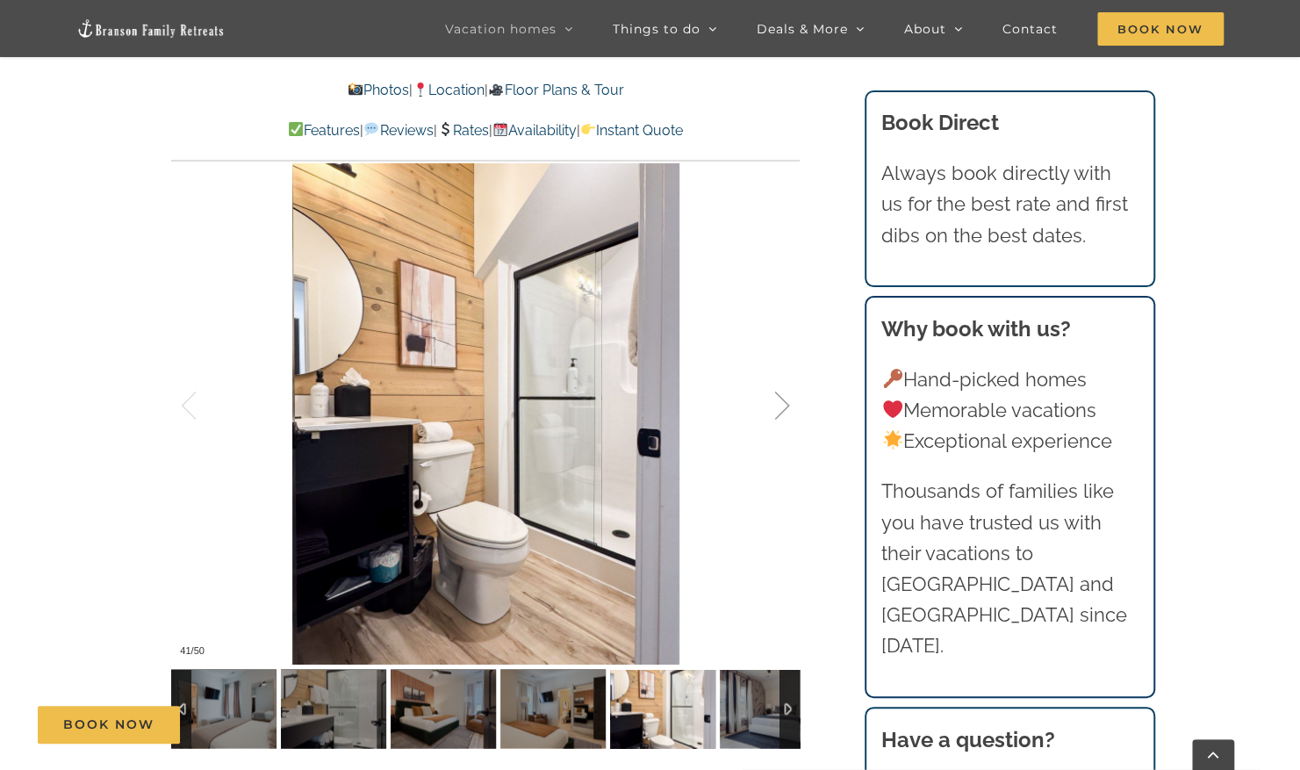
click at [781, 408] on div at bounding box center [764, 405] width 54 height 109
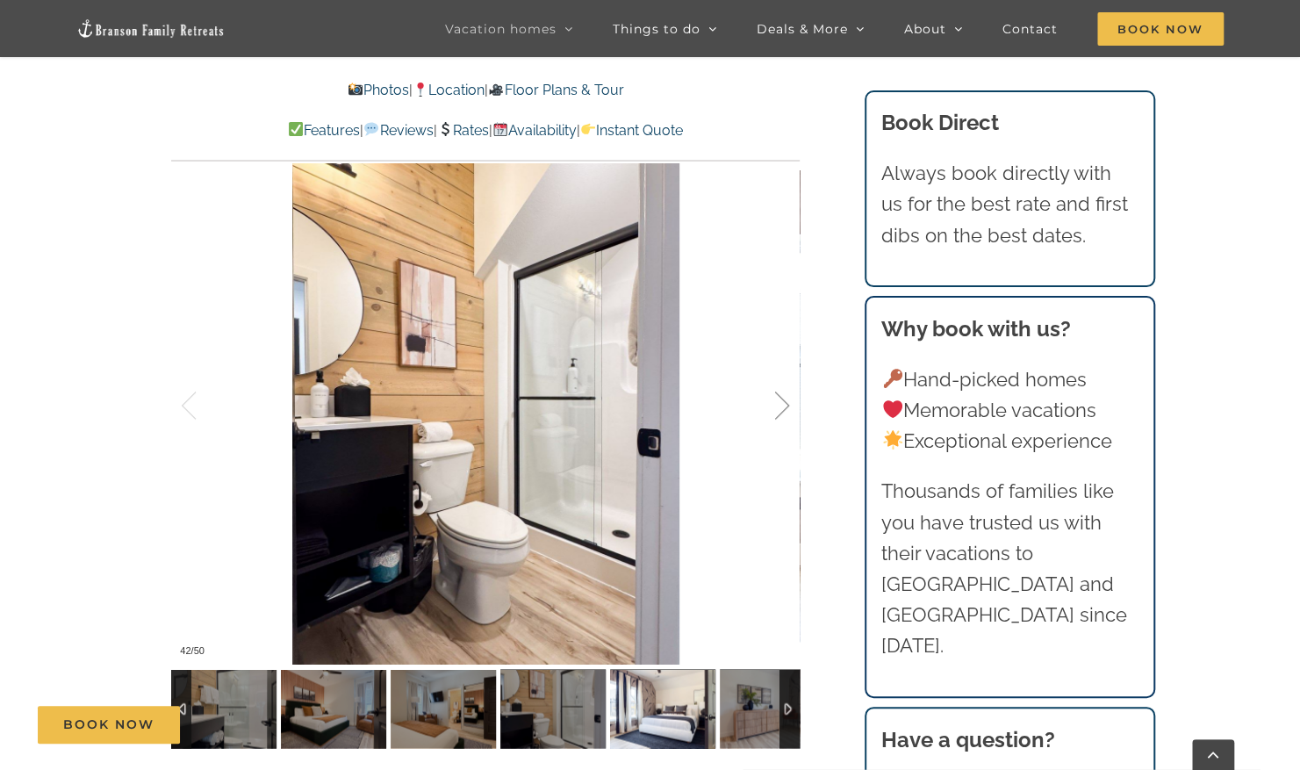
click at [781, 408] on div at bounding box center [764, 405] width 54 height 109
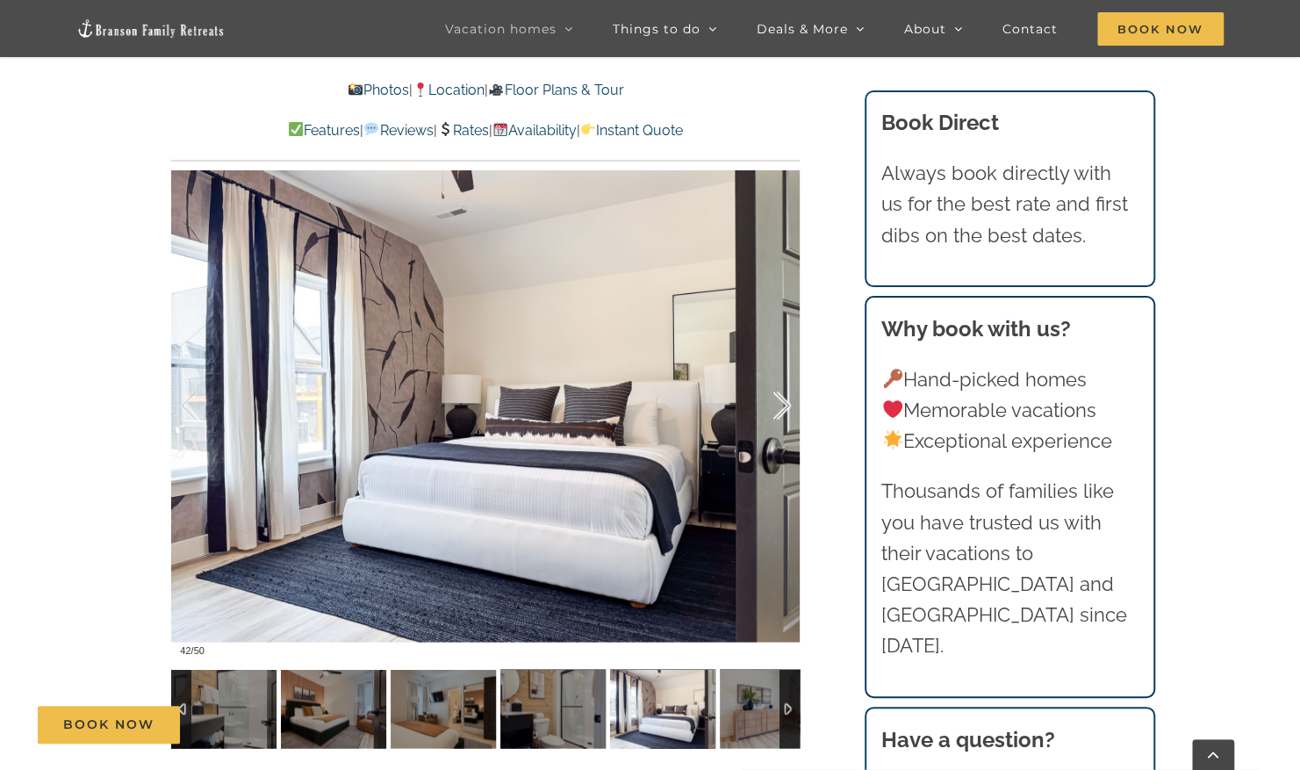
click at [781, 408] on div at bounding box center [764, 405] width 54 height 109
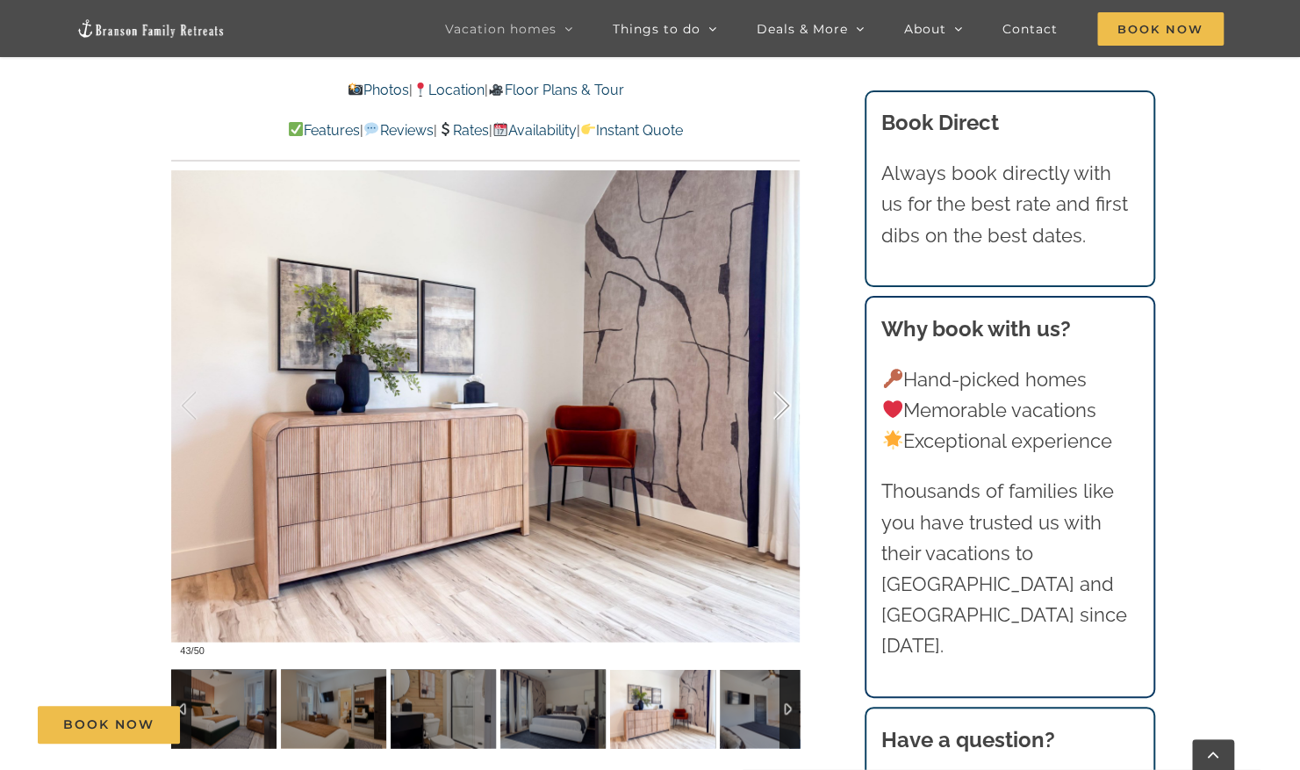
click at [781, 408] on div at bounding box center [764, 405] width 54 height 109
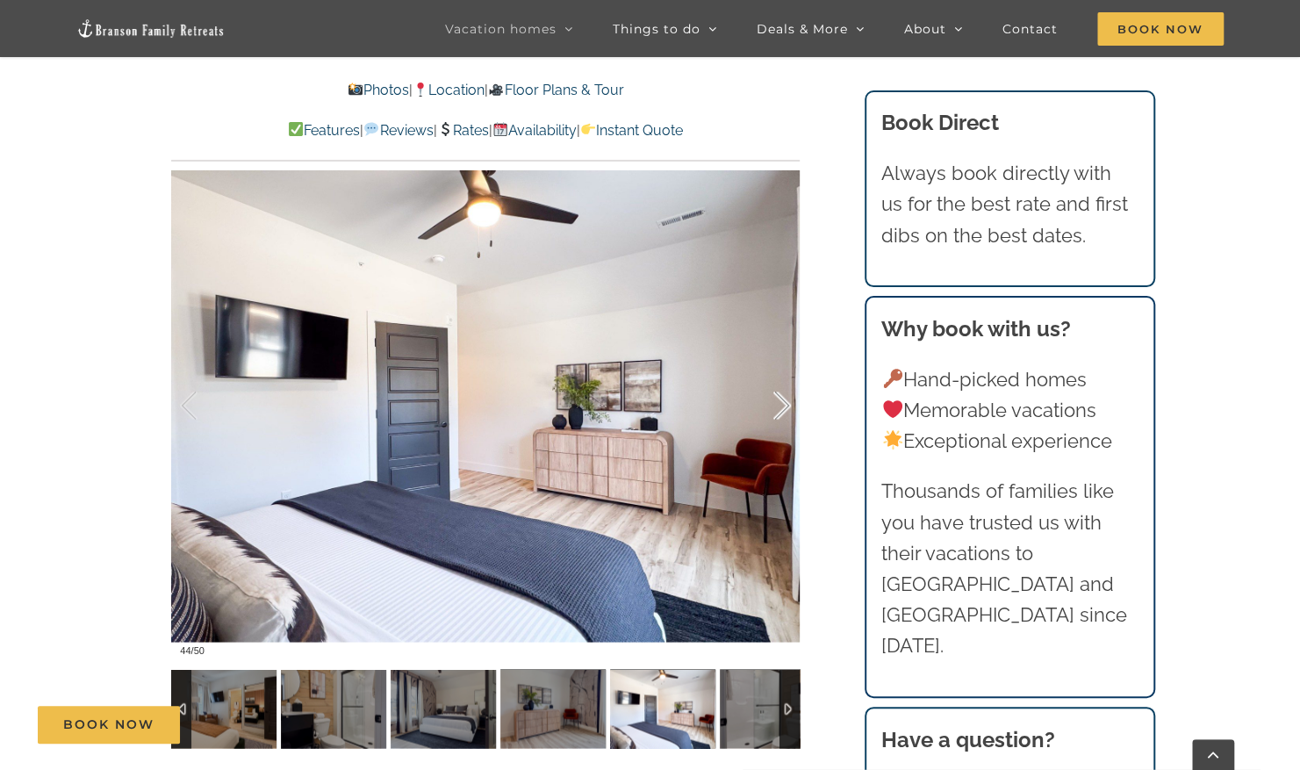
click at [781, 408] on div at bounding box center [764, 405] width 54 height 109
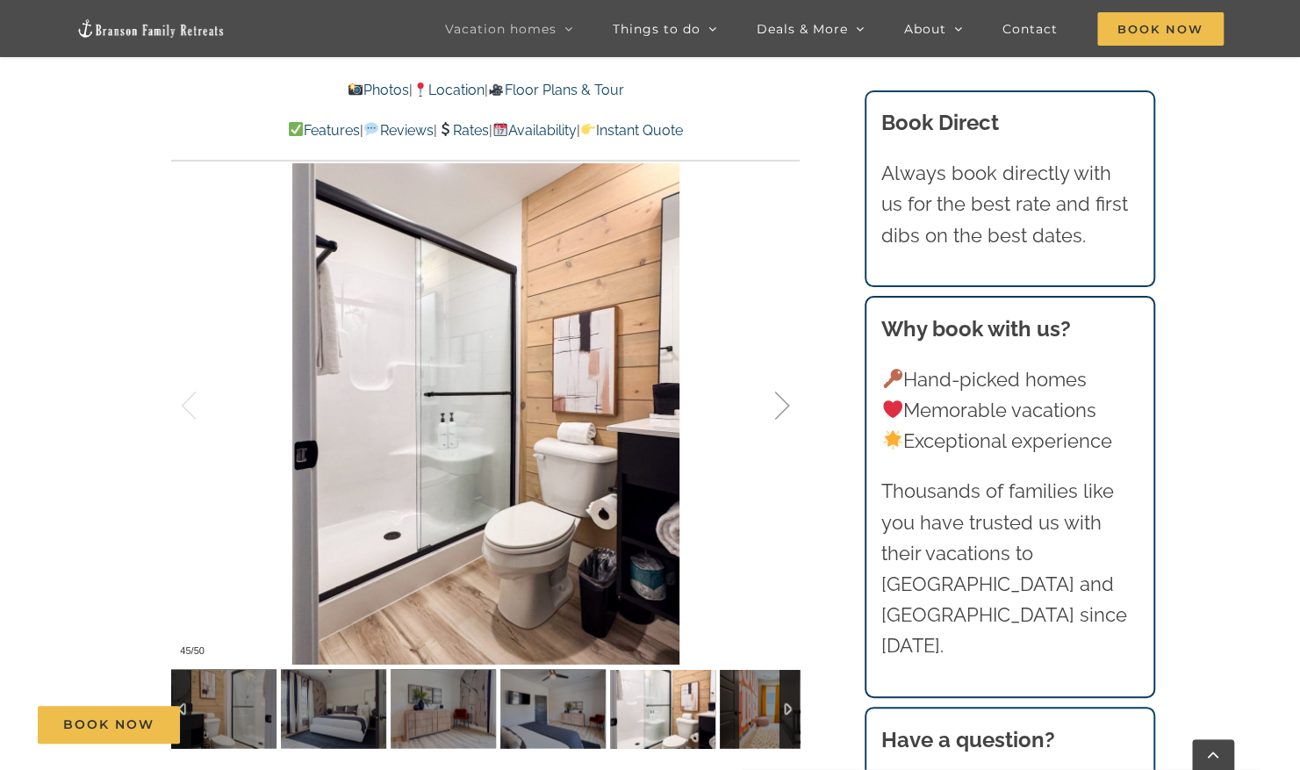
click at [781, 408] on div at bounding box center [764, 405] width 54 height 109
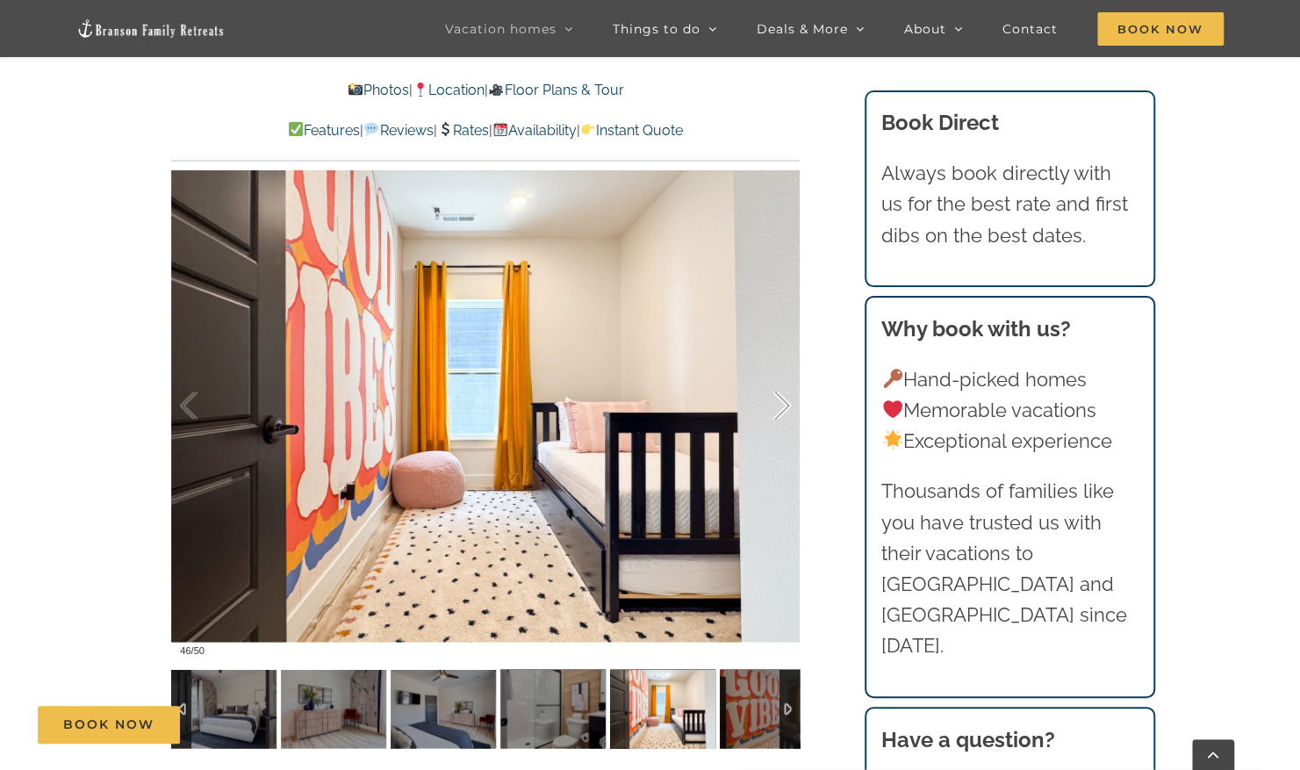
click at [781, 408] on div at bounding box center [764, 405] width 54 height 109
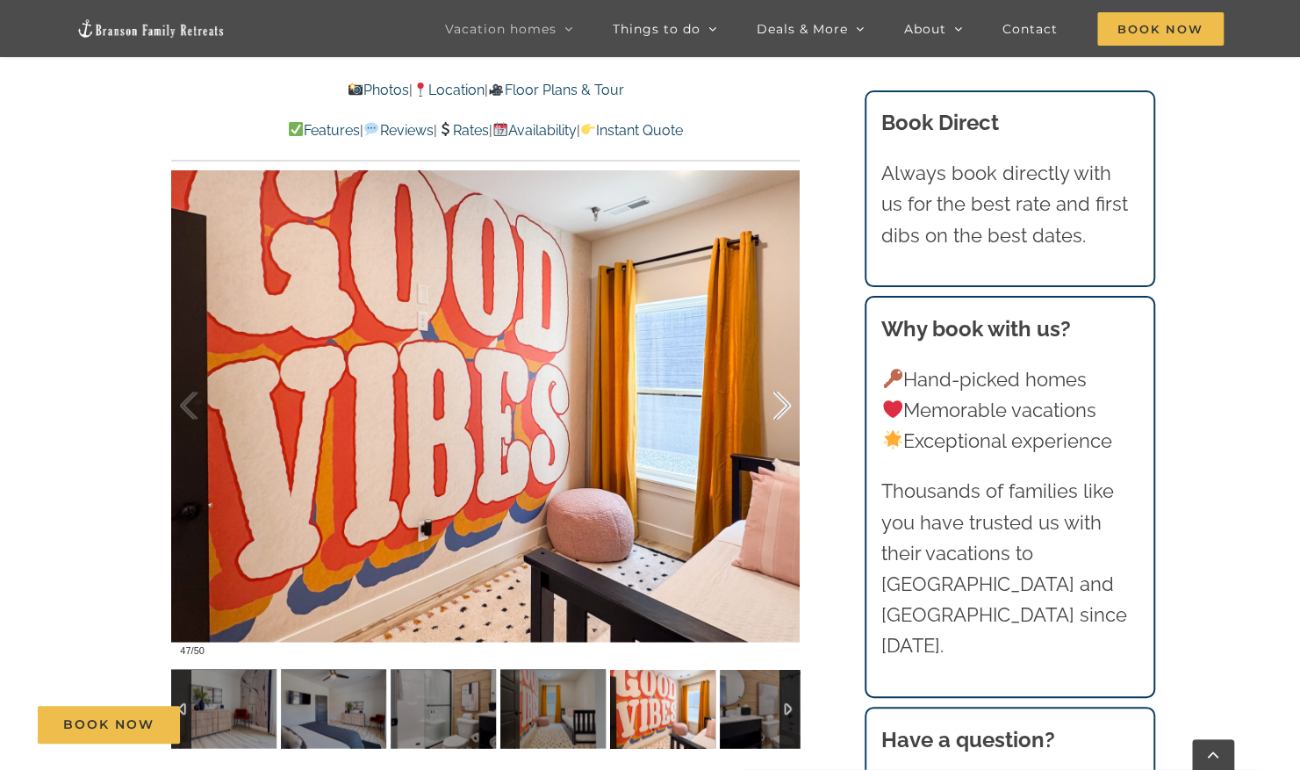
click at [781, 408] on div at bounding box center [764, 405] width 54 height 109
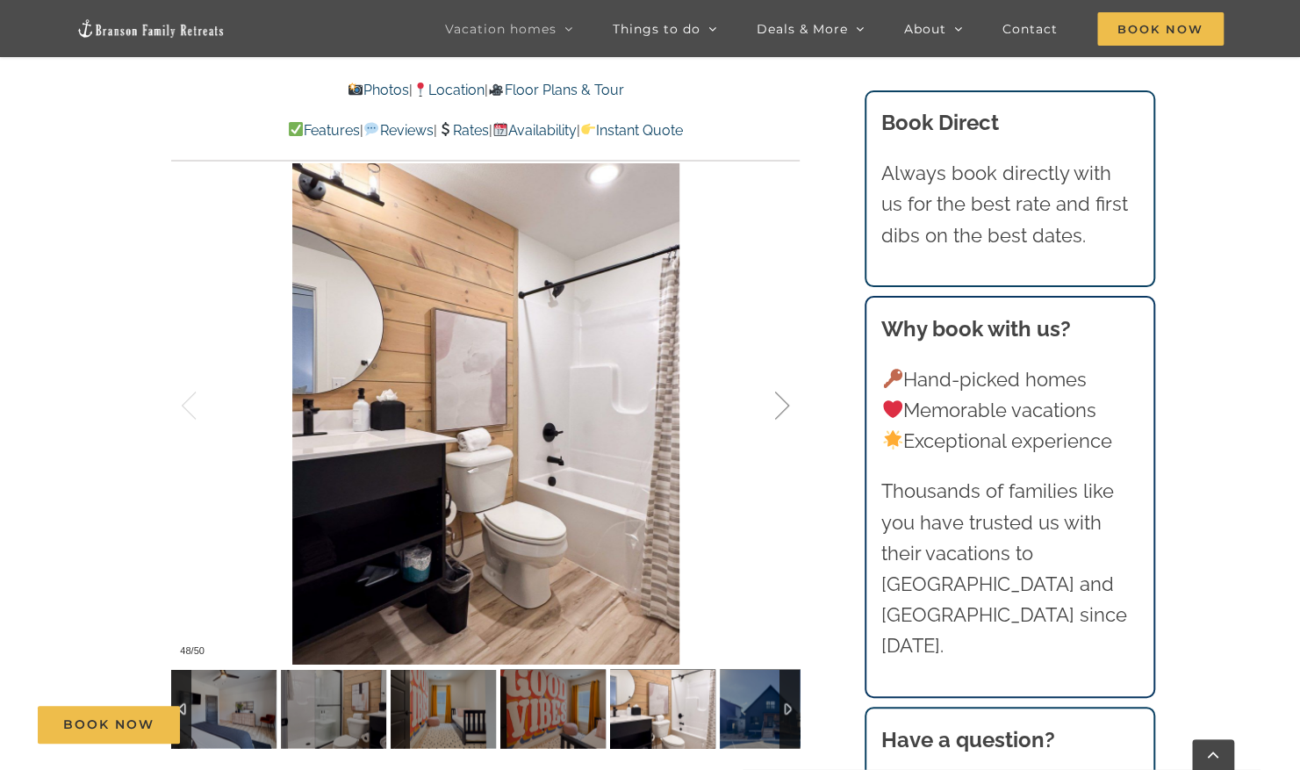
click at [781, 408] on div at bounding box center [764, 405] width 54 height 109
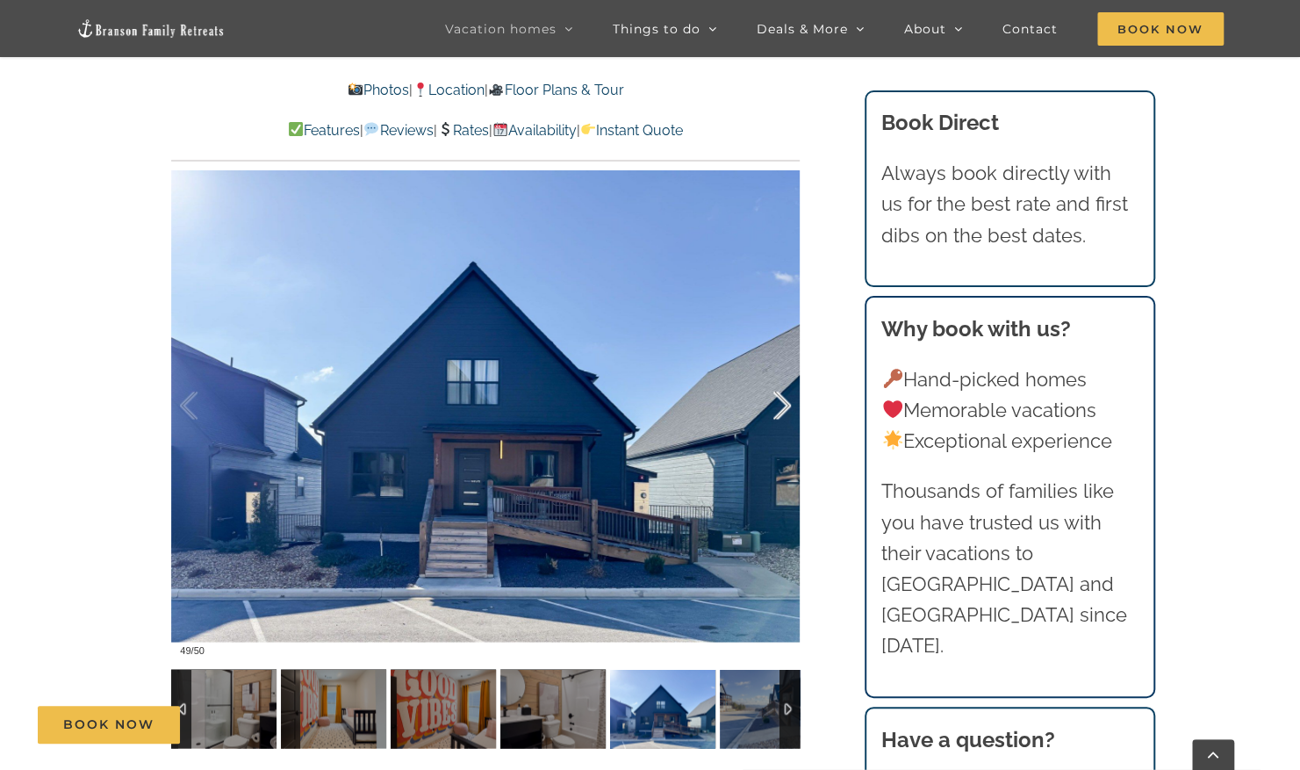
click at [781, 408] on div at bounding box center [764, 405] width 54 height 109
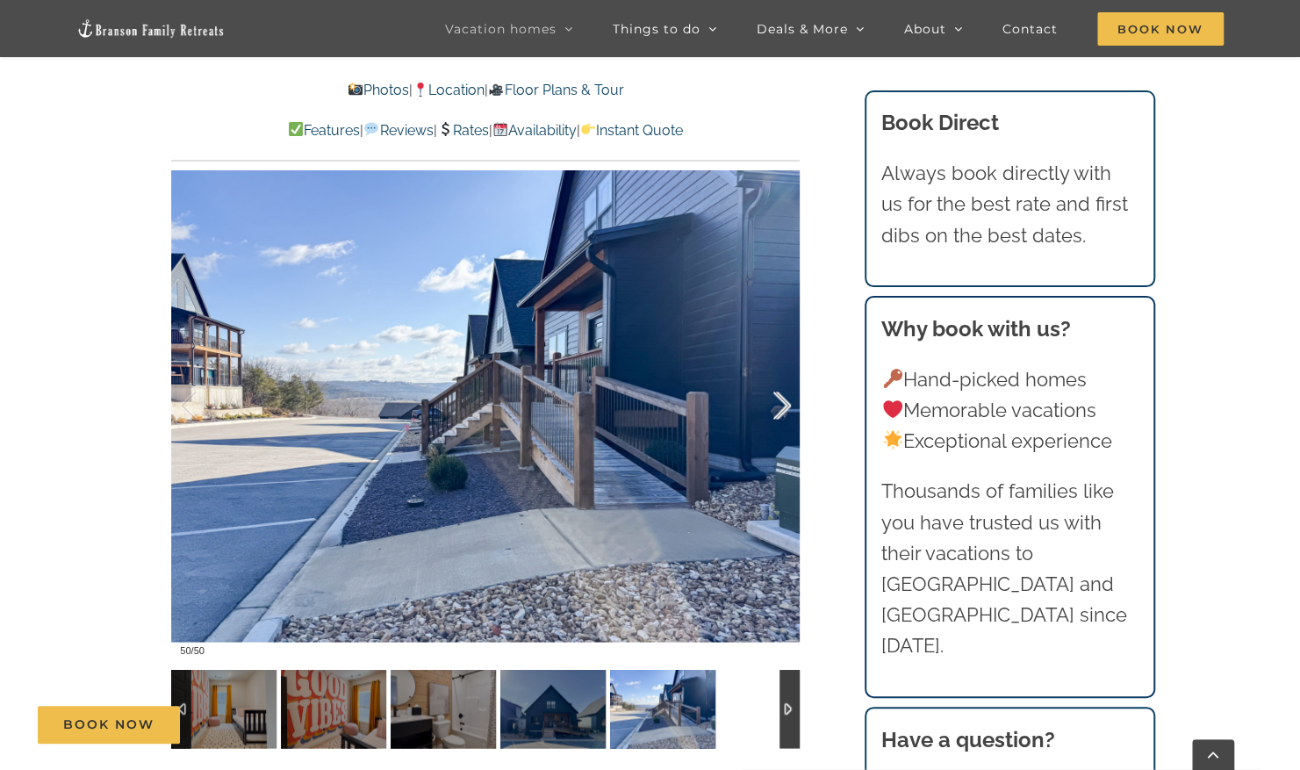
click at [781, 408] on div at bounding box center [764, 405] width 54 height 109
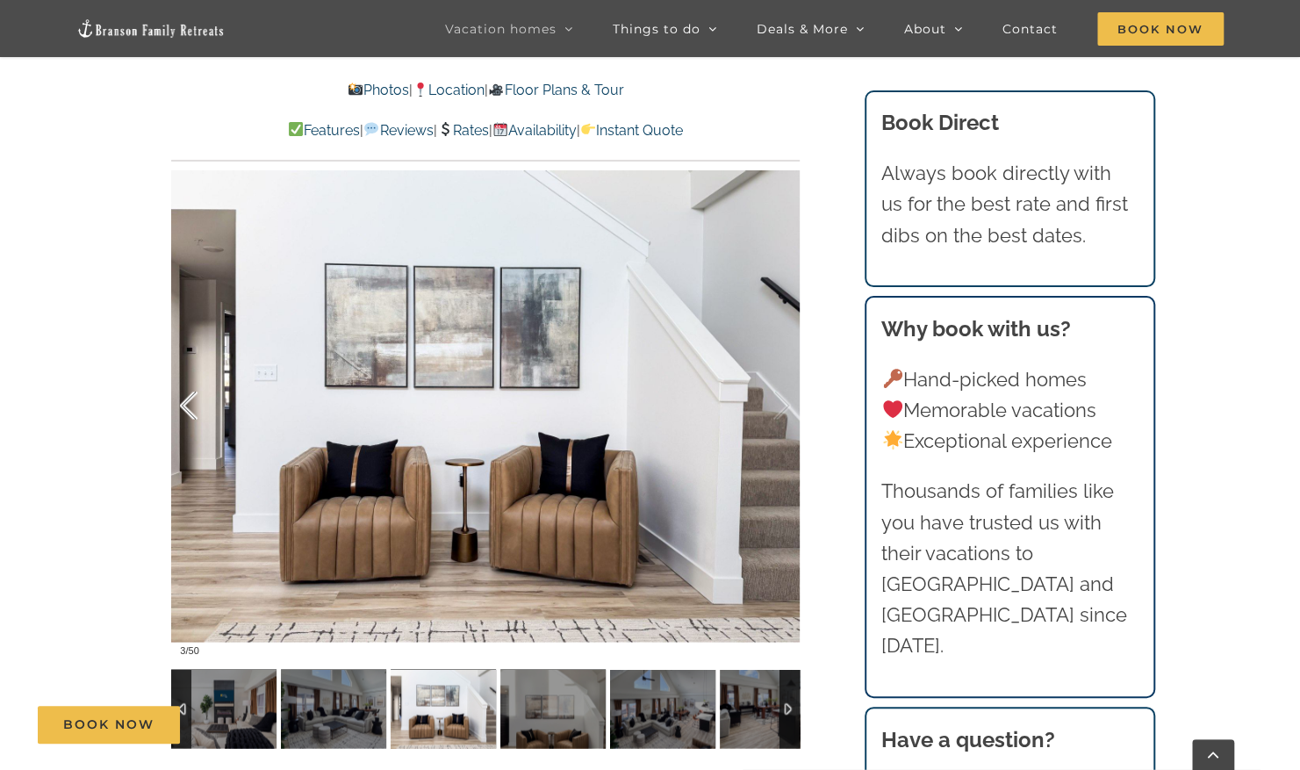
click at [191, 405] on div at bounding box center [207, 405] width 54 height 109
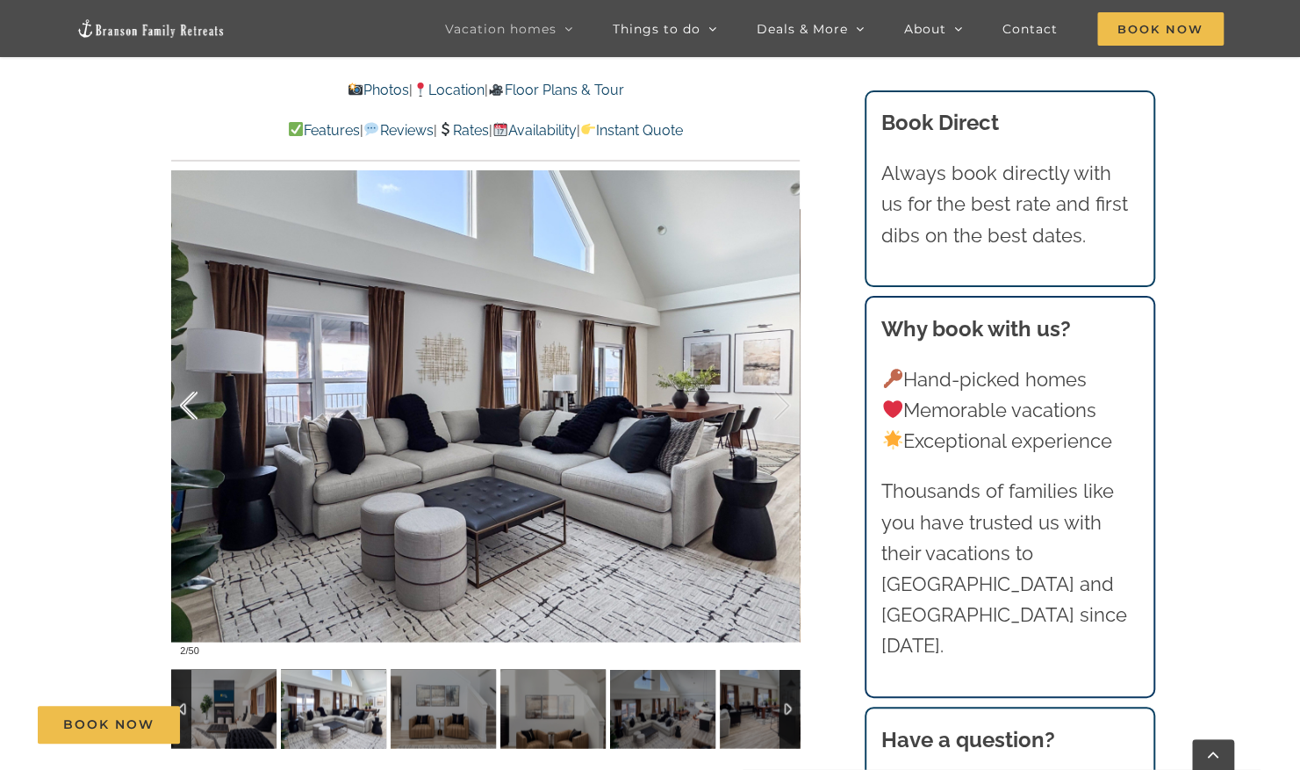
click at [191, 405] on div at bounding box center [207, 405] width 54 height 109
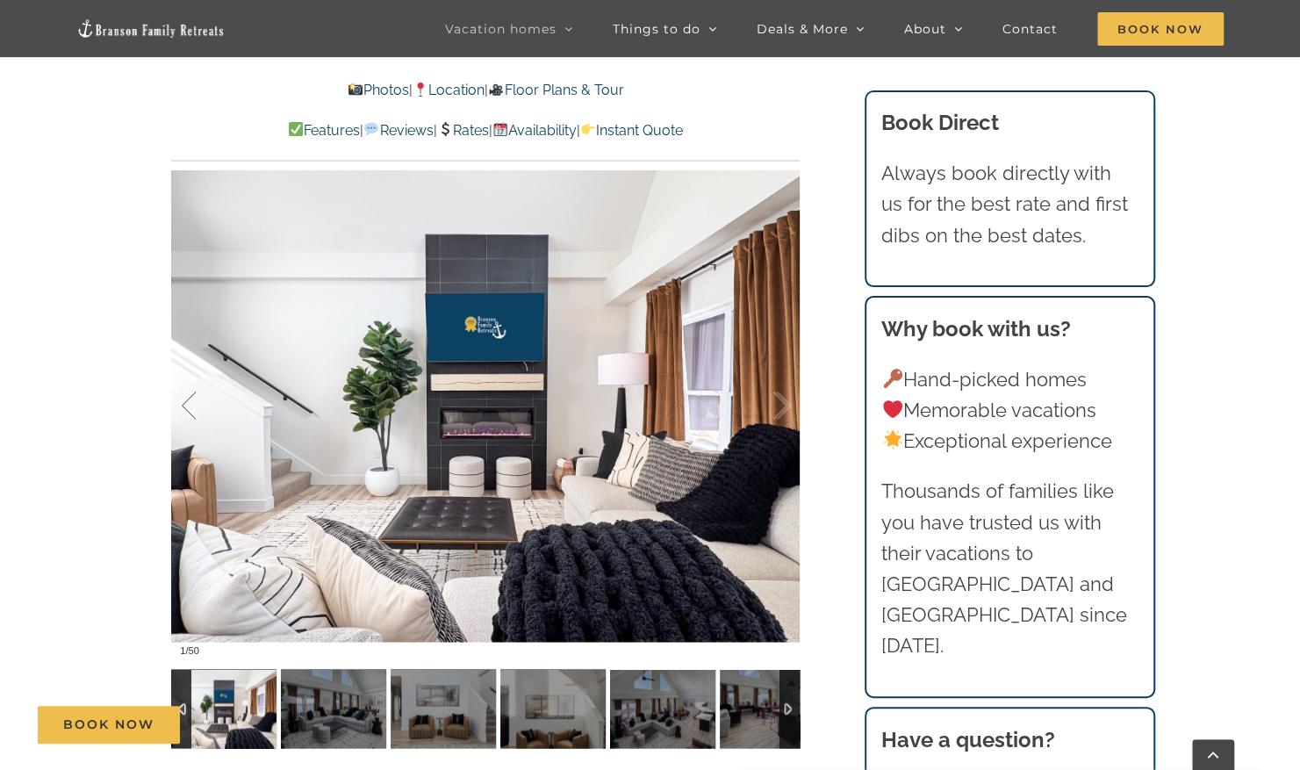
click at [191, 405] on div at bounding box center [207, 405] width 54 height 109
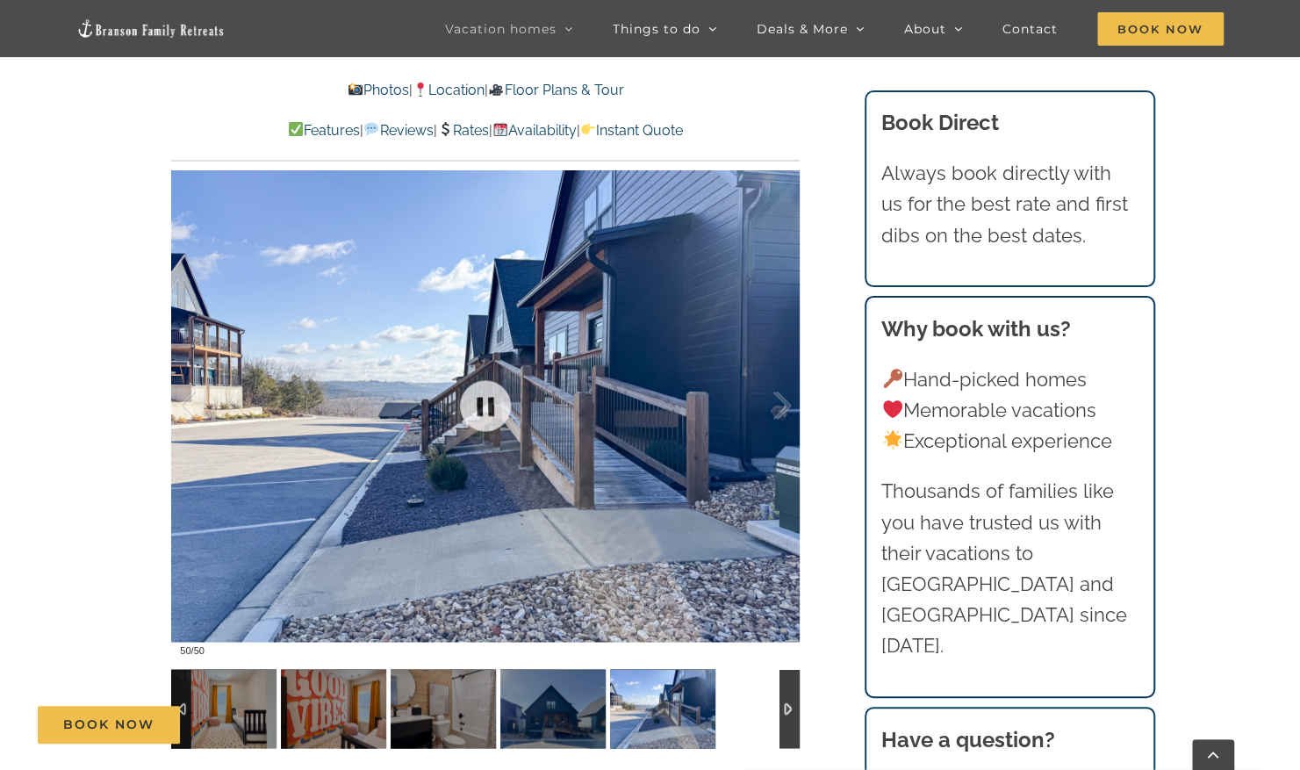
click at [191, 405] on div "50 / 50" at bounding box center [485, 405] width 629 height 516
click at [191, 405] on div at bounding box center [207, 405] width 54 height 109
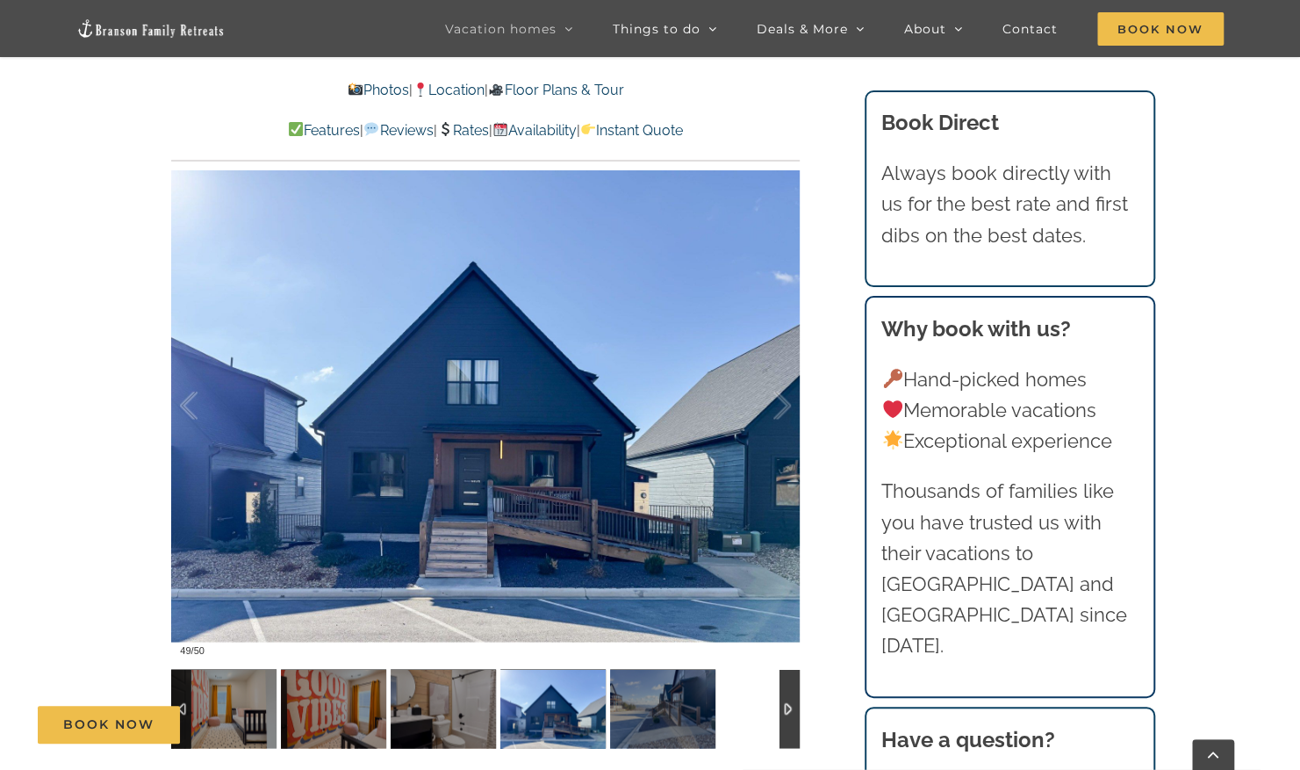
click at [191, 405] on div at bounding box center [207, 405] width 54 height 109
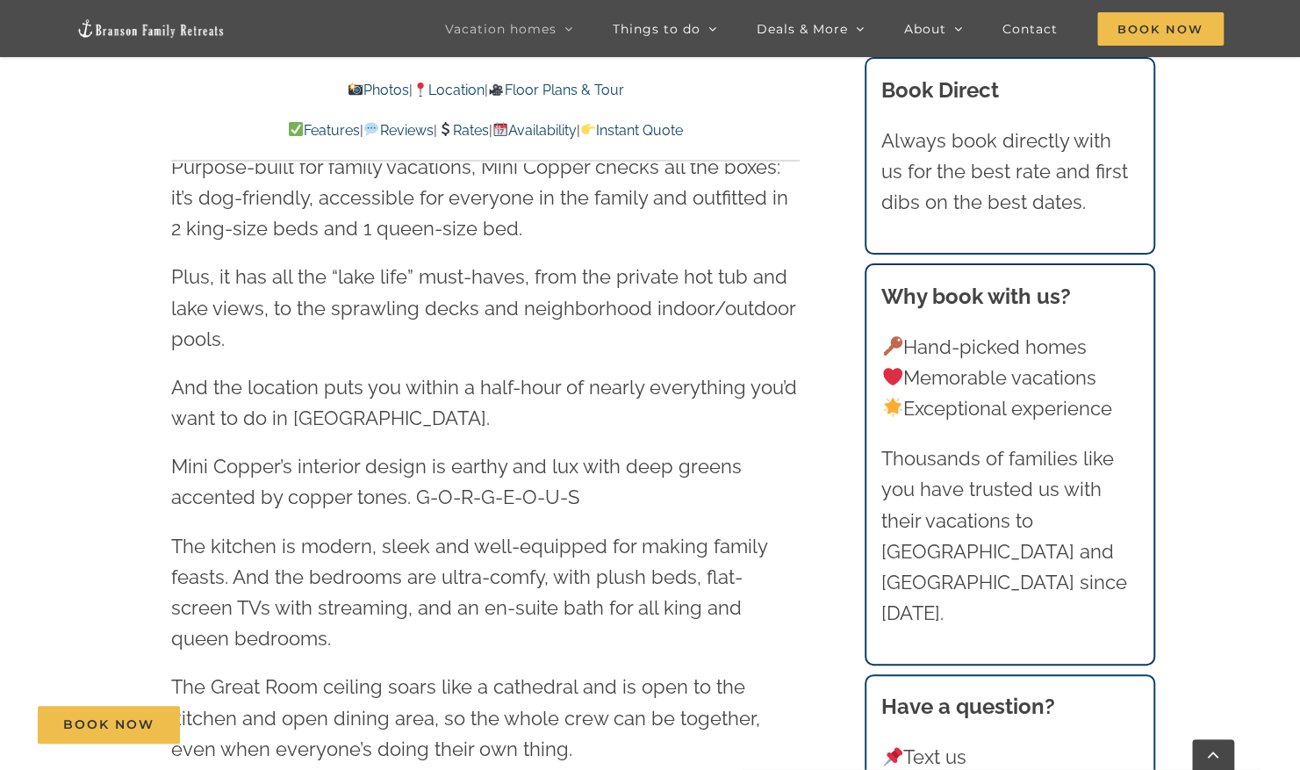
scroll to position [2010, 0]
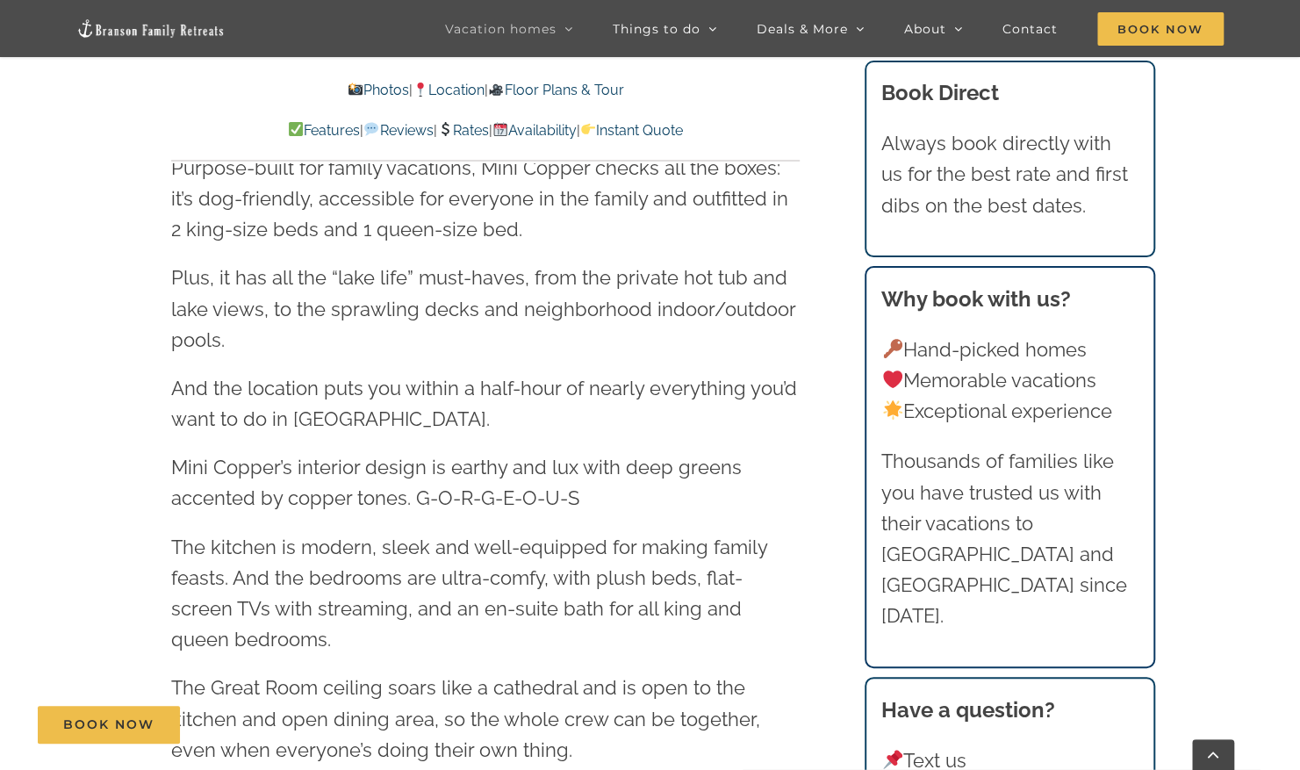
click at [673, 123] on link "Instant Quote" at bounding box center [631, 130] width 103 height 17
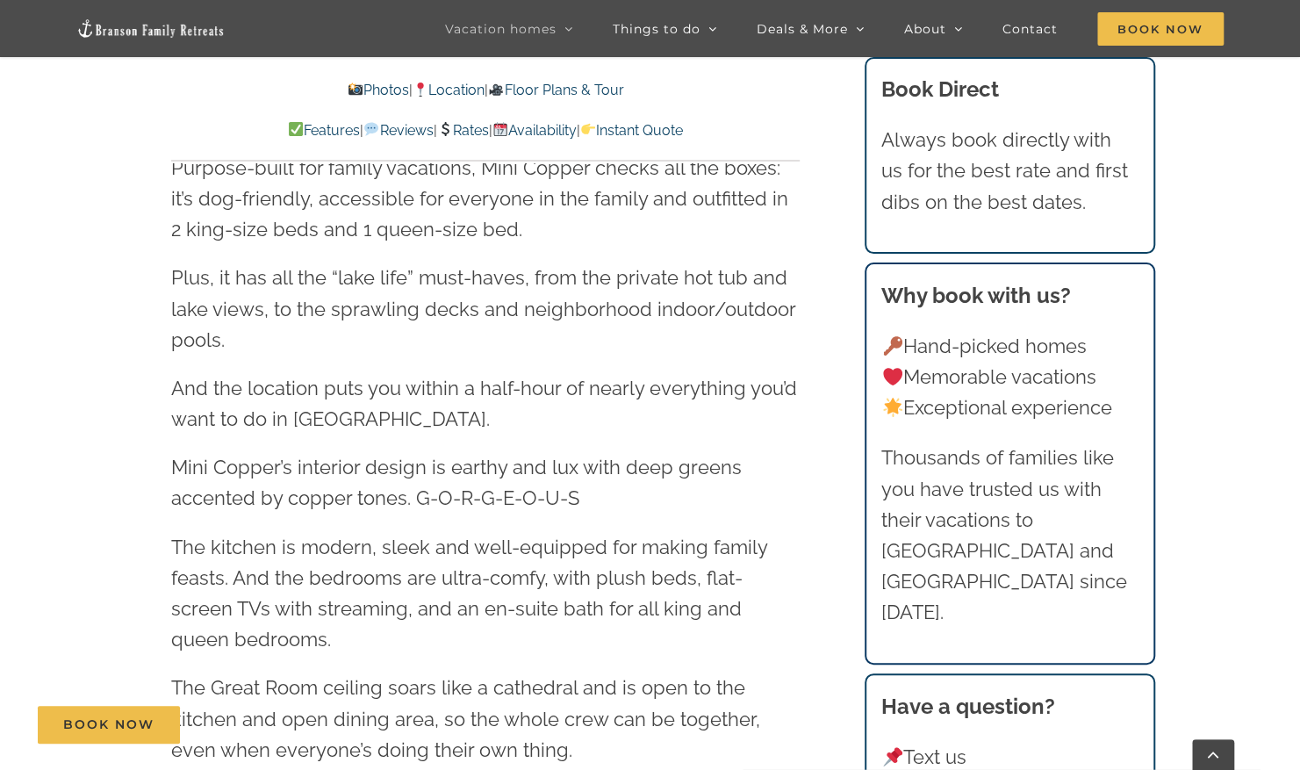
scroll to position [10664, 0]
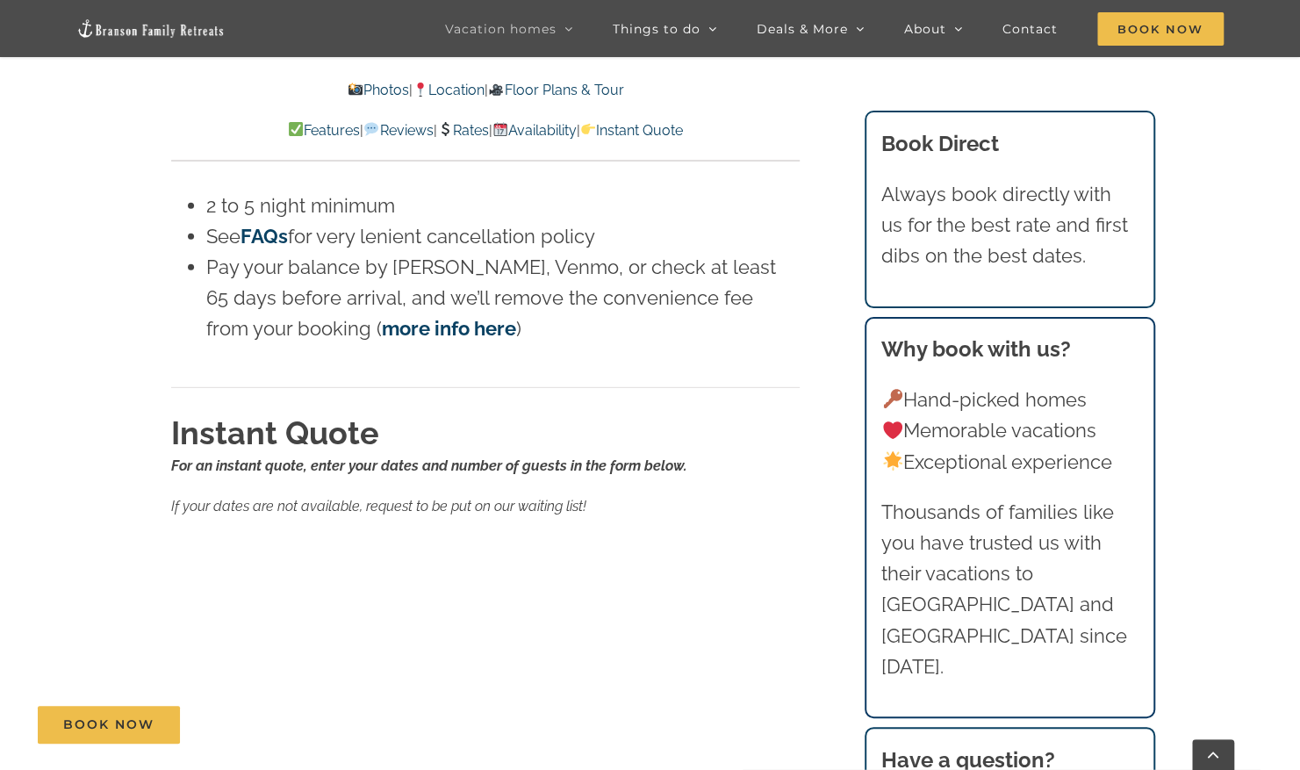
scroll to position [1129, 0]
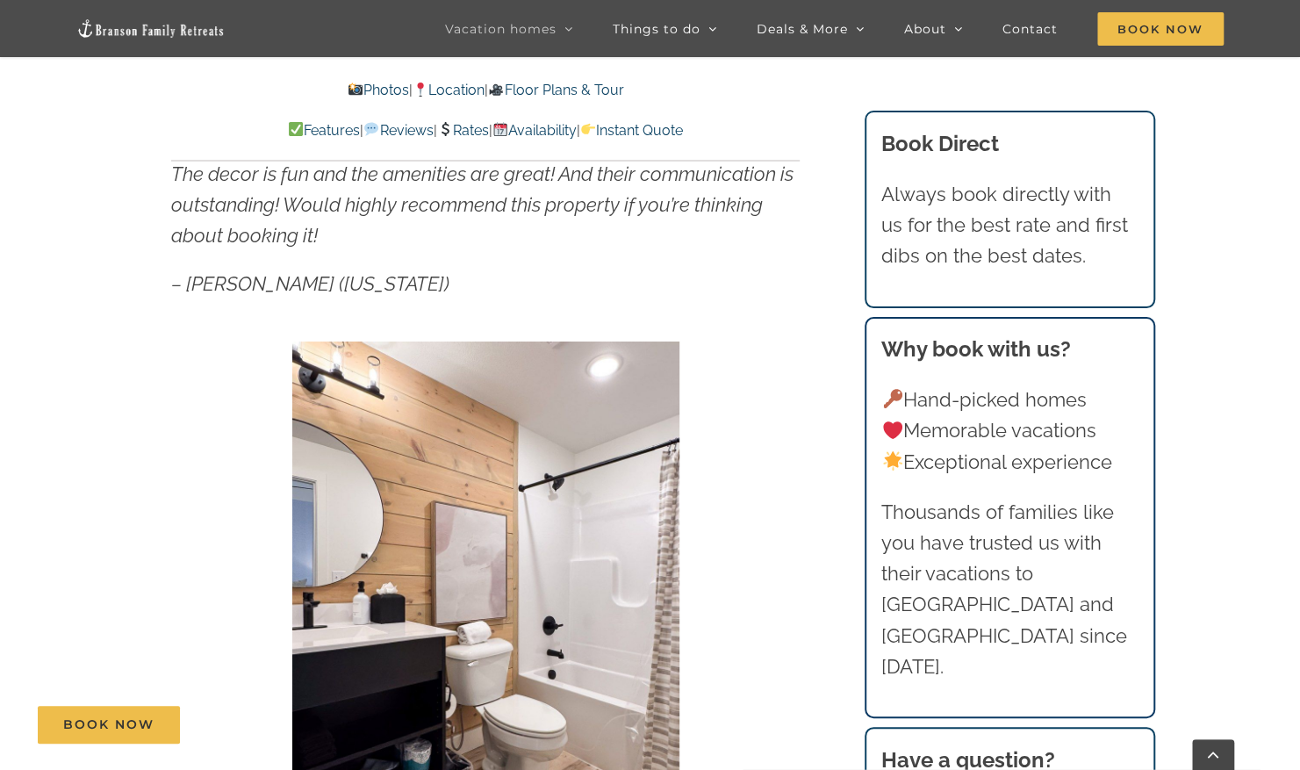
scroll to position [407, 0]
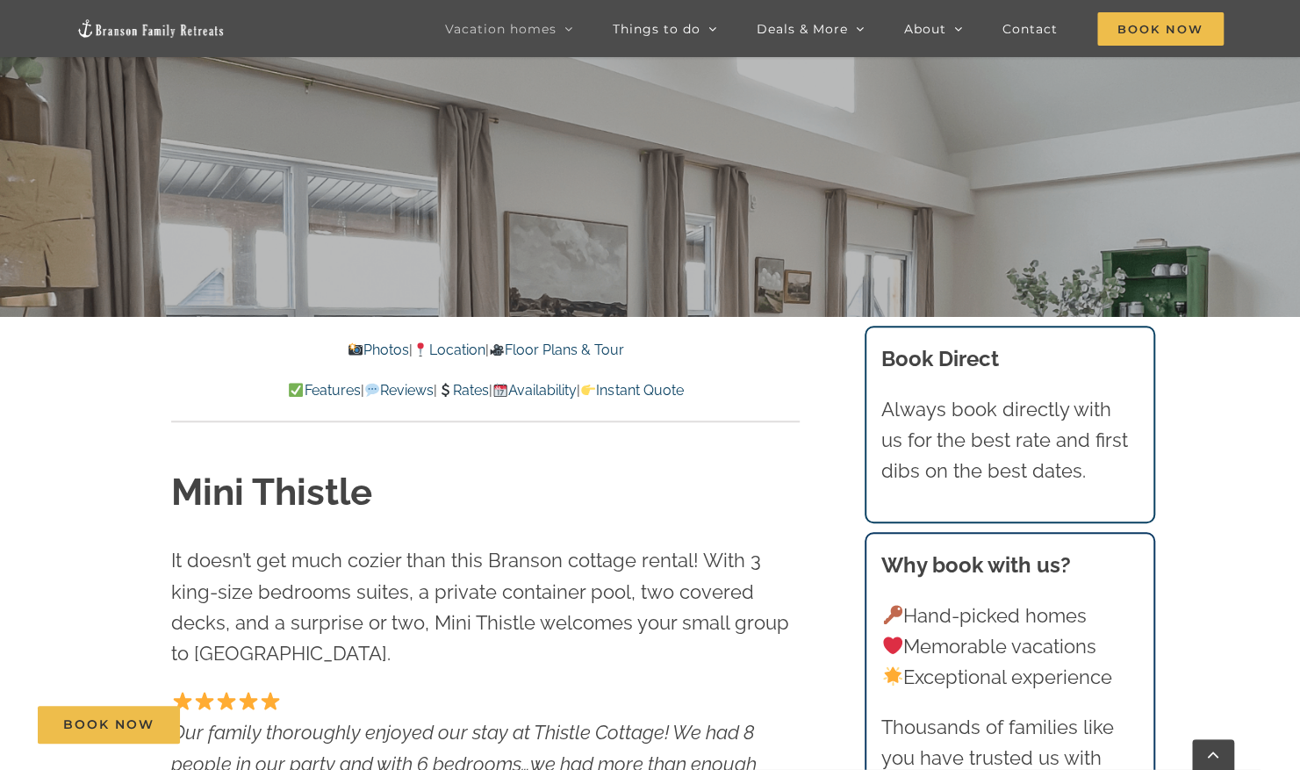
scroll to position [507, 0]
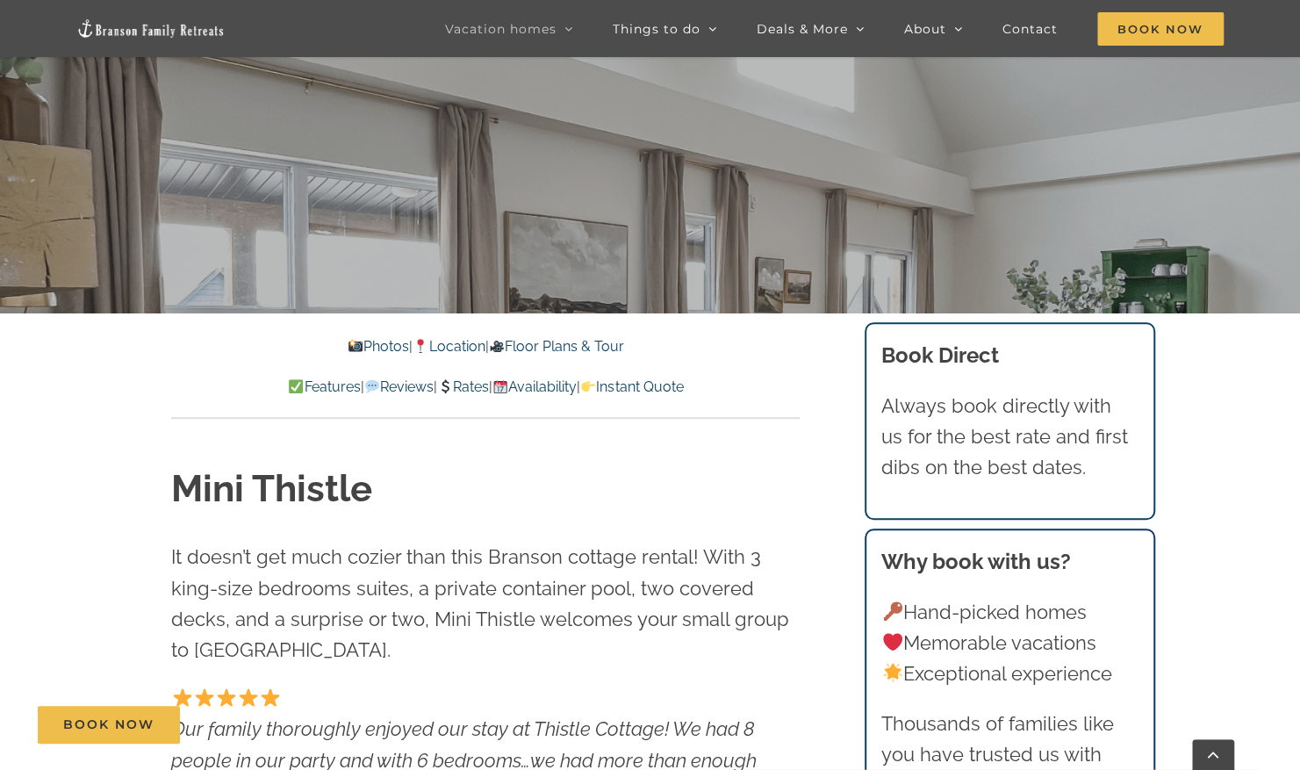
click at [683, 392] on link "Instant Quote" at bounding box center [631, 386] width 103 height 17
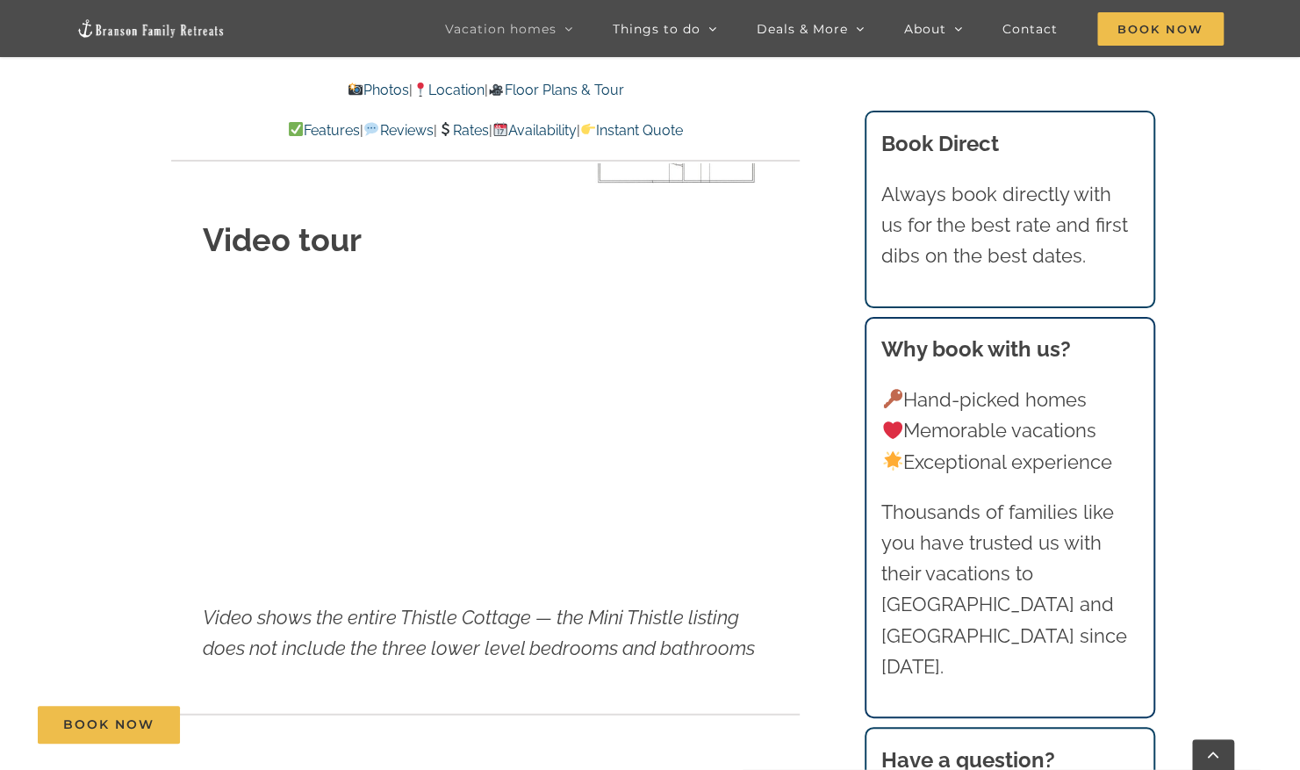
scroll to position [6258, 0]
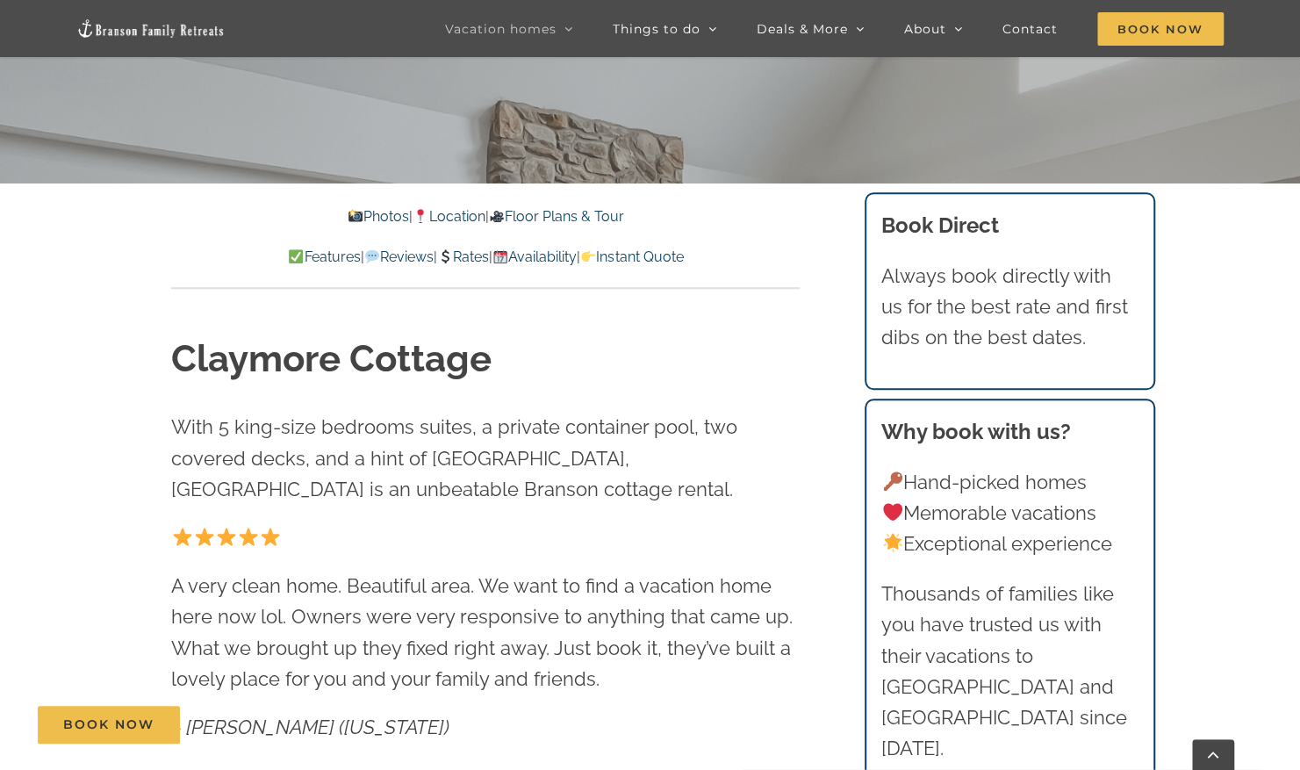
scroll to position [638, 0]
click at [659, 255] on link "Instant Quote" at bounding box center [631, 256] width 103 height 17
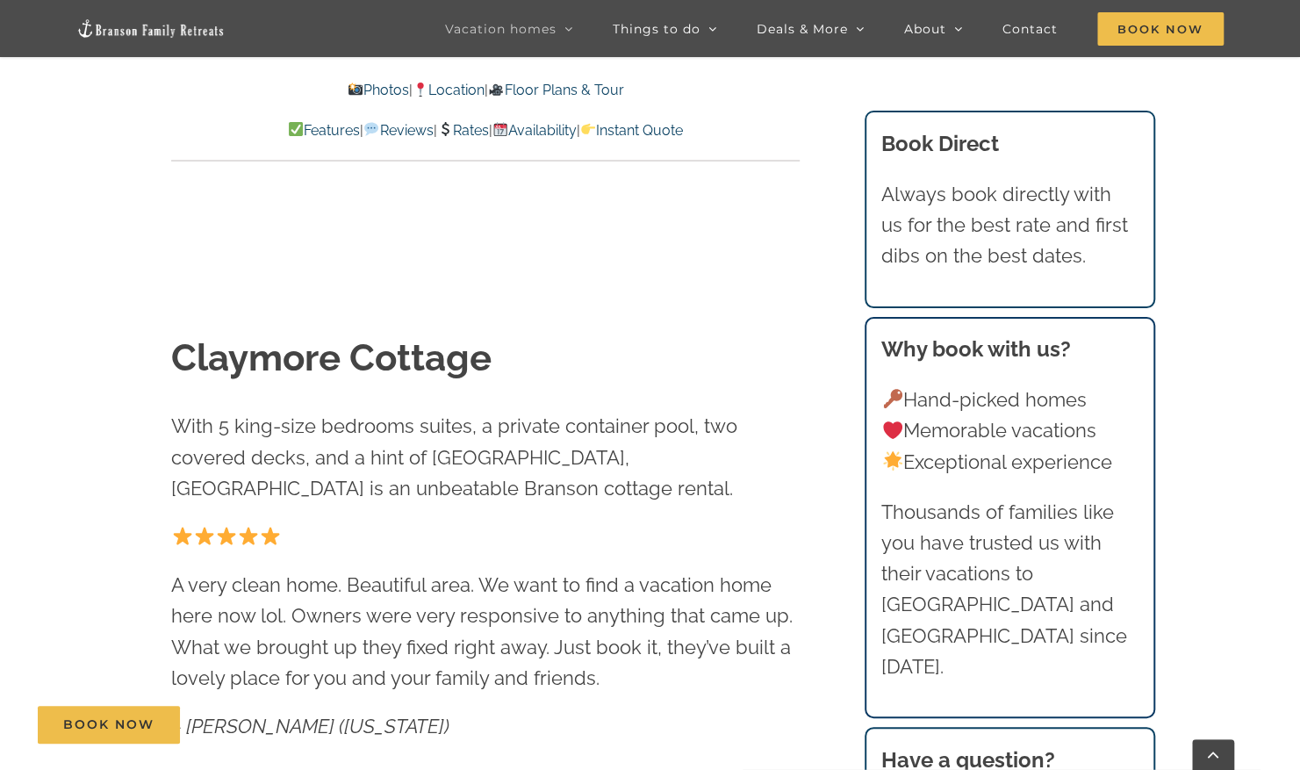
scroll to position [11478, 0]
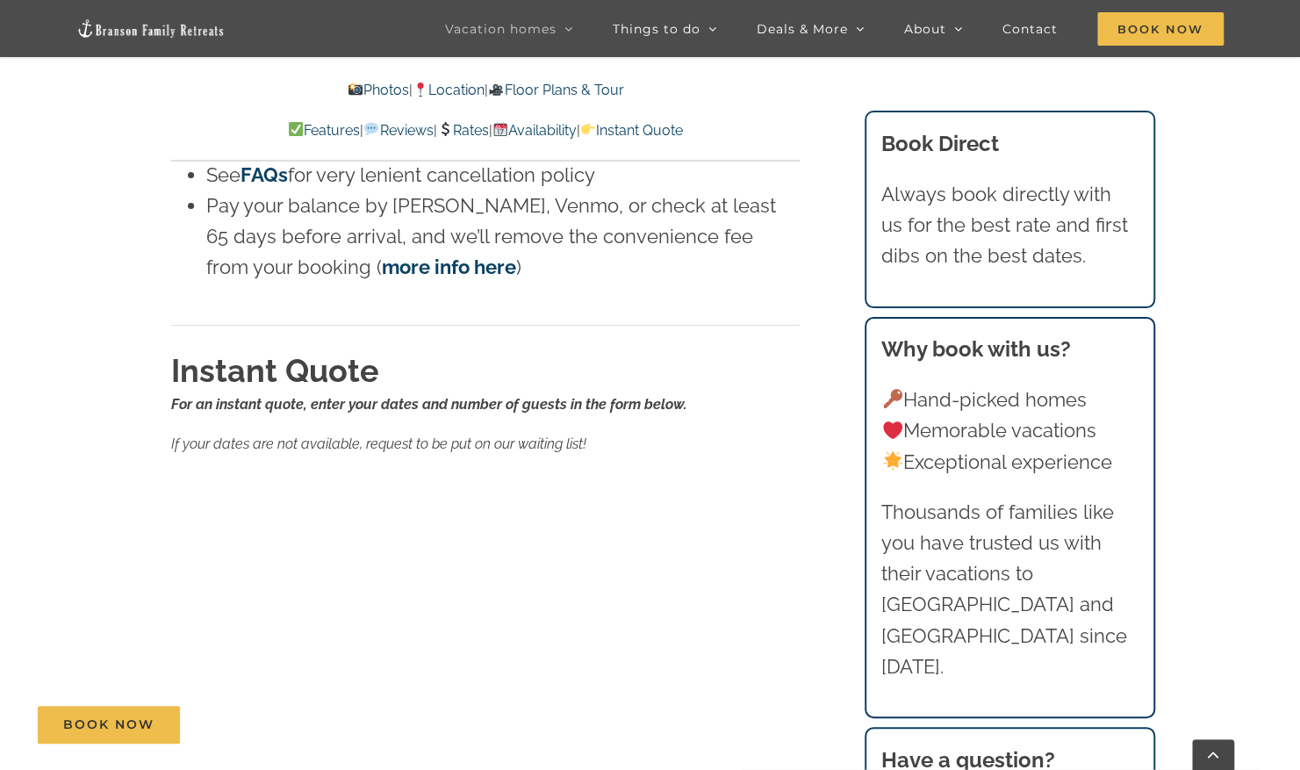
scroll to position [638, 0]
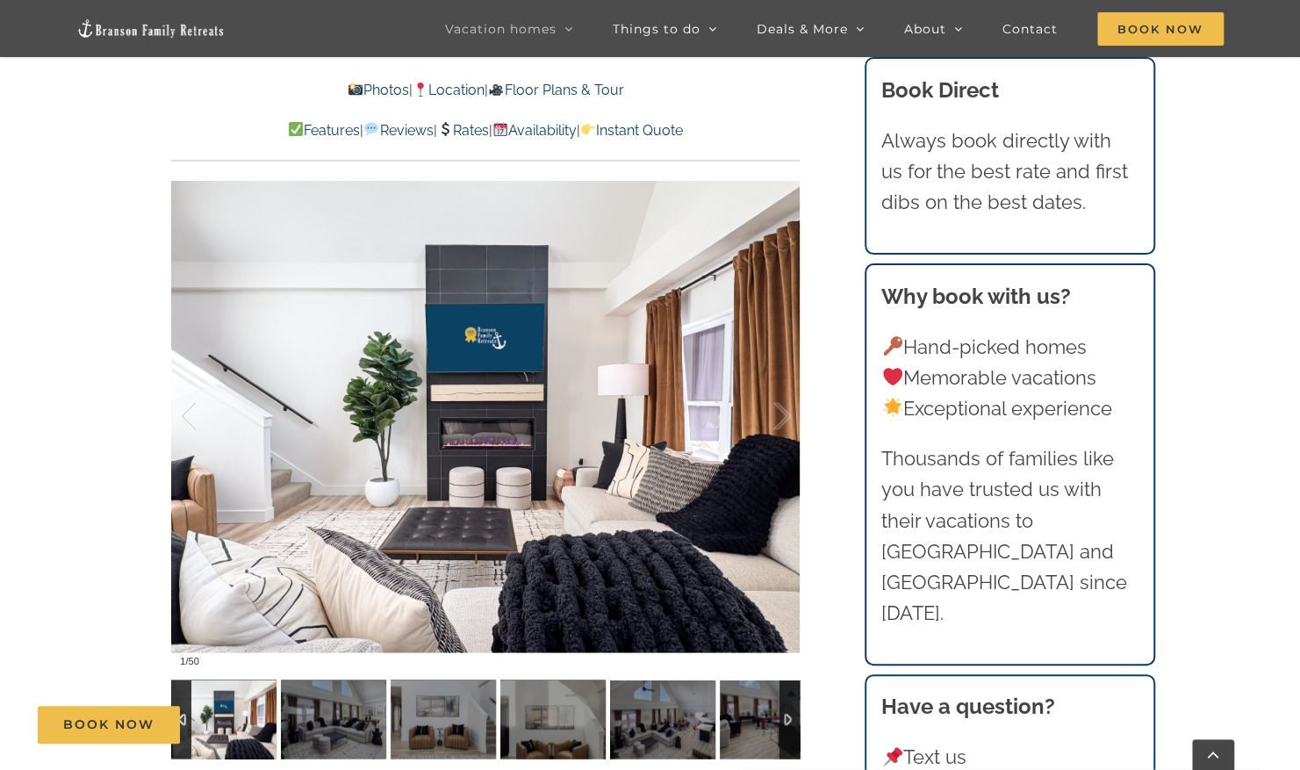
scroll to position [1342, 0]
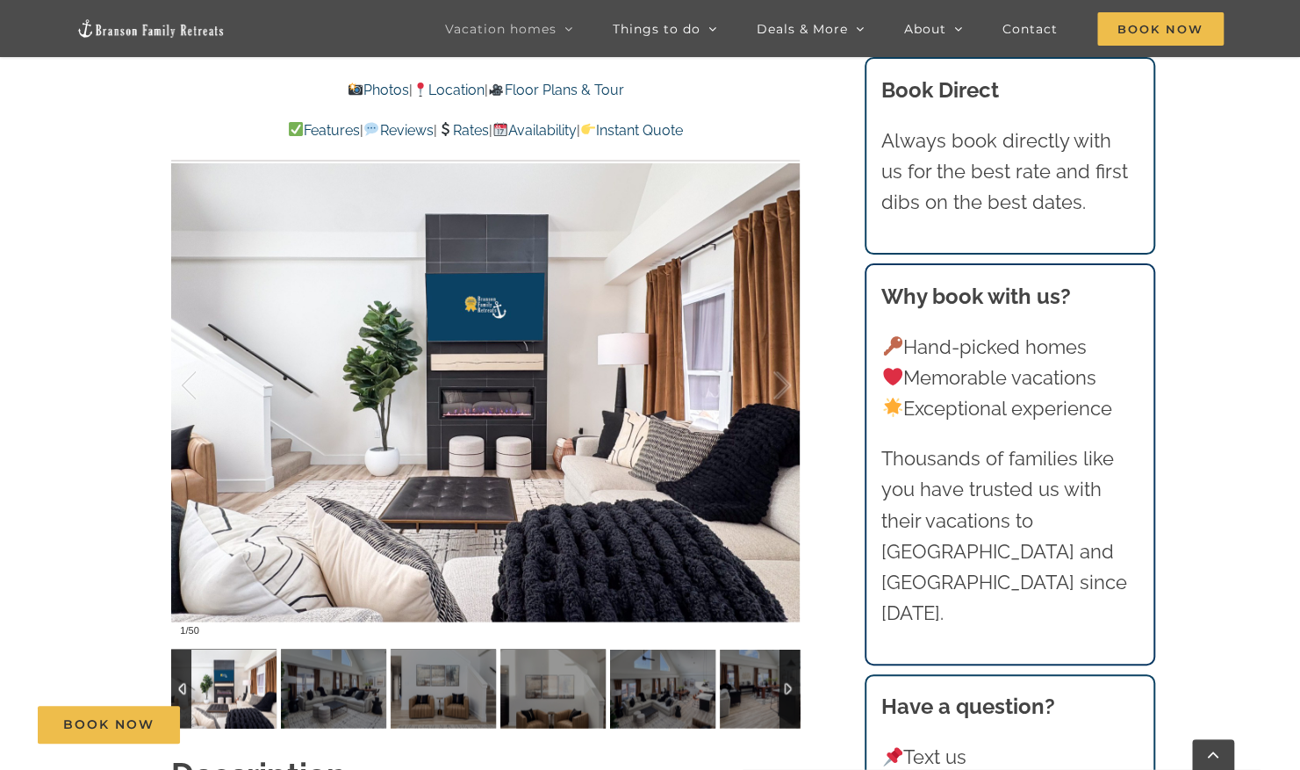
click at [785, 690] on div at bounding box center [790, 688] width 20 height 79
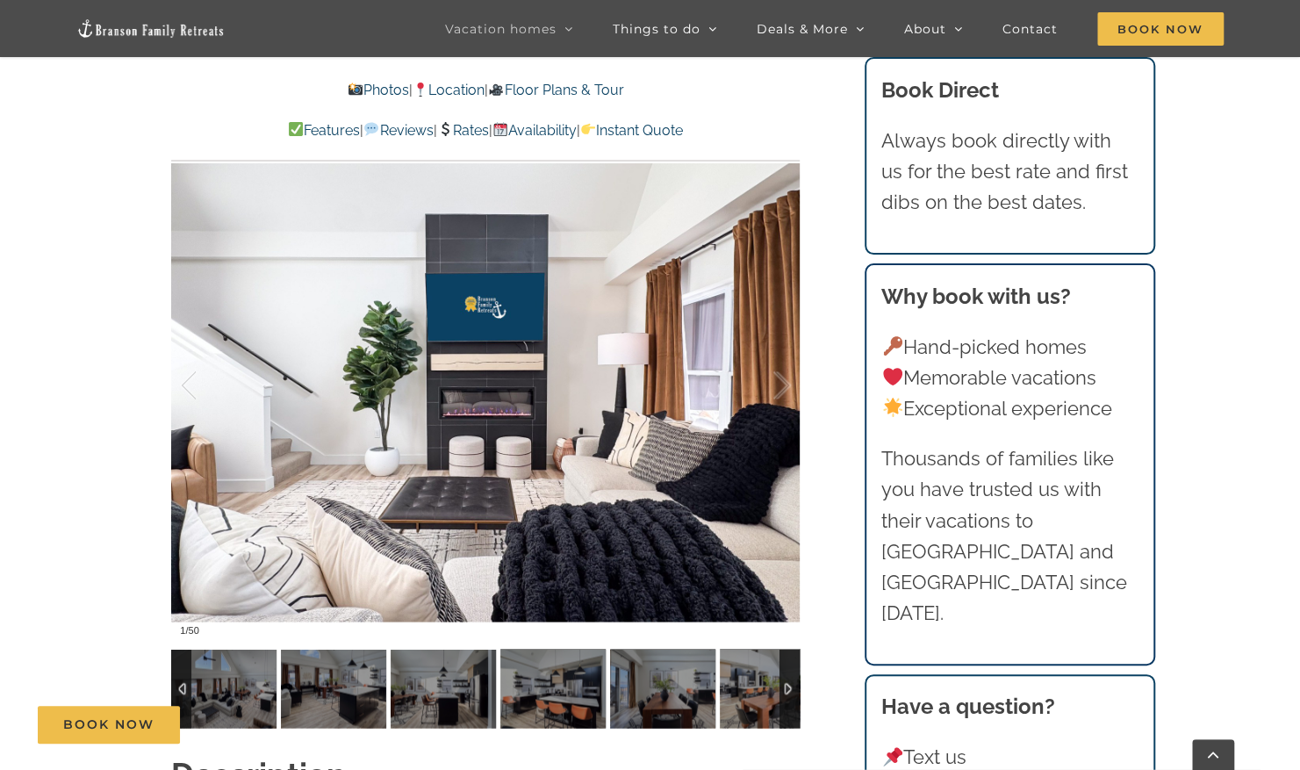
click at [785, 690] on div at bounding box center [790, 688] width 20 height 79
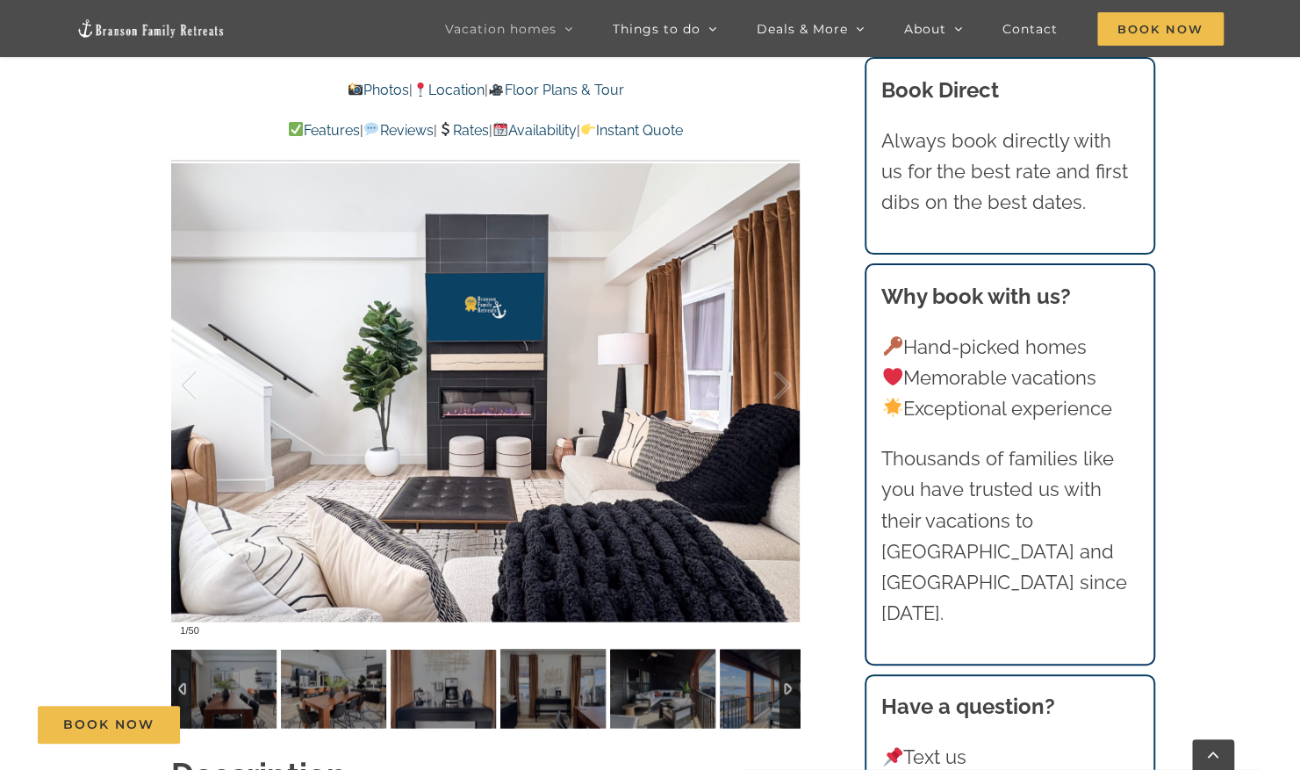
click at [785, 690] on div at bounding box center [790, 688] width 20 height 79
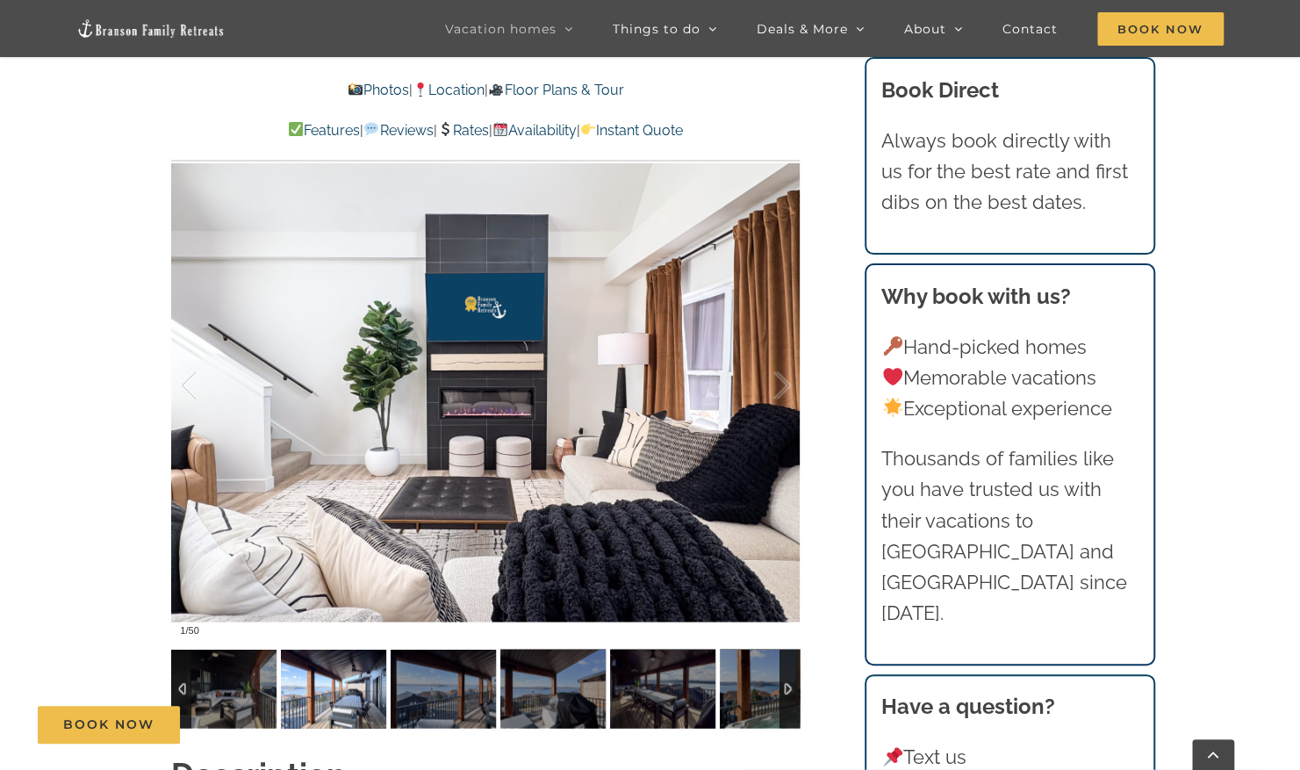
click at [342, 700] on img at bounding box center [333, 688] width 105 height 79
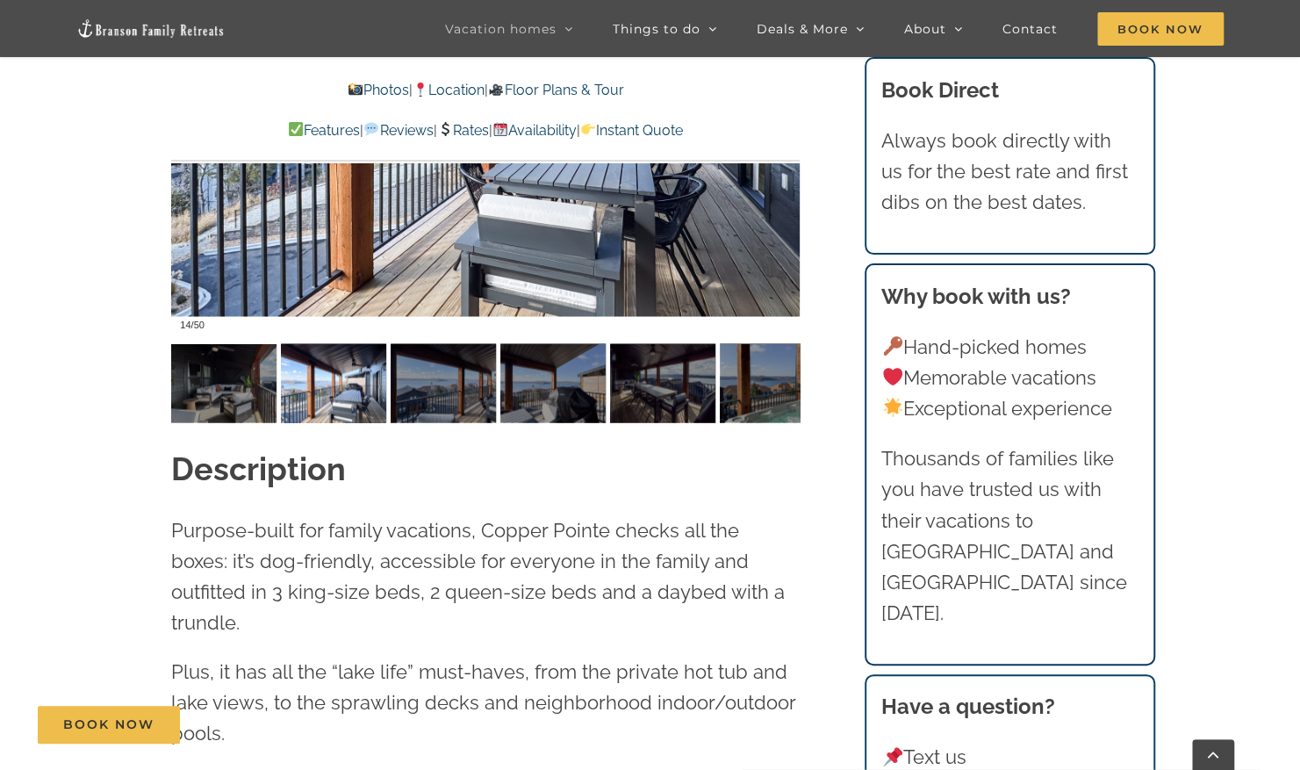
scroll to position [1645, 0]
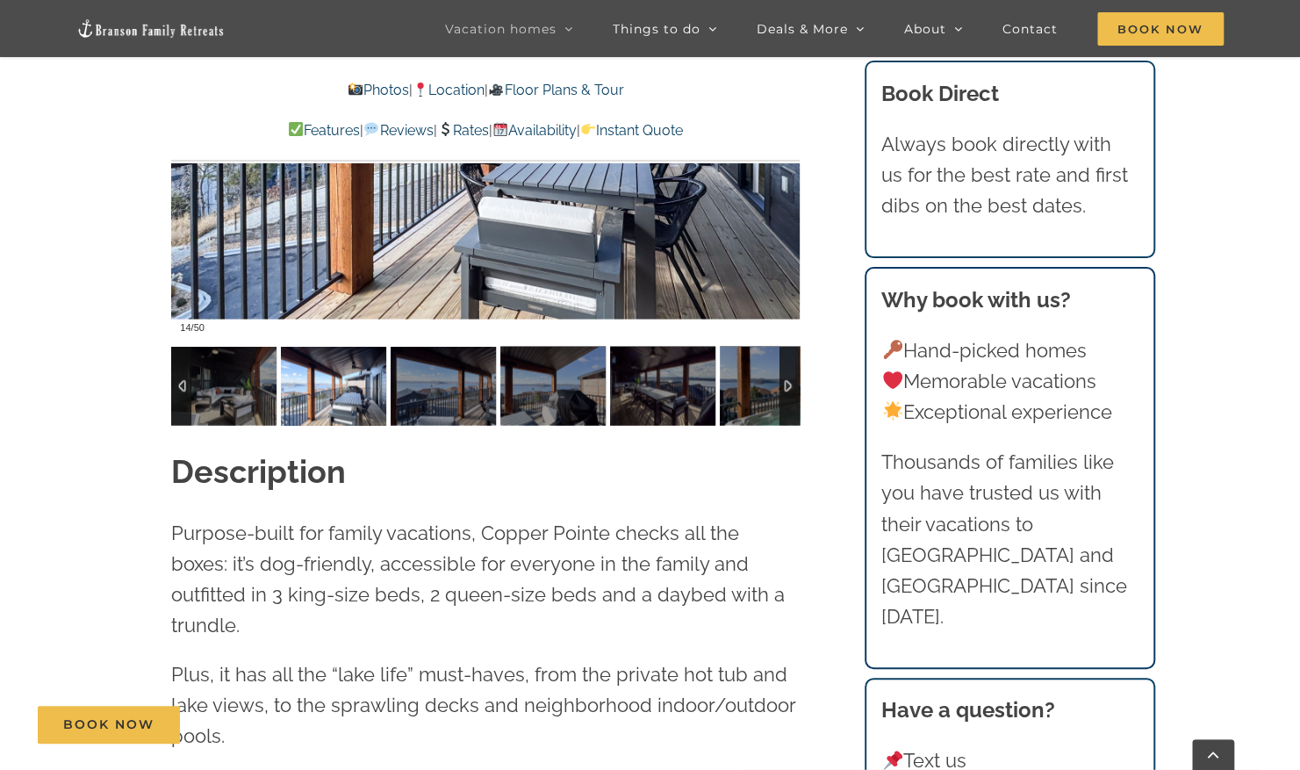
click at [781, 387] on div at bounding box center [790, 385] width 20 height 79
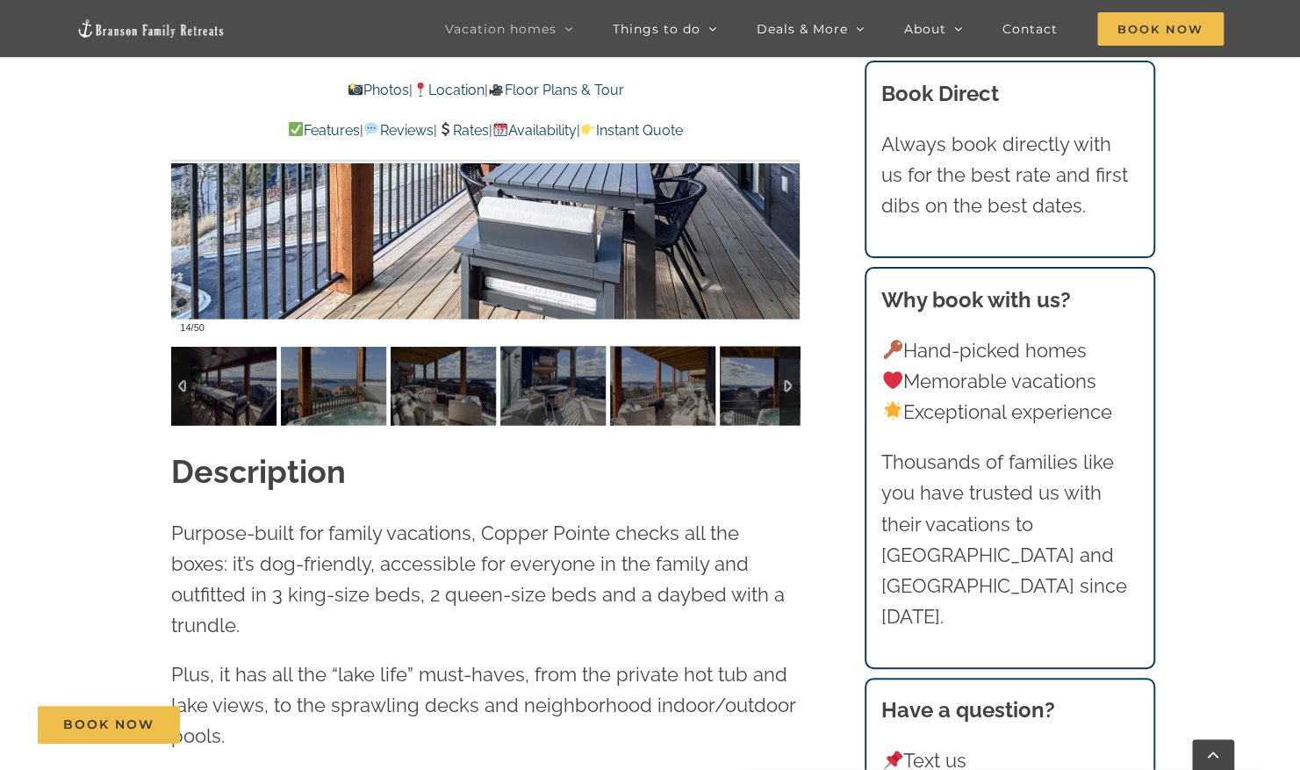
click at [781, 387] on div at bounding box center [790, 385] width 20 height 79
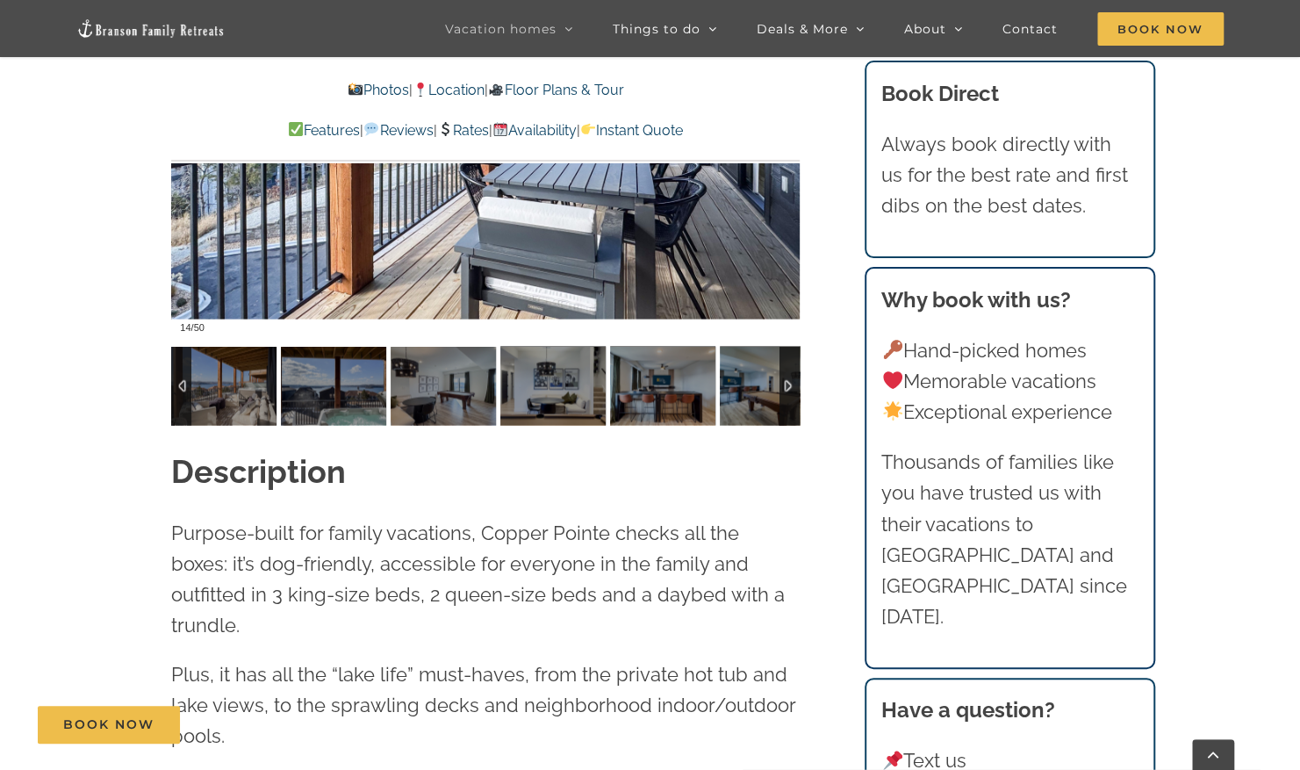
click at [781, 387] on div at bounding box center [790, 385] width 20 height 79
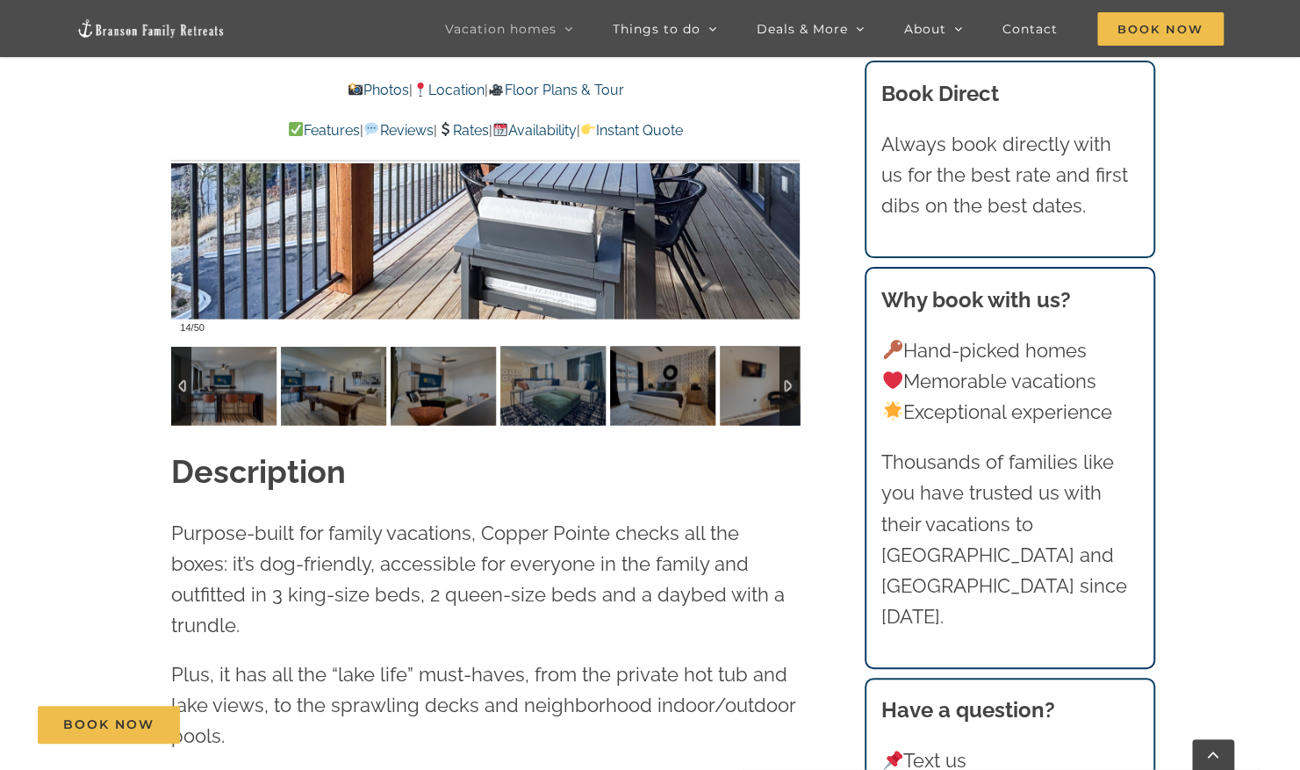
click at [781, 387] on div at bounding box center [790, 385] width 20 height 79
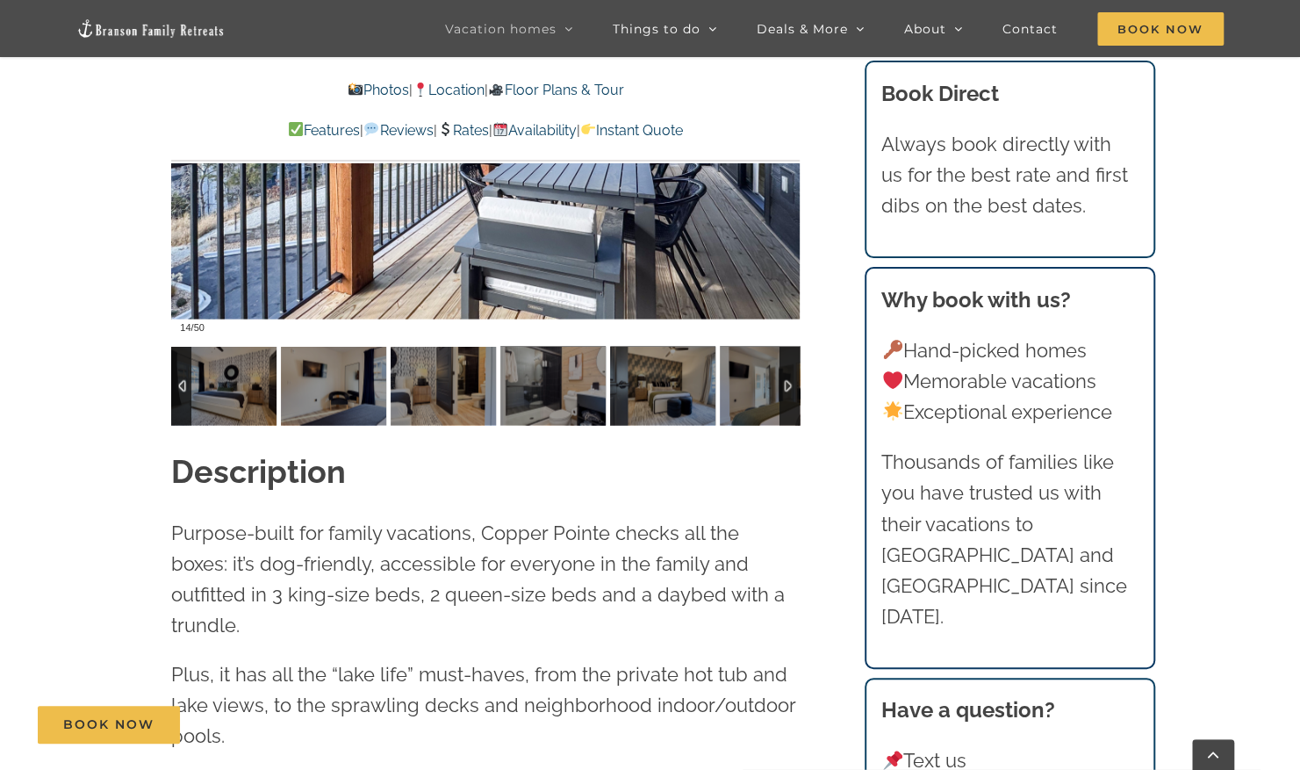
click at [781, 387] on div at bounding box center [790, 385] width 20 height 79
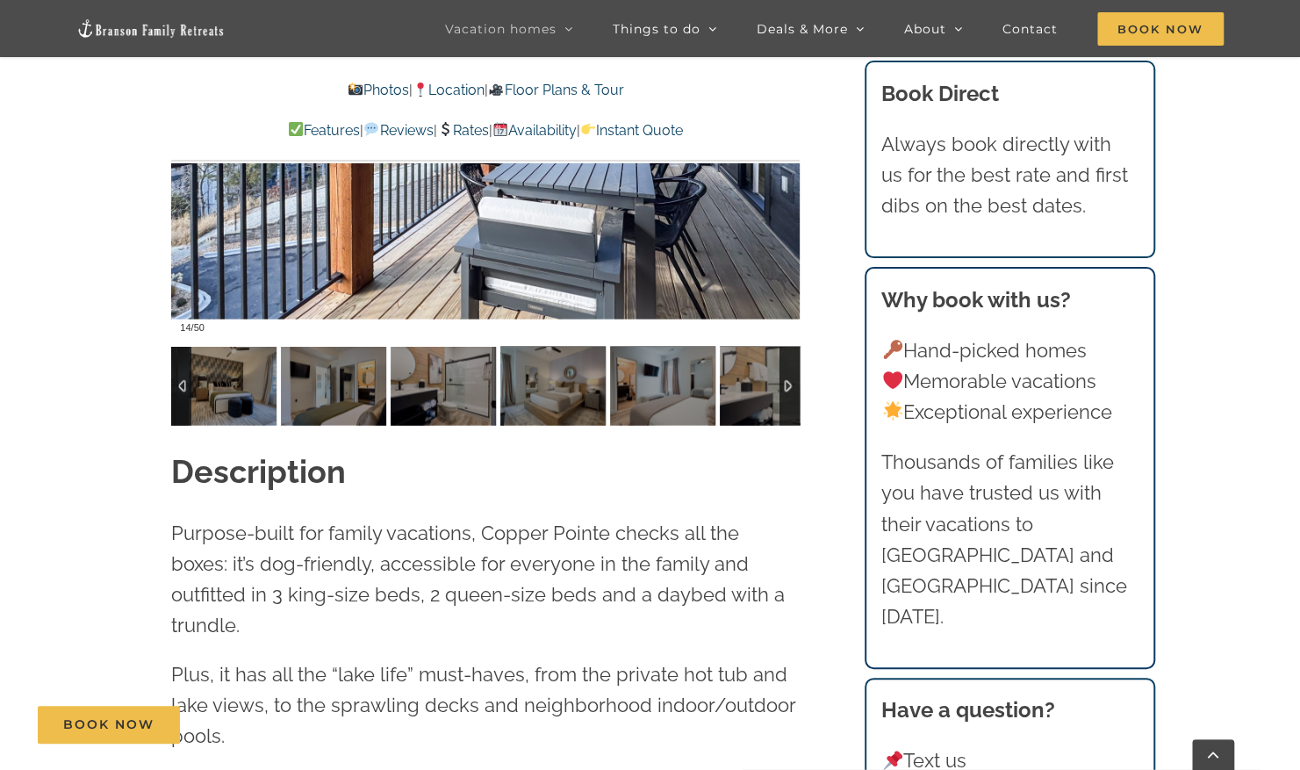
click at [781, 387] on div at bounding box center [790, 385] width 20 height 79
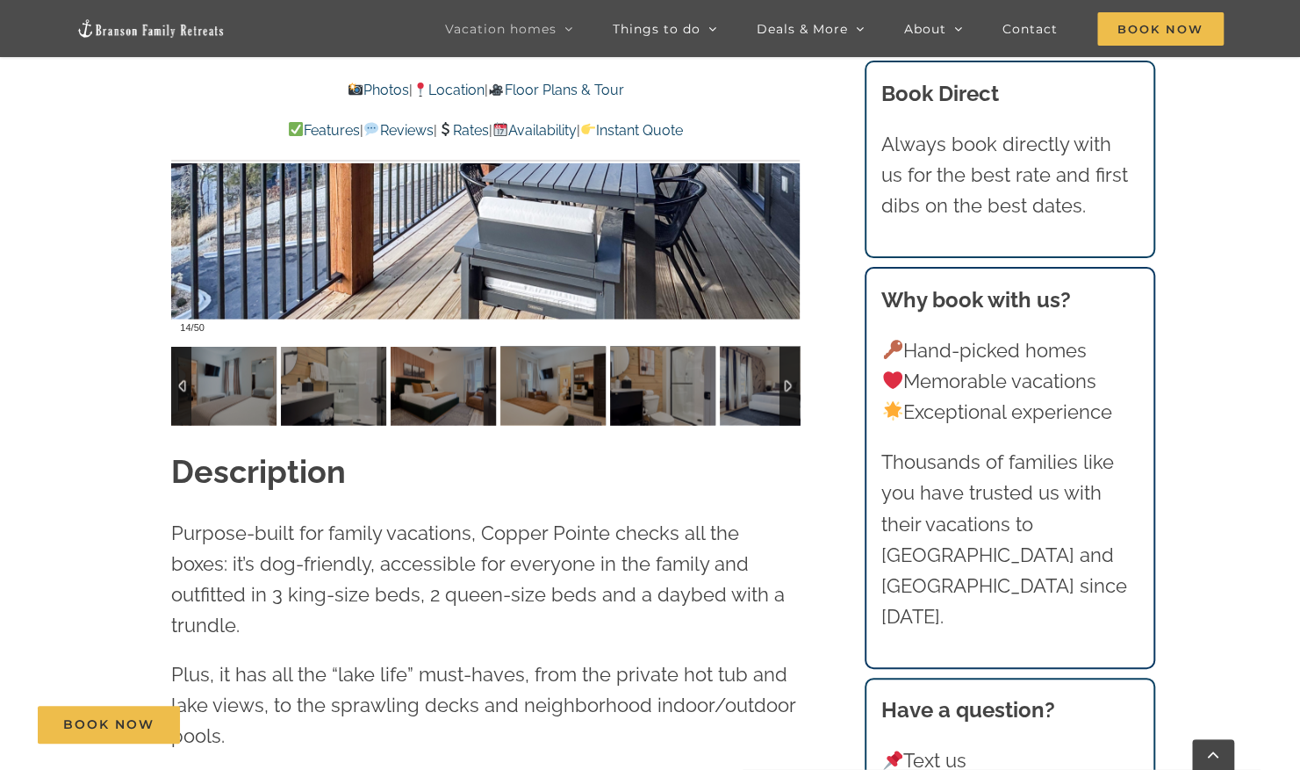
click at [781, 387] on div at bounding box center [790, 385] width 20 height 79
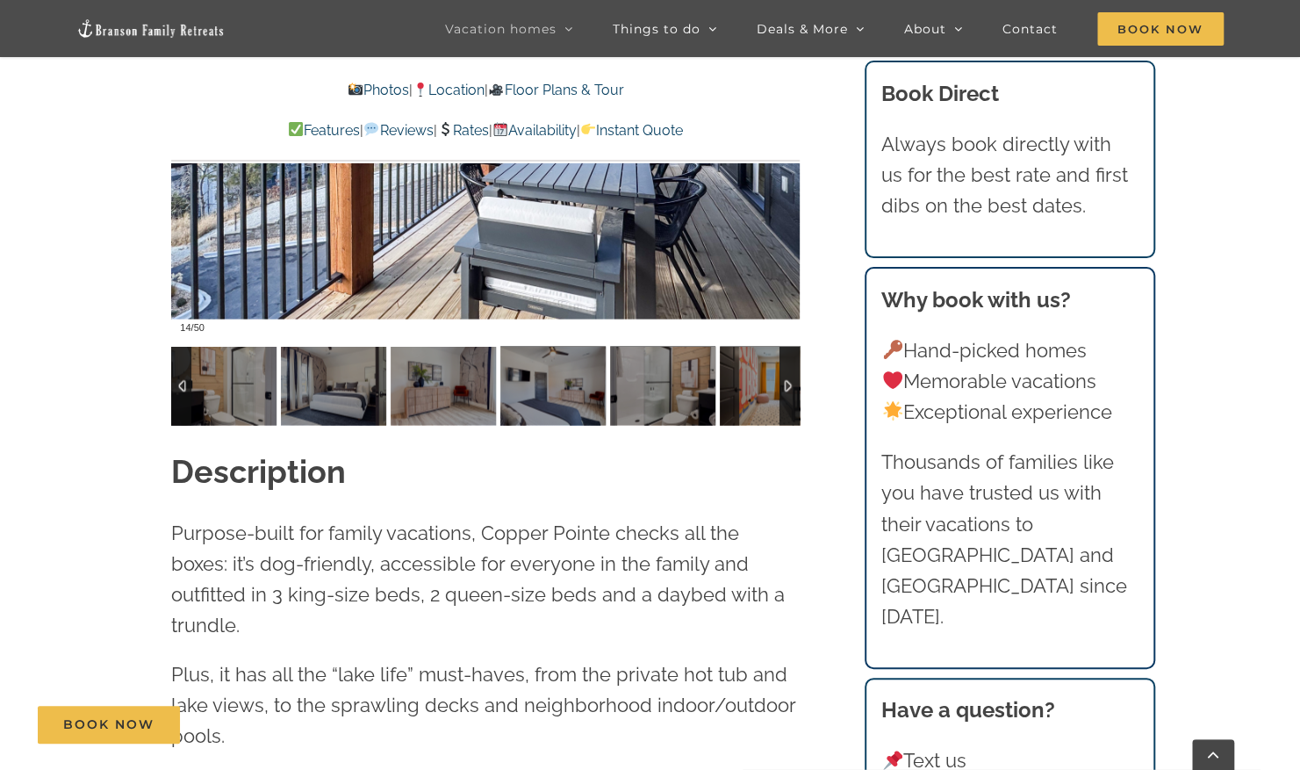
click at [781, 387] on div at bounding box center [790, 385] width 20 height 79
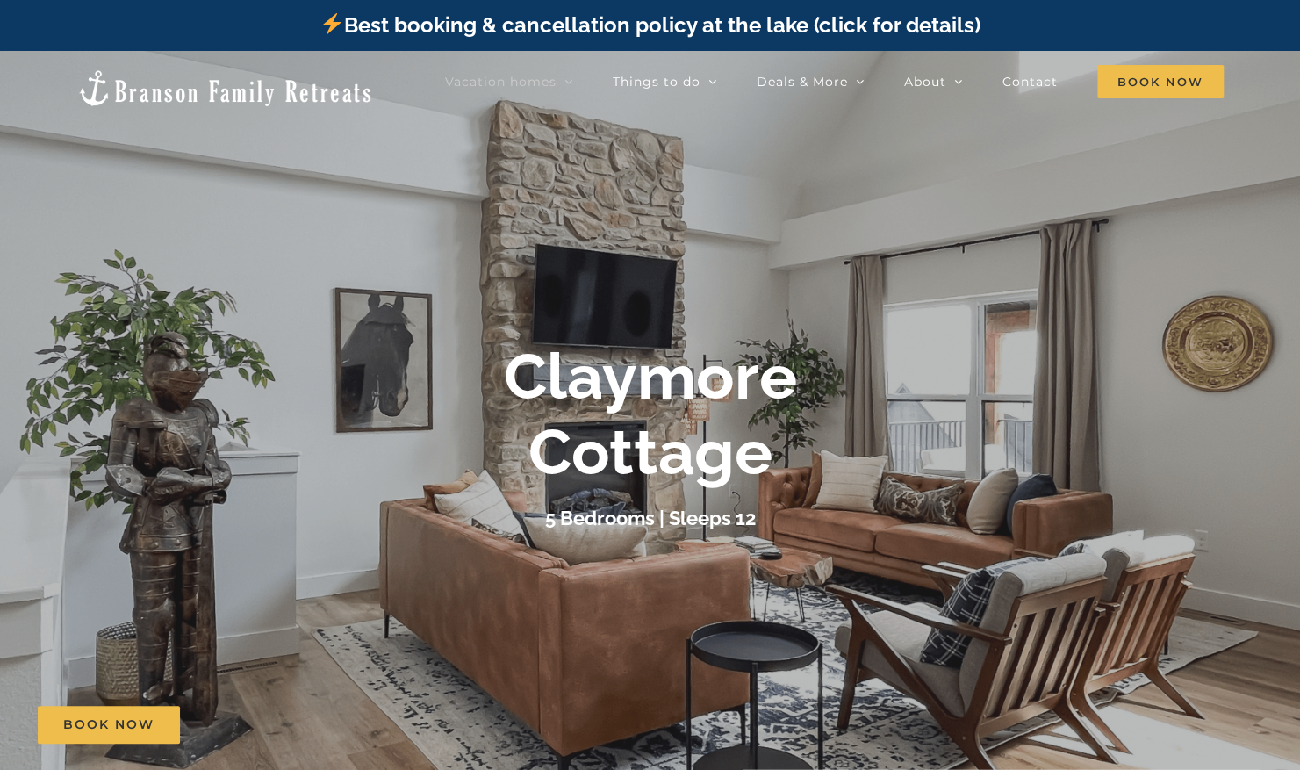
click at [611, 494] on div "Claymore Cottage 5 Bedrooms | Sleeps 12" at bounding box center [650, 436] width 702 height 195
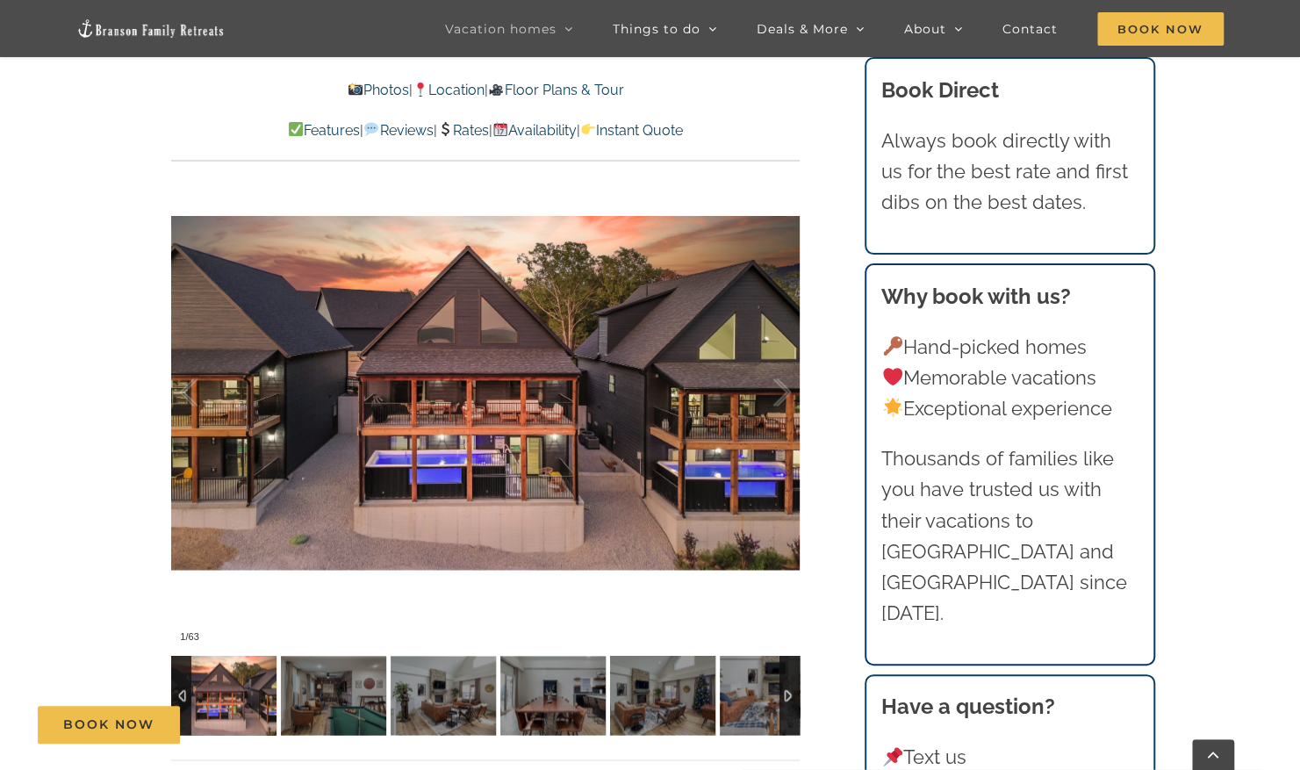
scroll to position [1269, 0]
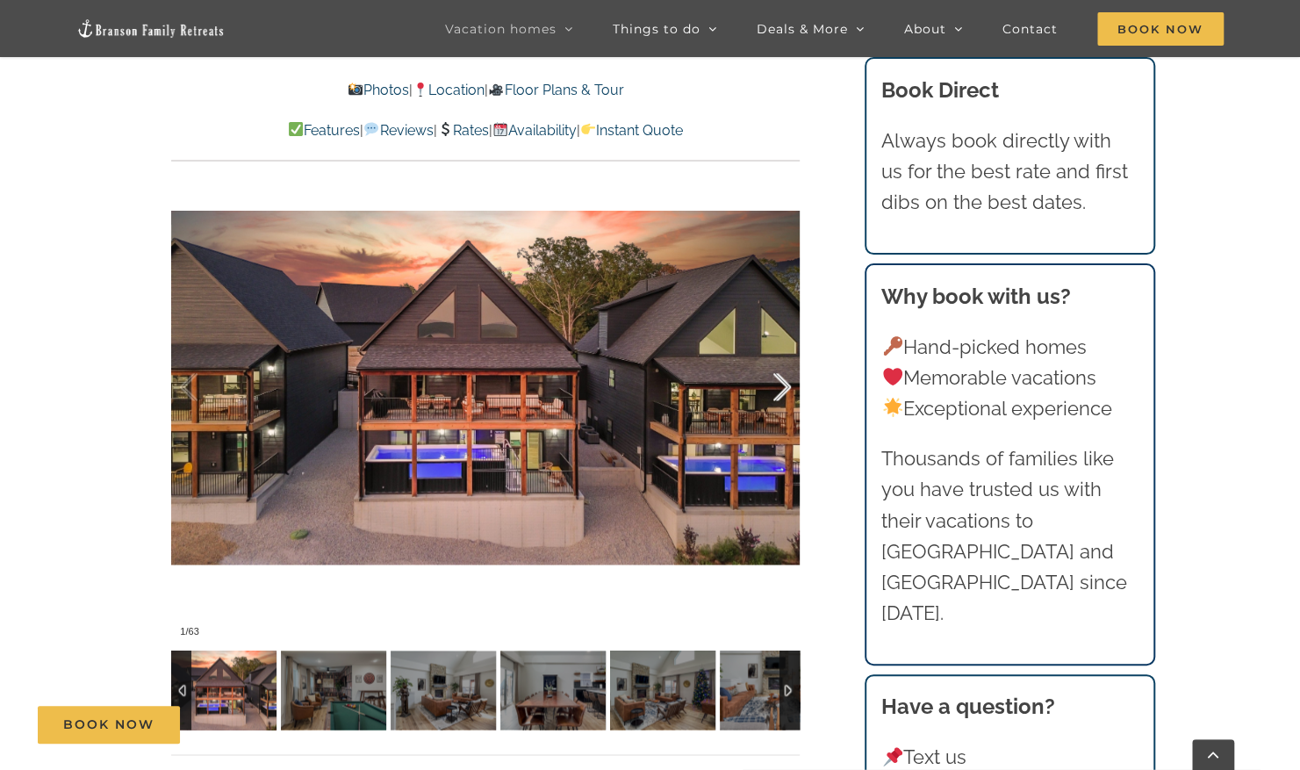
click at [787, 385] on div at bounding box center [764, 387] width 54 height 109
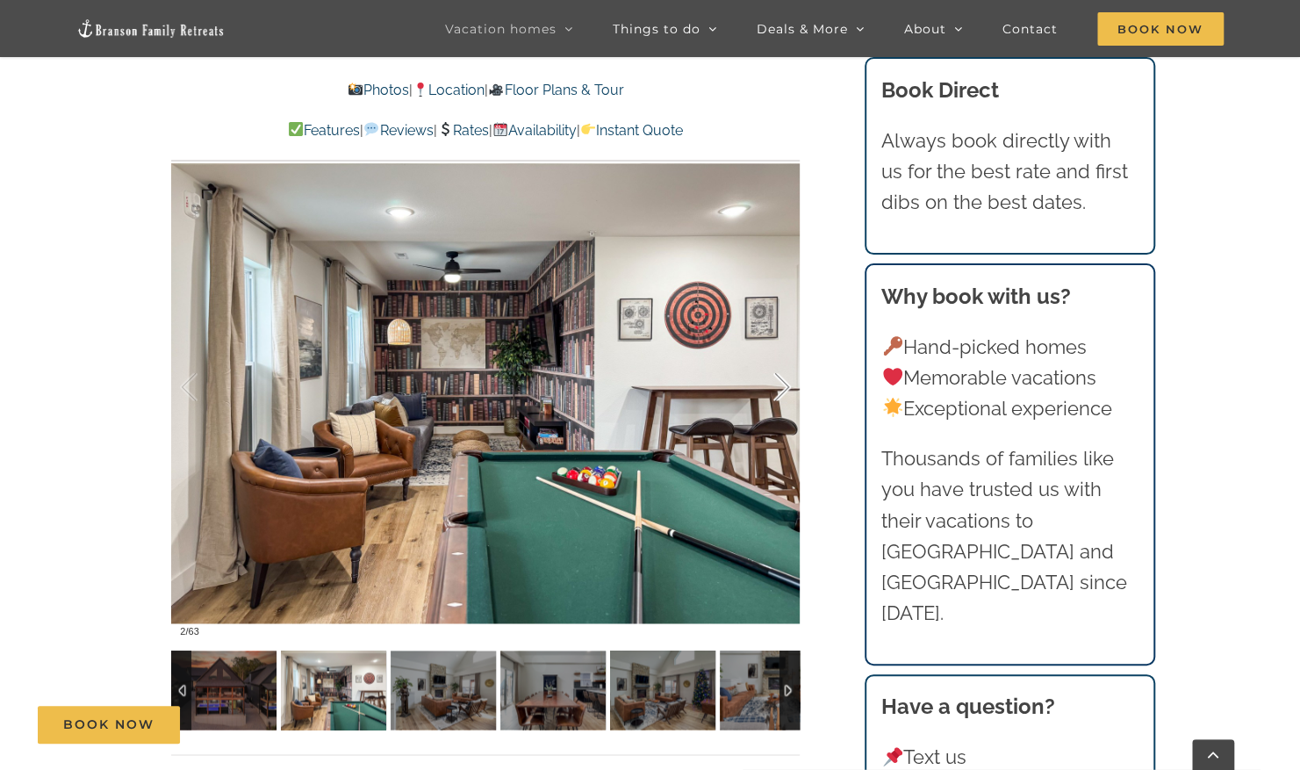
click at [787, 385] on div at bounding box center [764, 387] width 54 height 109
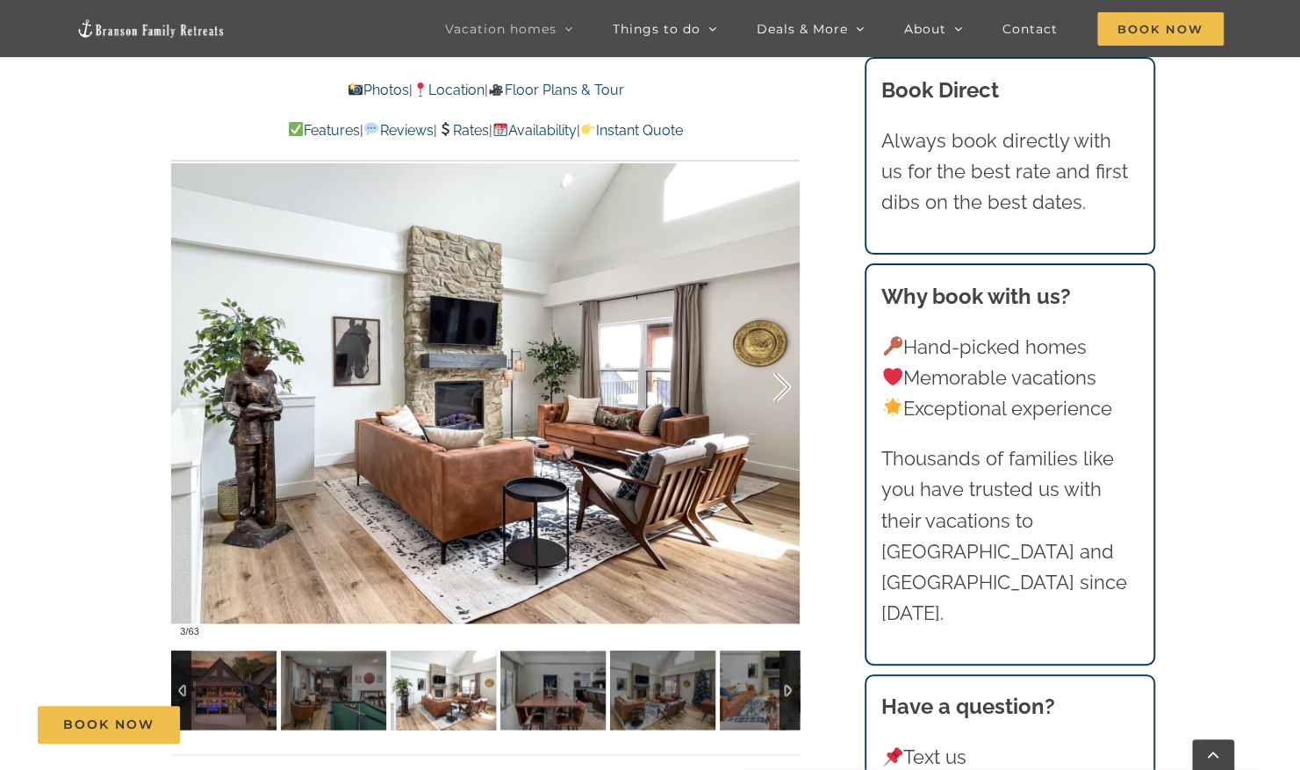
click at [787, 385] on div at bounding box center [764, 387] width 54 height 109
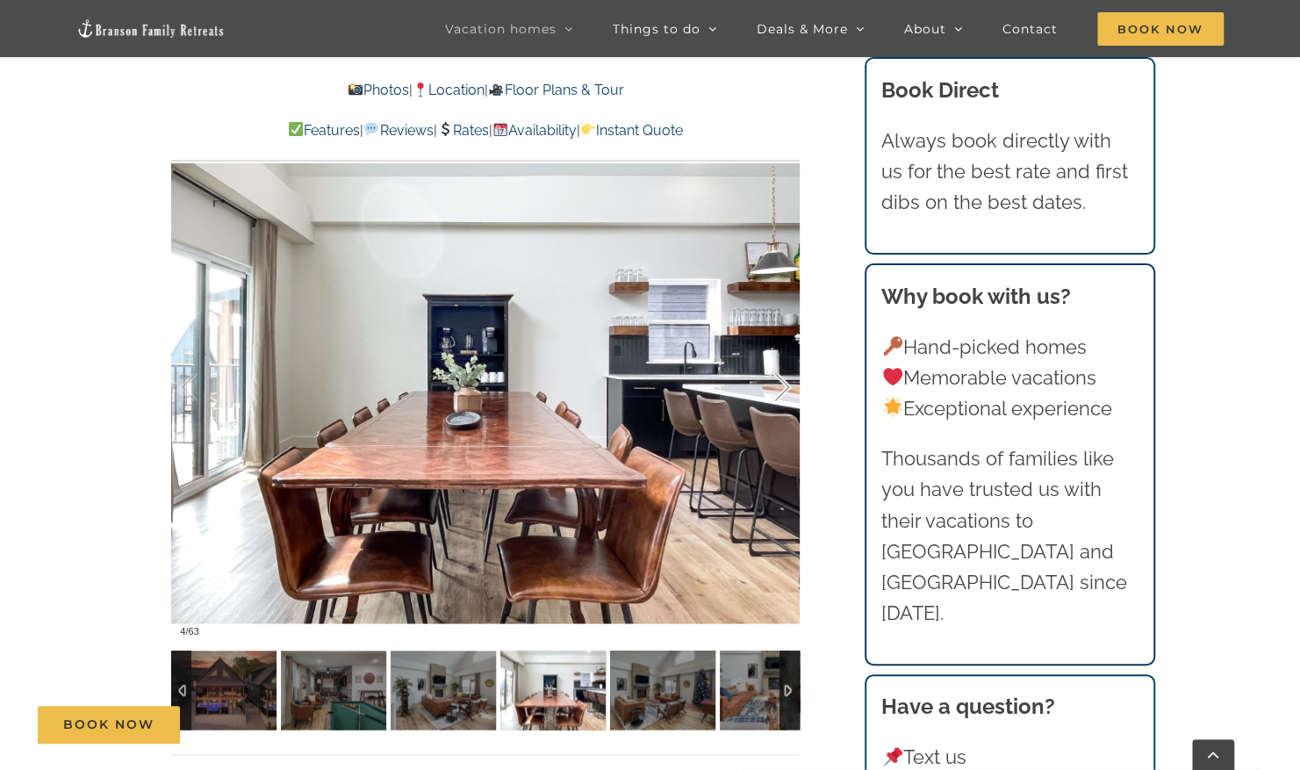
click at [787, 385] on div at bounding box center [764, 387] width 54 height 109
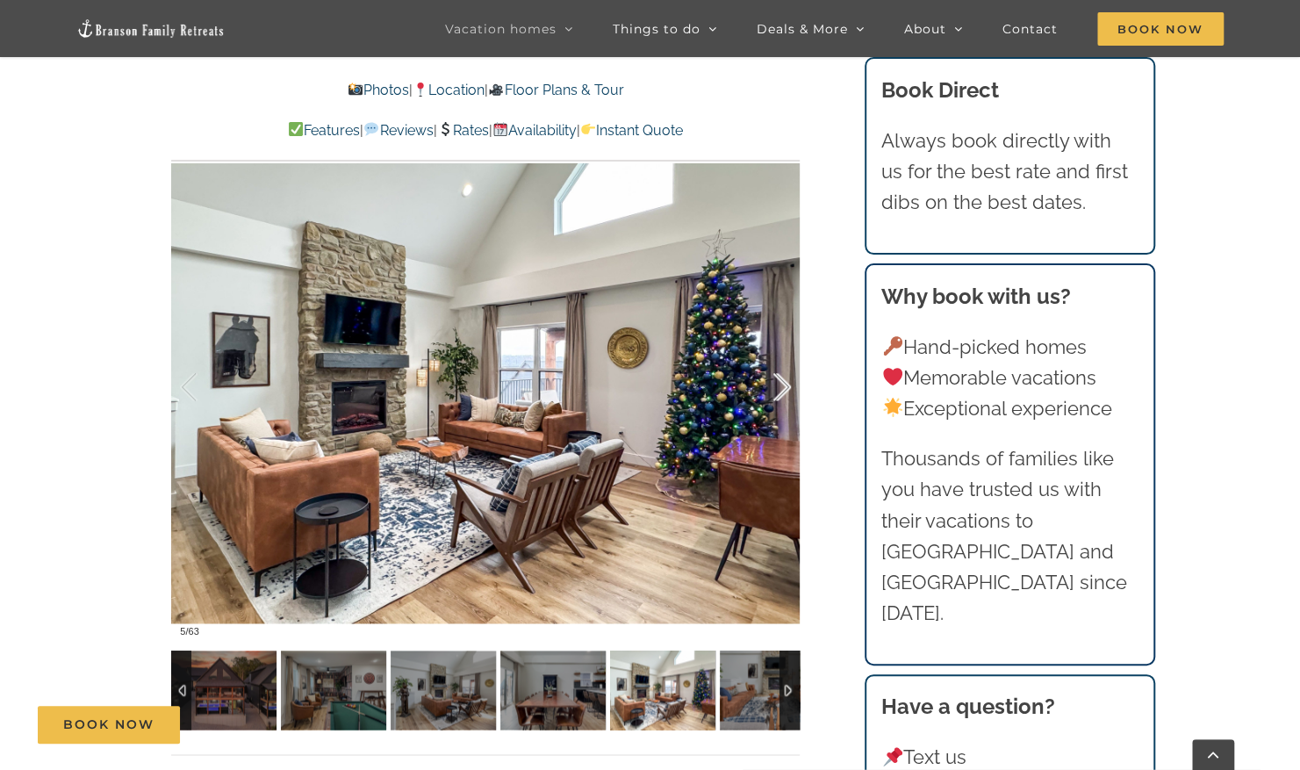
click at [787, 385] on div at bounding box center [764, 387] width 54 height 109
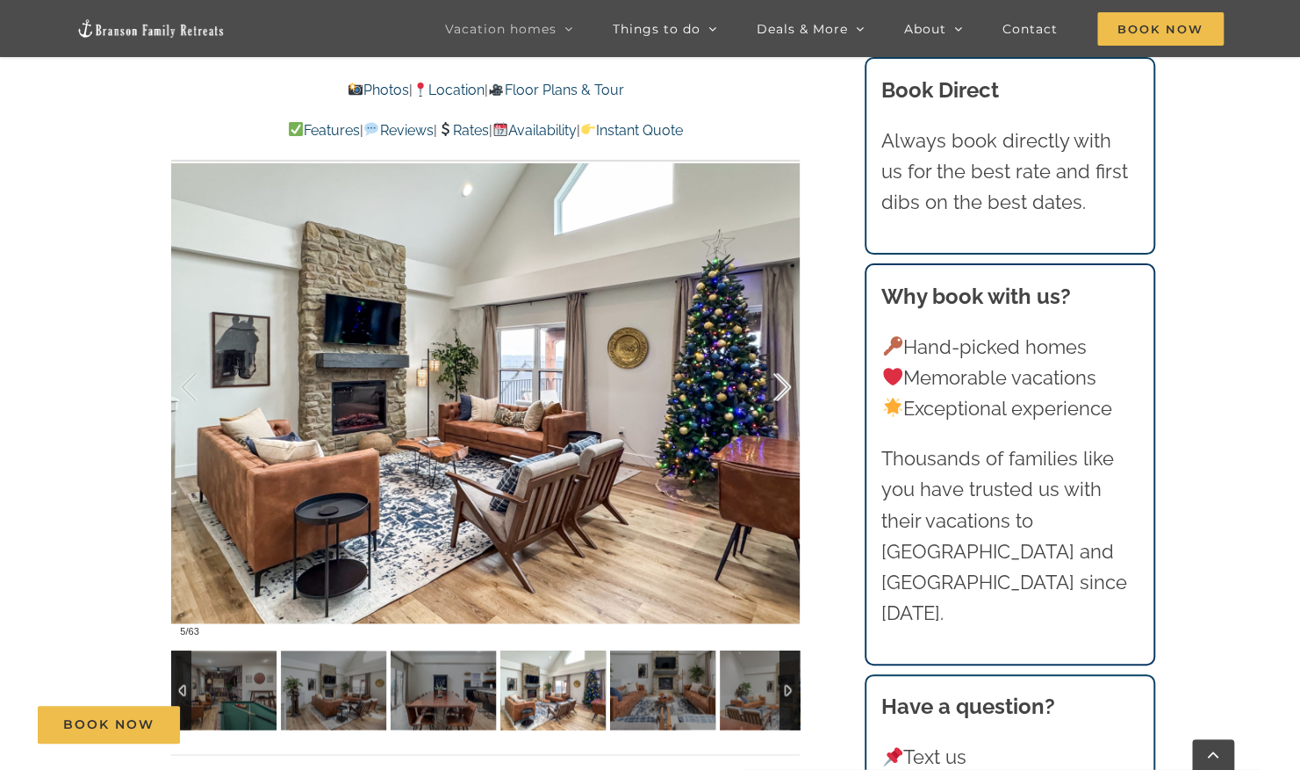
click at [787, 385] on div at bounding box center [764, 387] width 54 height 109
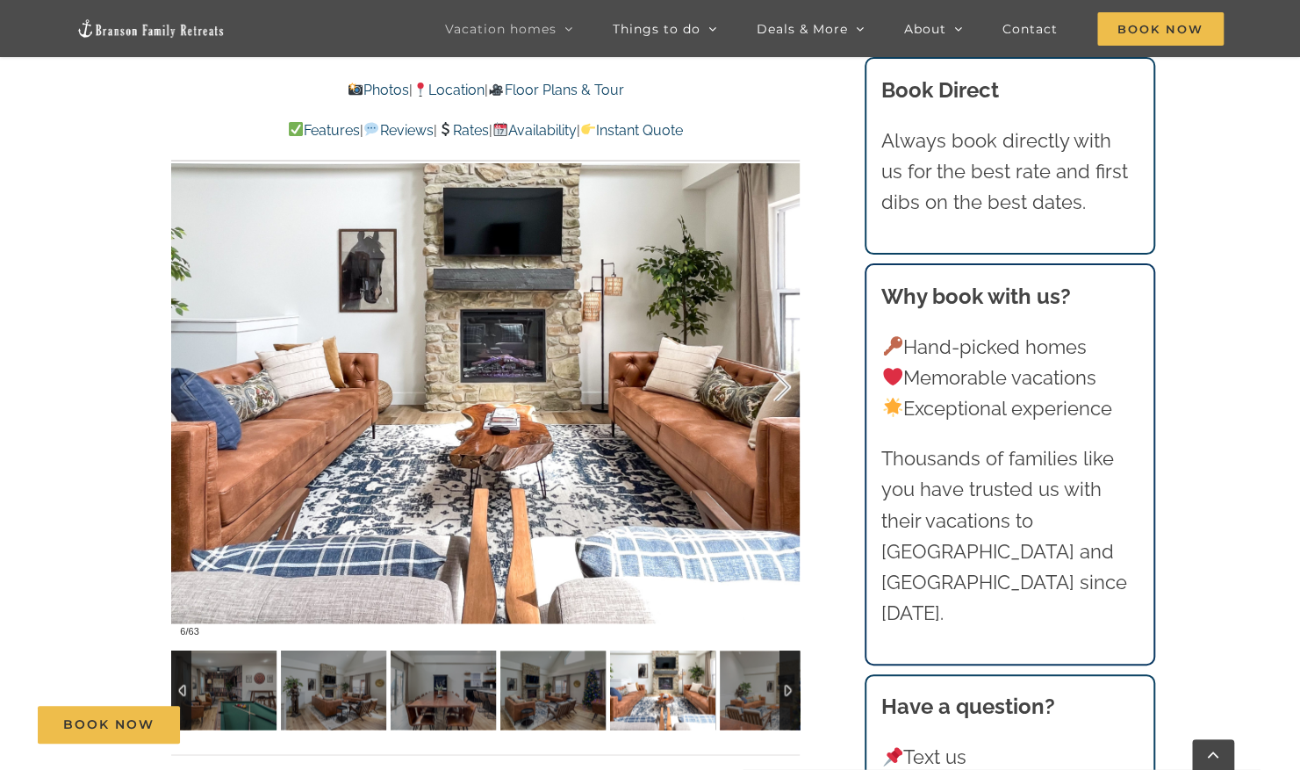
click at [787, 385] on div at bounding box center [764, 387] width 54 height 109
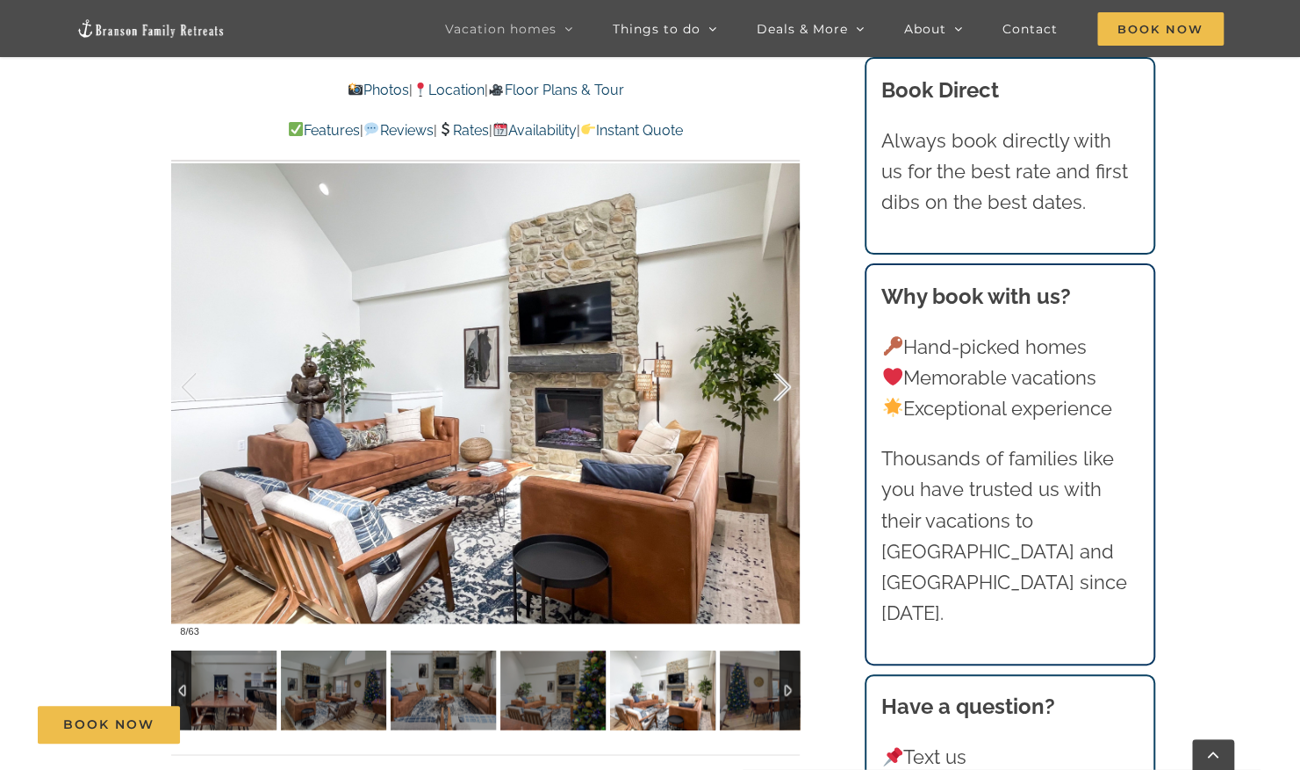
click at [787, 385] on div at bounding box center [764, 387] width 54 height 109
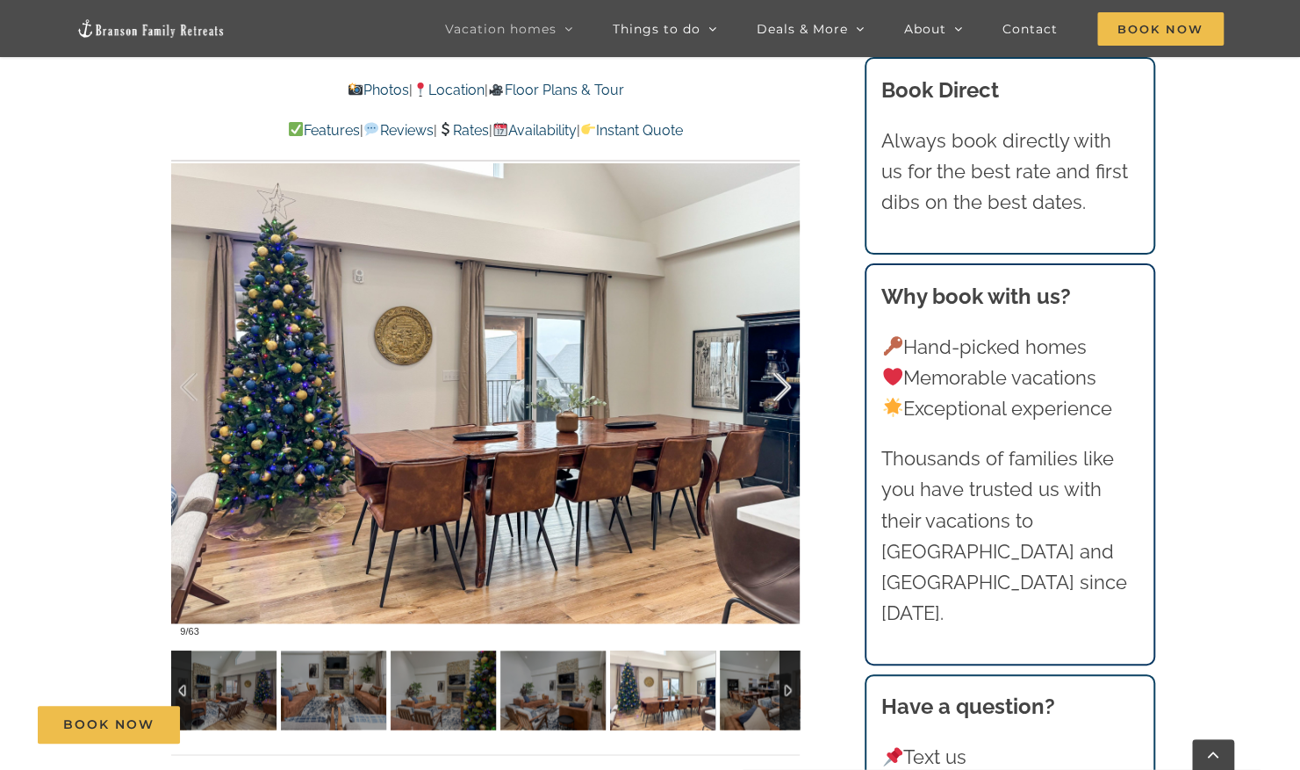
click at [787, 385] on div at bounding box center [764, 387] width 54 height 109
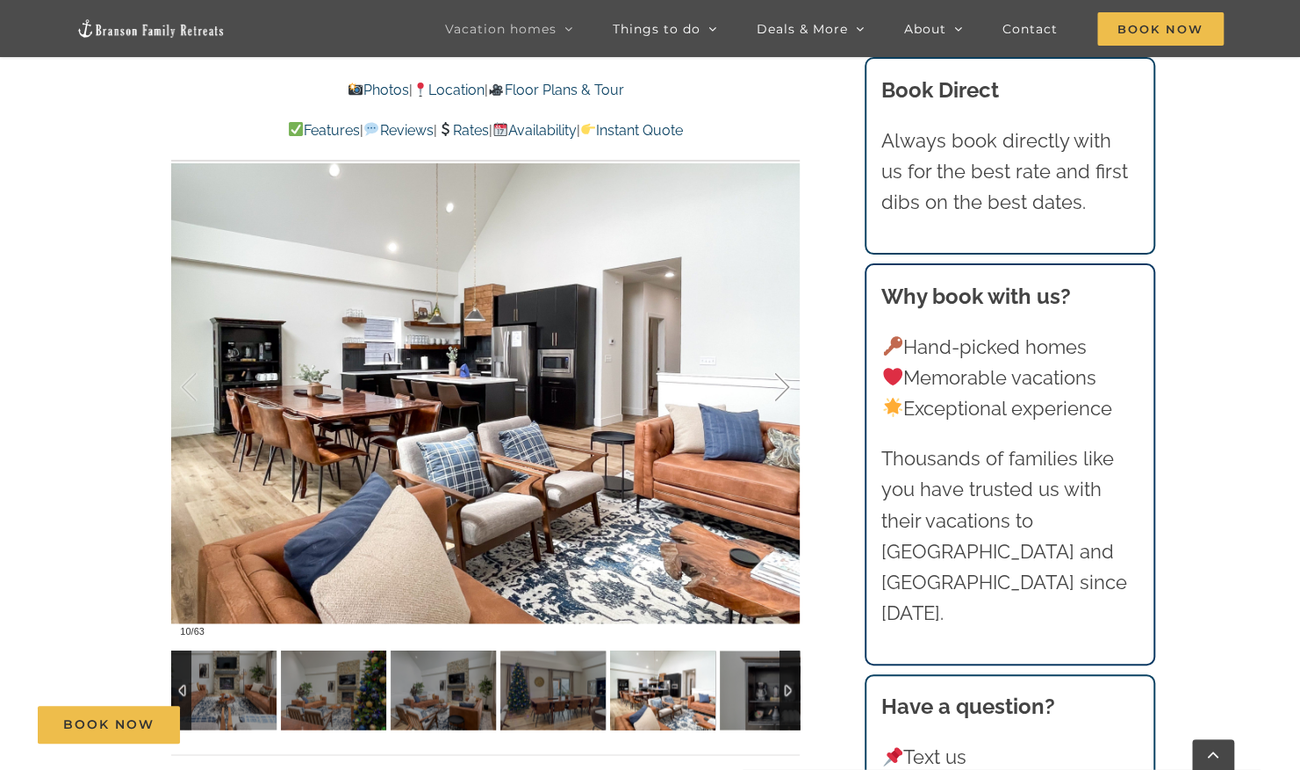
click at [787, 385] on div at bounding box center [764, 387] width 54 height 109
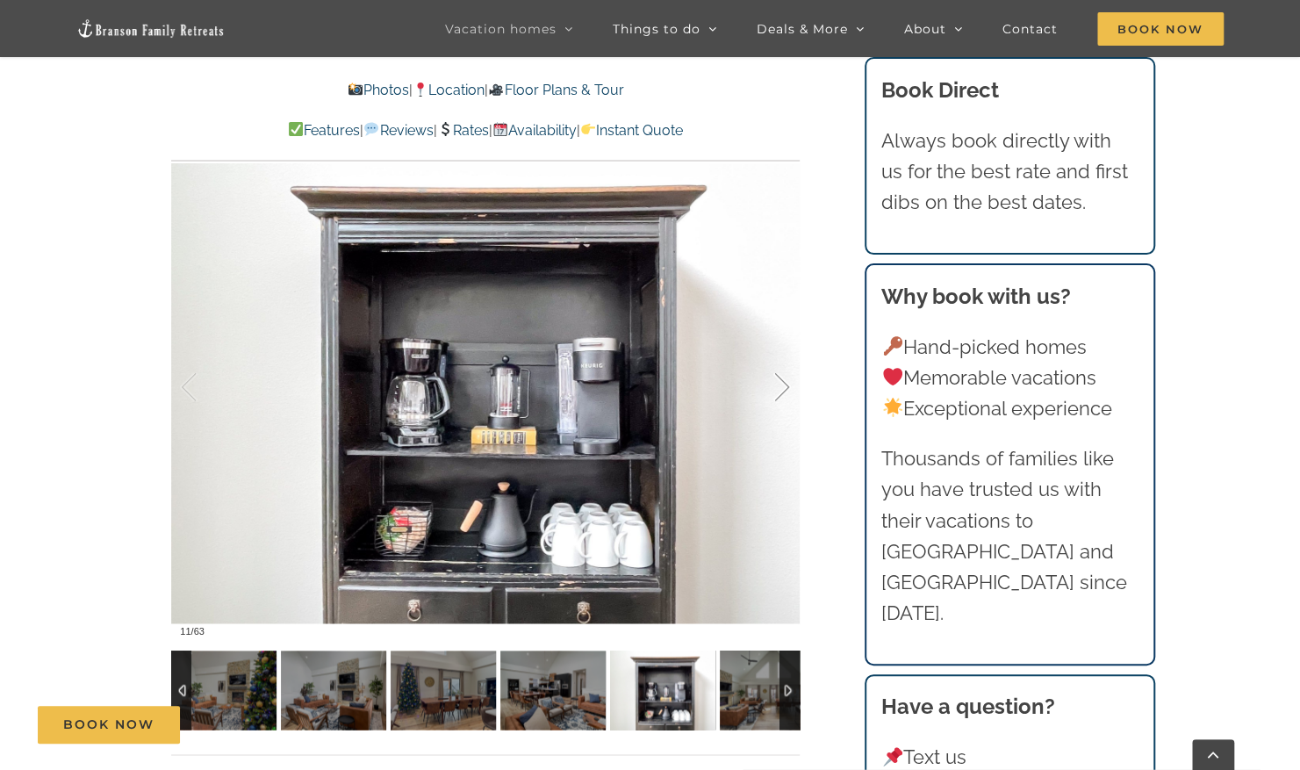
click at [787, 385] on div at bounding box center [764, 387] width 54 height 109
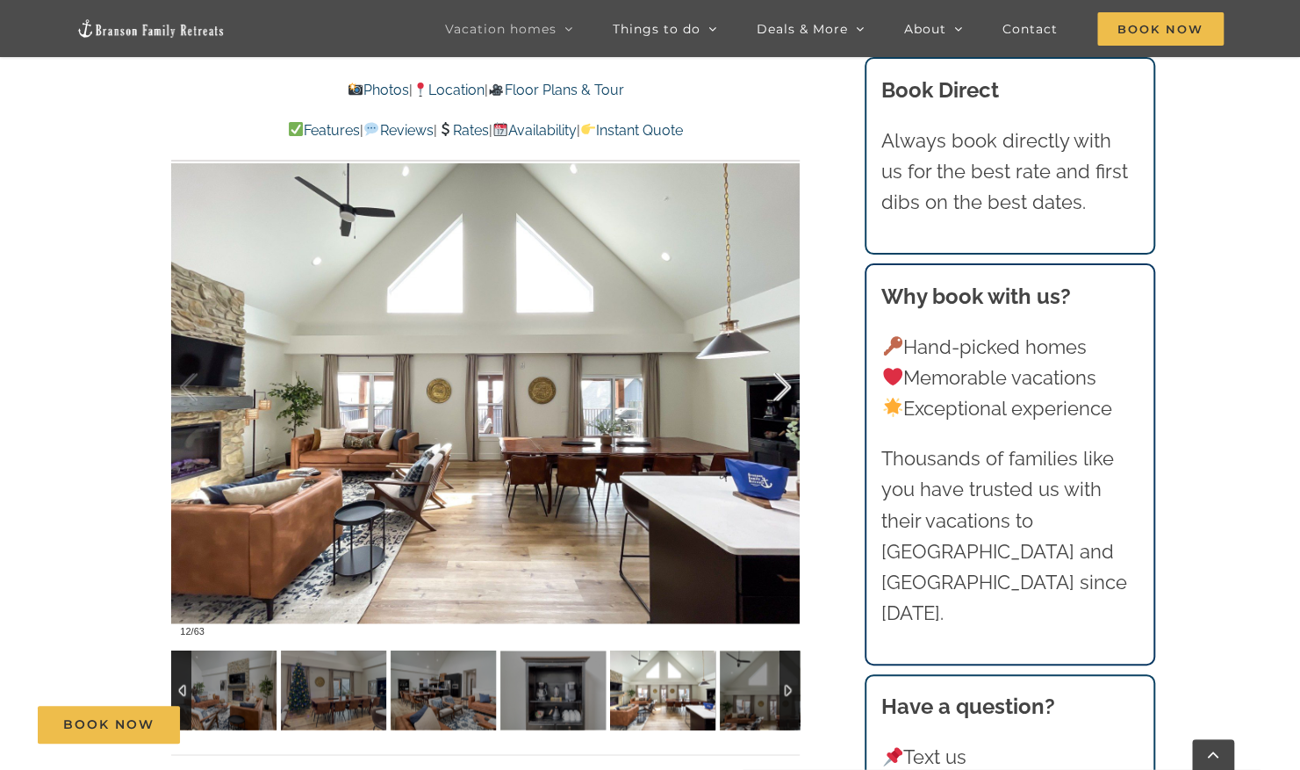
click at [787, 385] on div at bounding box center [764, 387] width 54 height 109
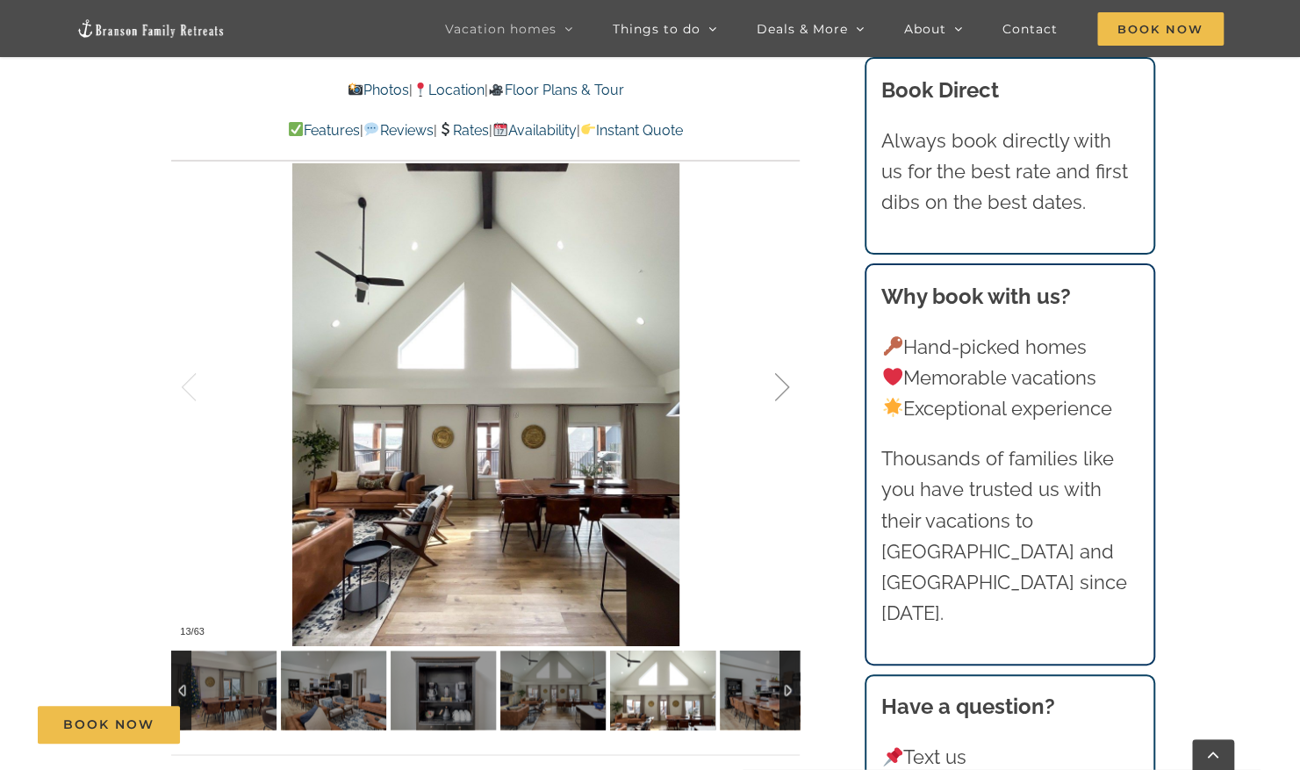
click at [787, 385] on div at bounding box center [764, 387] width 54 height 109
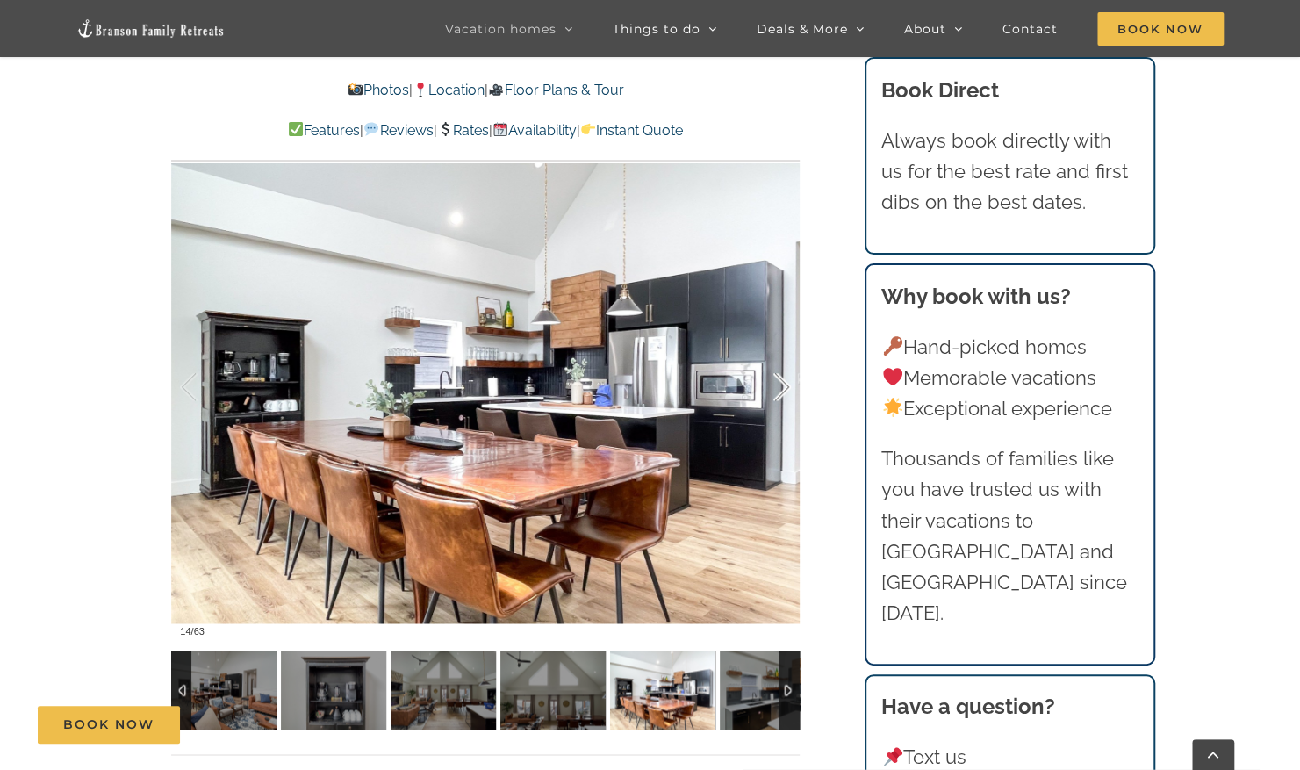
click at [787, 385] on div at bounding box center [764, 387] width 54 height 109
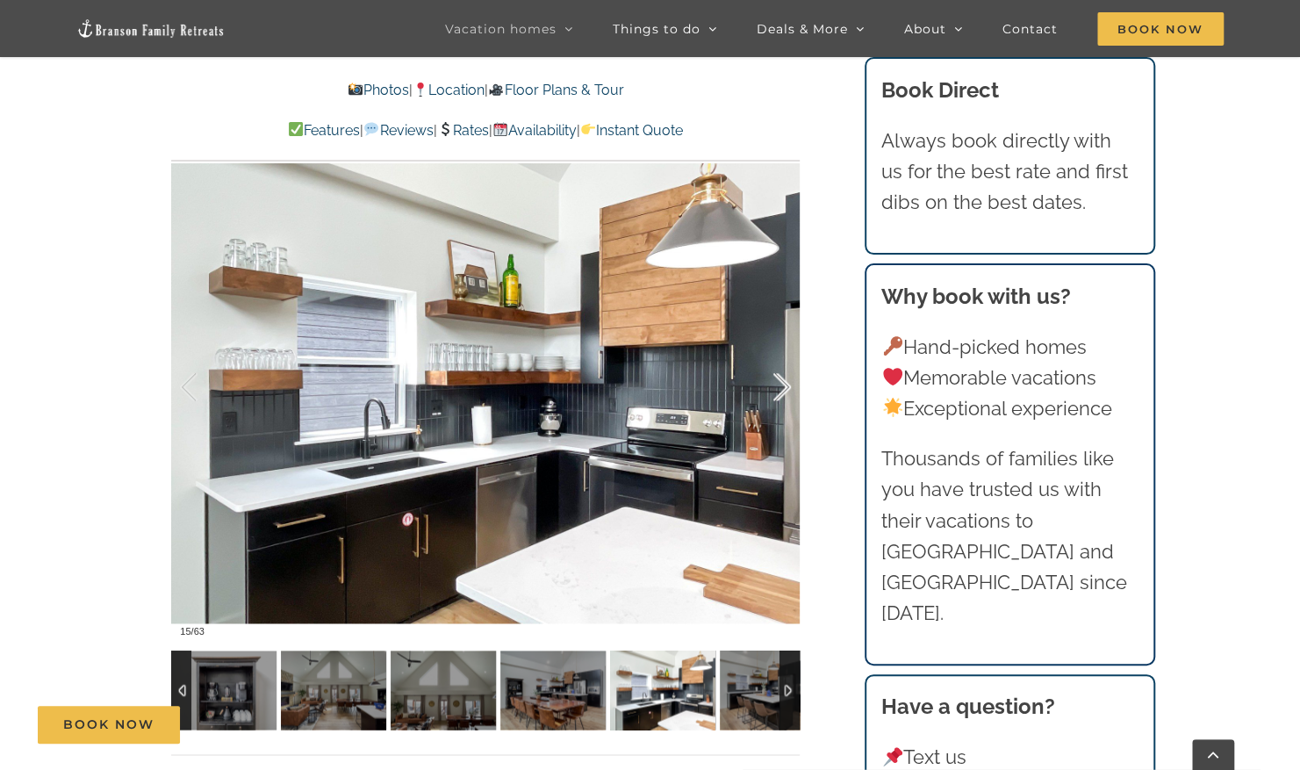
click at [787, 385] on div at bounding box center [764, 387] width 54 height 109
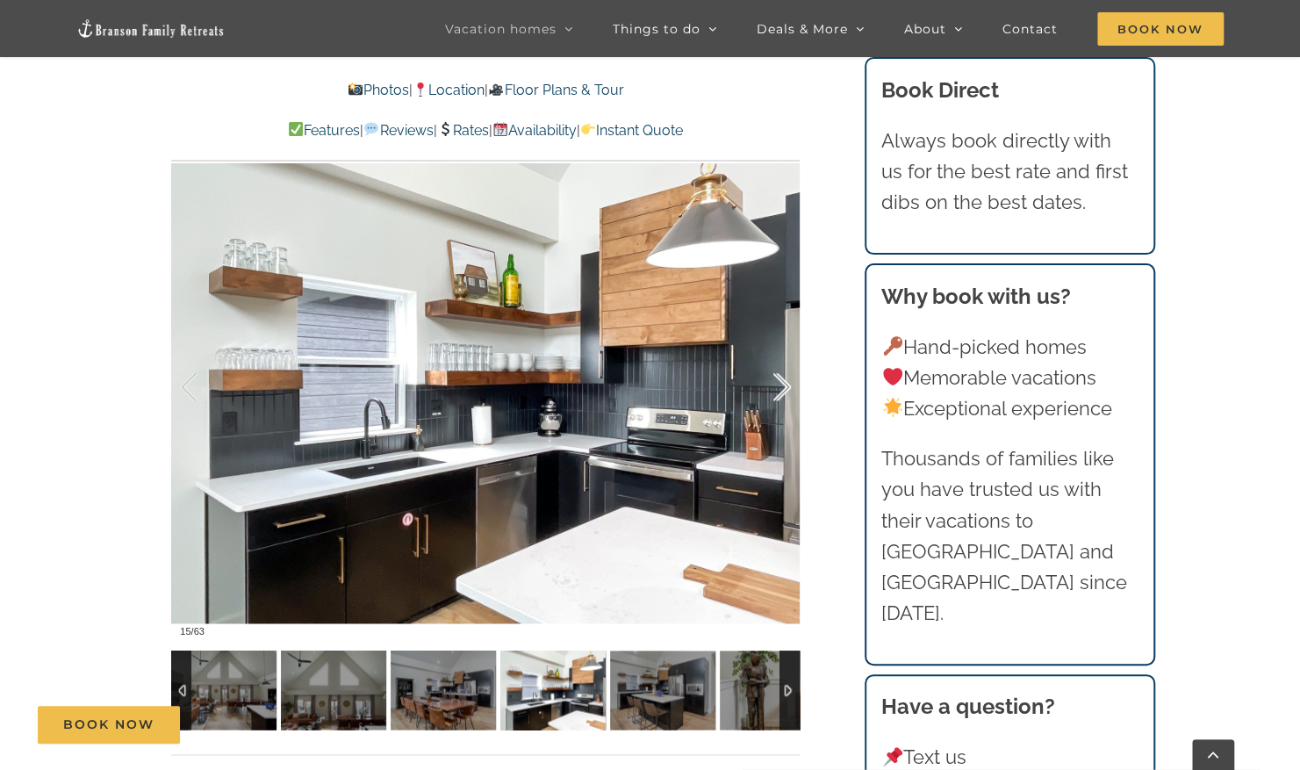
click at [787, 385] on div at bounding box center [764, 387] width 54 height 109
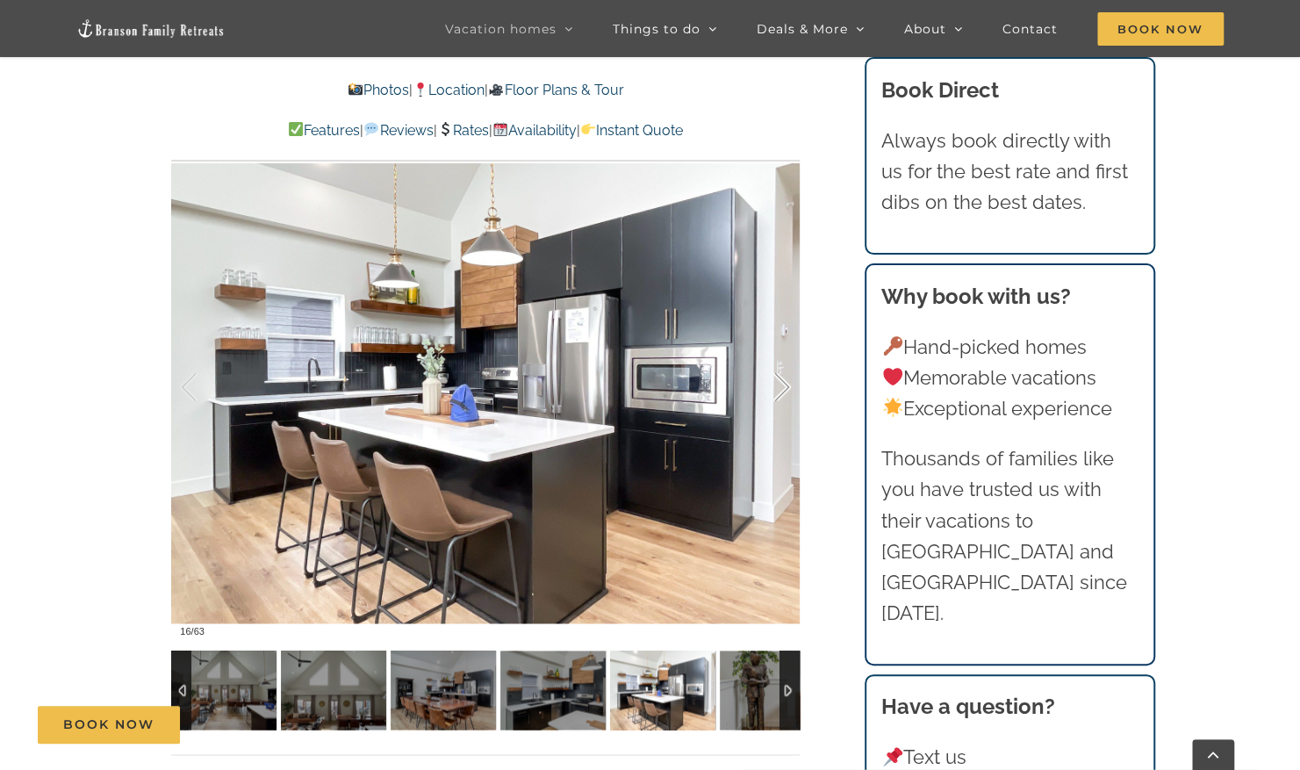
click at [787, 385] on div at bounding box center [764, 387] width 54 height 109
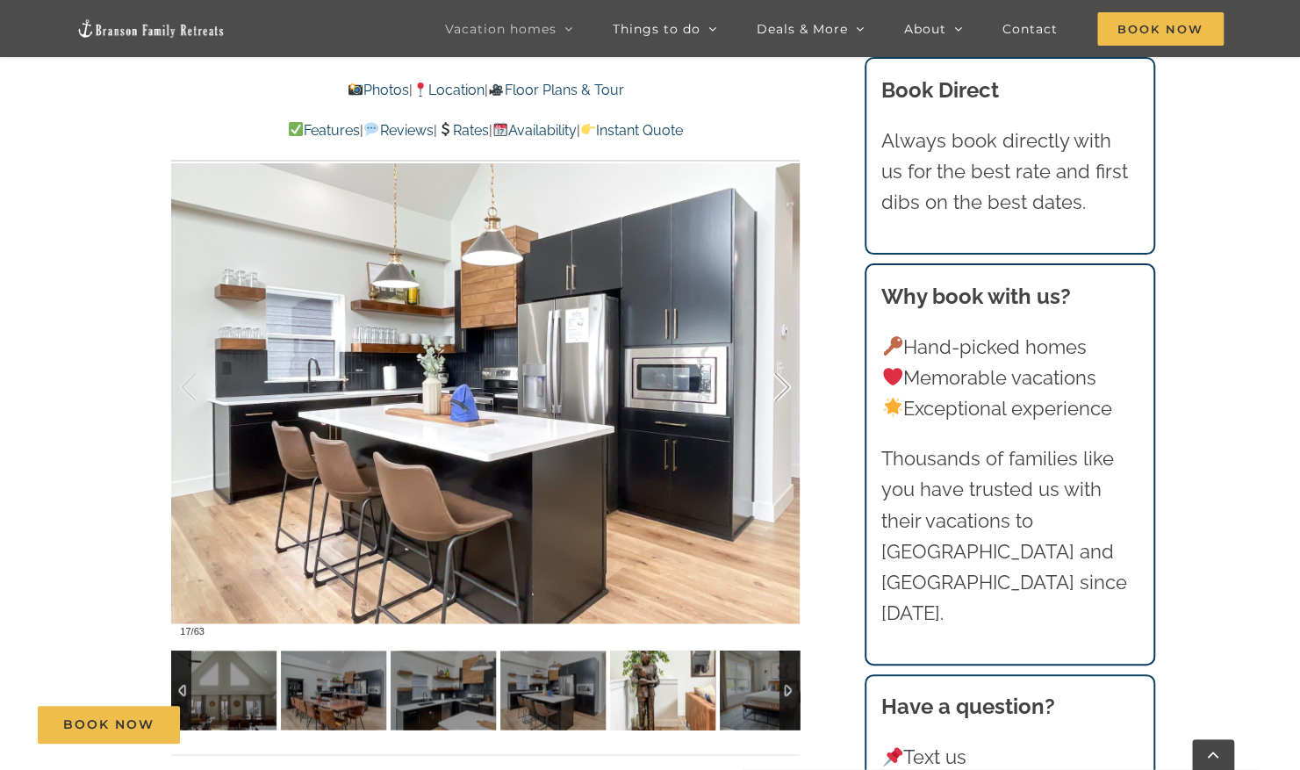
click at [787, 385] on div at bounding box center [764, 387] width 54 height 109
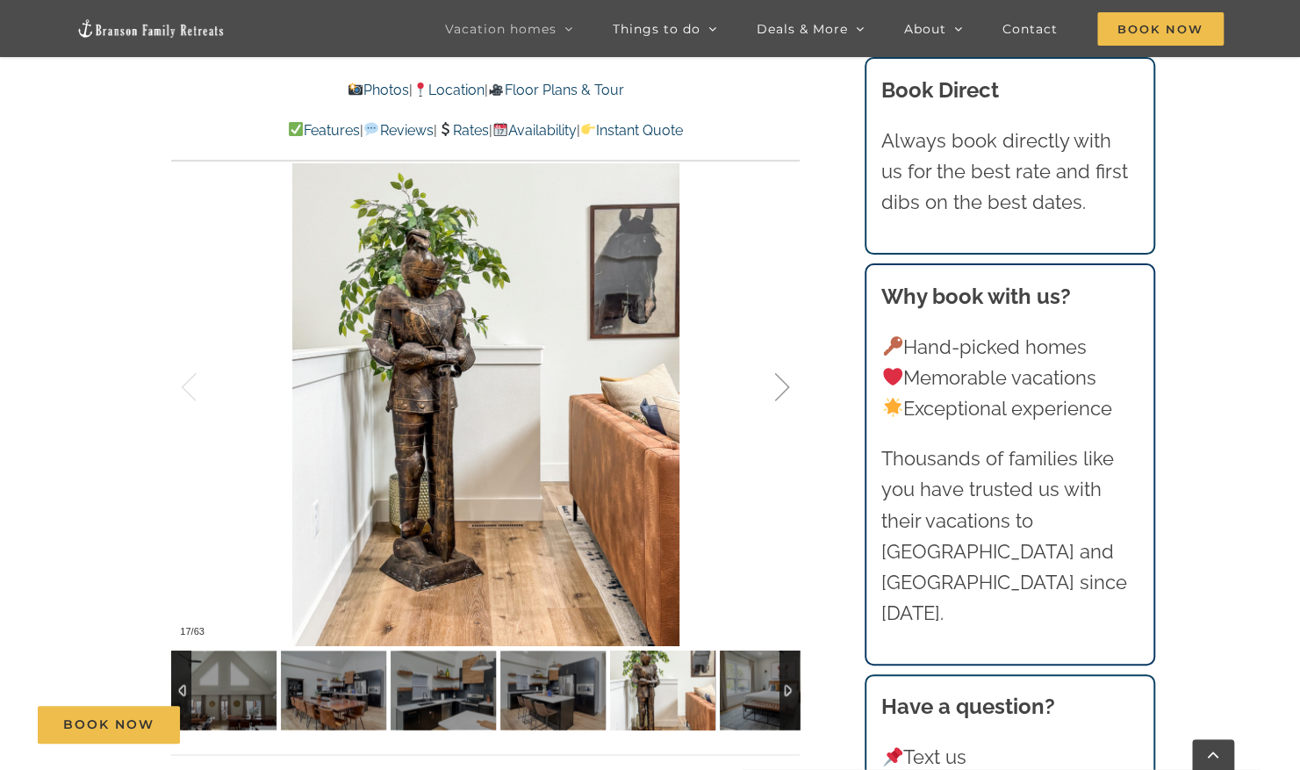
click at [787, 385] on div at bounding box center [764, 387] width 54 height 109
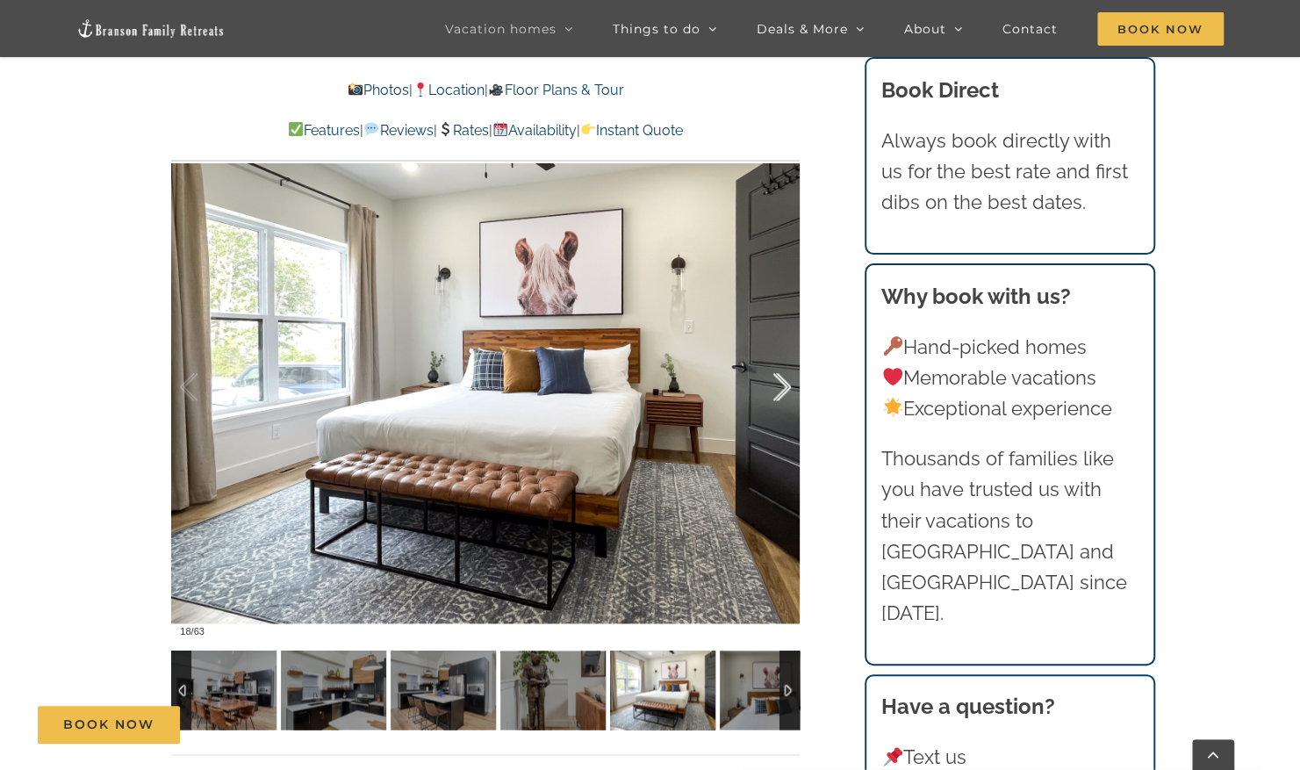
click at [787, 385] on div at bounding box center [764, 387] width 54 height 109
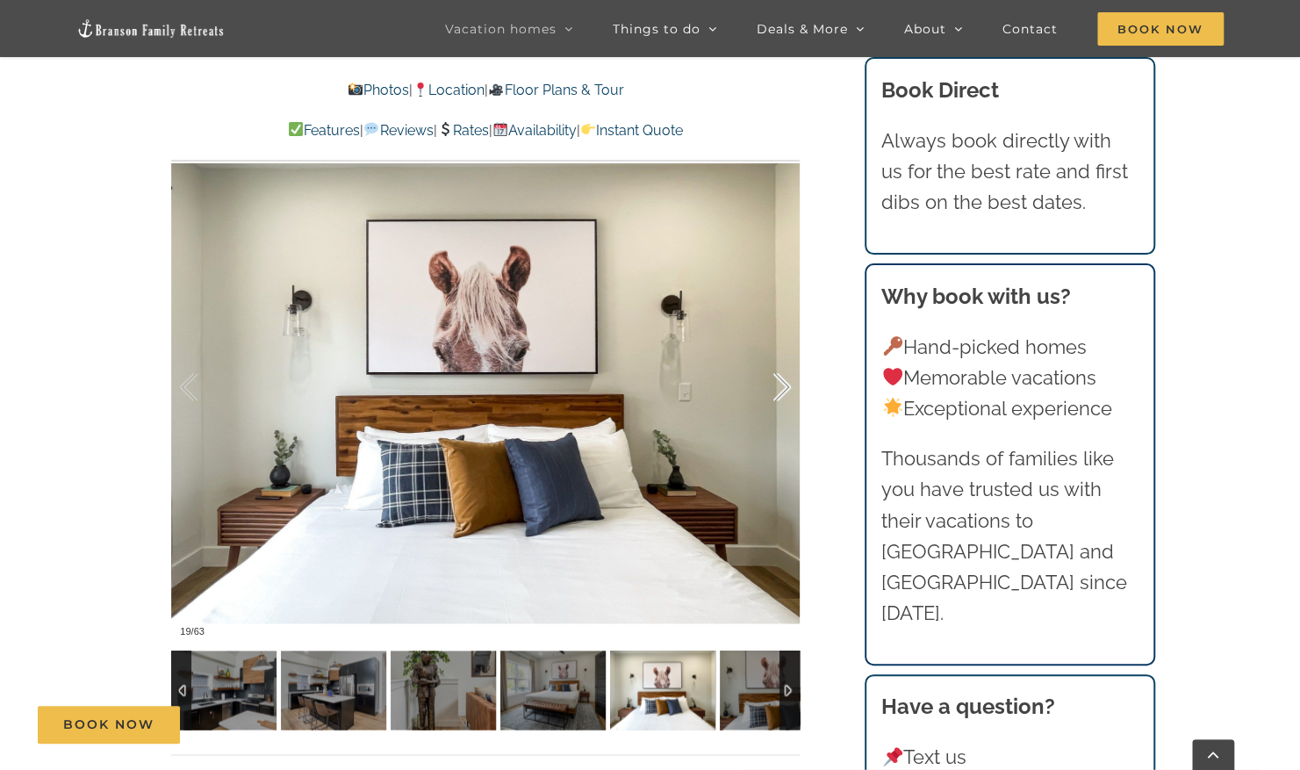
click at [787, 385] on div at bounding box center [764, 387] width 54 height 109
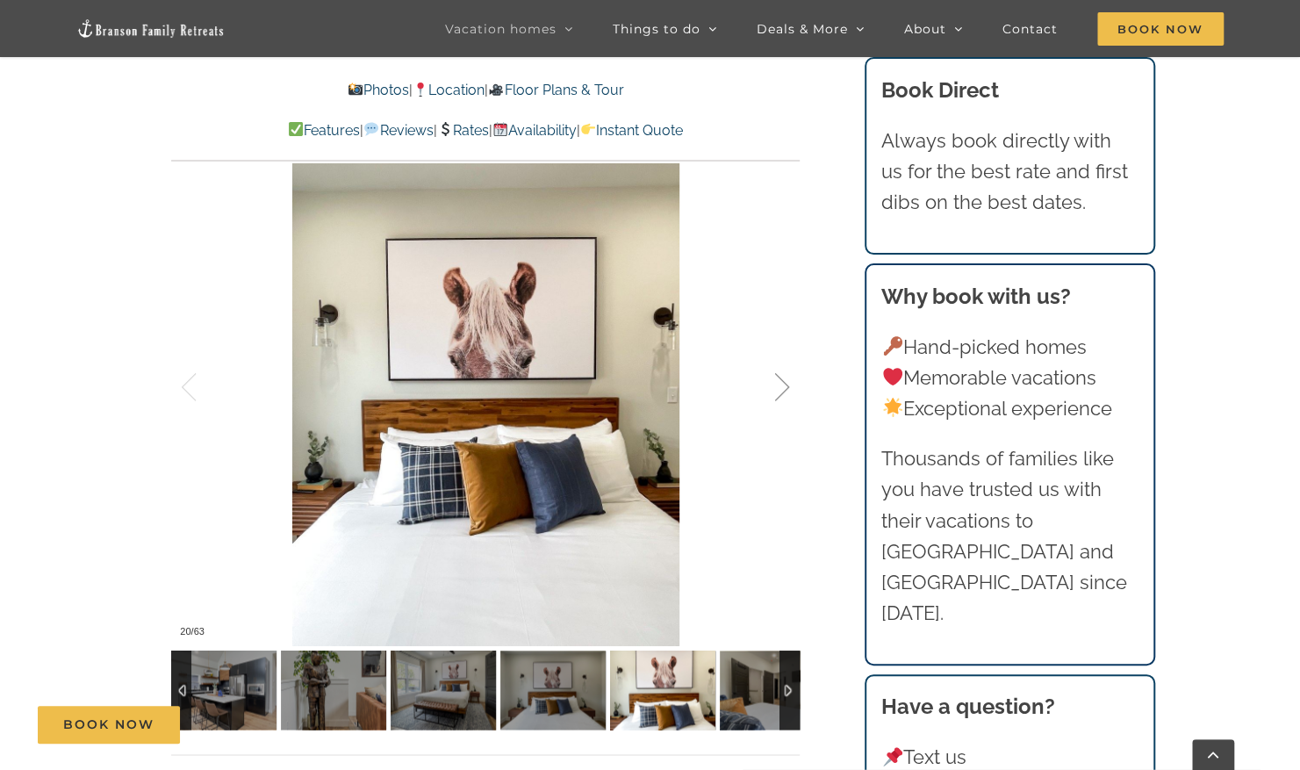
click at [787, 385] on div at bounding box center [764, 387] width 54 height 109
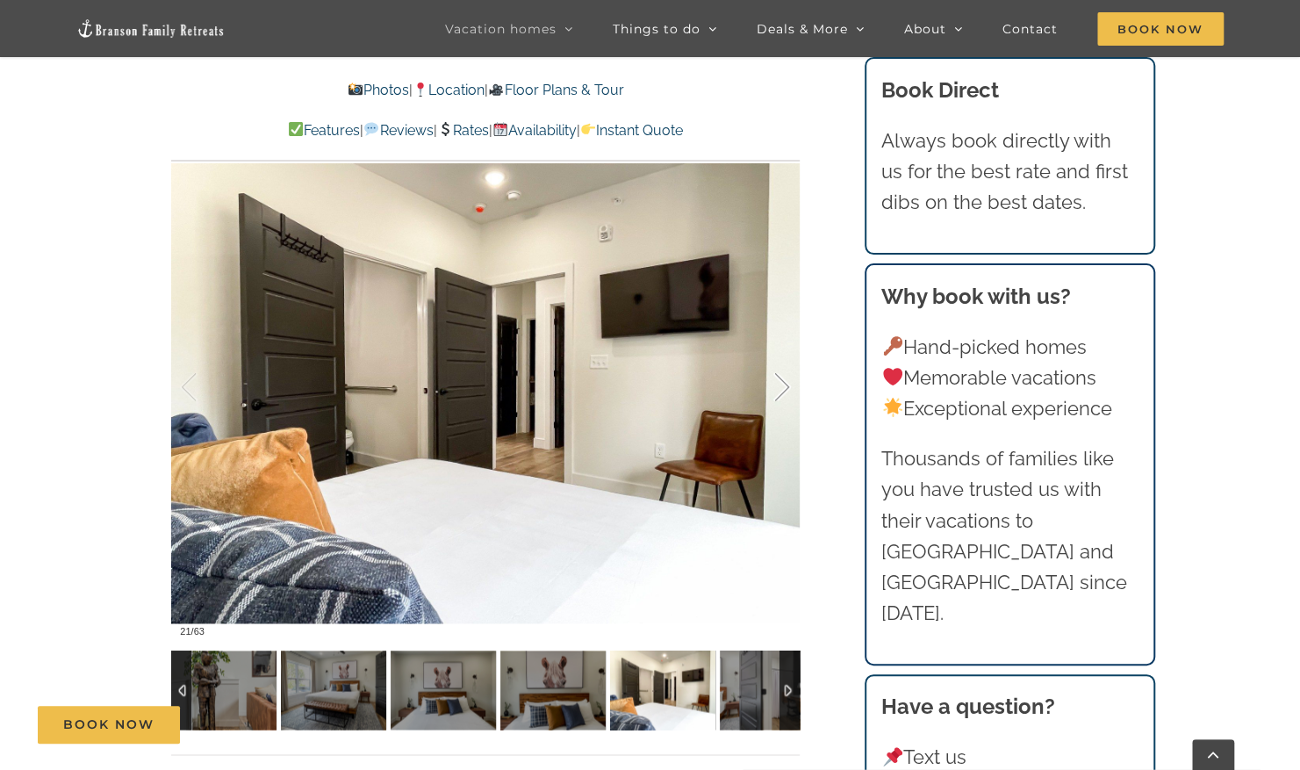
click at [787, 385] on div at bounding box center [764, 387] width 54 height 109
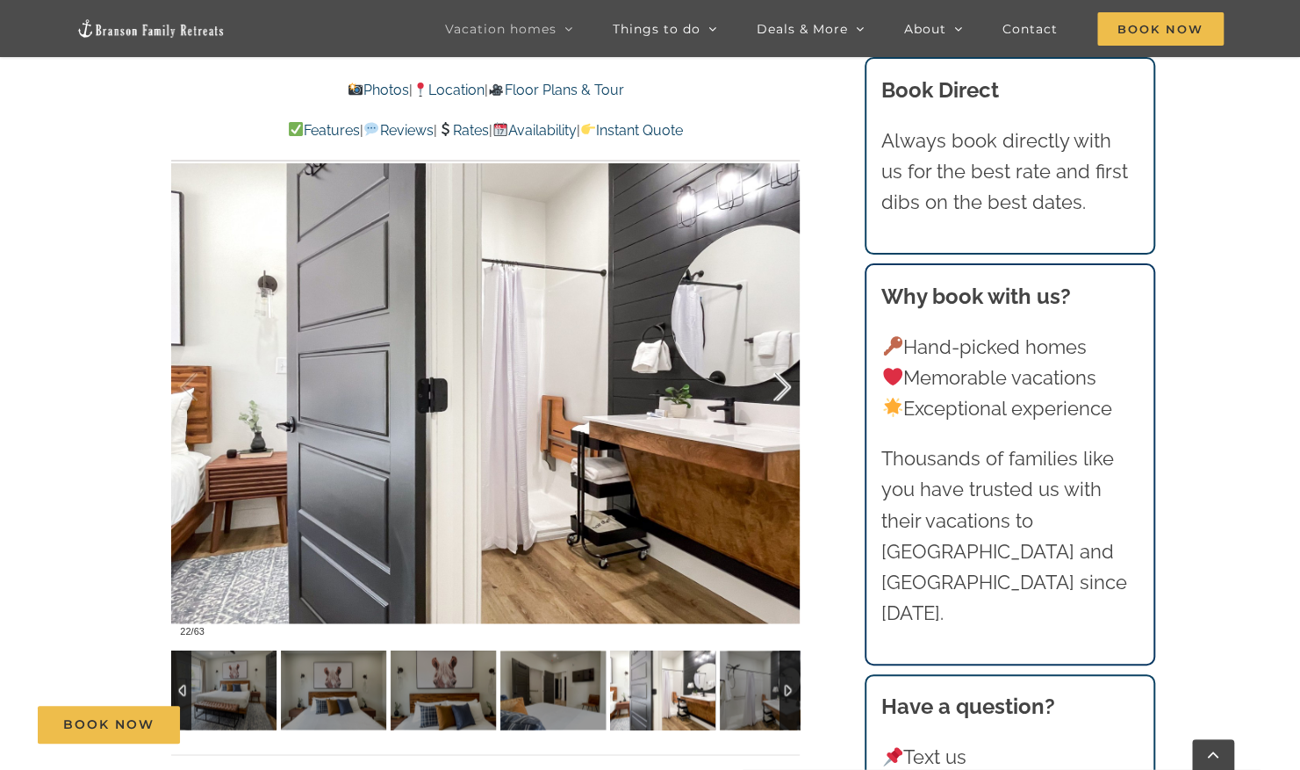
click at [787, 385] on div at bounding box center [764, 387] width 54 height 109
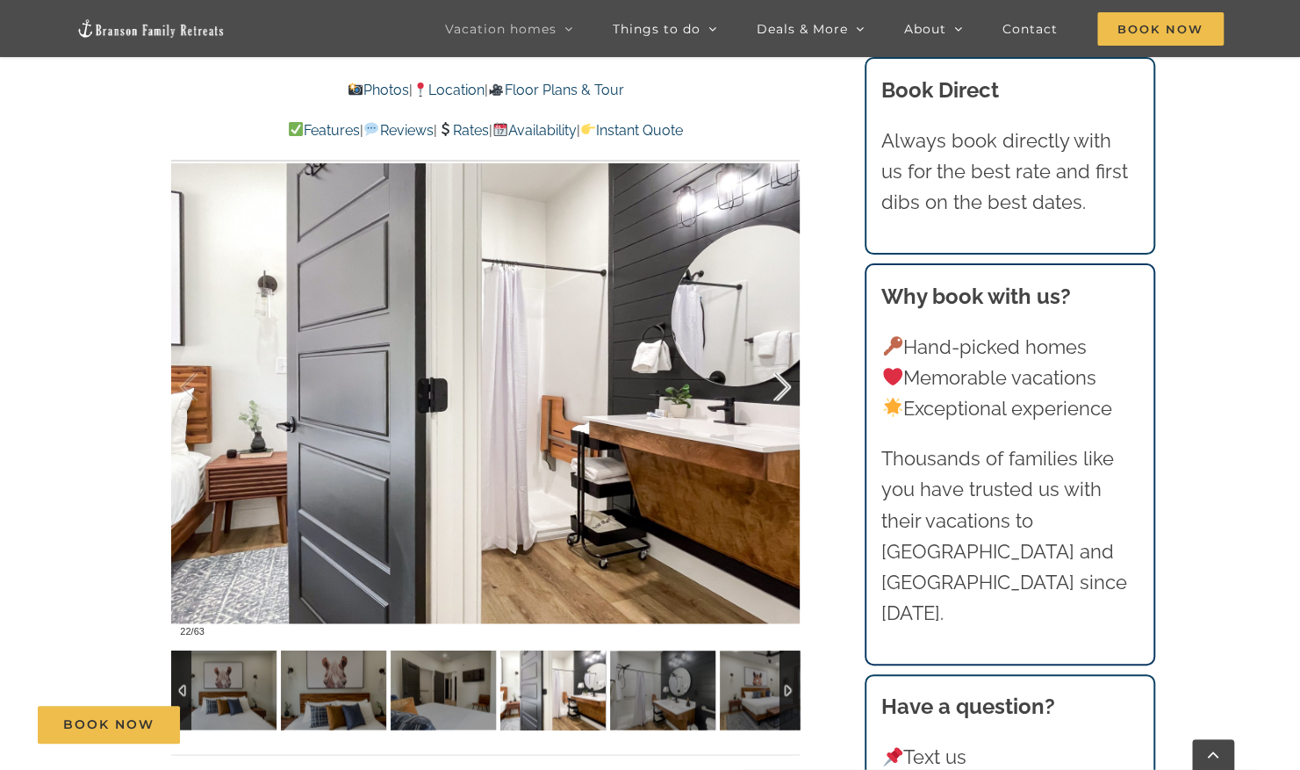
click at [787, 385] on div at bounding box center [764, 387] width 54 height 109
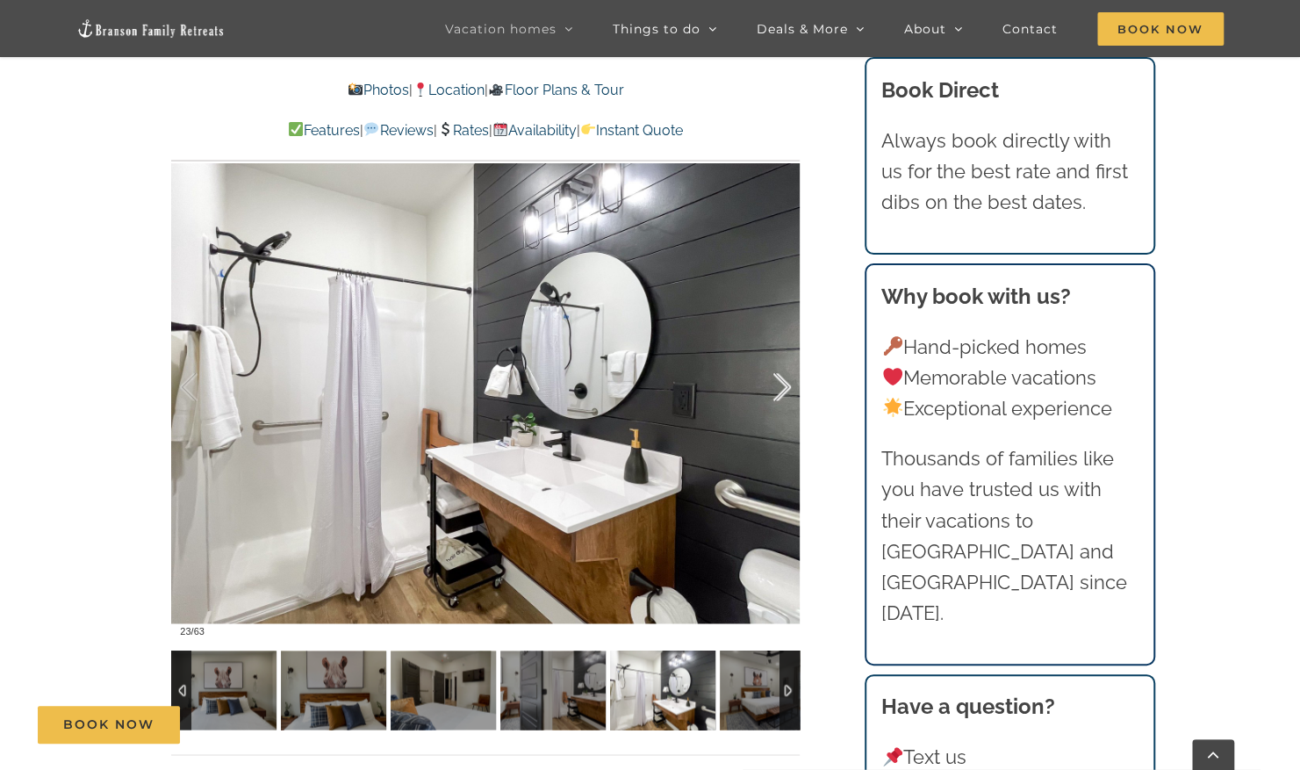
click at [787, 385] on div at bounding box center [764, 387] width 54 height 109
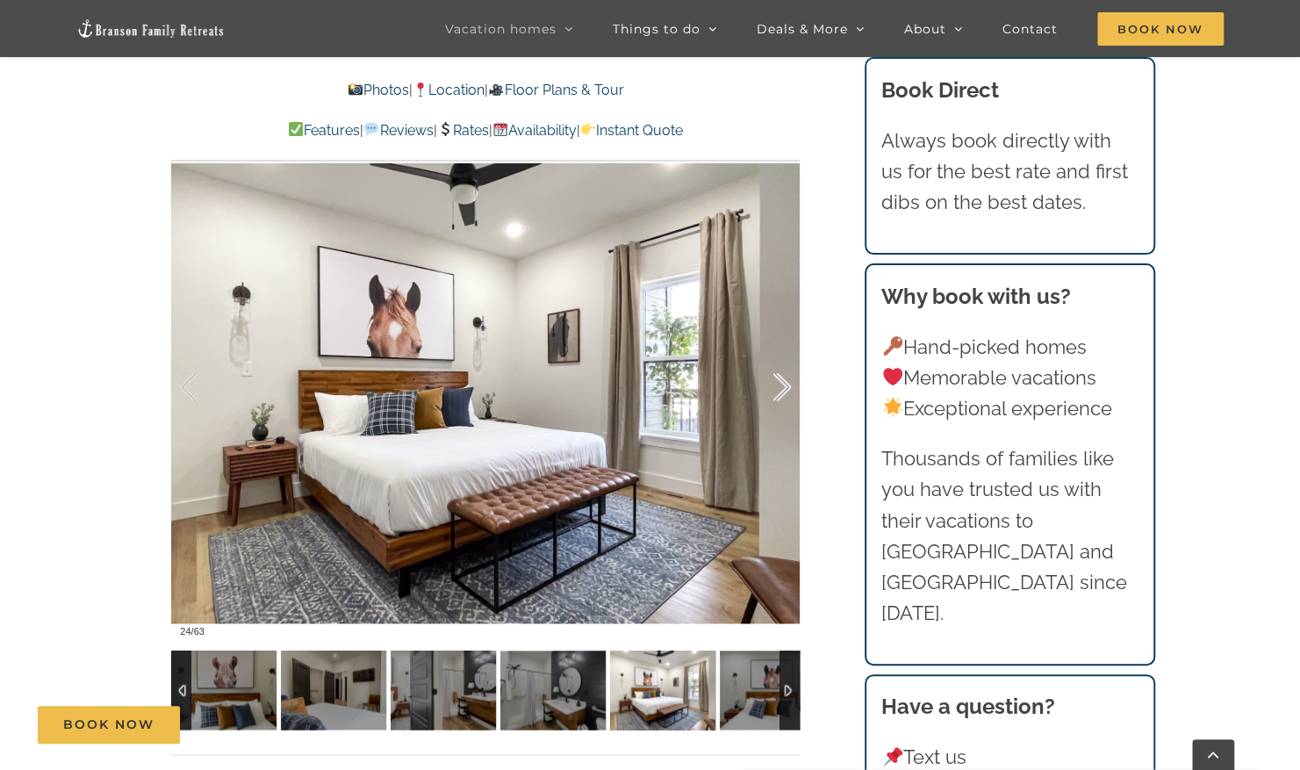
click at [787, 385] on div at bounding box center [764, 387] width 54 height 109
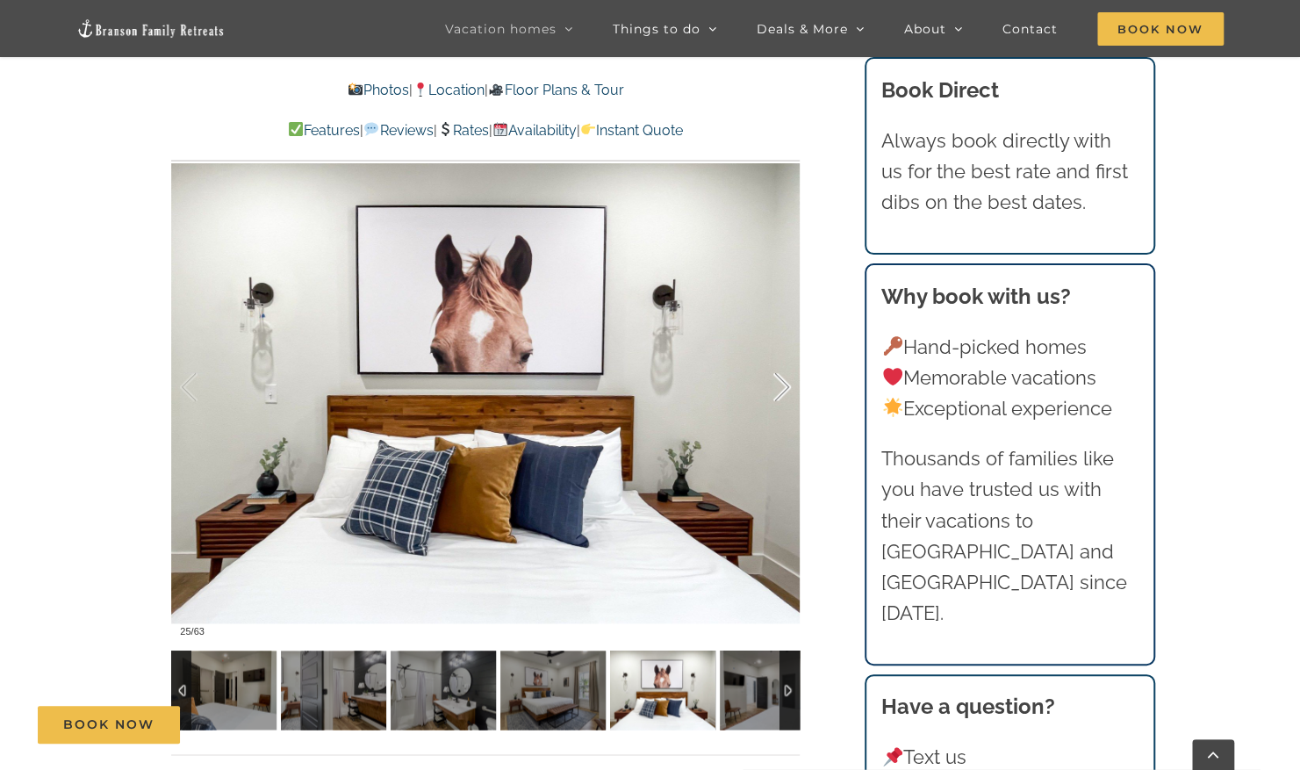
click at [787, 385] on div at bounding box center [764, 387] width 54 height 109
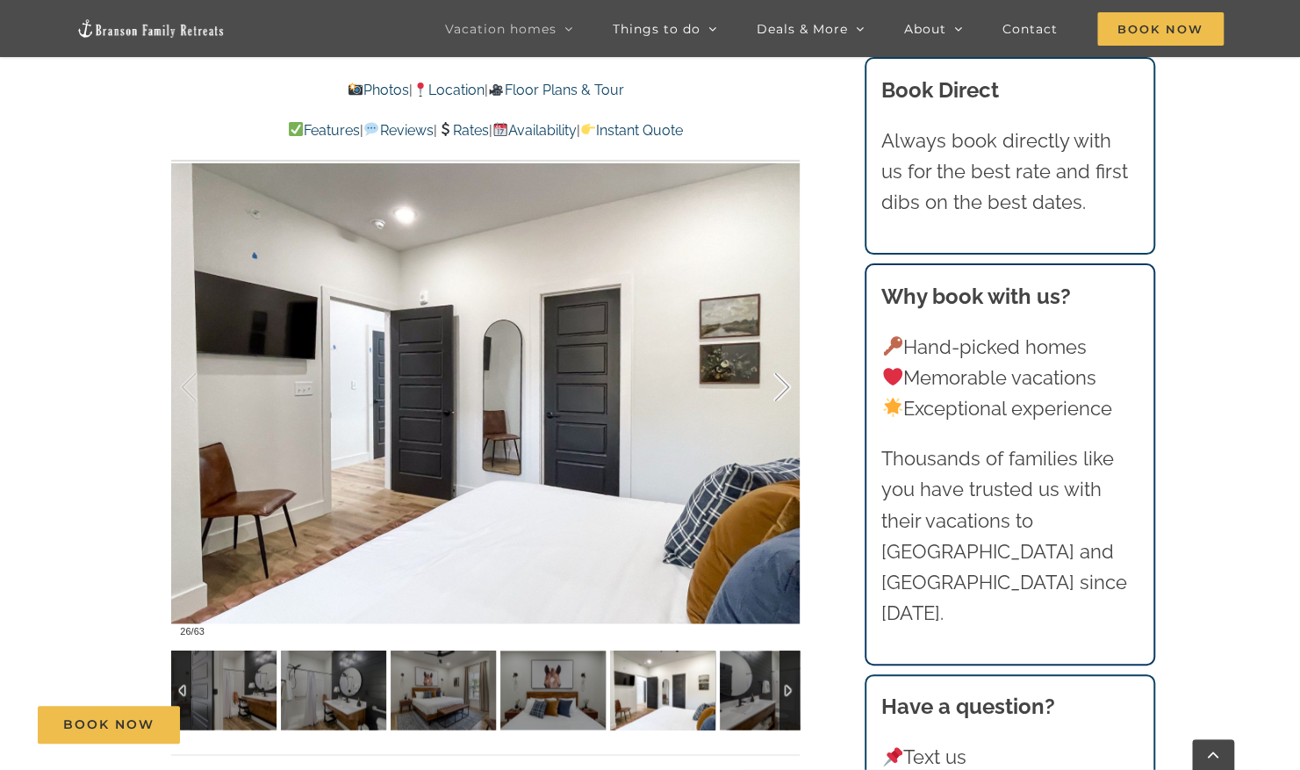
click at [787, 385] on div at bounding box center [764, 387] width 54 height 109
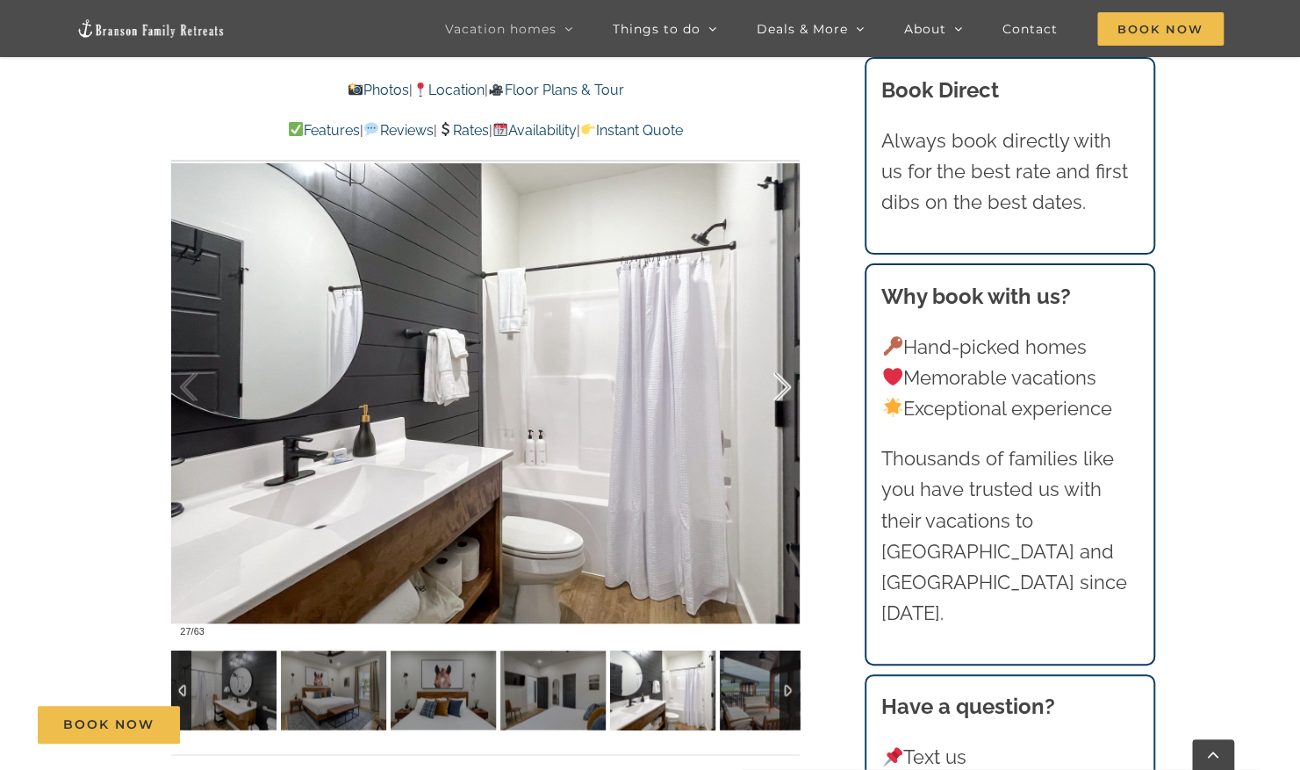
click at [787, 385] on div at bounding box center [764, 387] width 54 height 109
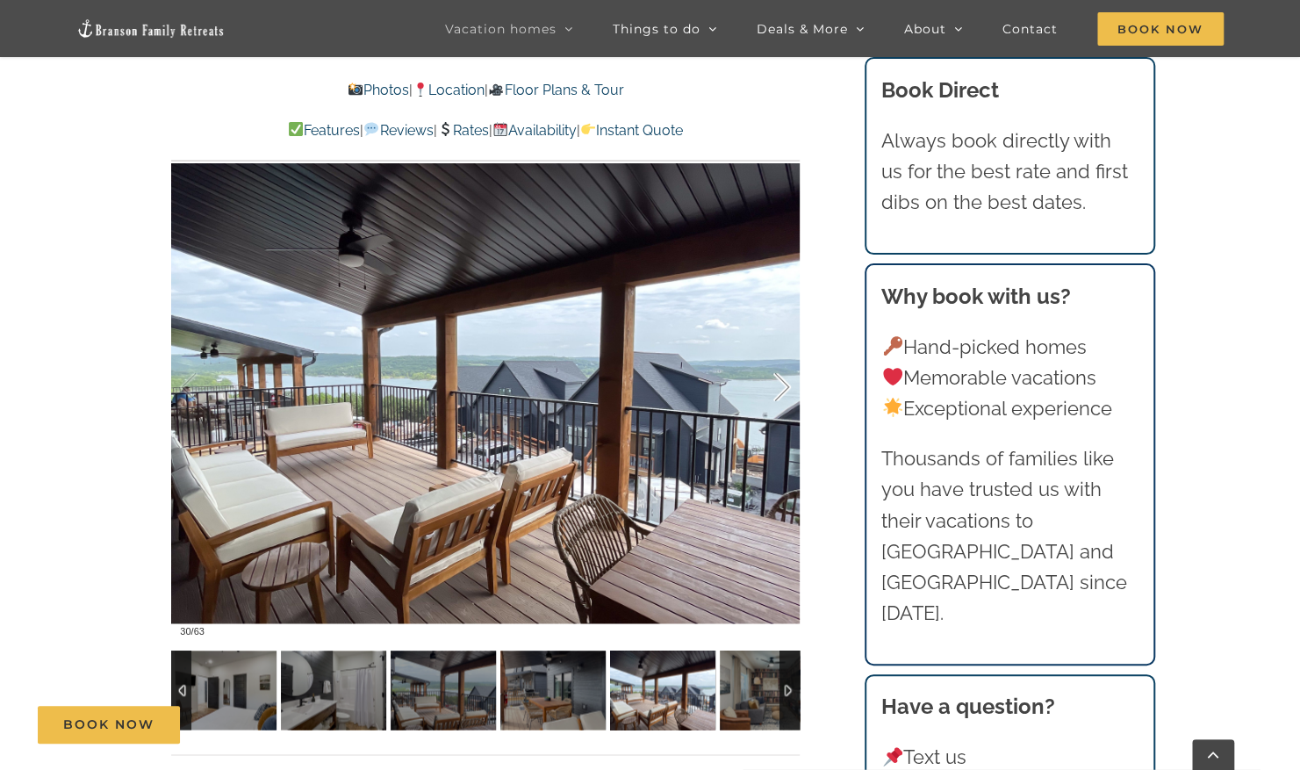
click at [787, 385] on div at bounding box center [764, 387] width 54 height 109
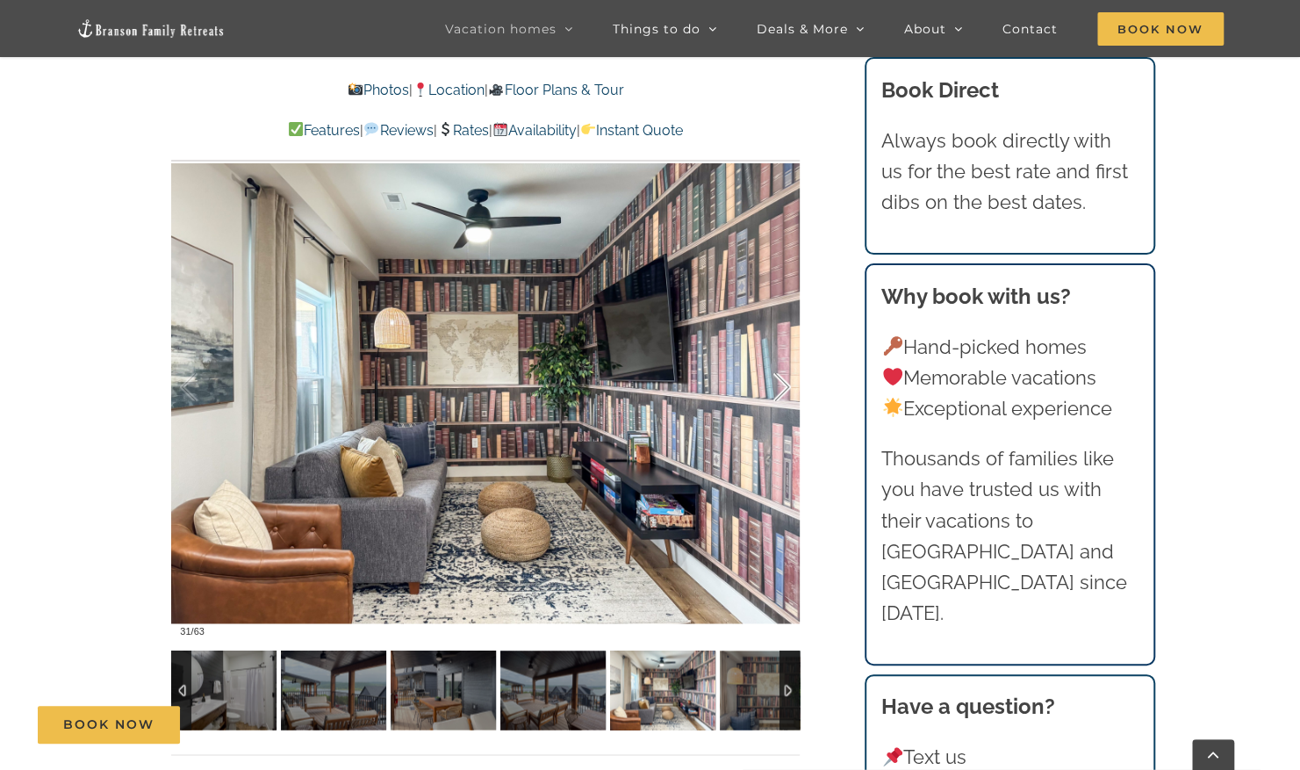
click at [787, 385] on div at bounding box center [764, 387] width 54 height 109
